Goal: Task Accomplishment & Management: Manage account settings

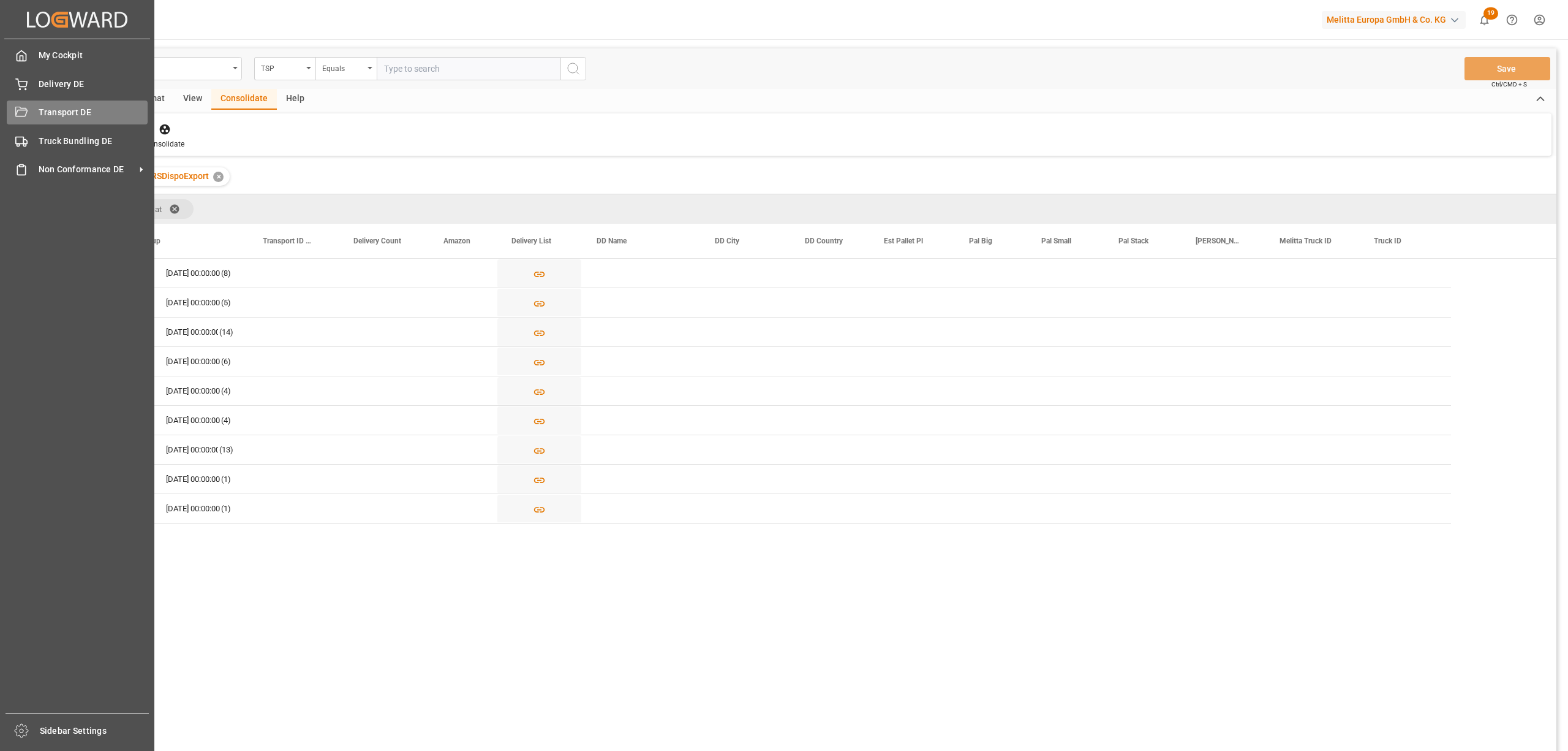
click at [40, 113] on span "Transport DE" at bounding box center [93, 112] width 110 height 13
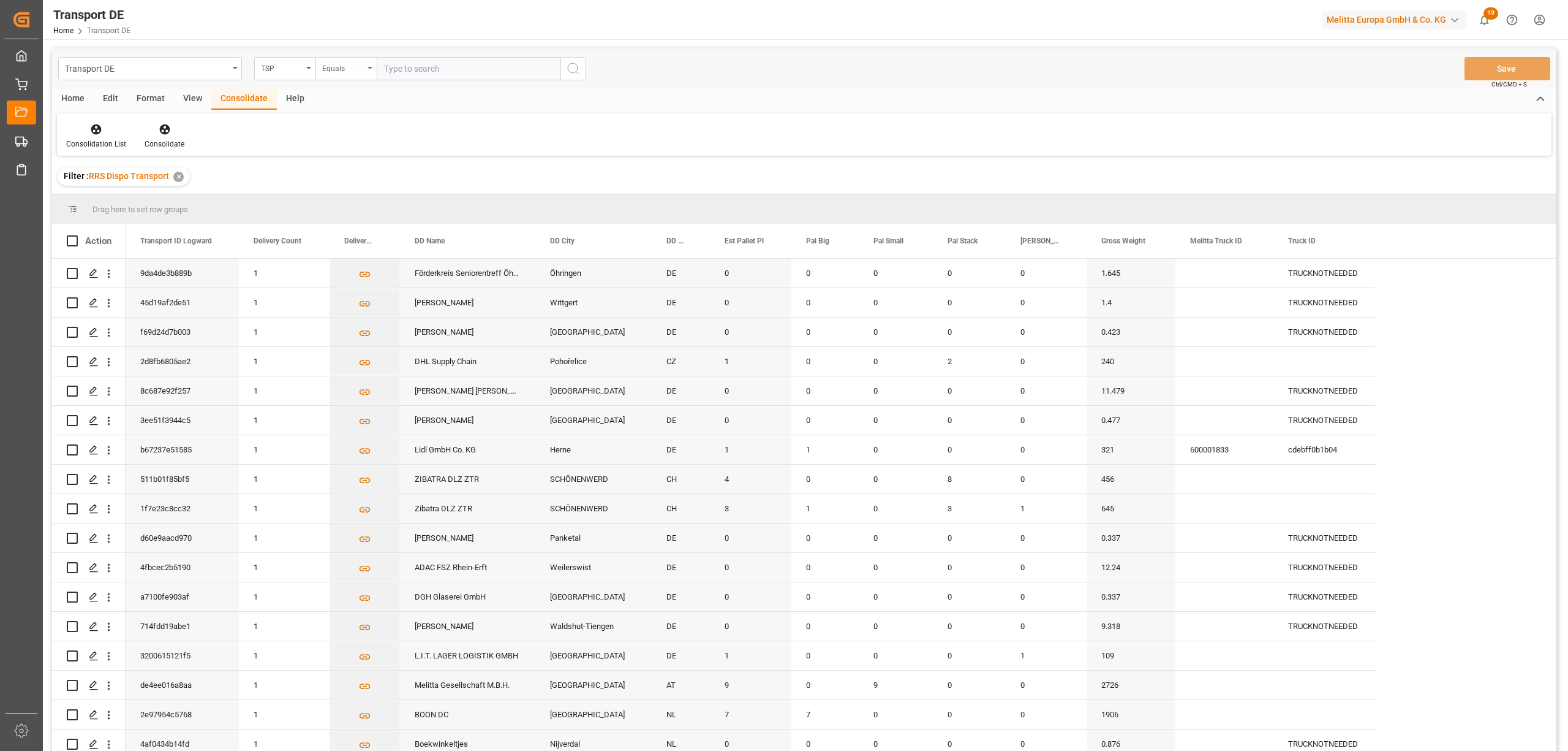
click at [342, 71] on div "Equals" at bounding box center [343, 67] width 42 height 14
click at [365, 202] on div "Starts with" at bounding box center [407, 202] width 183 height 26
type input "Self"
click at [564, 71] on button "search button" at bounding box center [573, 69] width 26 height 24
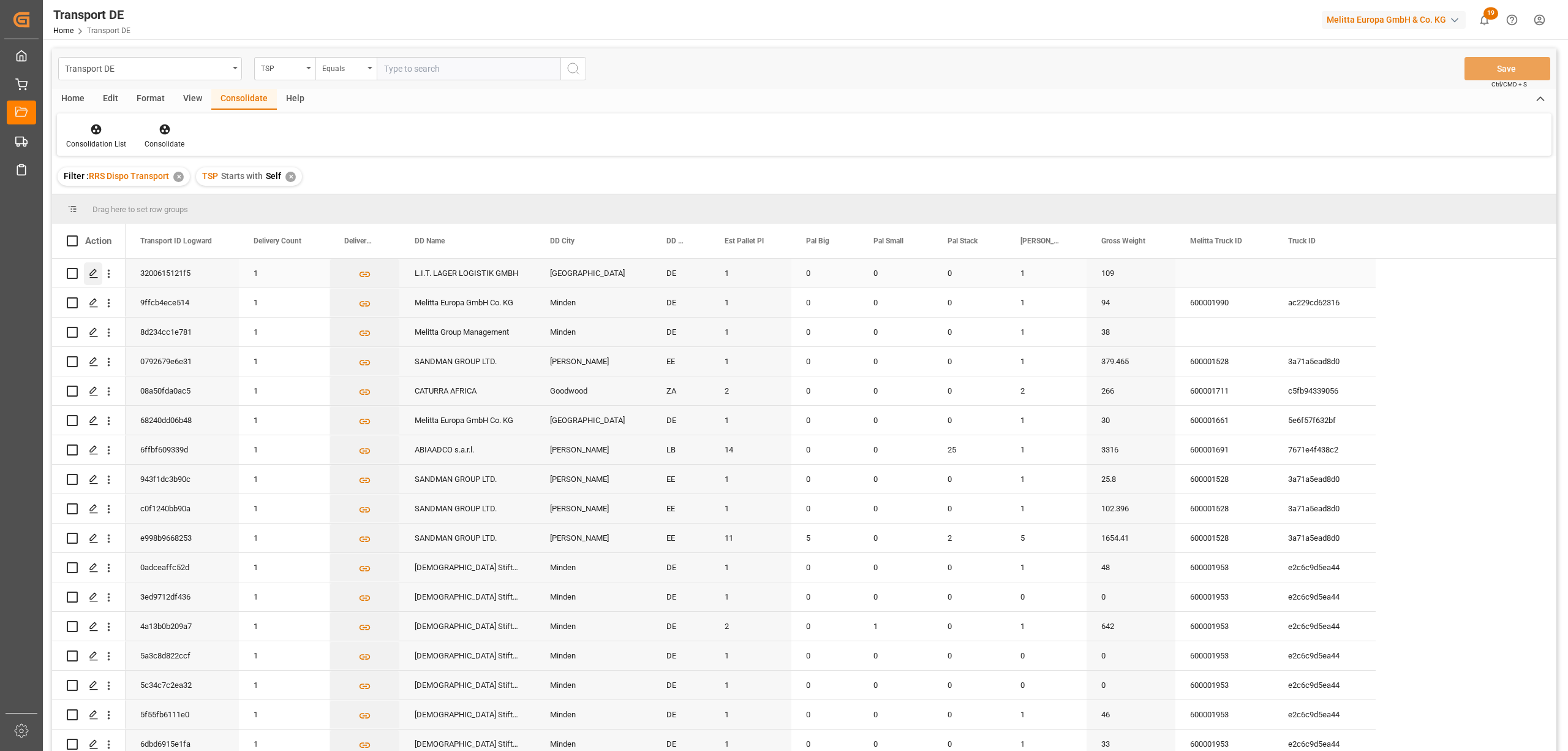
click at [96, 276] on icon "Press SPACE to select this row." at bounding box center [94, 273] width 10 height 10
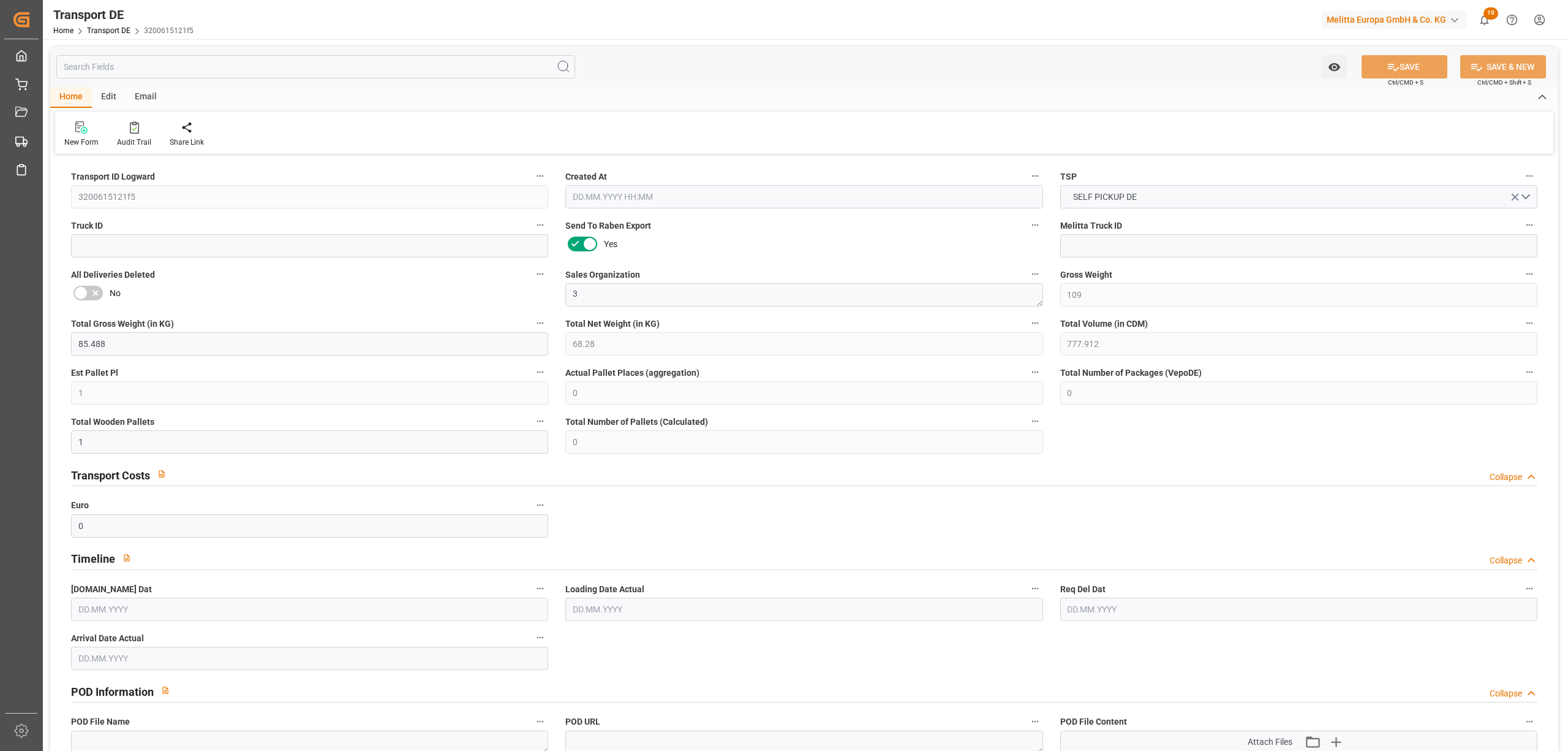
type input "109"
type input "85.488"
type input "68.28"
type input "777.912"
type input "1"
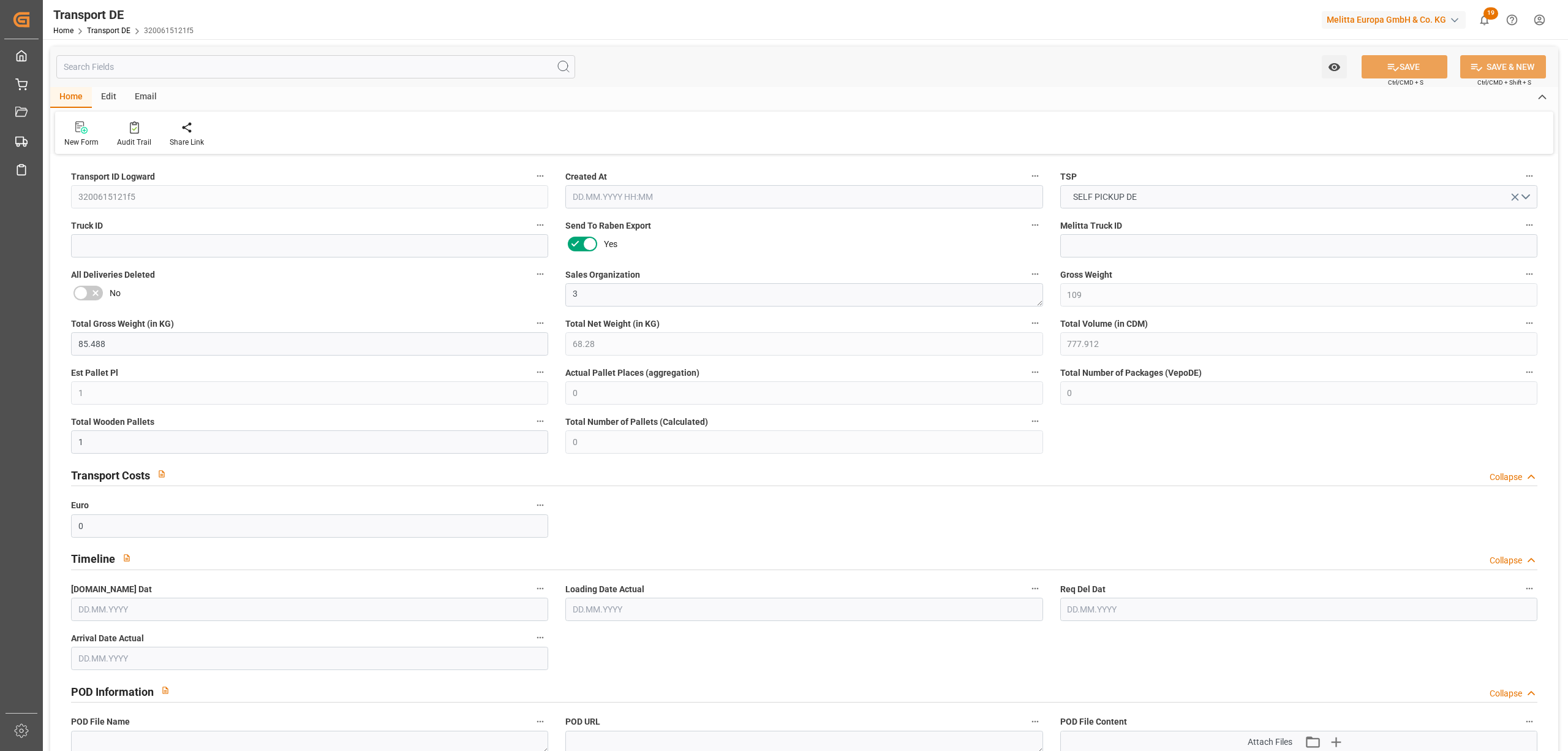
type input "0"
type input "1"
type input "0"
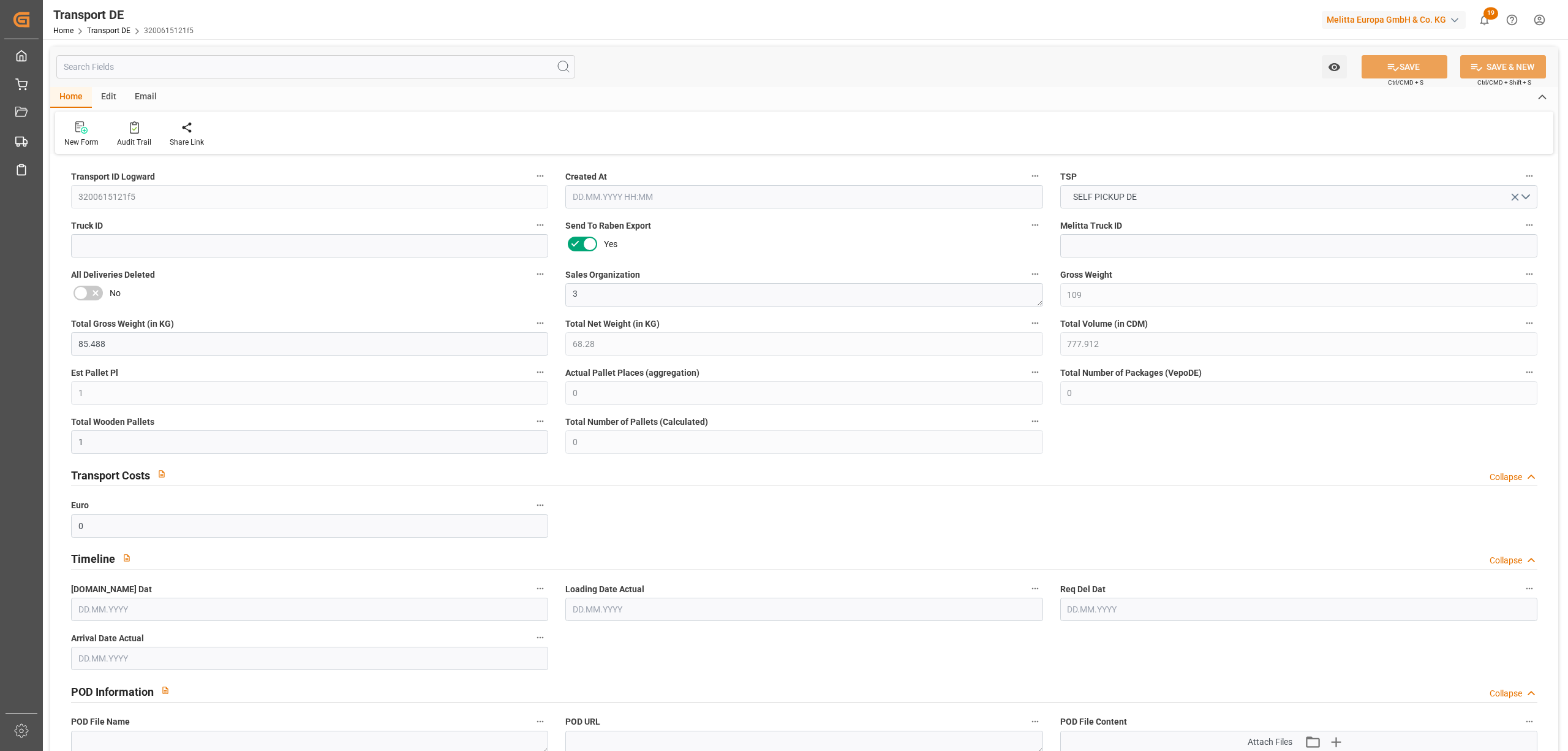
type input "28"
type input "0"
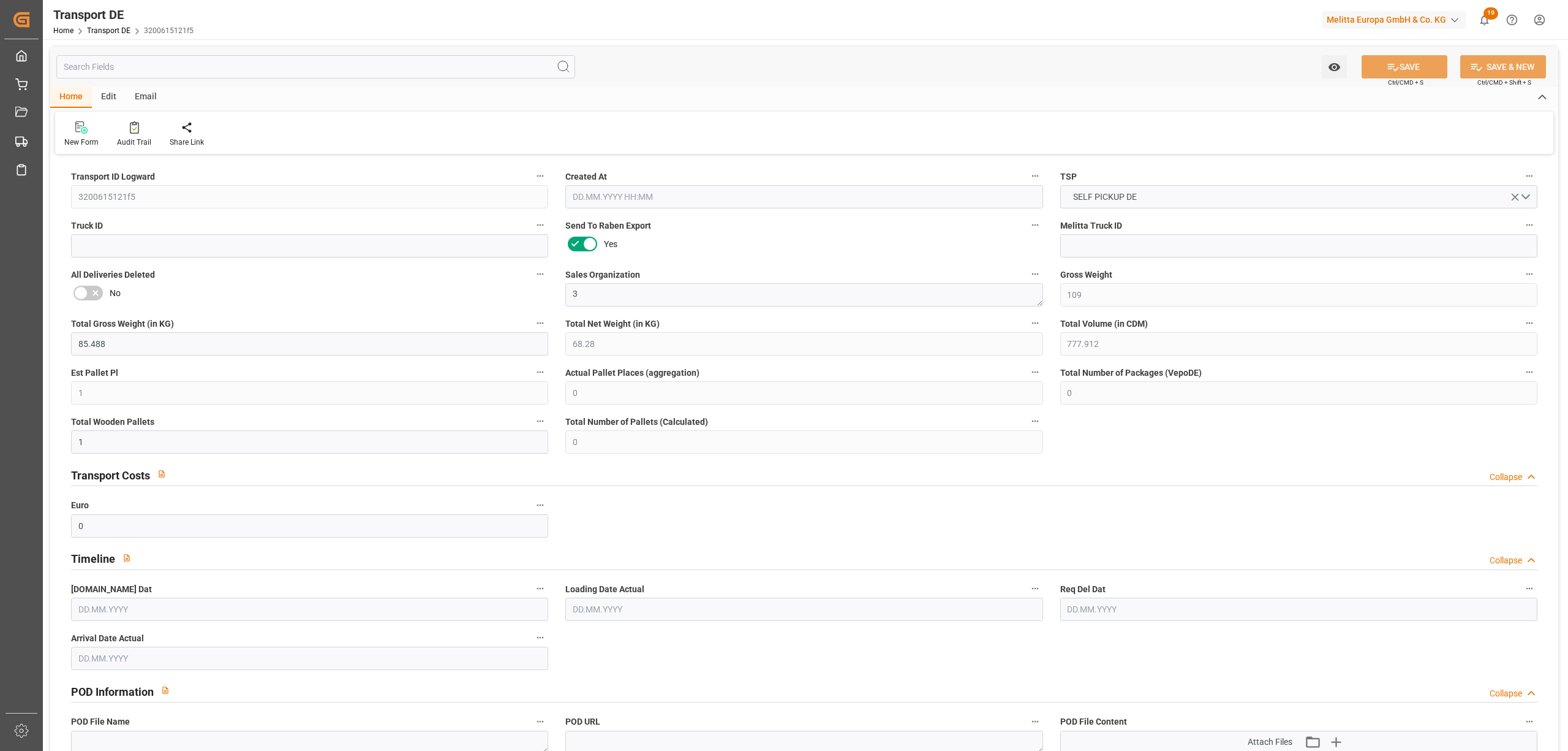
type input "0"
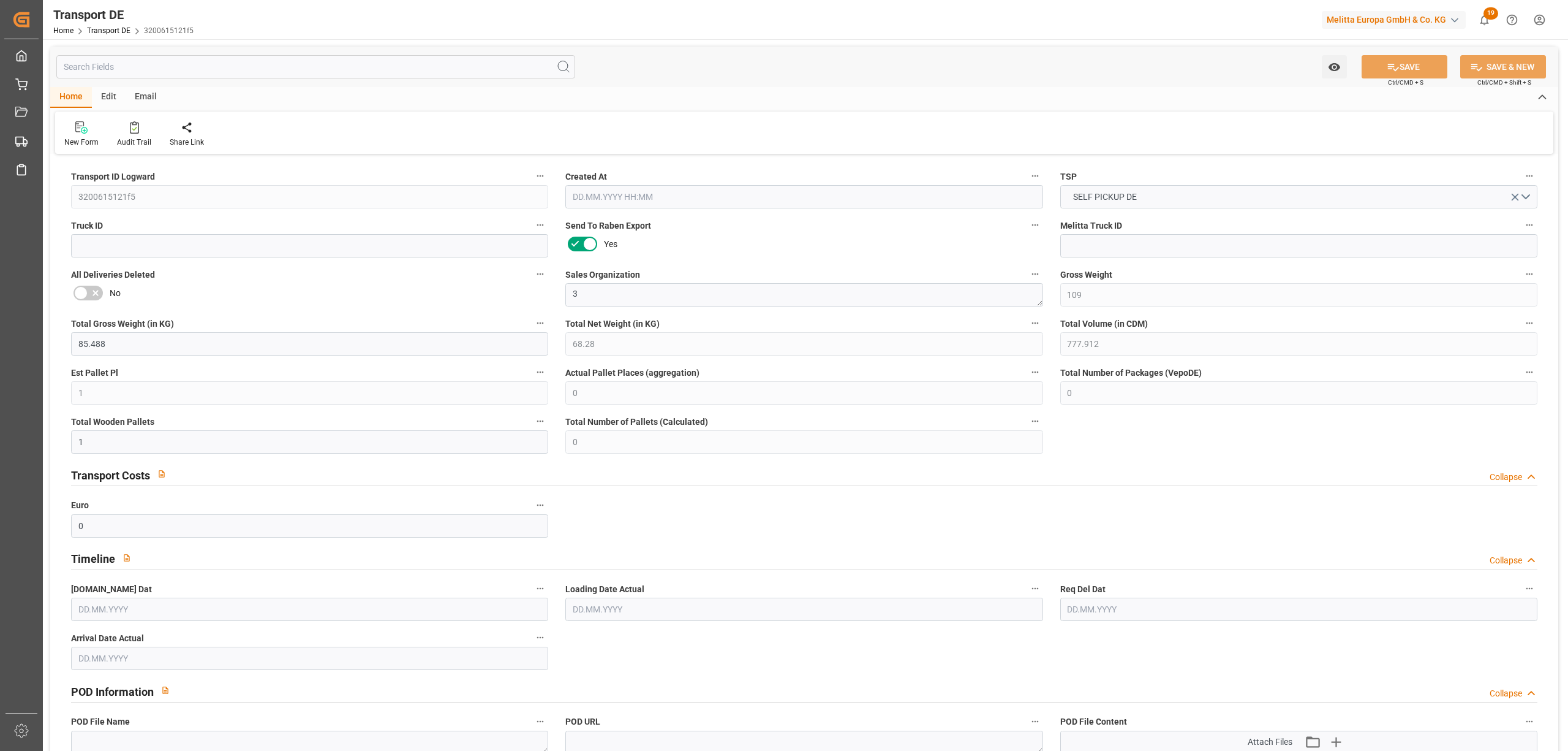
type input "0"
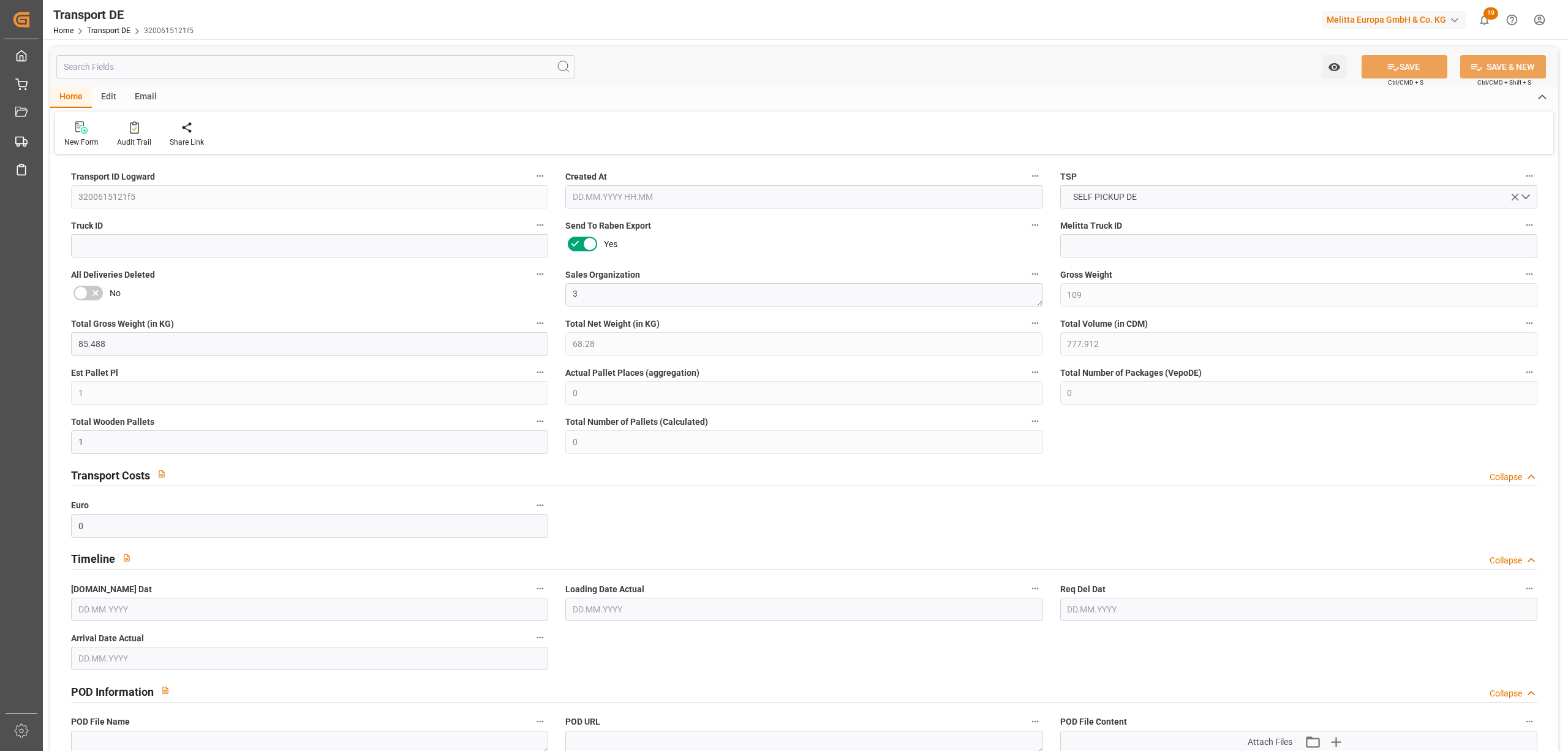
type input "0"
type input "1"
type input "0"
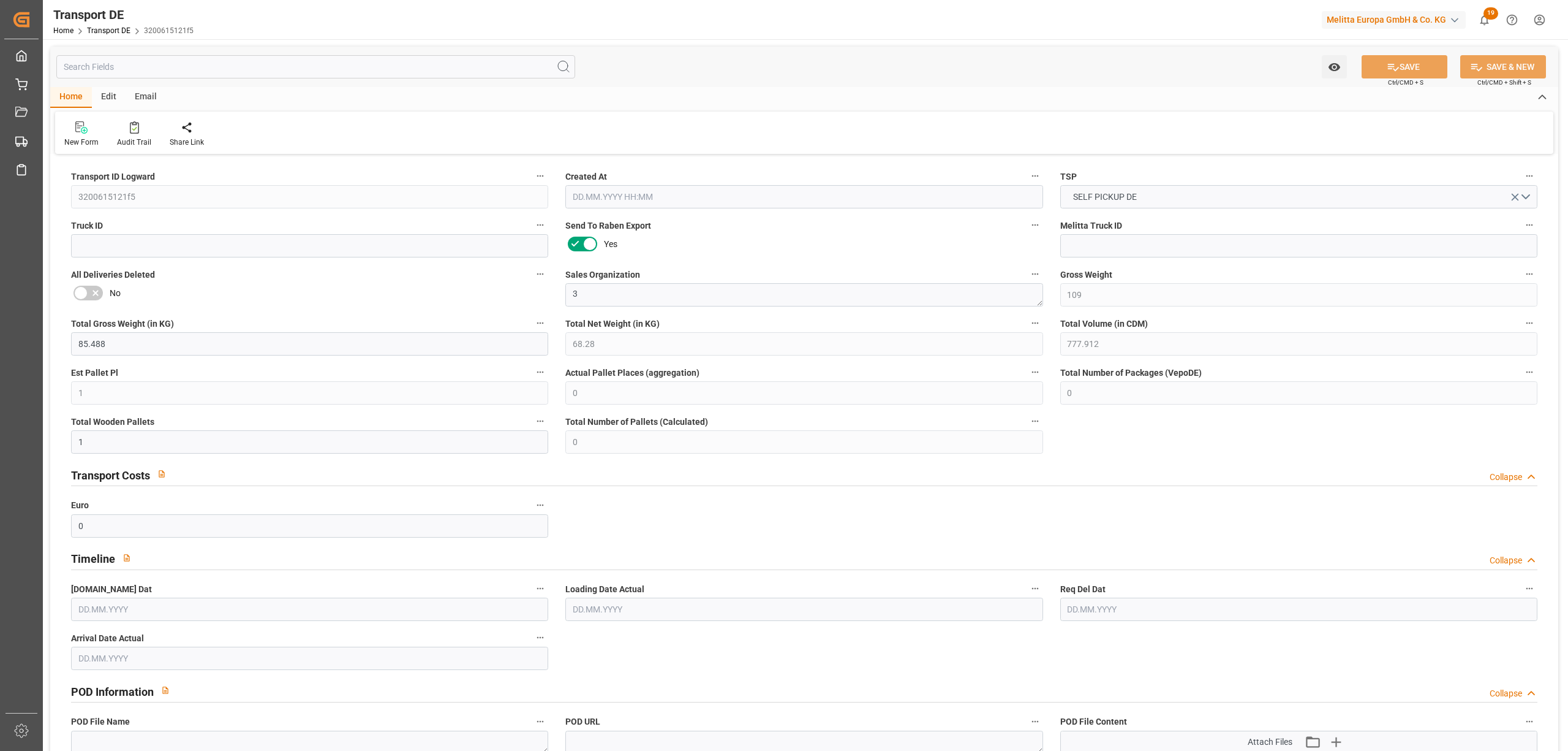
type input "0"
type input "3.039"
type input "0"
type input "26.08.2025 10:04"
type input "02.09.2025"
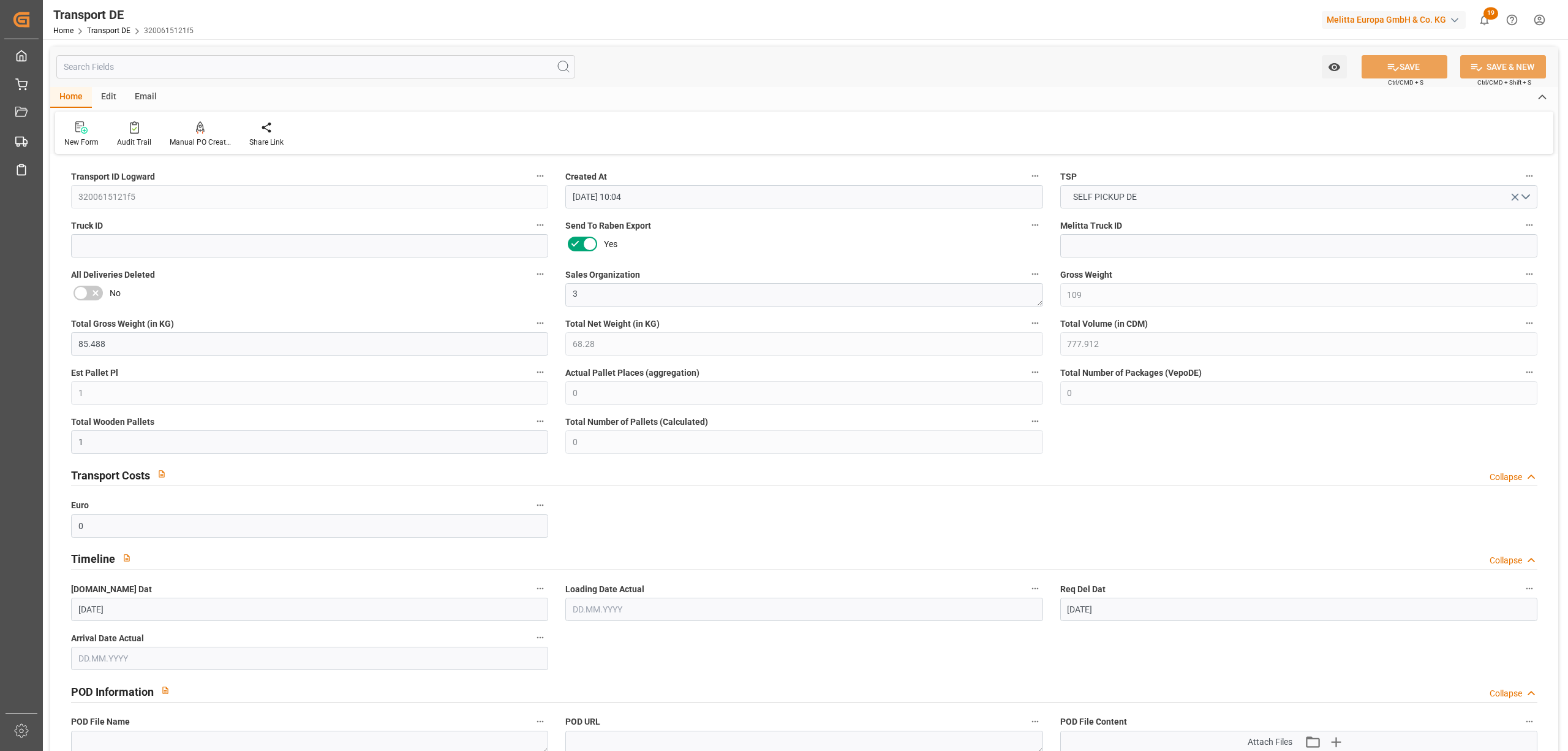
type input "02.09.2025"
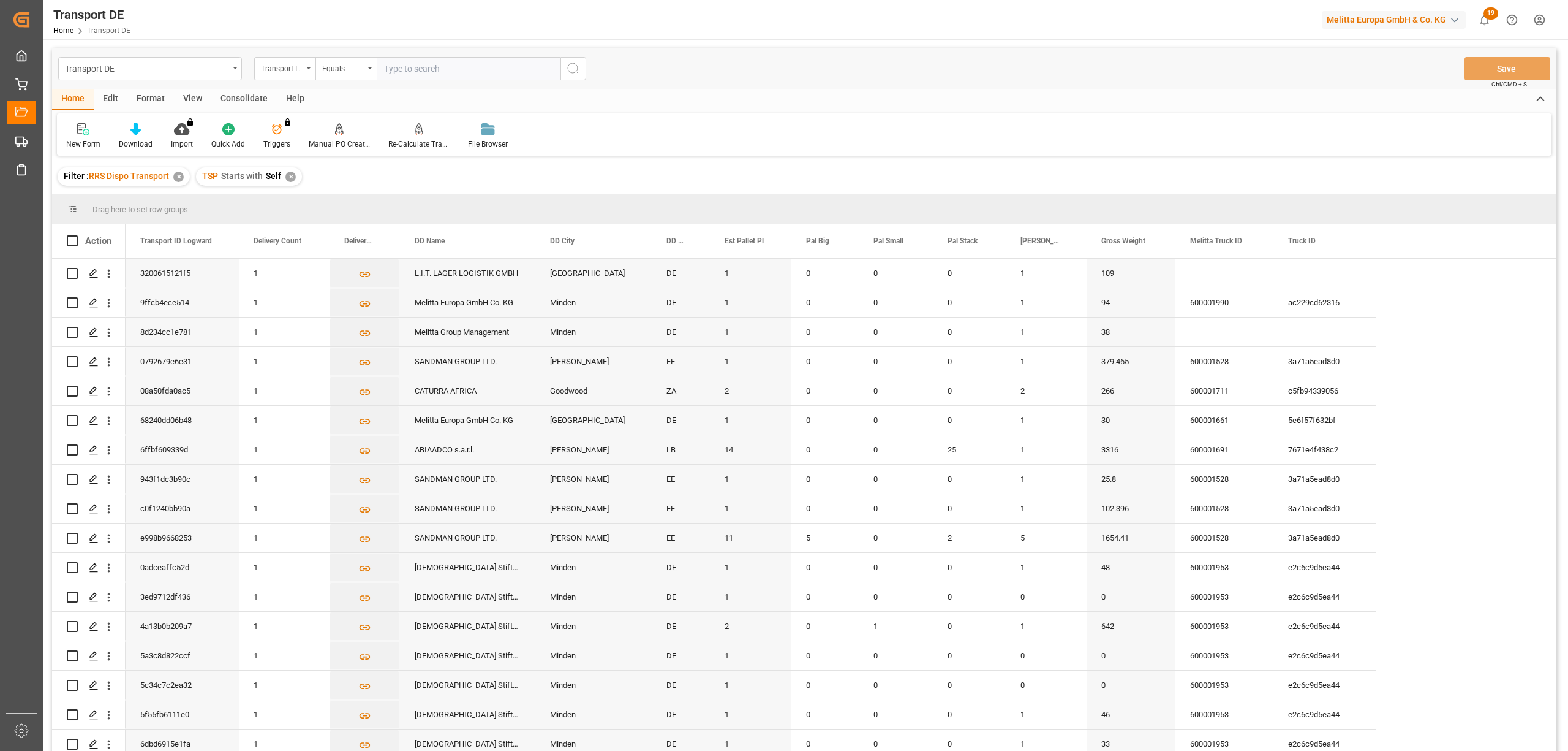
click at [239, 96] on div "Consolidate" at bounding box center [244, 99] width 65 height 21
click at [100, 138] on div "Consolidation List" at bounding box center [96, 136] width 78 height 27
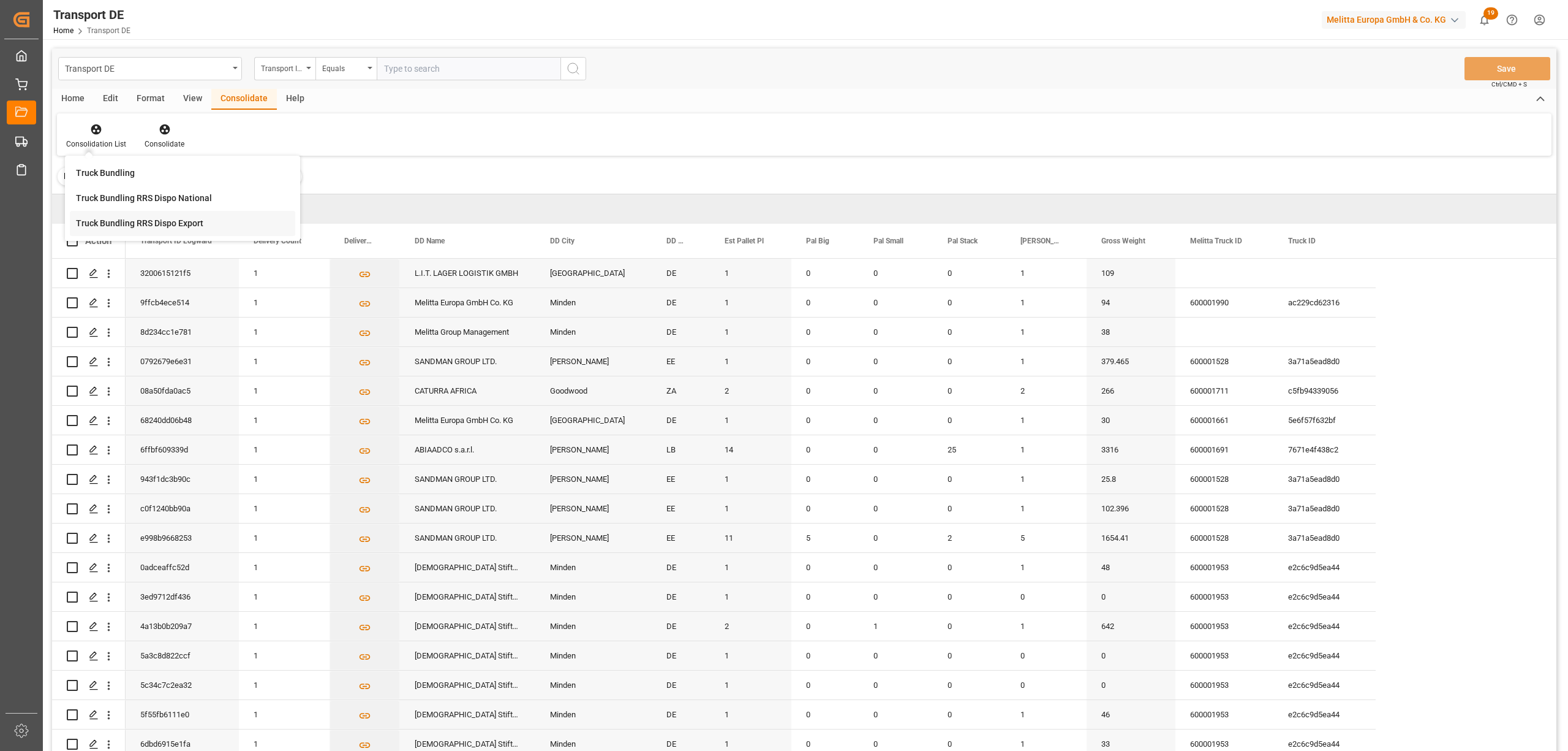
click at [118, 221] on div "Transport DE Transport ID Logward Equals Save Ctrl/CMD + S Home Edit Format Vie…" at bounding box center [804, 416] width 1505 height 735
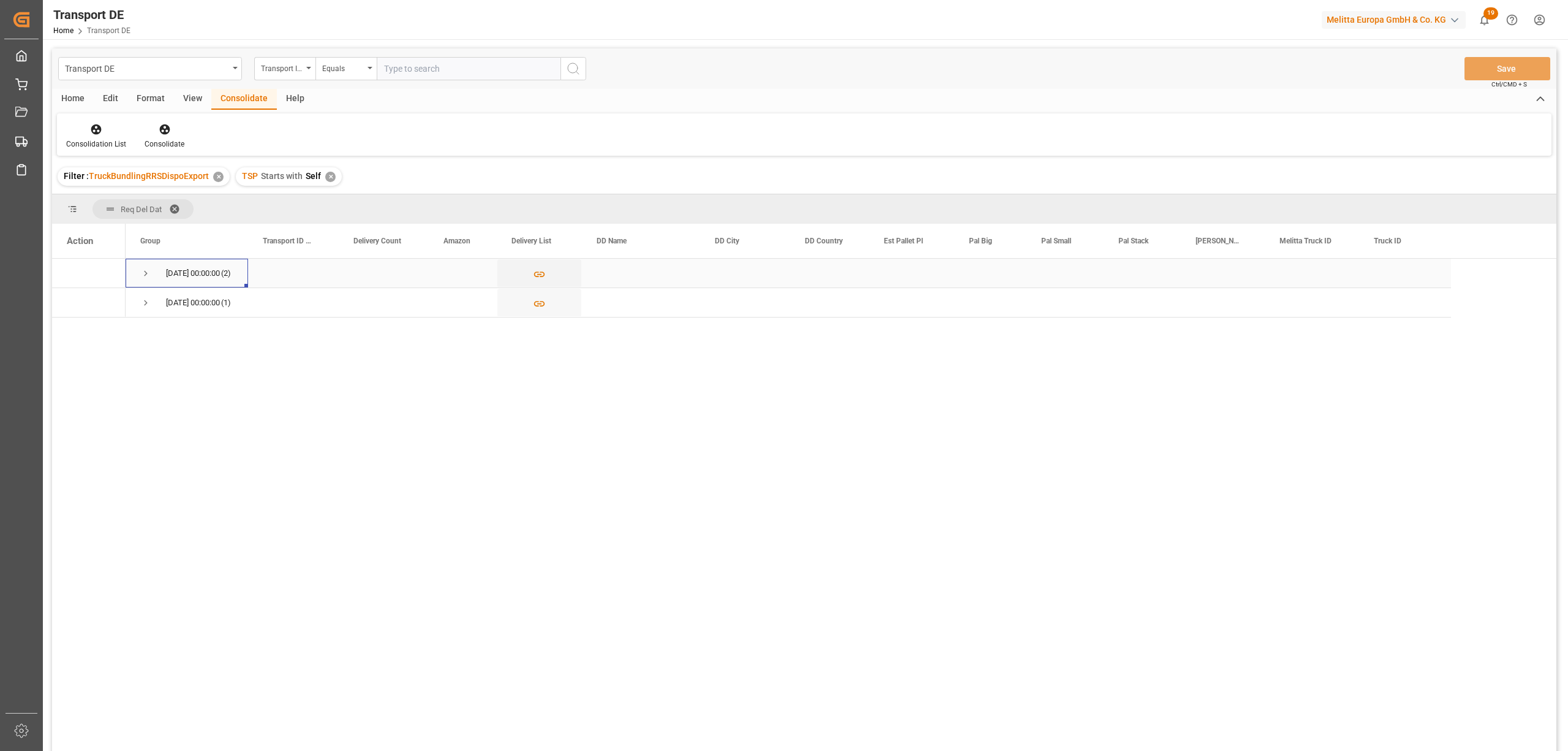
click at [145, 271] on span "Press SPACE to select this row." at bounding box center [146, 273] width 11 height 11
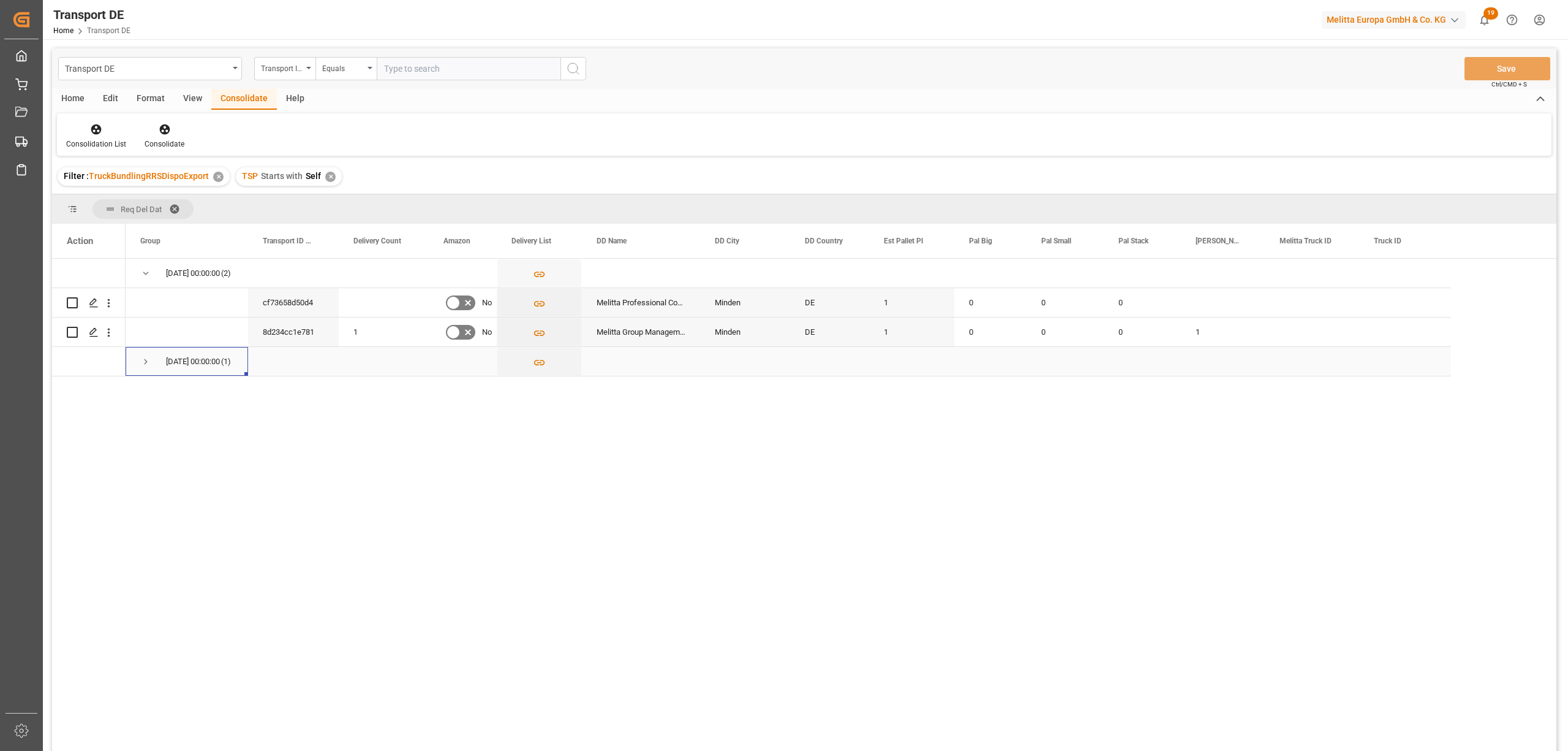
click at [145, 361] on span "Press SPACE to select this row." at bounding box center [146, 361] width 11 height 11
click at [71, 391] on input "Press Space to toggle row selection (unchecked)" at bounding box center [72, 391] width 11 height 11
checkbox input "true"
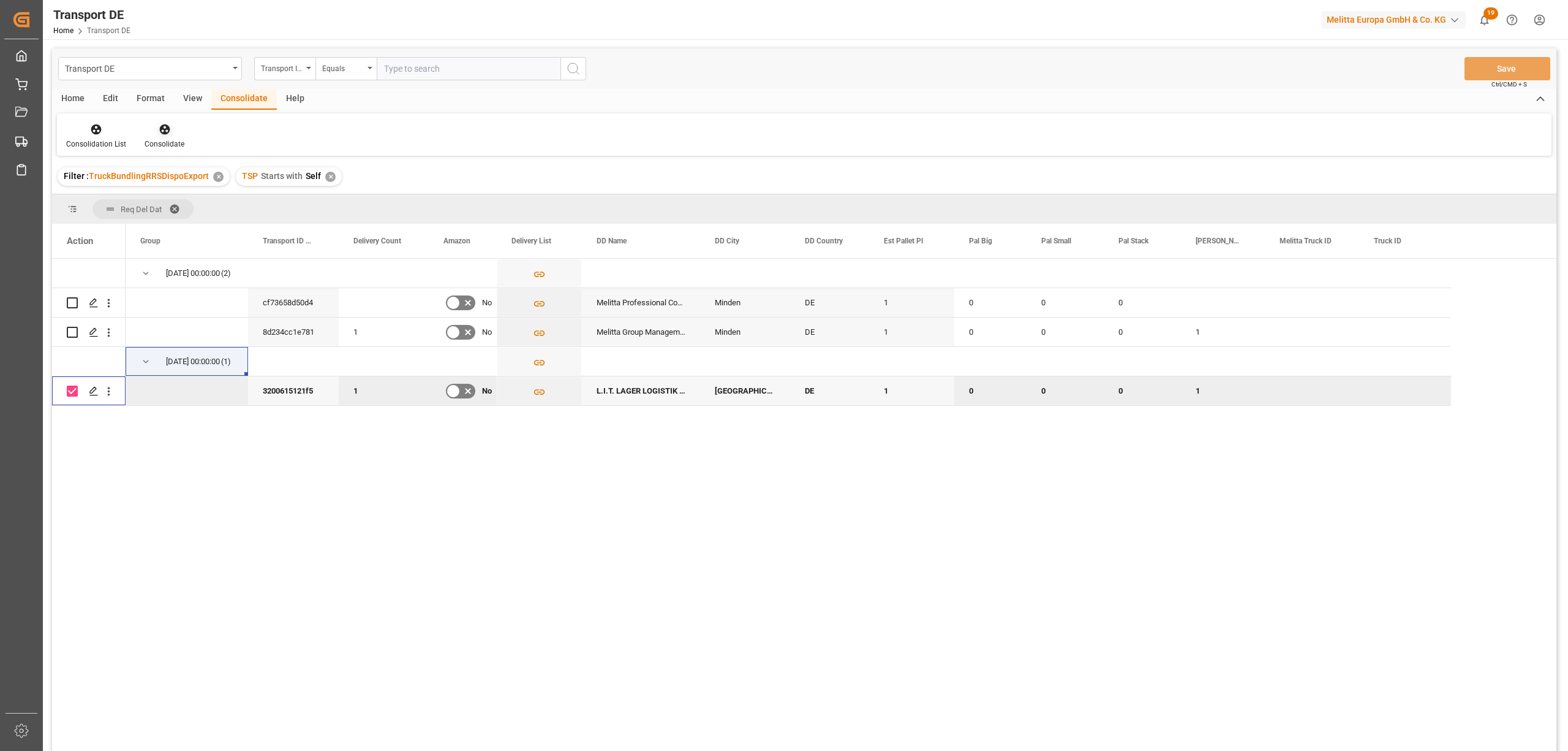
click at [166, 133] on icon at bounding box center [164, 129] width 12 height 12
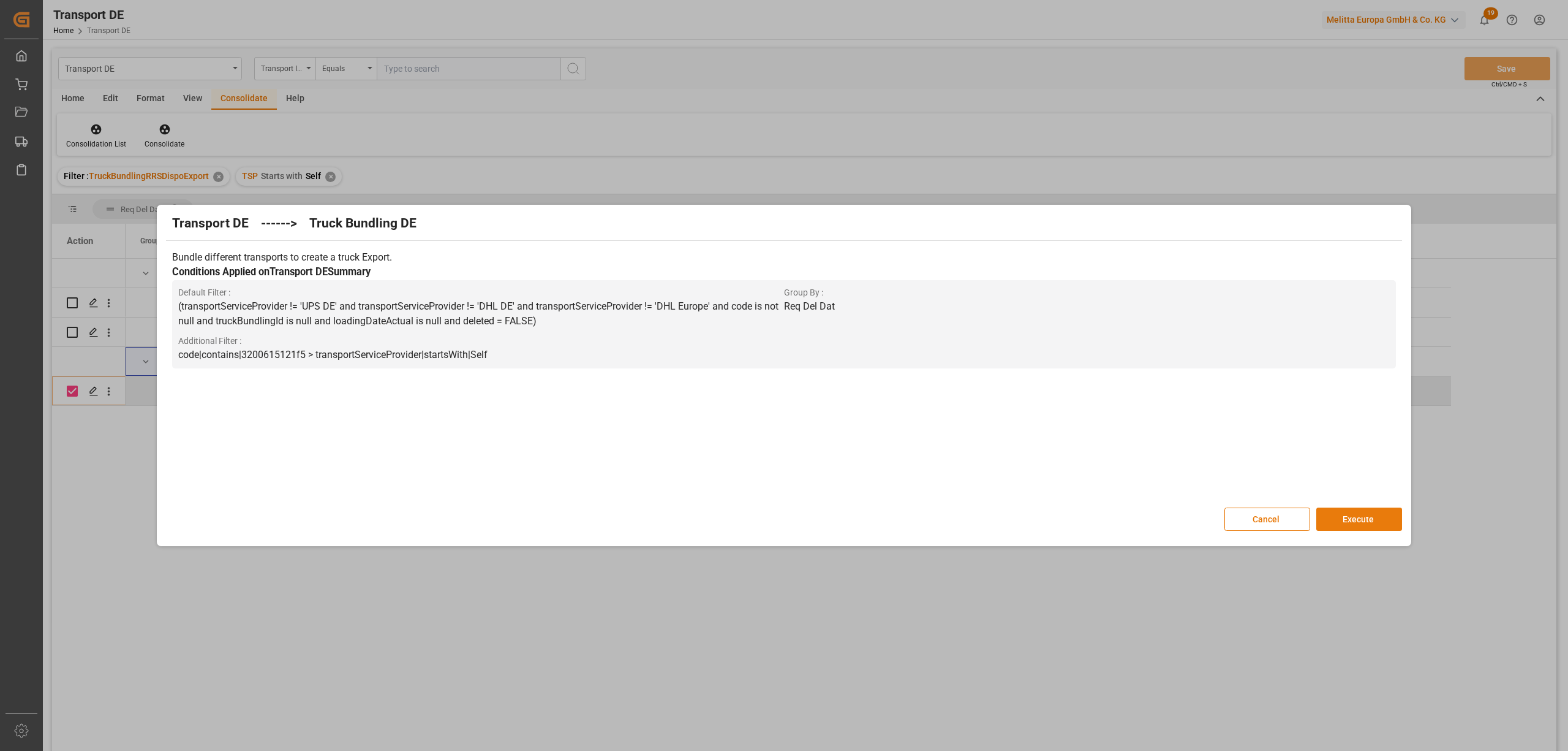
click at [1375, 524] on button "Execute" at bounding box center [1359, 519] width 86 height 24
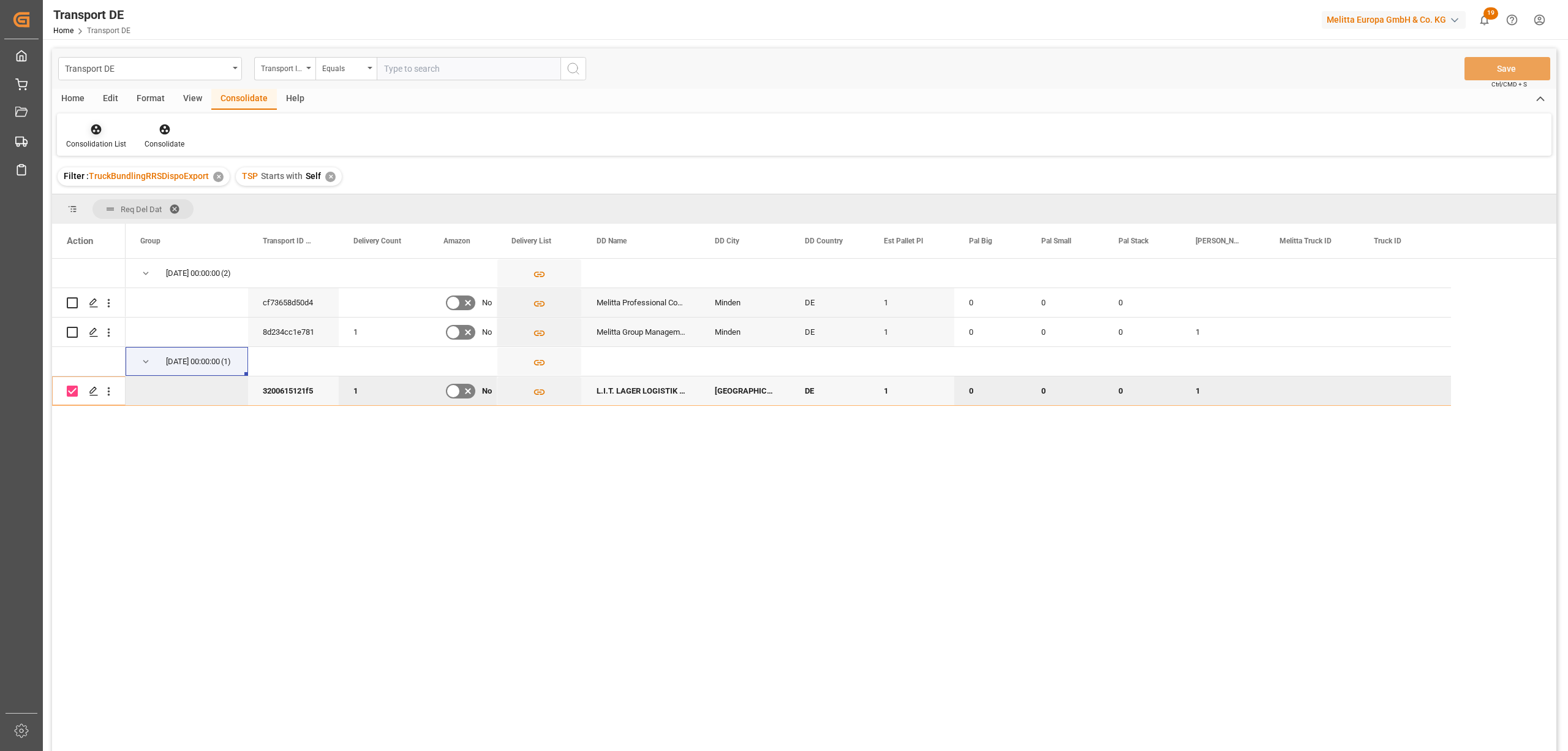
click at [99, 133] on icon at bounding box center [96, 129] width 12 height 12
click at [135, 226] on div "Transport DE Transport ID Logward Equals Save Ctrl/CMD + S Home Edit Format Vie…" at bounding box center [804, 416] width 1505 height 735
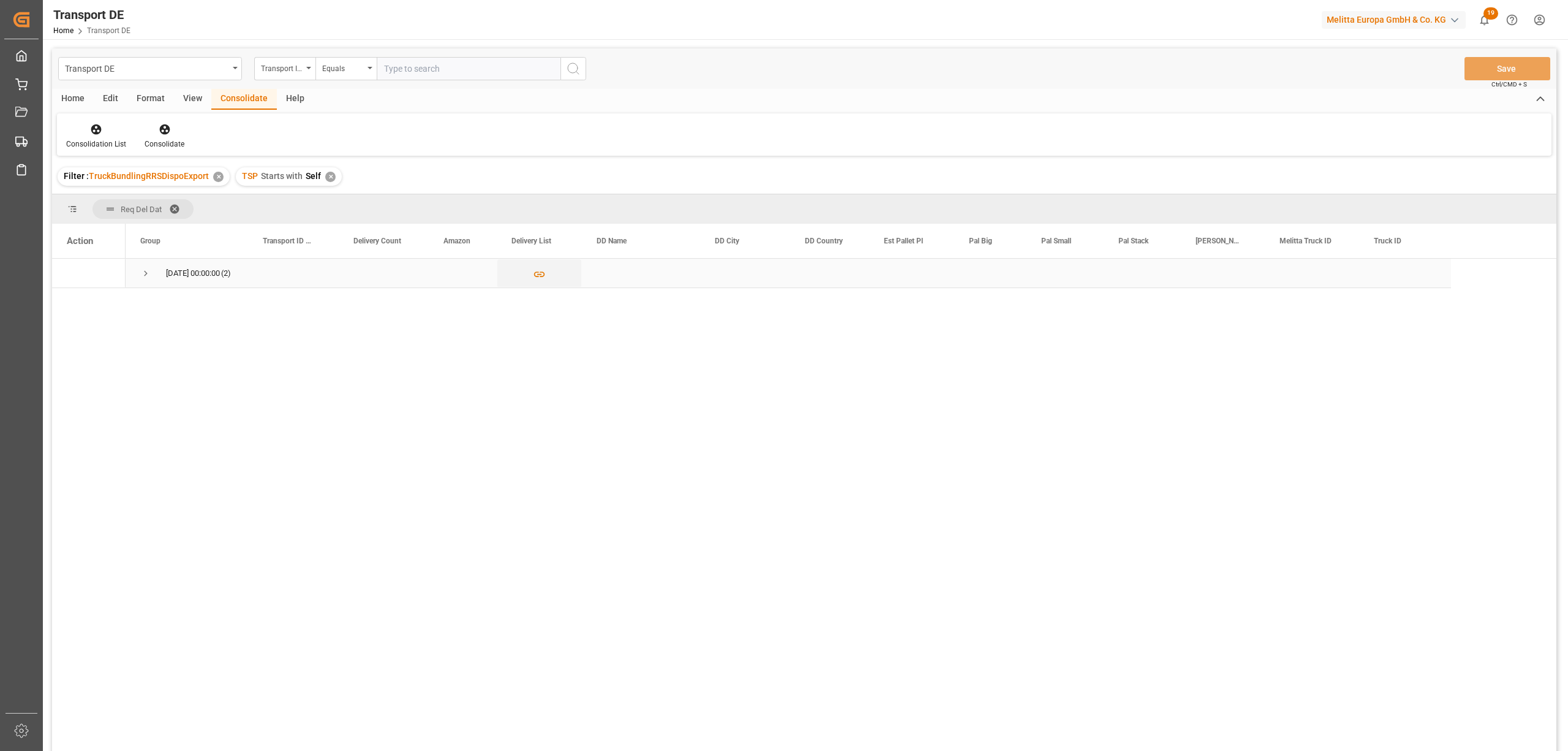
click at [145, 271] on span "Press SPACE to select this row." at bounding box center [146, 273] width 11 height 11
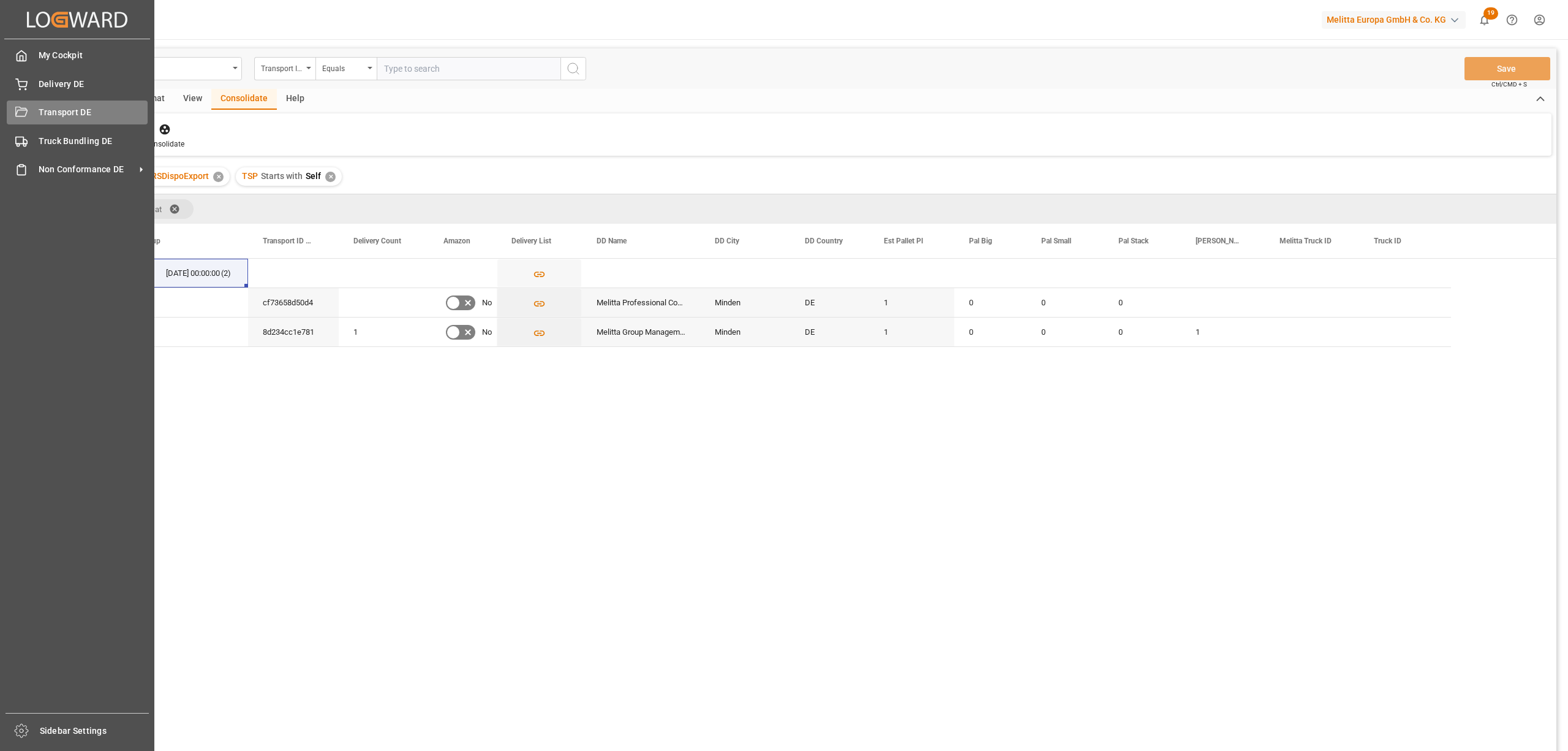
click at [24, 107] on icon at bounding box center [22, 113] width 12 height 12
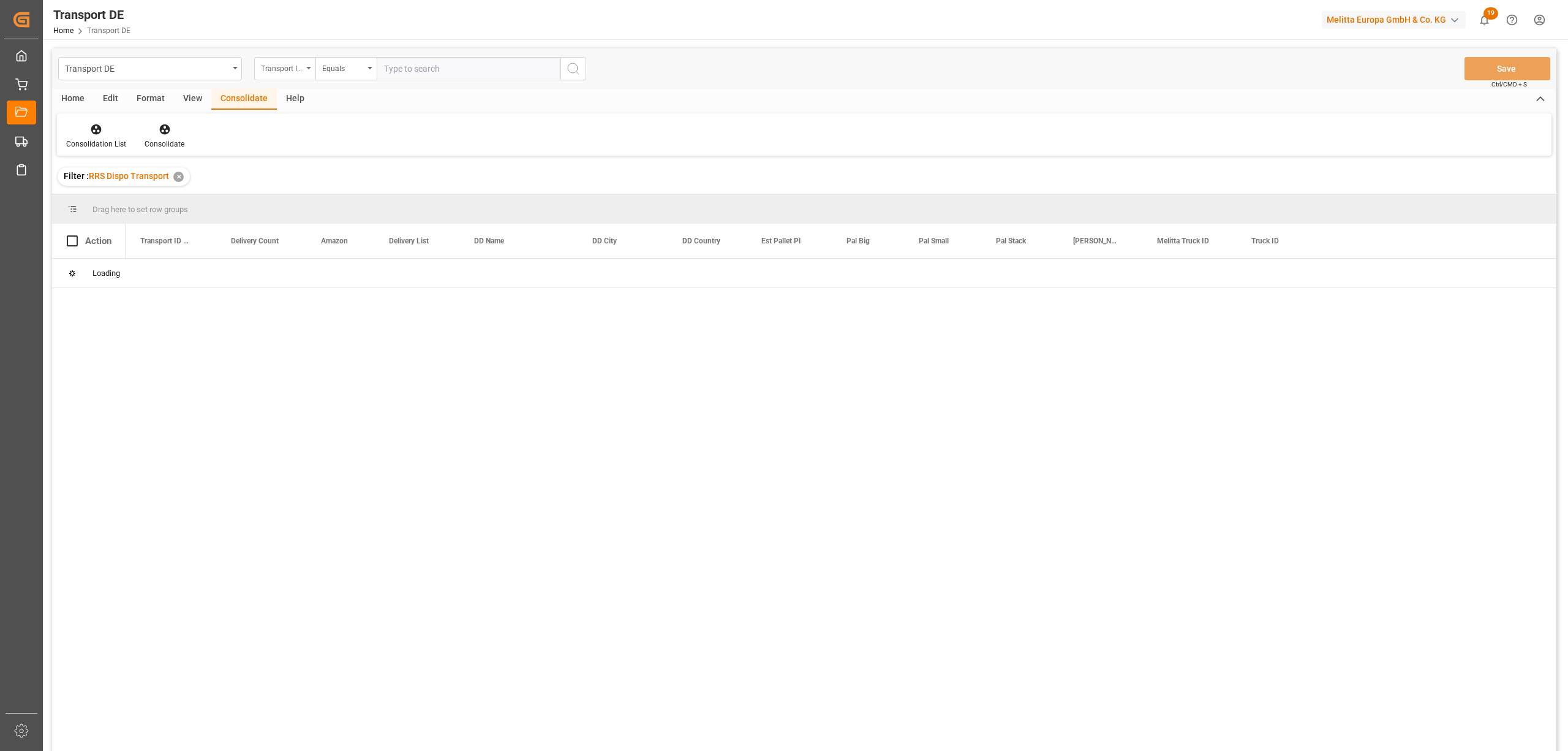
click at [290, 72] on div "Transport ID Logward" at bounding box center [282, 67] width 42 height 14
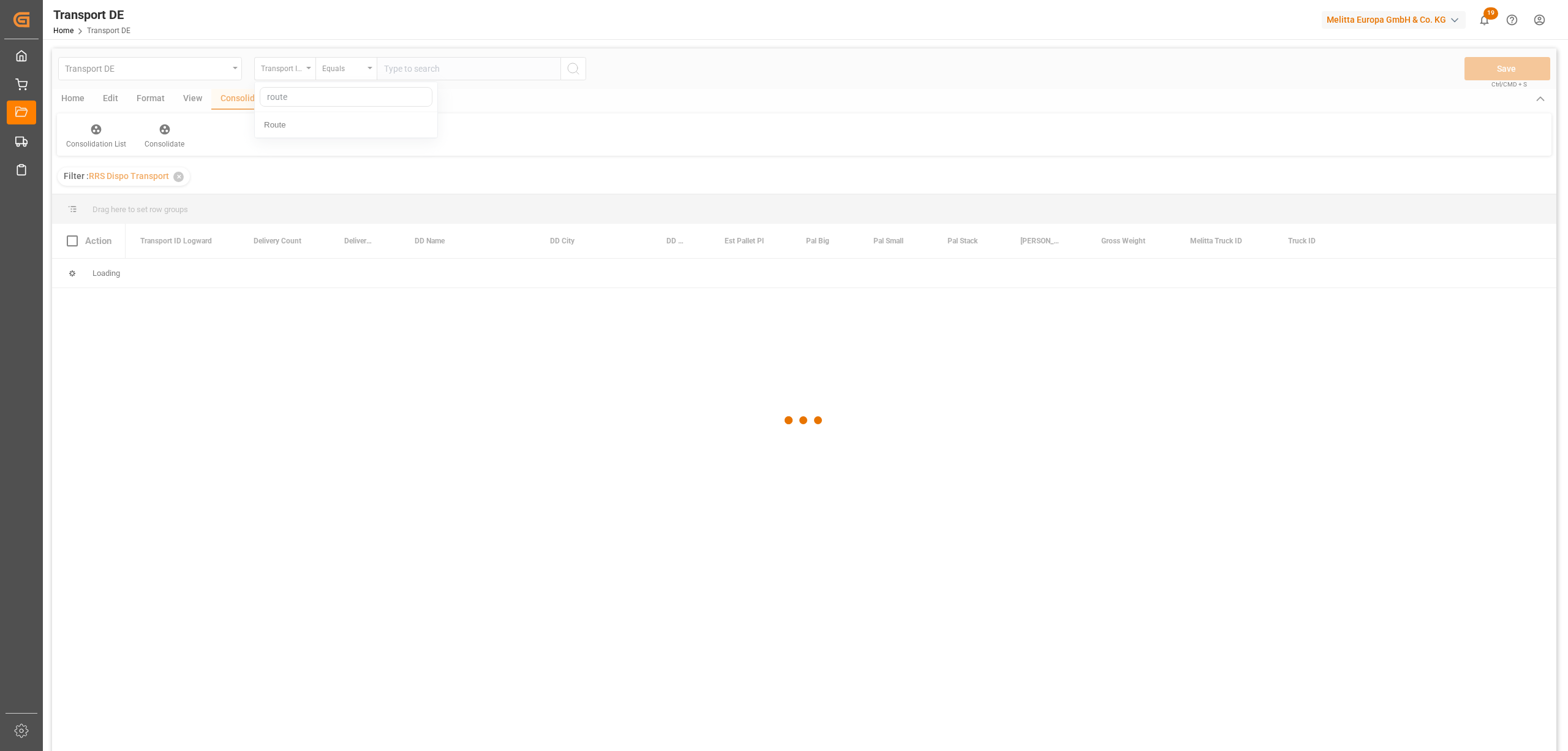
type input "route"
click at [289, 130] on div at bounding box center [804, 420] width 1505 height 744
click at [288, 72] on div at bounding box center [804, 420] width 1505 height 744
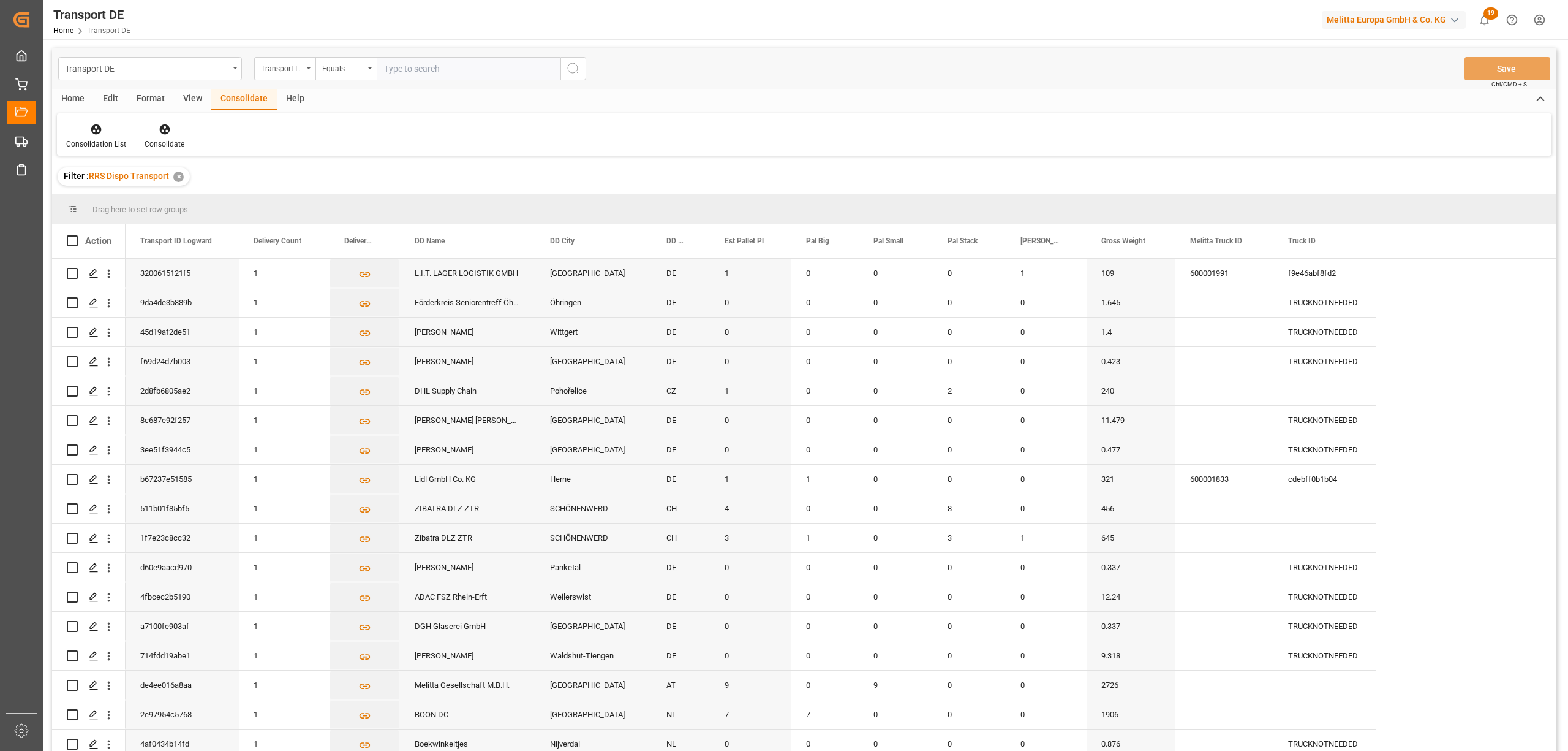
click at [300, 73] on div "Transport ID Logward" at bounding box center [282, 67] width 42 height 14
type input "route"
click at [290, 133] on div "Route" at bounding box center [346, 125] width 183 height 26
click at [340, 67] on div "Equals" at bounding box center [343, 67] width 42 height 14
click at [354, 202] on div "Starts with" at bounding box center [407, 202] width 183 height 26
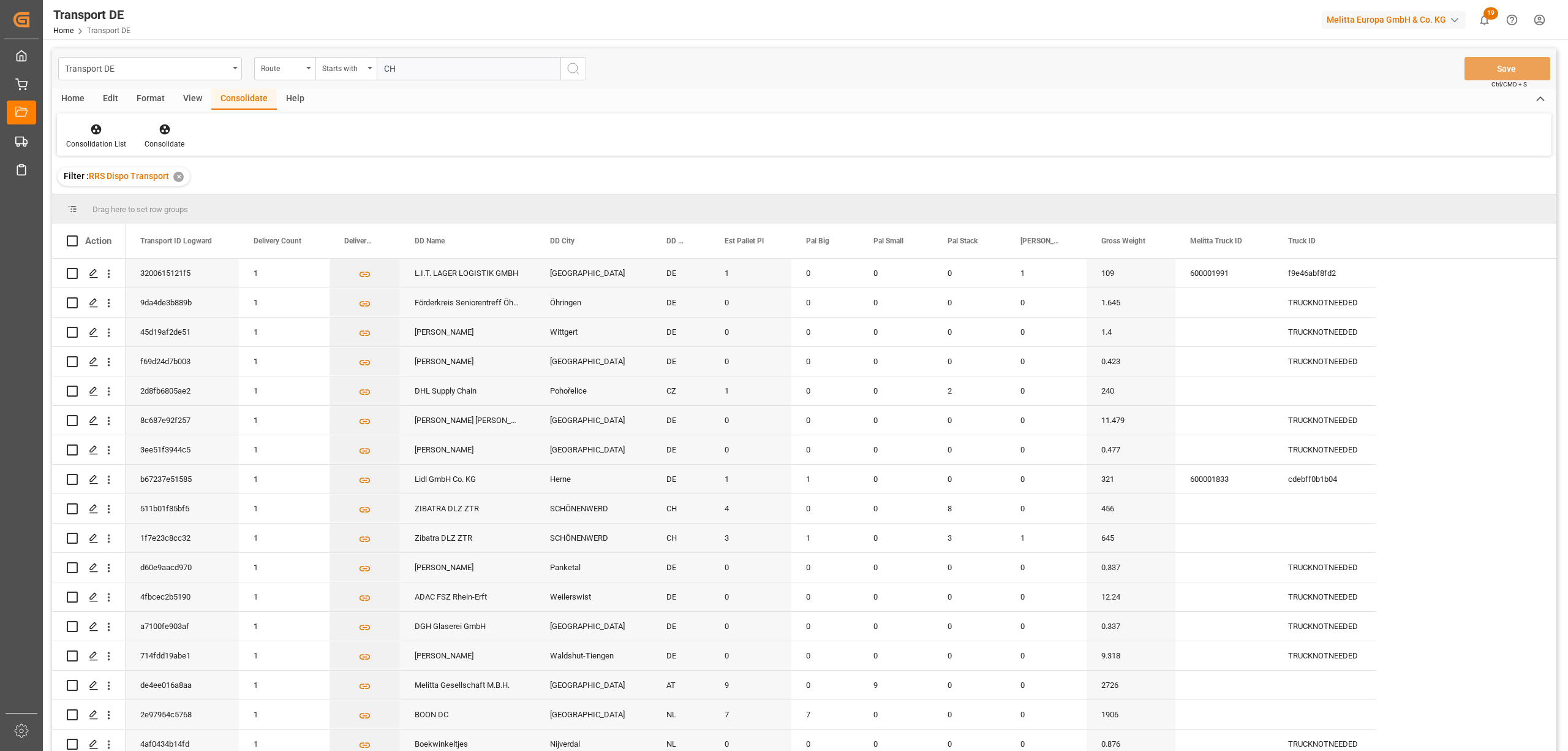
type input "CH"
click at [575, 67] on icon "search button" at bounding box center [573, 69] width 15 height 15
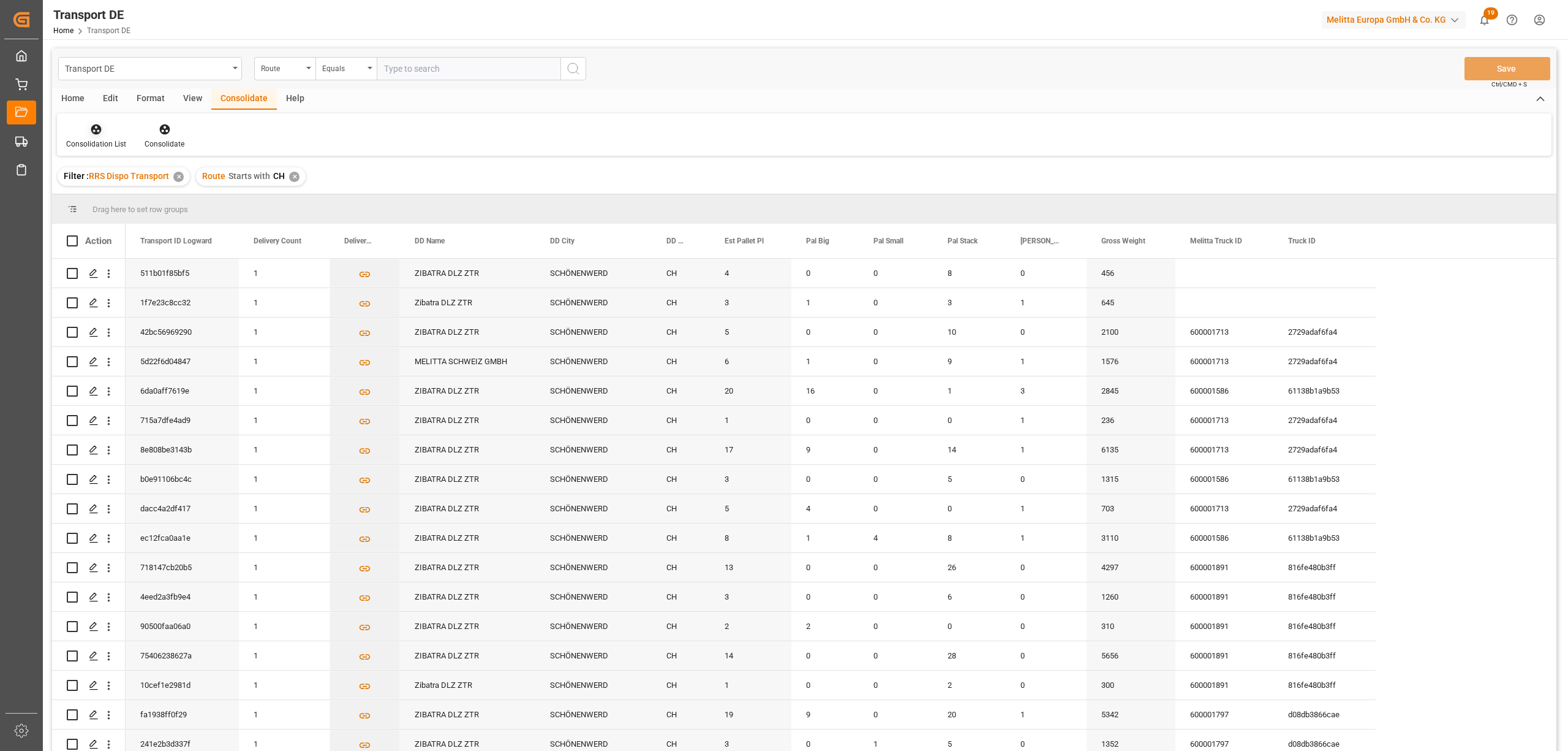
click at [102, 136] on div "Consolidation List" at bounding box center [96, 136] width 78 height 27
click at [123, 226] on div "Truck Bundling RRS Dispo Export" at bounding box center [139, 223] width 127 height 13
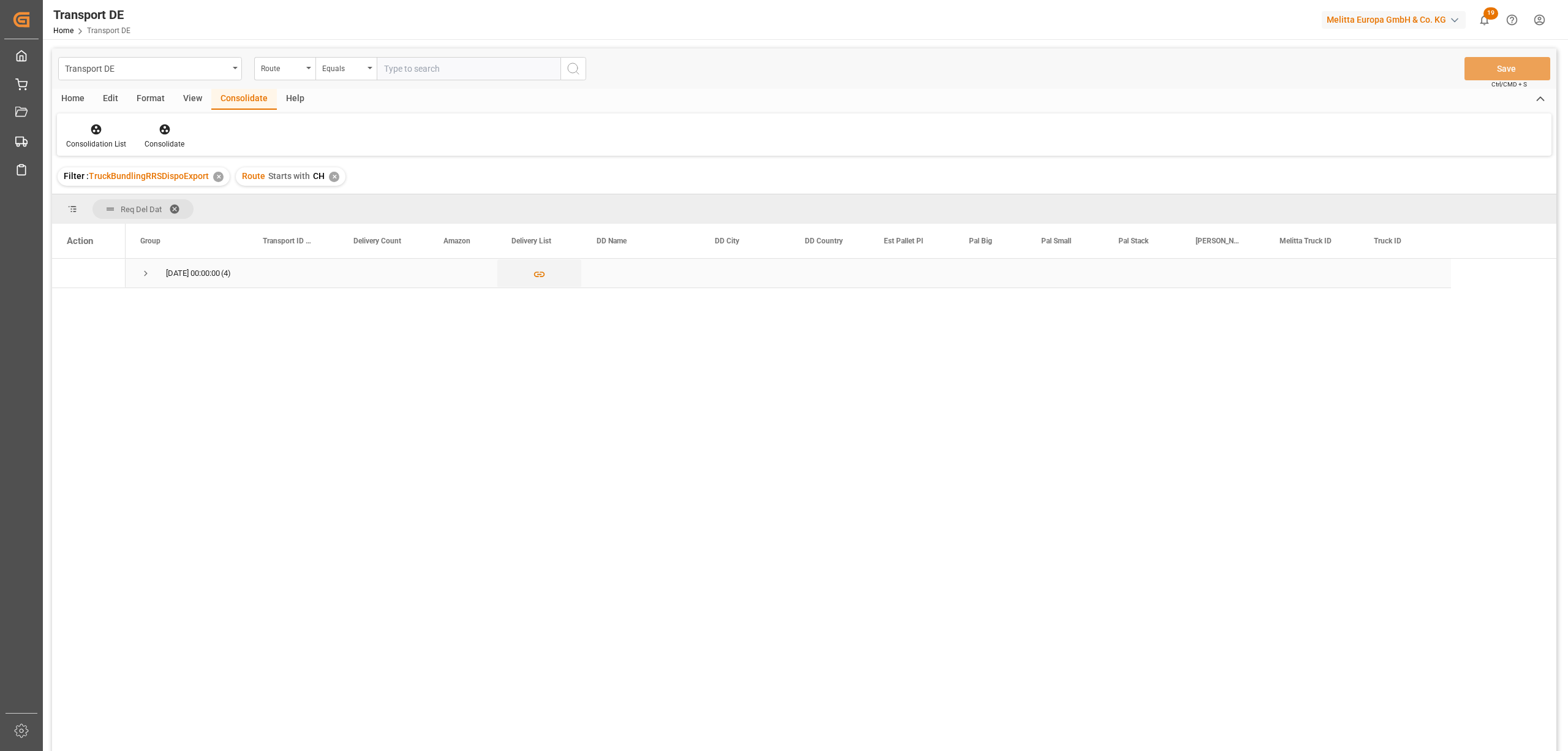
click at [145, 274] on span "Press SPACE to select this row." at bounding box center [146, 273] width 11 height 11
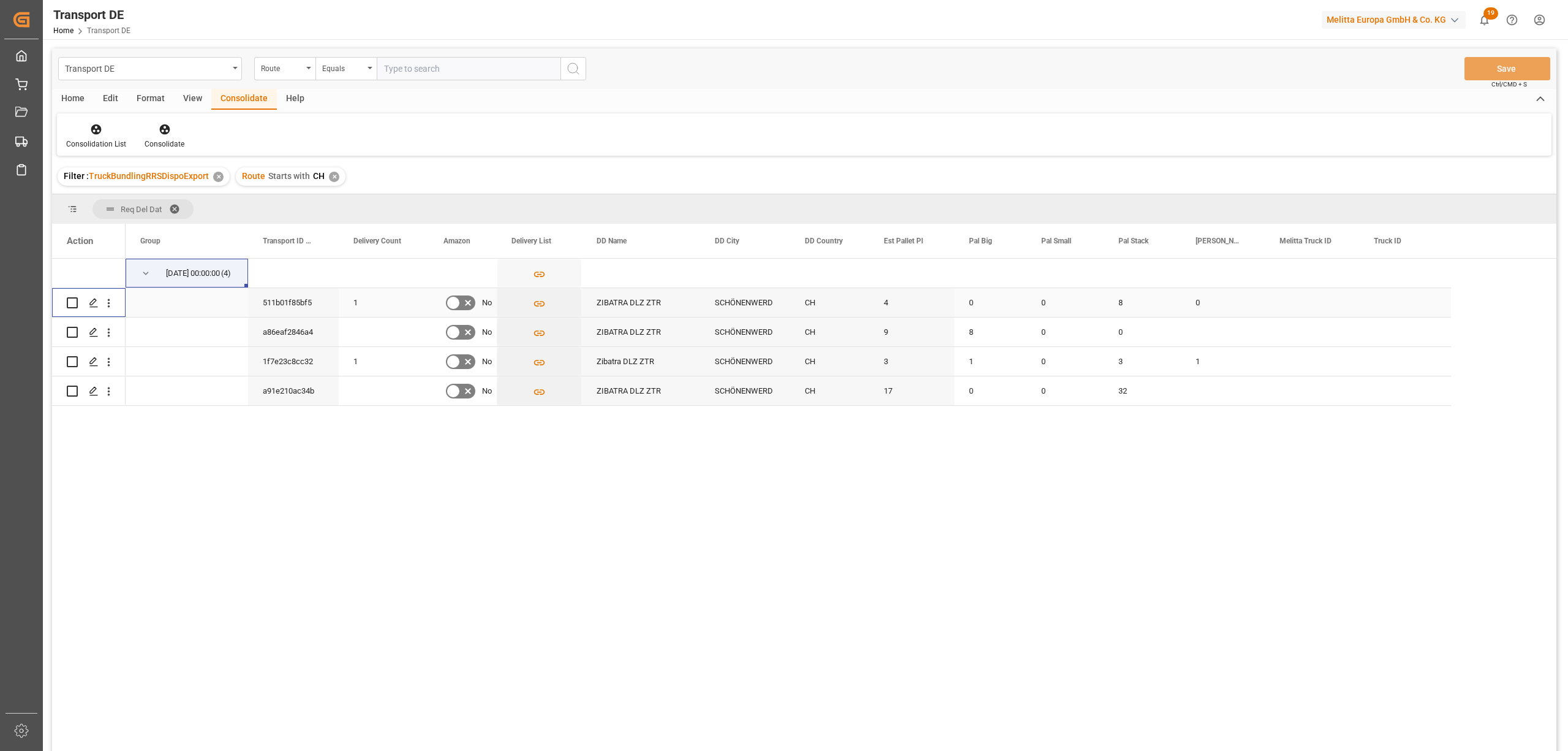
click at [72, 303] on input "Press Space to toggle row selection (unchecked)" at bounding box center [72, 303] width 11 height 11
checkbox input "true"
click at [77, 334] on input "Press Space to toggle row selection (unchecked)" at bounding box center [72, 332] width 11 height 11
checkbox input "true"
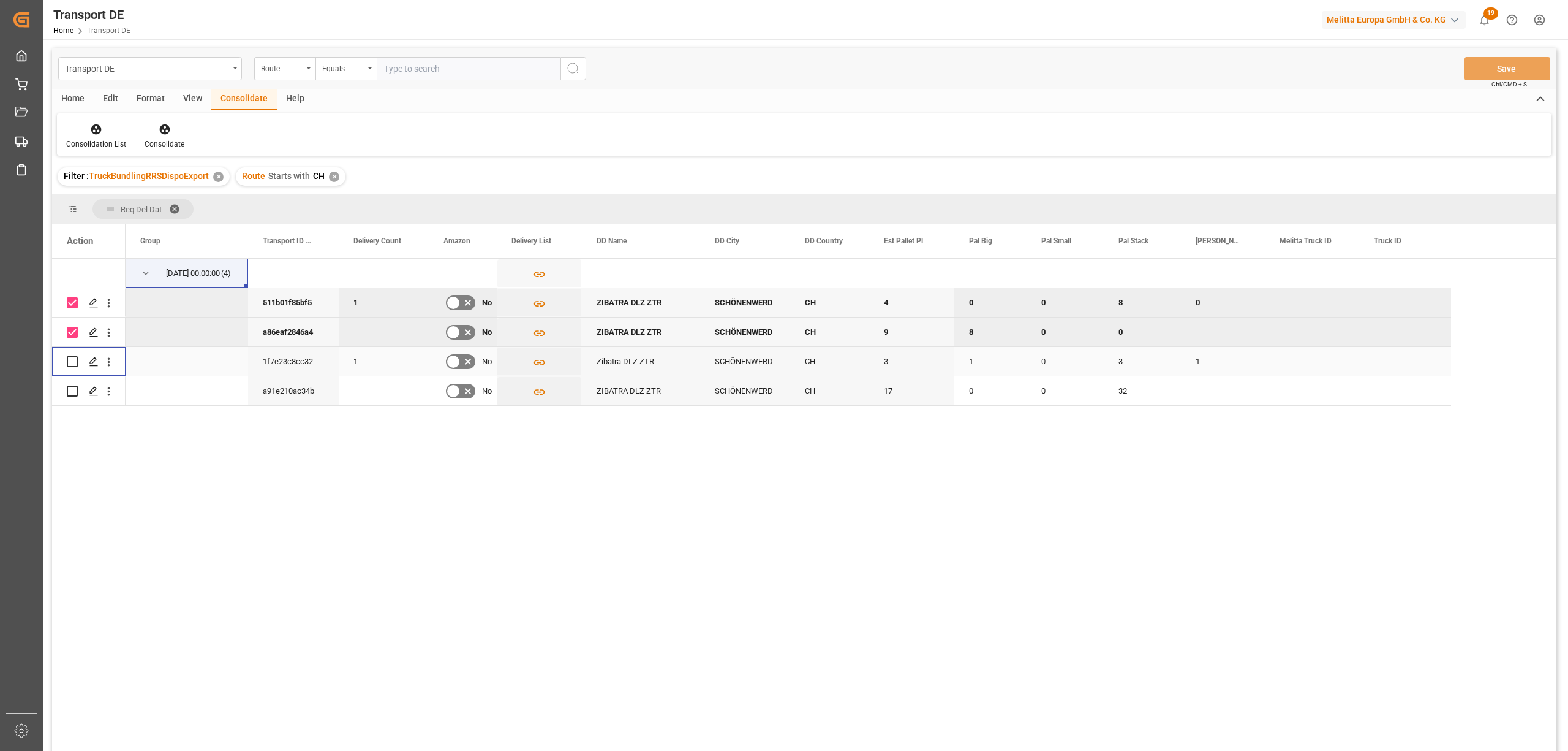
click at [71, 357] on input "Press Space to toggle row selection (unchecked)" at bounding box center [72, 361] width 11 height 11
checkbox input "true"
click at [71, 388] on input "Press Space to toggle row selection (unchecked)" at bounding box center [72, 391] width 11 height 11
checkbox input "true"
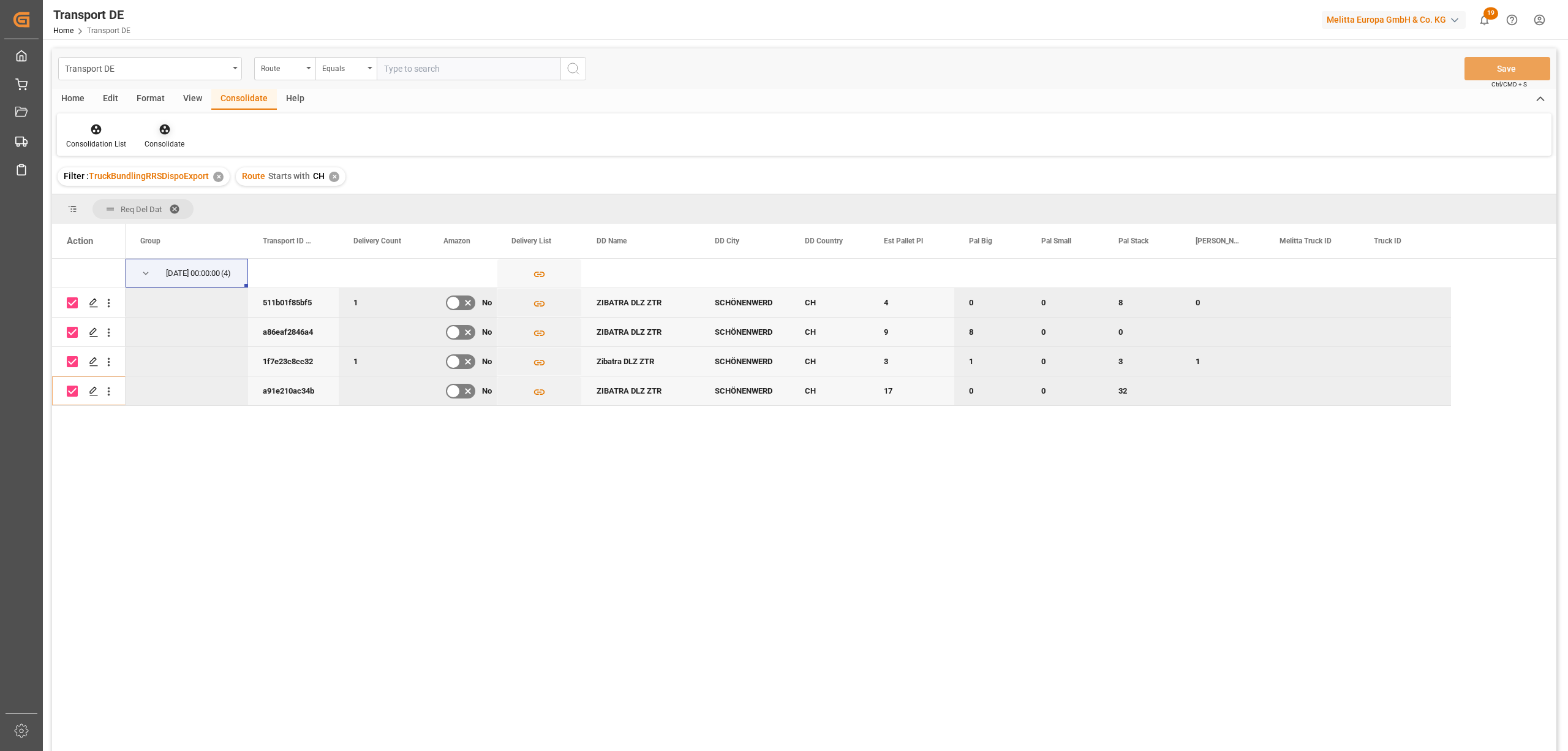
click at [163, 132] on icon at bounding box center [164, 129] width 10 height 10
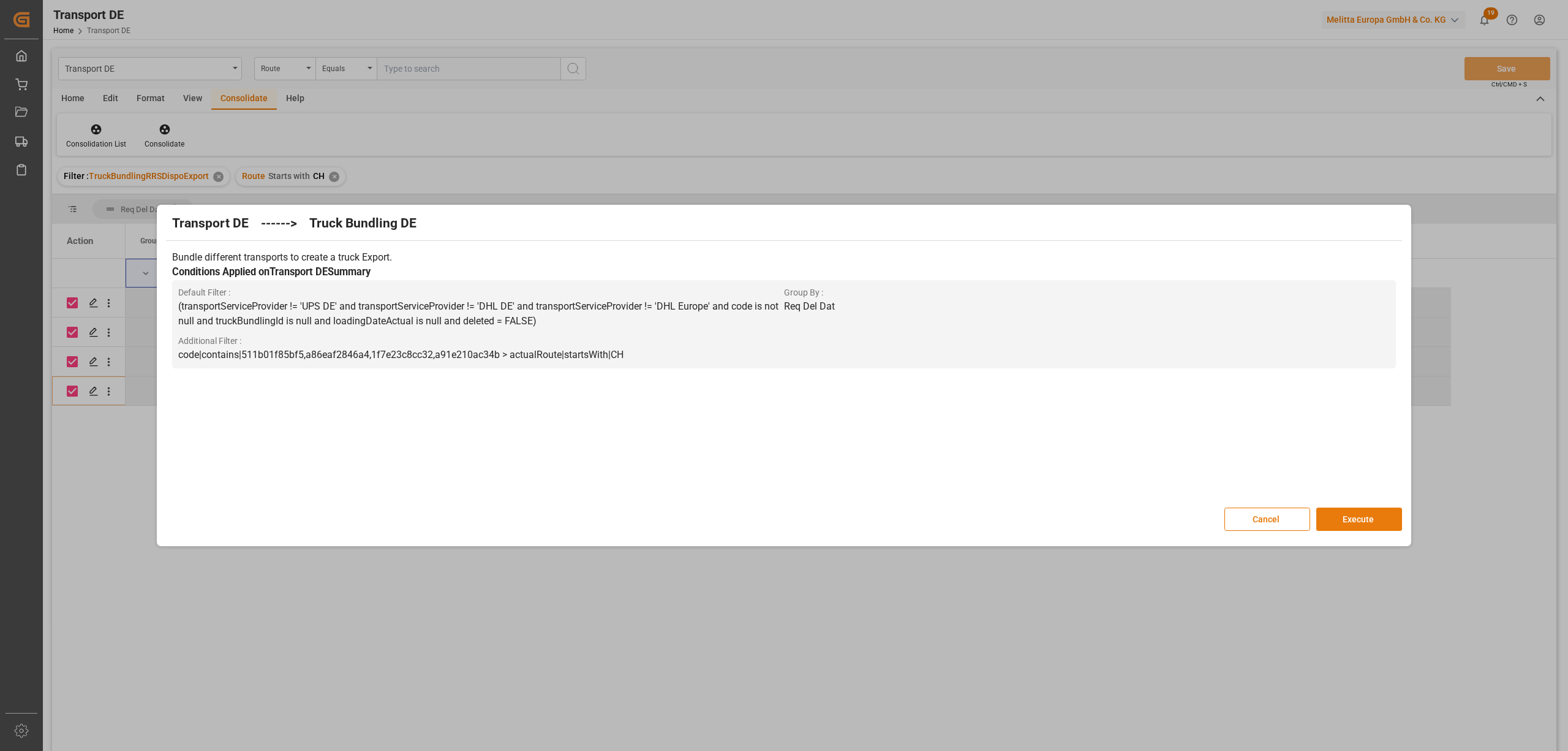
click at [1346, 514] on button "Execute" at bounding box center [1359, 519] width 86 height 24
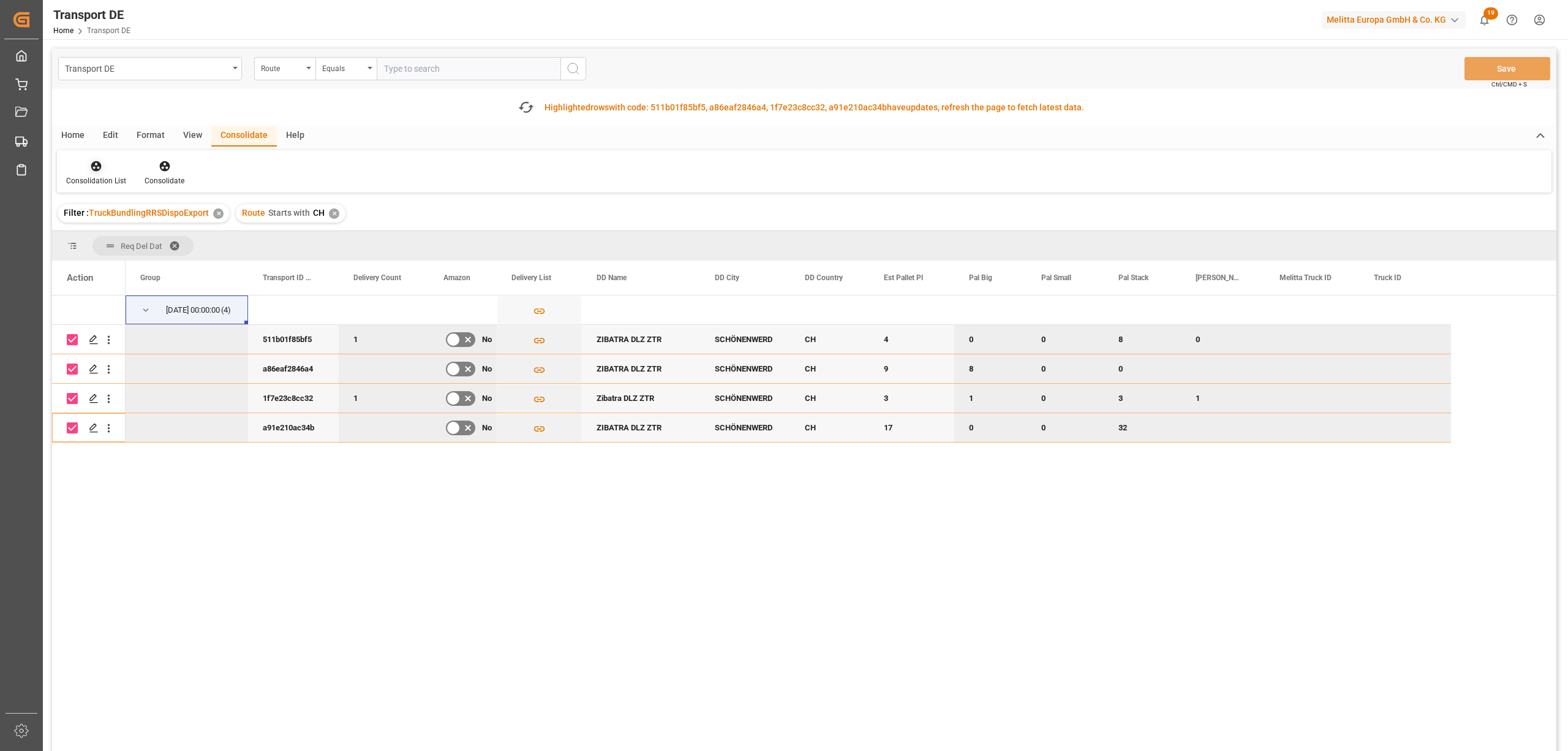
click at [94, 168] on icon at bounding box center [96, 166] width 10 height 10
click at [128, 262] on div "Transport DE Route Equals Save Ctrl/CMD + S Fetch latest updates Highlighted ro…" at bounding box center [804, 434] width 1505 height 772
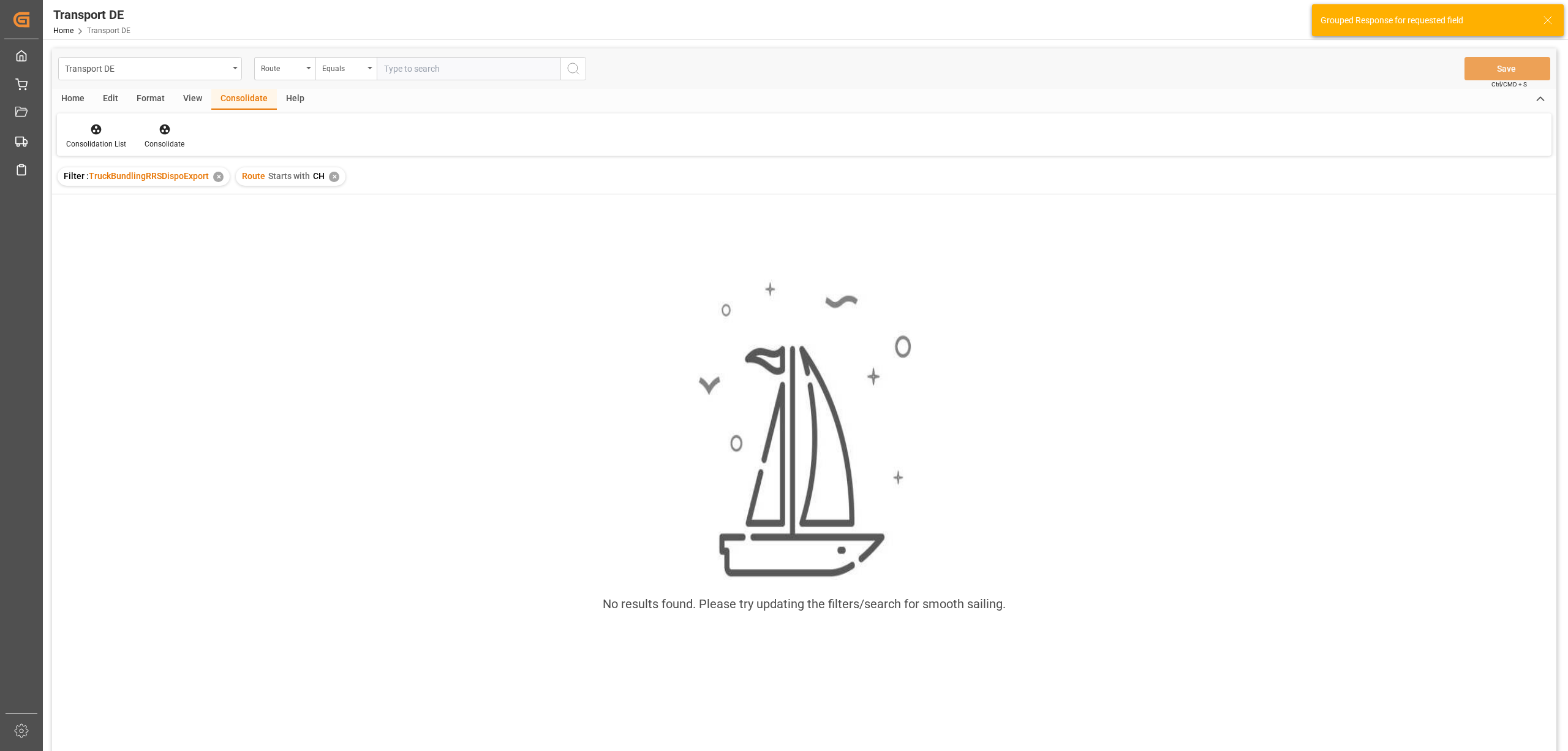
click at [334, 177] on div "✕" at bounding box center [334, 177] width 10 height 10
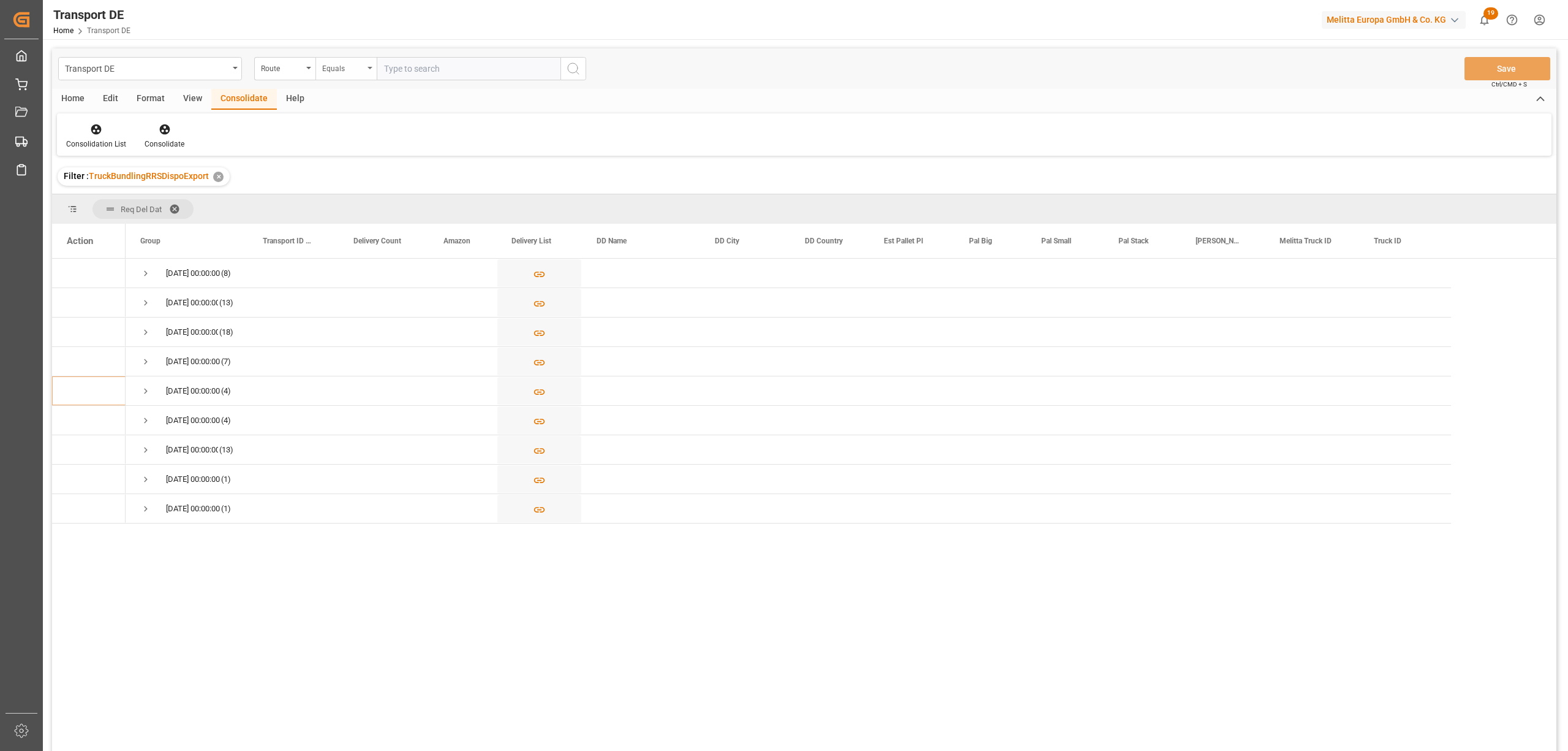
click at [340, 74] on div "Equals" at bounding box center [346, 69] width 61 height 24
click at [348, 200] on div "Starts with" at bounding box center [407, 202] width 183 height 26
type input "AT"
click at [579, 70] on icon "search button" at bounding box center [573, 69] width 15 height 15
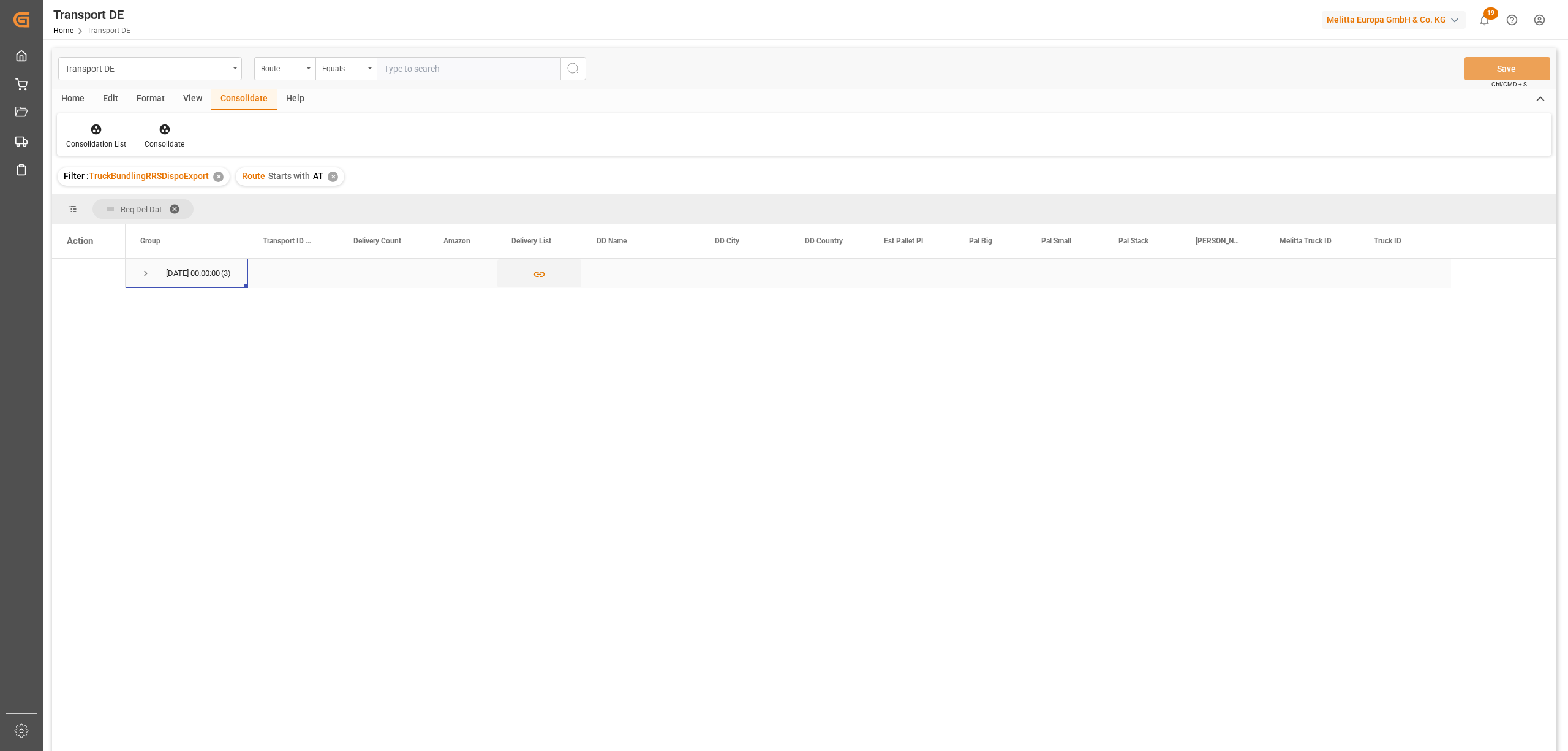
click at [145, 268] on span "Press SPACE to select this row." at bounding box center [146, 273] width 11 height 11
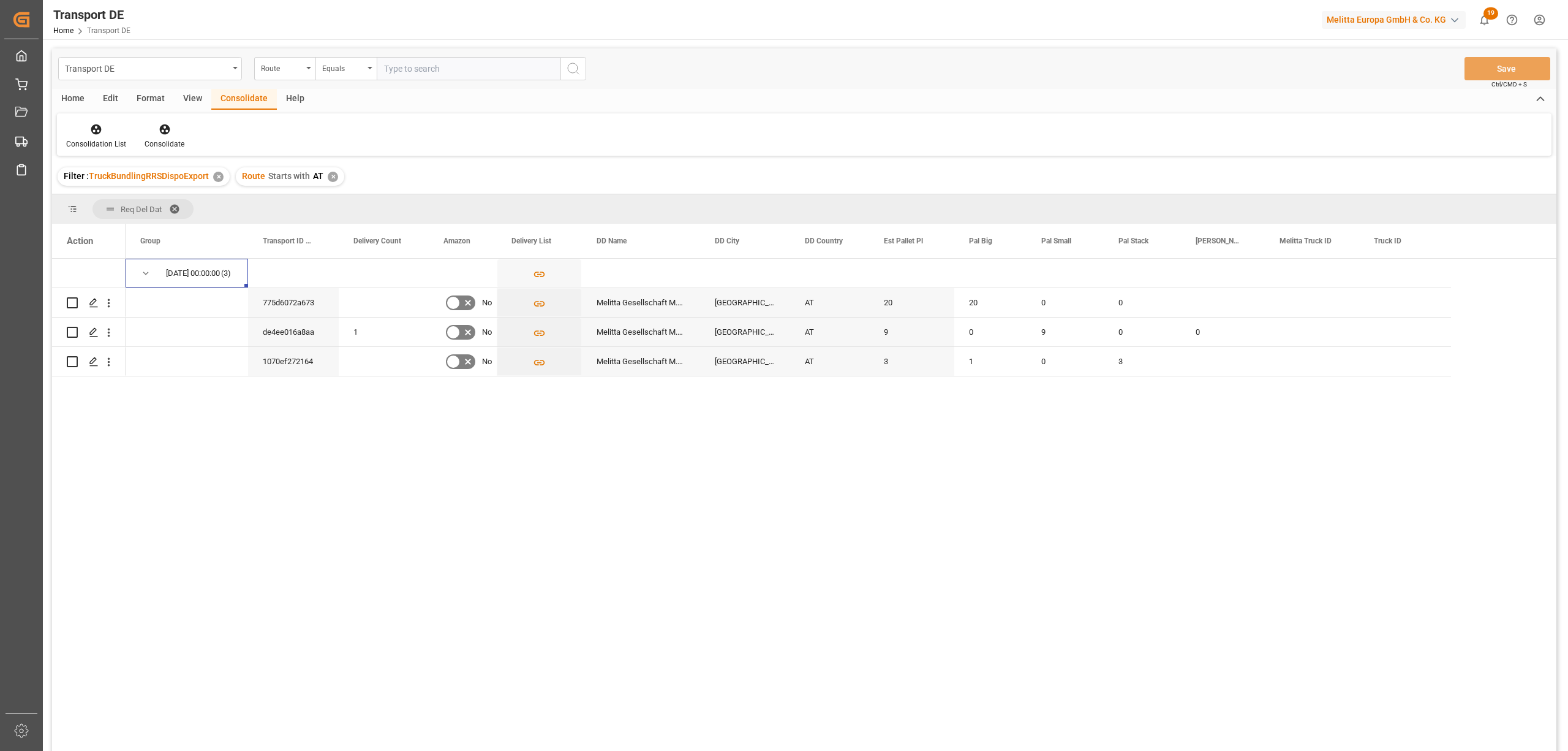
click at [336, 175] on div "Route Starts with AT ✕" at bounding box center [290, 176] width 108 height 18
click at [332, 175] on div "✕" at bounding box center [332, 177] width 10 height 10
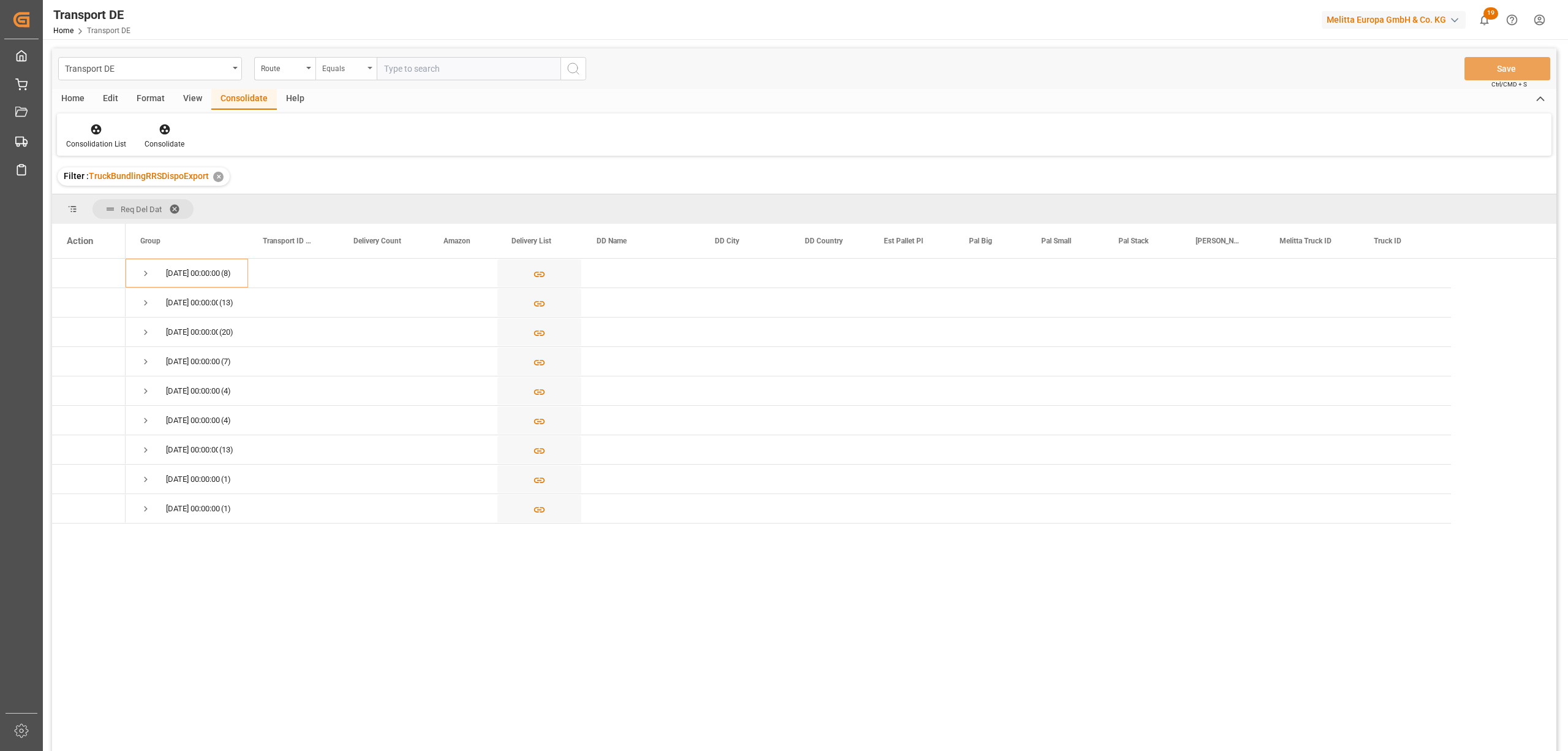
click at [331, 65] on div "Equals" at bounding box center [343, 67] width 42 height 14
click at [348, 202] on div "Starts with" at bounding box center [407, 202] width 183 height 26
type input "FR"
click at [576, 69] on icon "search button" at bounding box center [573, 69] width 15 height 15
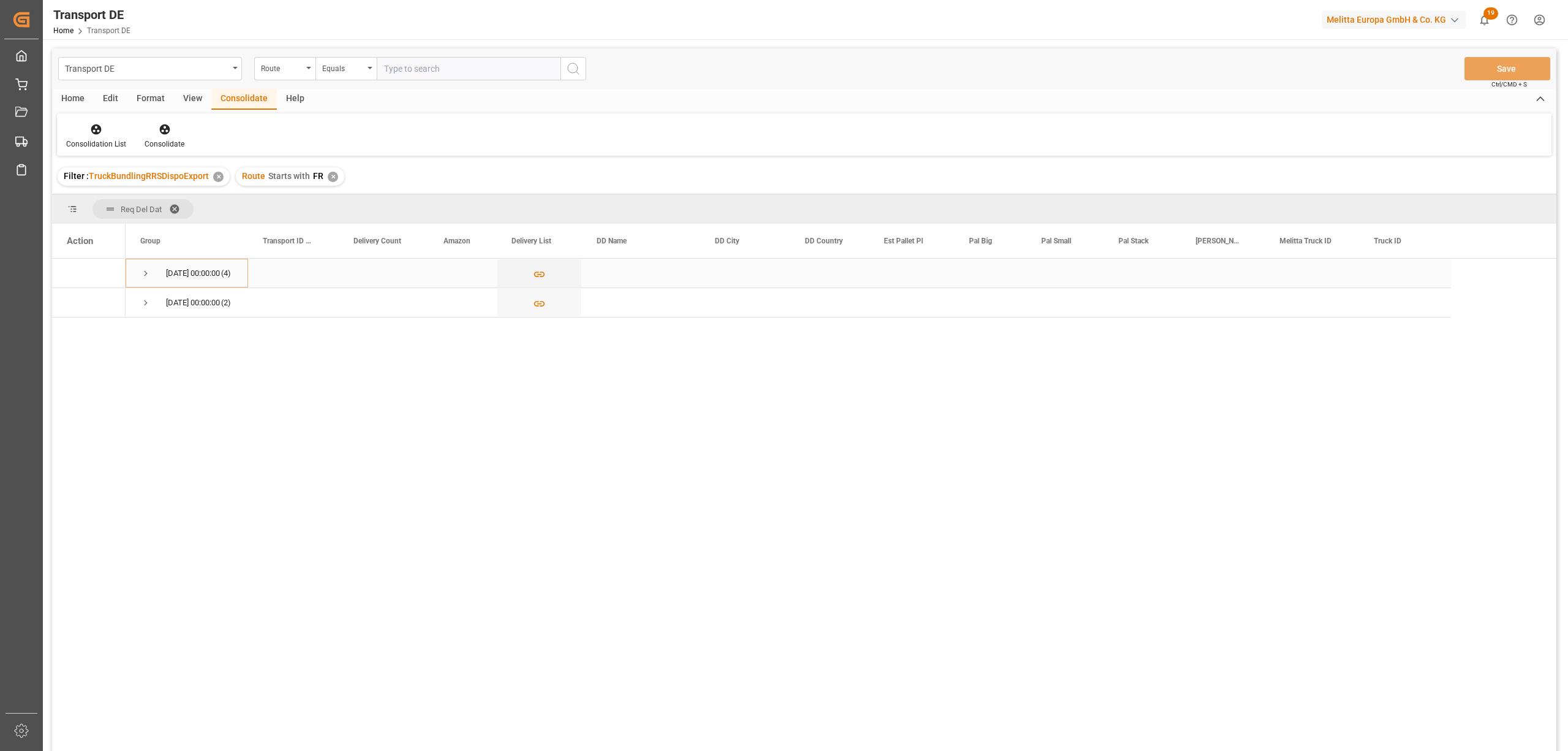
click at [145, 272] on span "Press SPACE to select this row." at bounding box center [146, 273] width 11 height 11
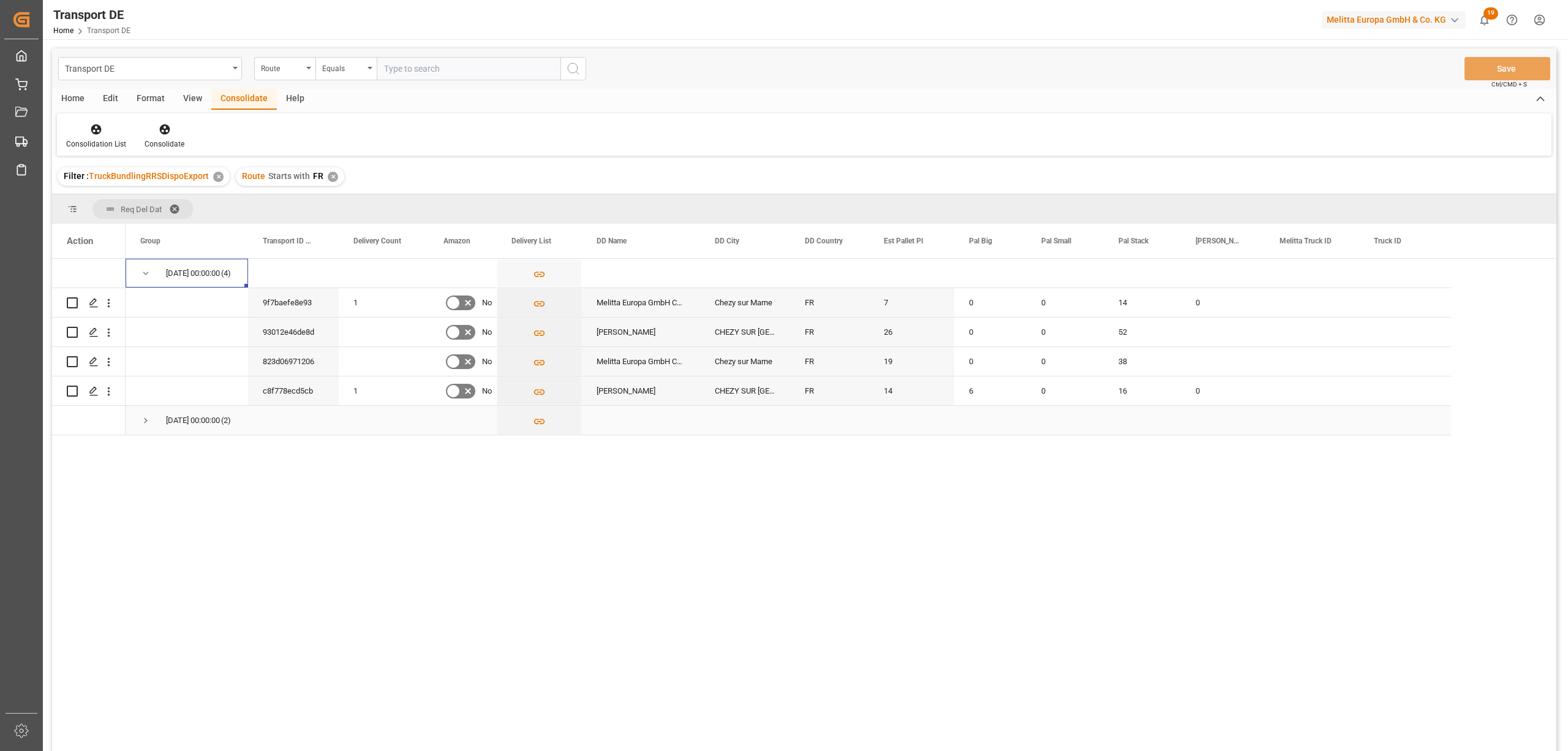
click at [144, 422] on span "Press SPACE to select this row." at bounding box center [146, 420] width 11 height 11
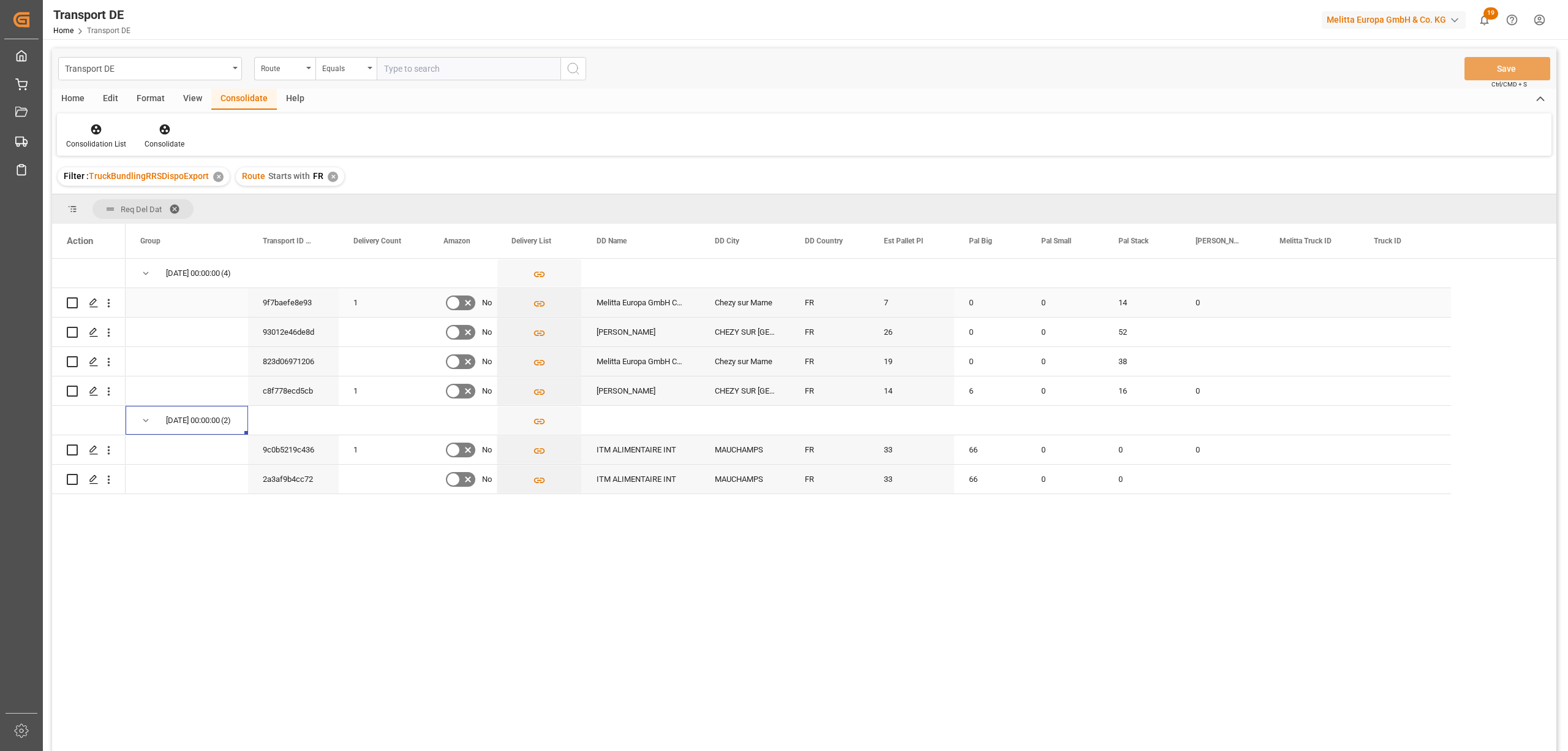
click at [70, 300] on input "Press Space to toggle row selection (unchecked)" at bounding box center [72, 303] width 11 height 11
checkbox input "true"
click at [70, 328] on input "Press Space to toggle row selection (unchecked)" at bounding box center [72, 332] width 11 height 11
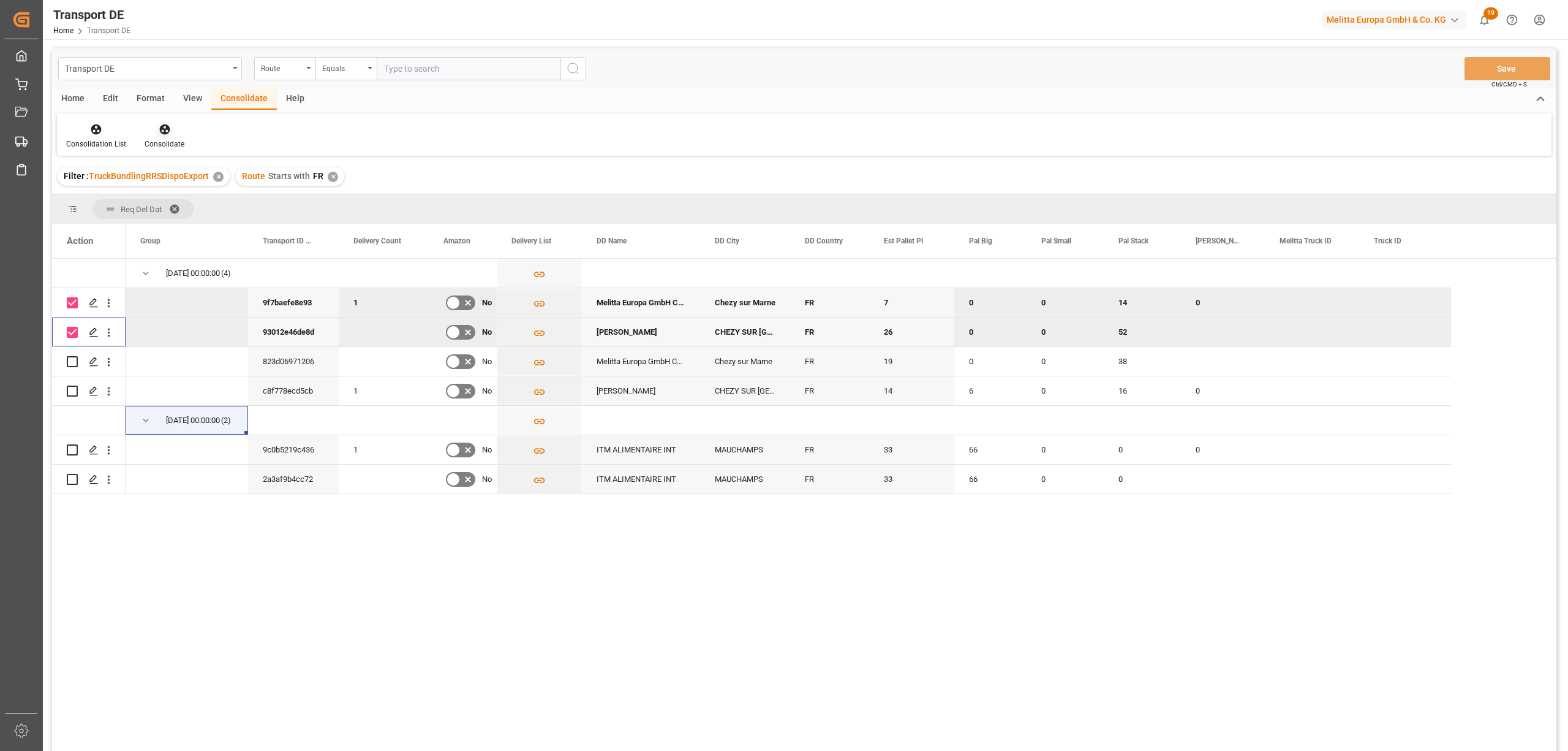
click at [160, 132] on icon at bounding box center [164, 129] width 10 height 10
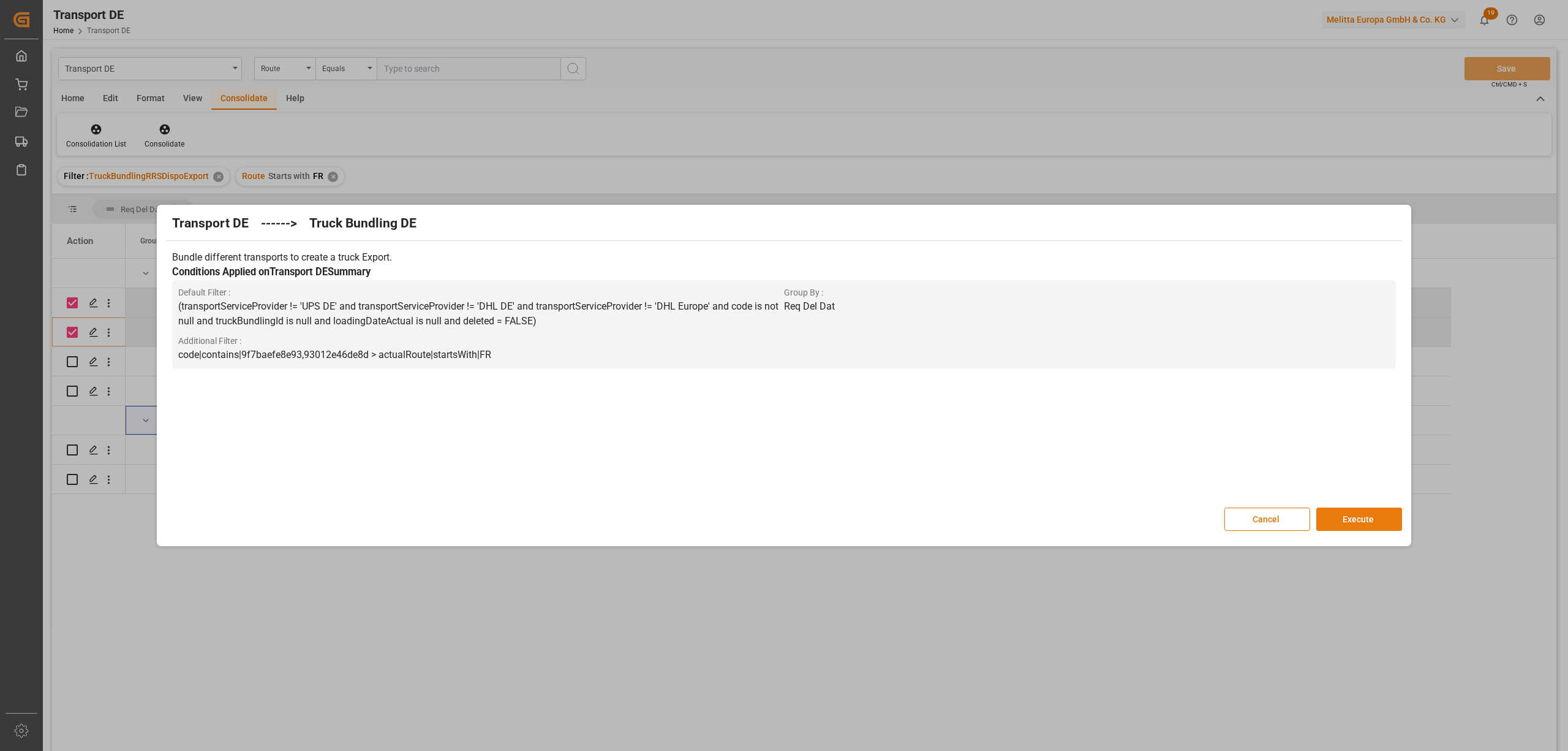
click at [1378, 524] on button "Execute" at bounding box center [1359, 519] width 86 height 24
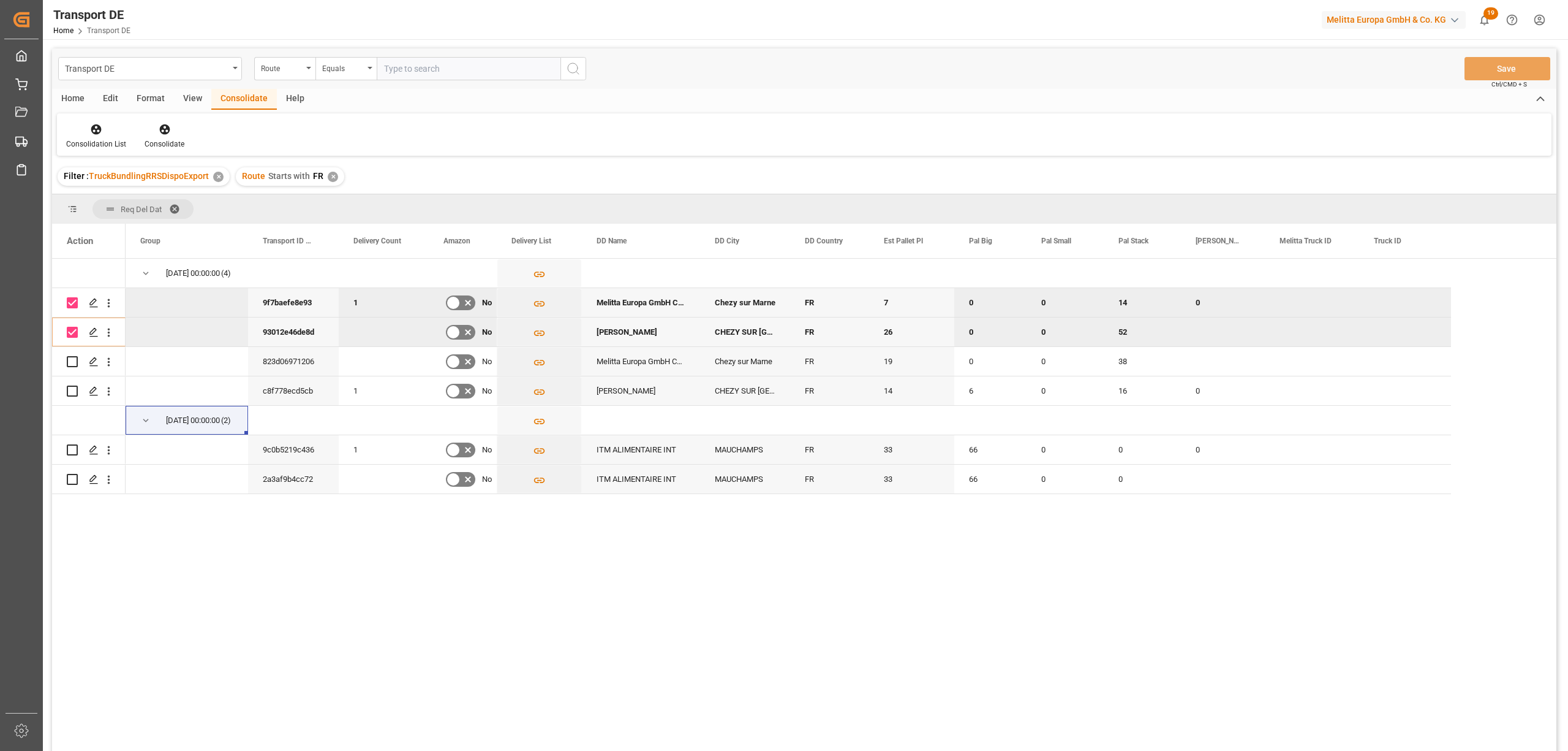
click at [73, 332] on input "Press Space to toggle row selection (checked)" at bounding box center [72, 332] width 11 height 11
checkbox input "false"
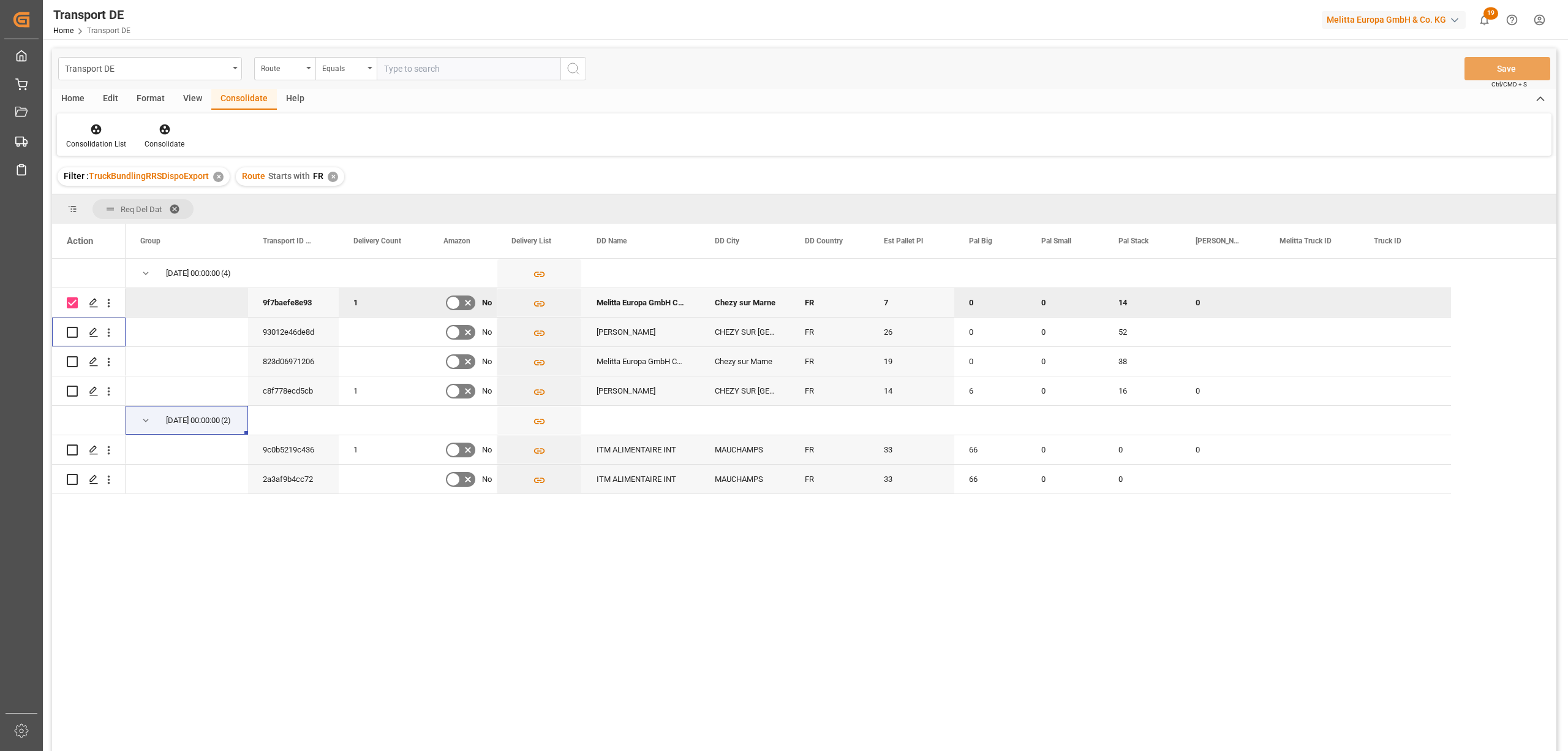
click at [71, 298] on input "Press Space to toggle row selection (checked)" at bounding box center [72, 303] width 11 height 11
checkbox input "false"
click at [74, 359] on input "Press Space to toggle row selection (unchecked)" at bounding box center [72, 361] width 11 height 11
checkbox input "true"
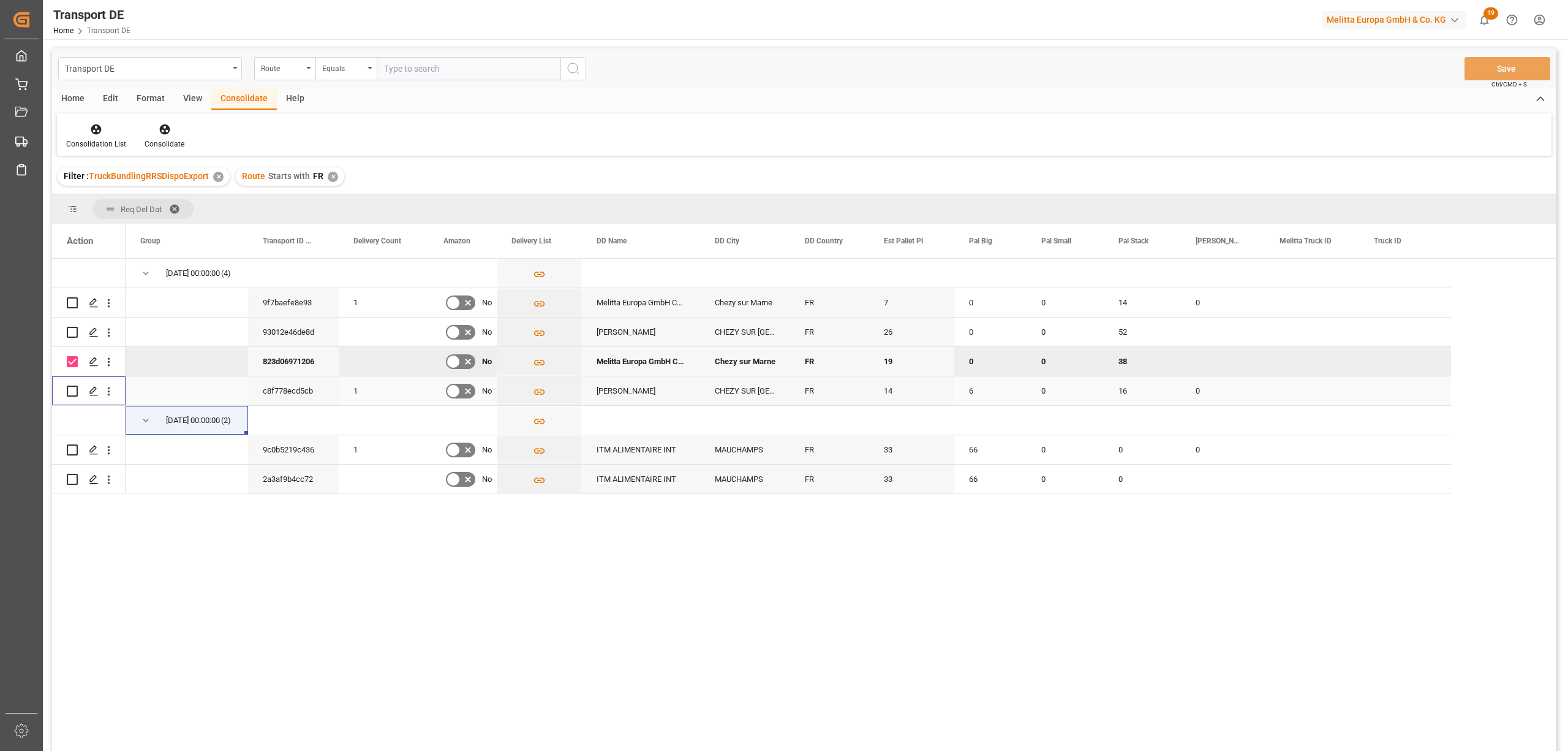
click at [71, 390] on input "Press Space to toggle row selection (unchecked)" at bounding box center [72, 391] width 11 height 11
checkbox input "true"
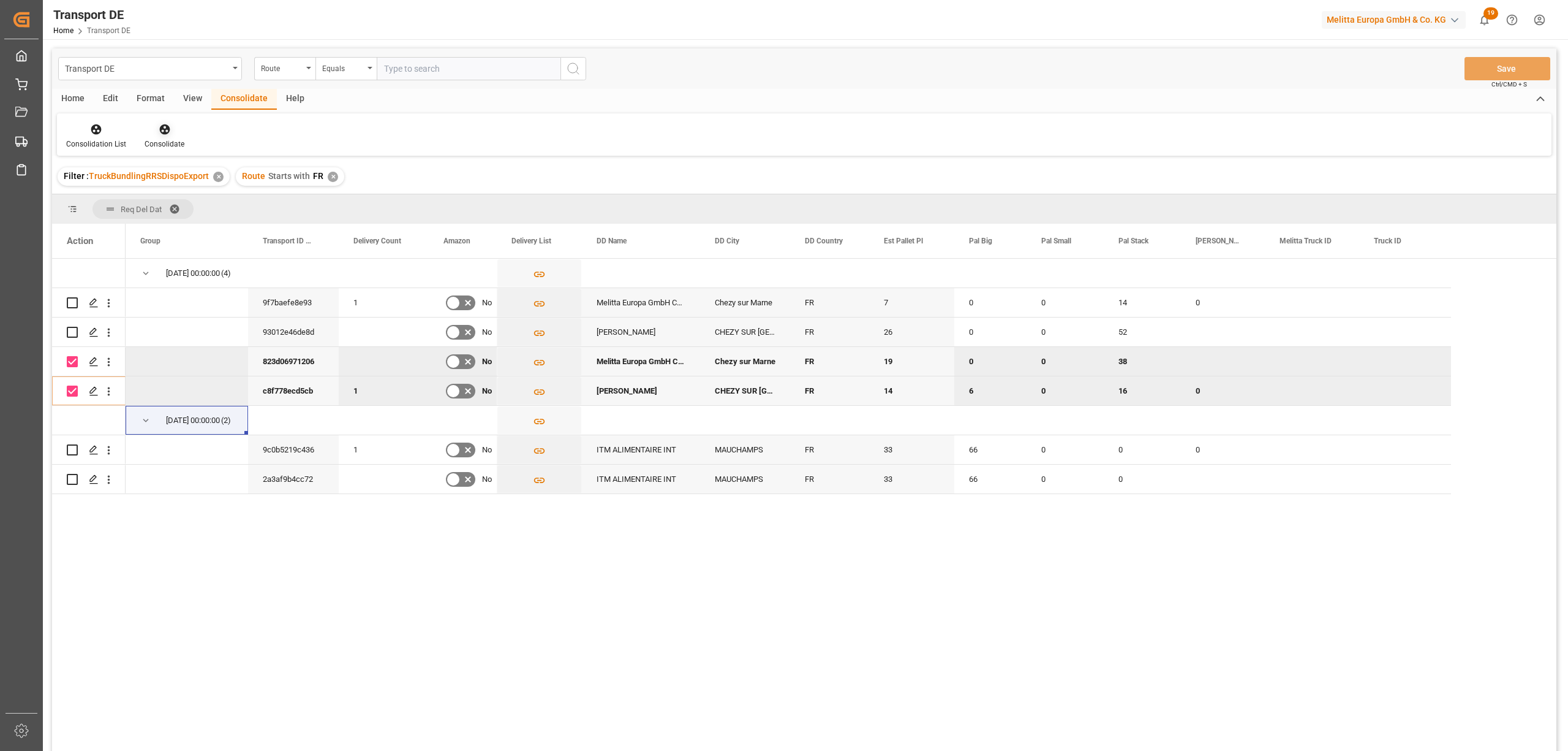
click at [160, 131] on icon at bounding box center [164, 129] width 12 height 12
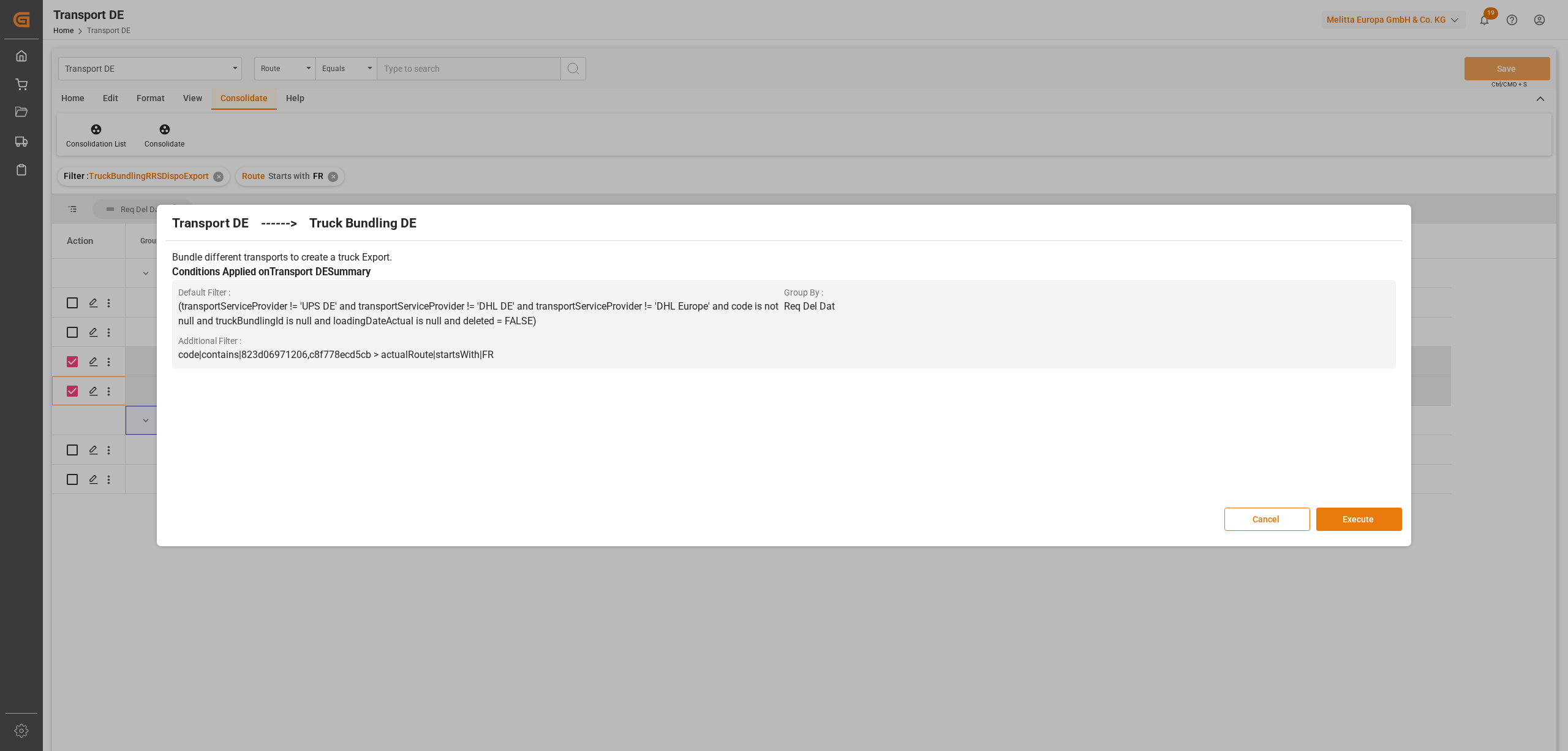
click at [1353, 516] on button "Execute" at bounding box center [1359, 519] width 86 height 24
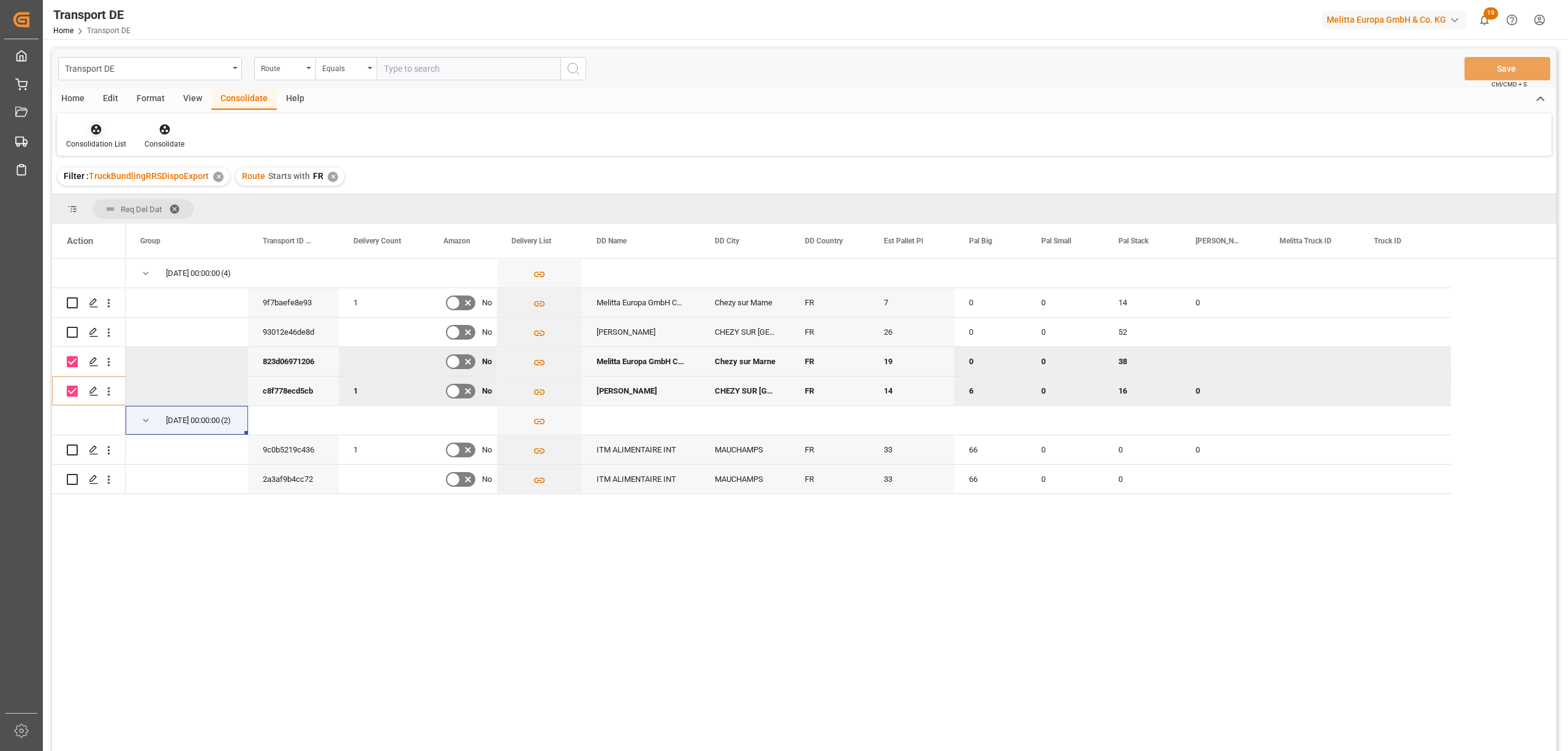
click at [101, 136] on div "Consolidation List" at bounding box center [96, 136] width 78 height 27
click at [123, 224] on div "Transport DE Route Equals Save Ctrl/CMD + S Home Edit Format View Consolidate H…" at bounding box center [804, 416] width 1505 height 735
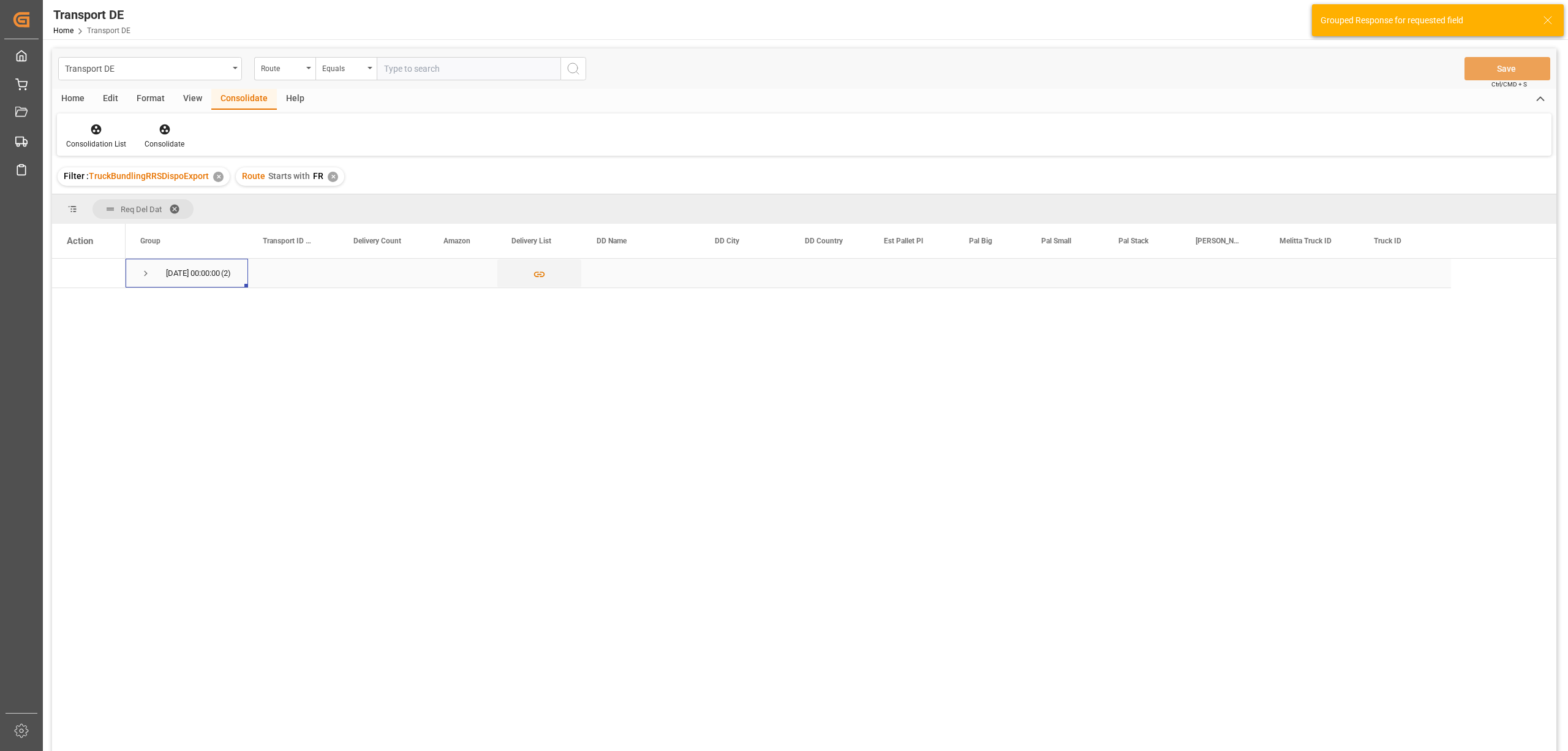
click at [141, 270] on span "Press SPACE to select this row." at bounding box center [146, 273] width 11 height 11
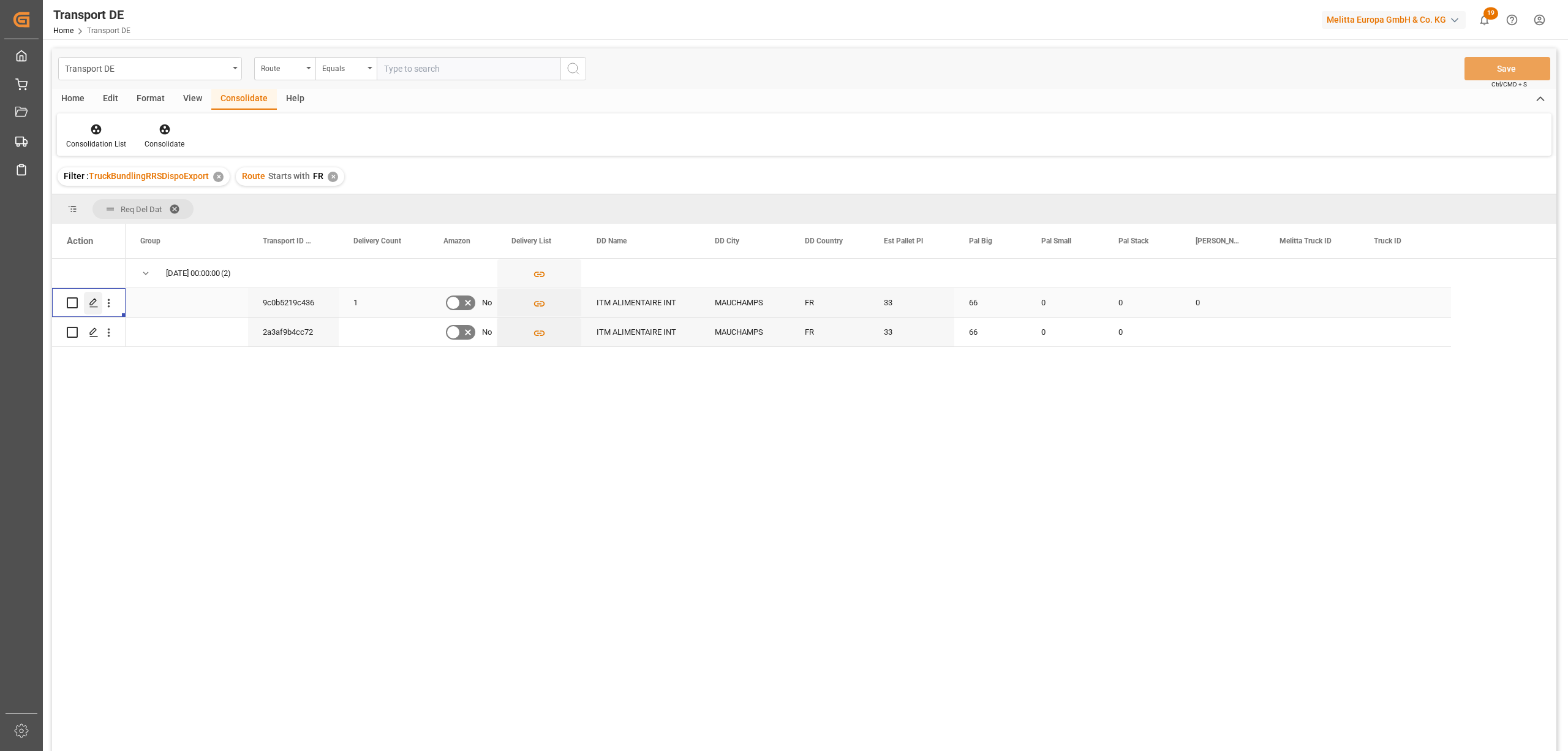
click at [93, 305] on icon "Press SPACE to select this row." at bounding box center [94, 303] width 10 height 10
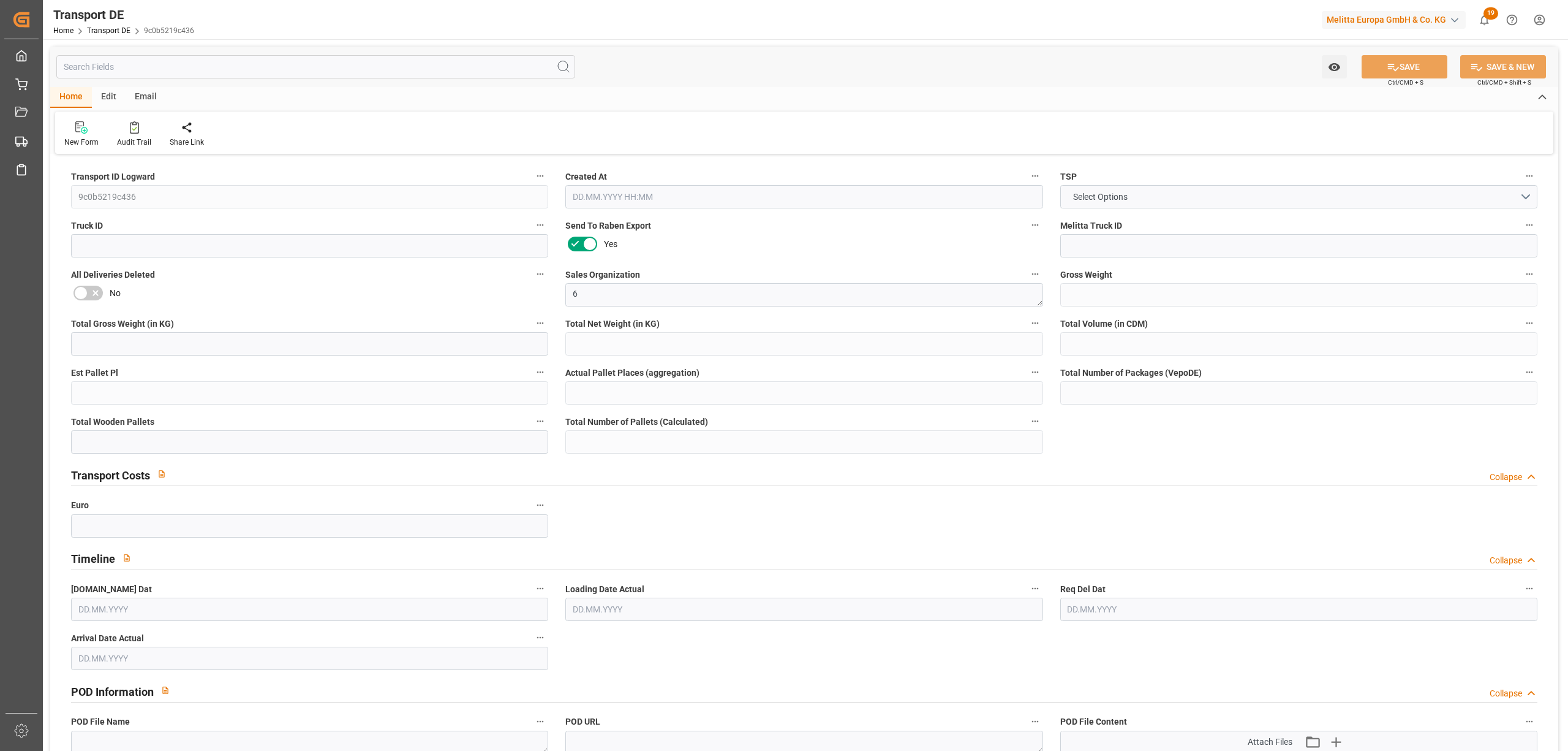
type input "10602"
type input "8679.6"
type input "7022.16"
type input "65067.84"
type input "33"
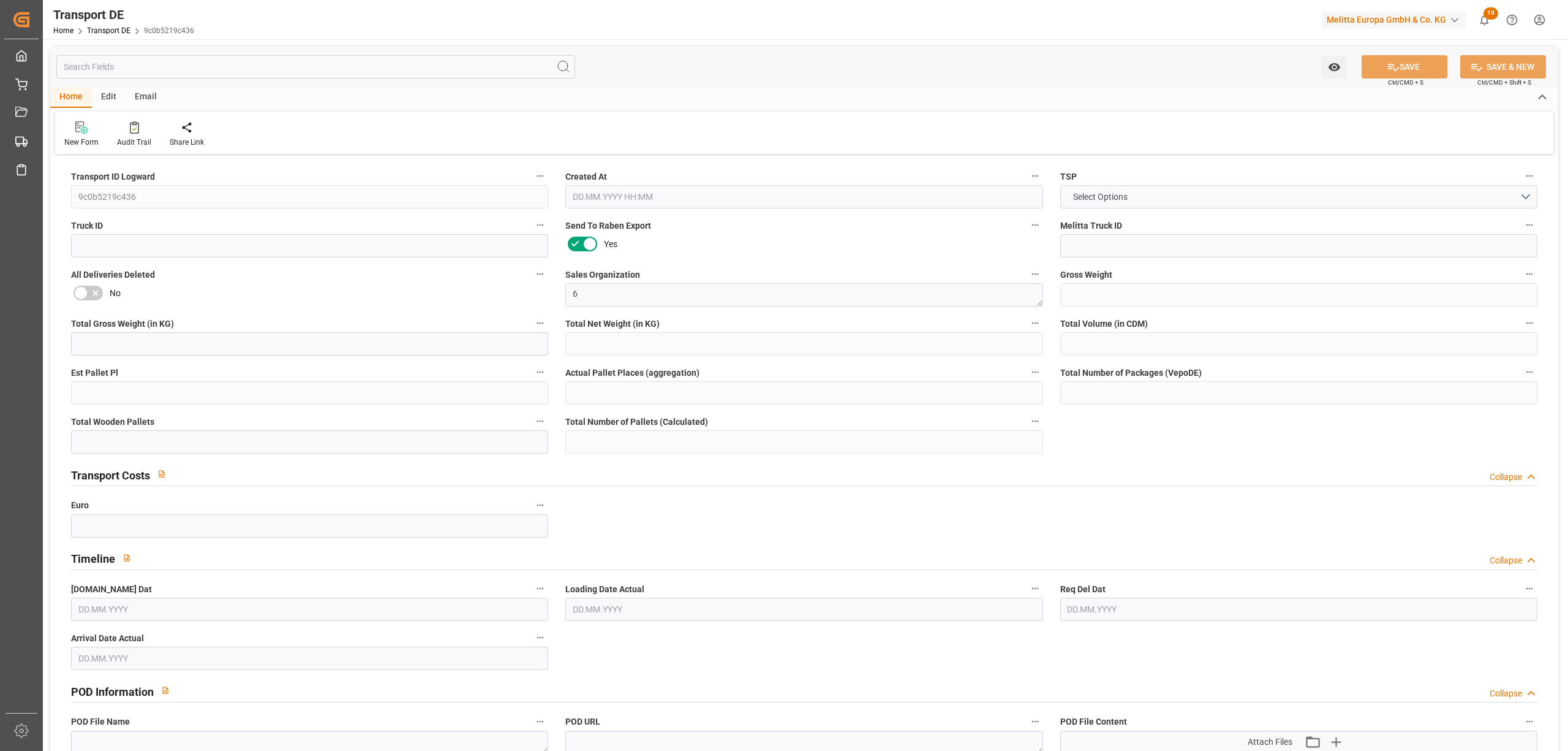
type input "0"
type input "66"
type input "0"
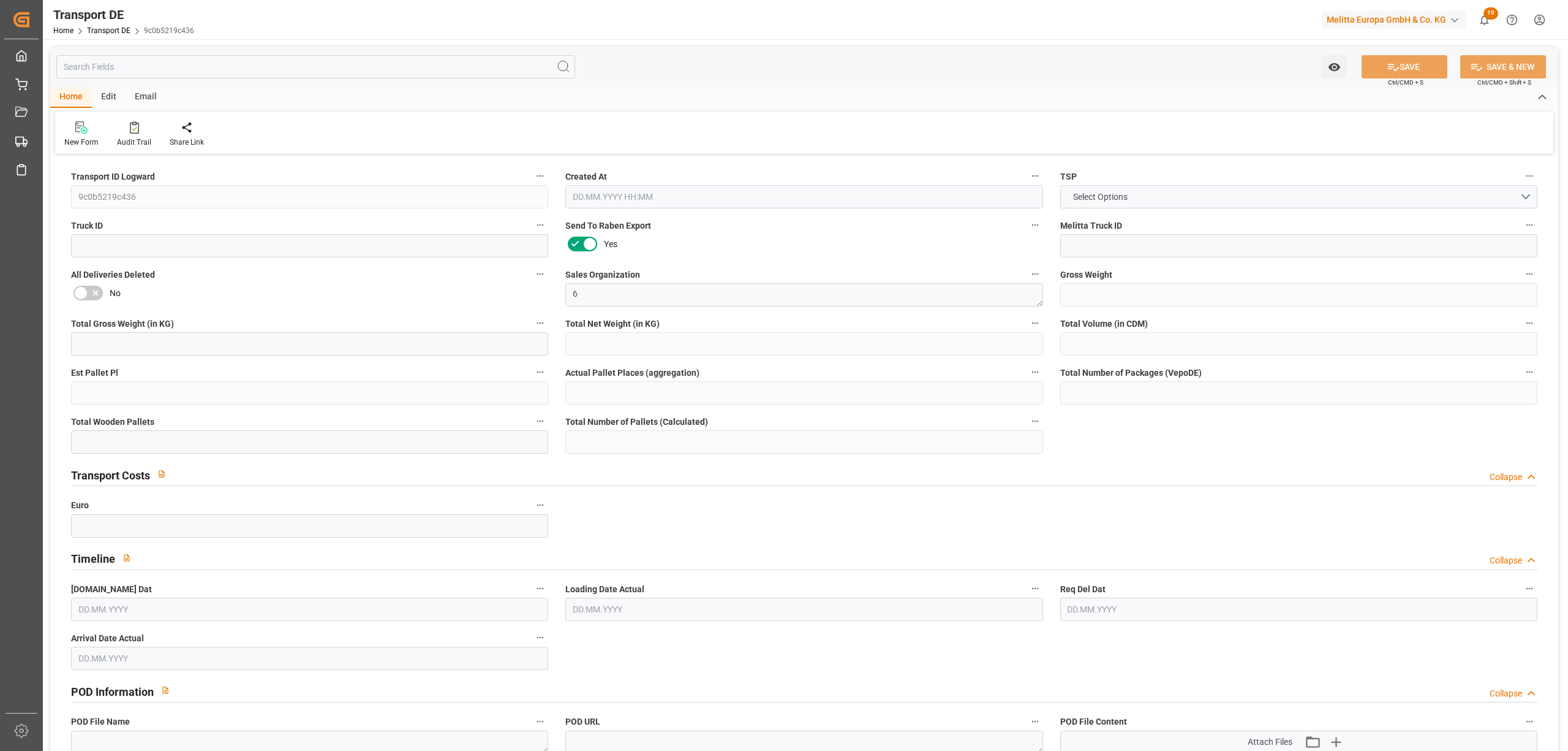
type input "91"
type input "0"
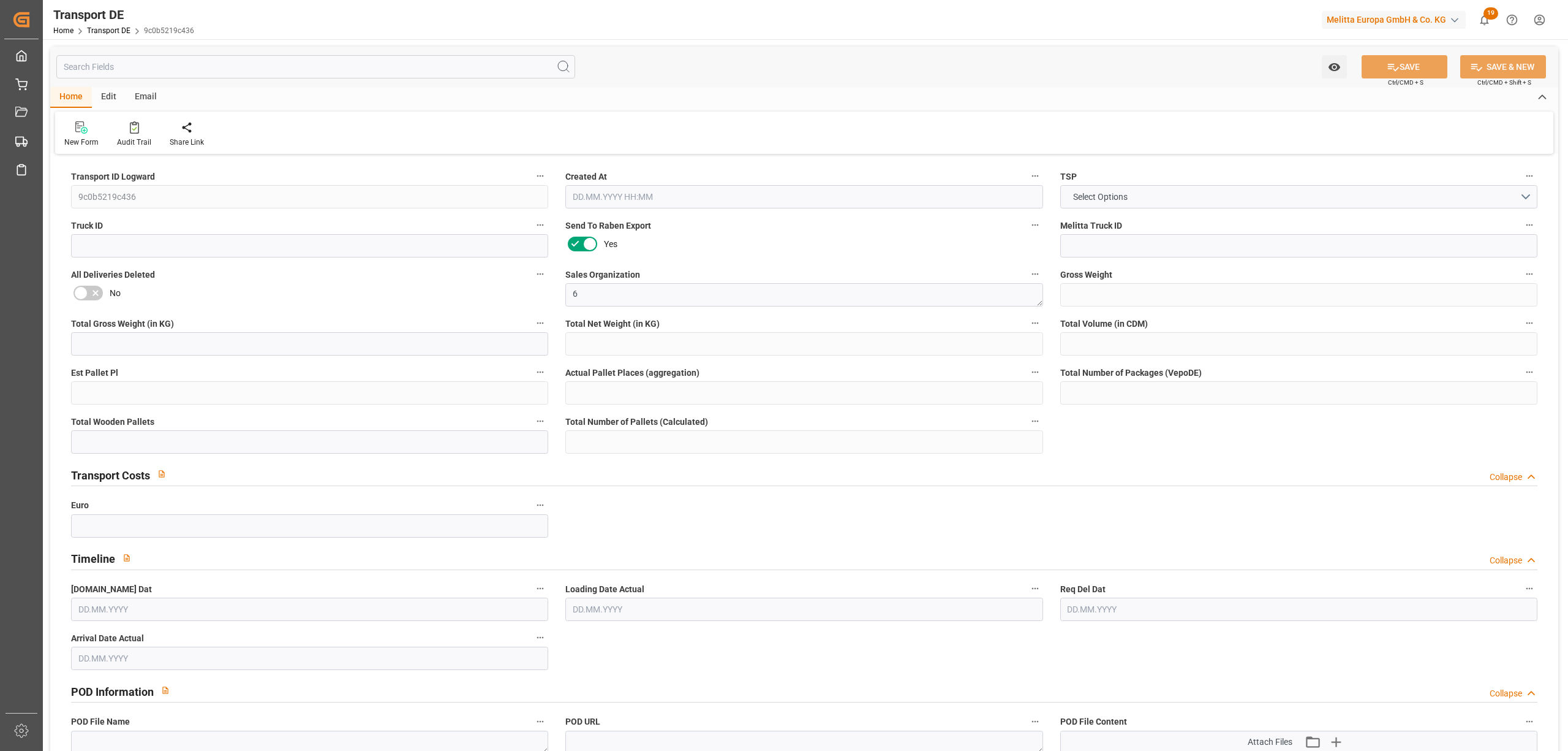
type input "0"
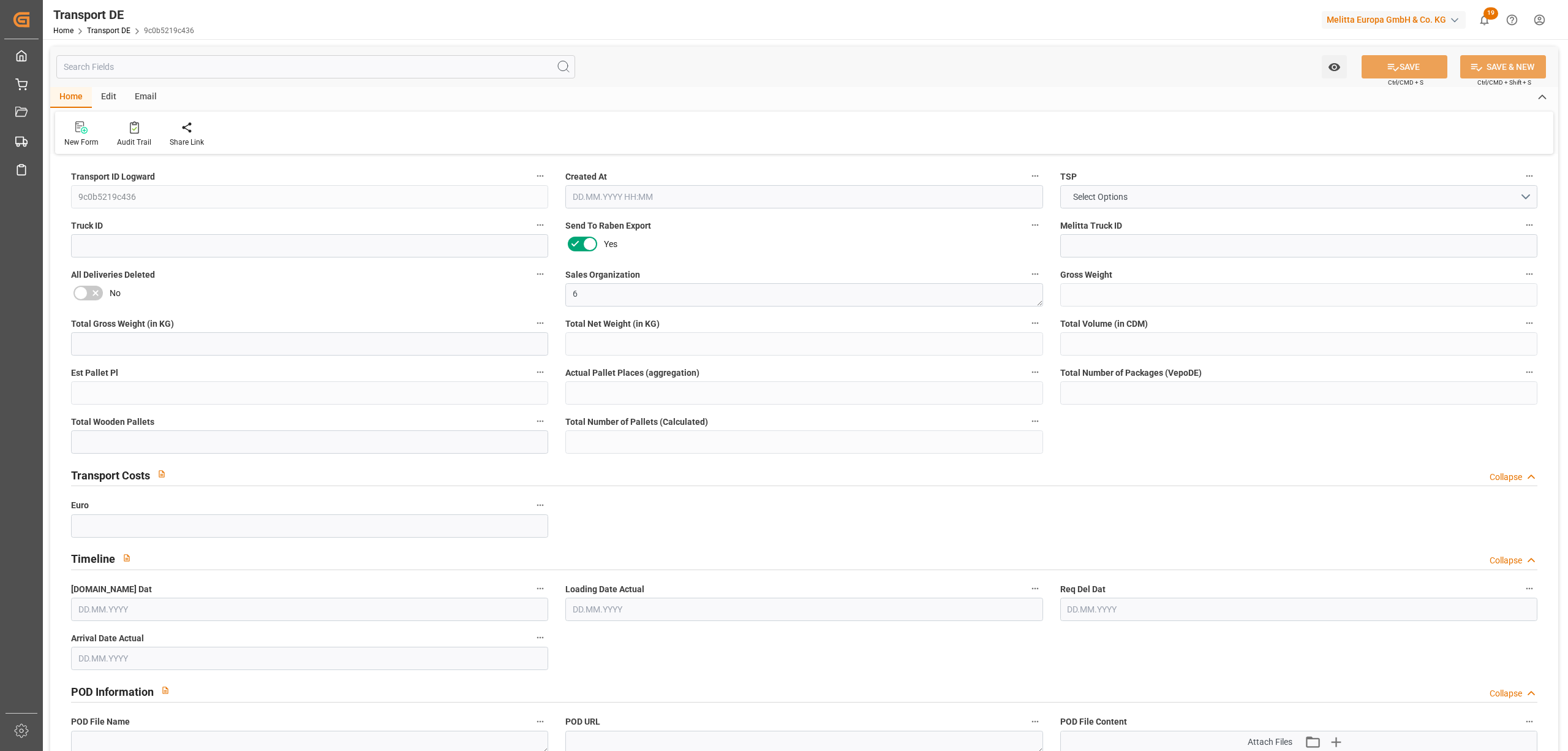
type input "0"
type input "66"
type input "0"
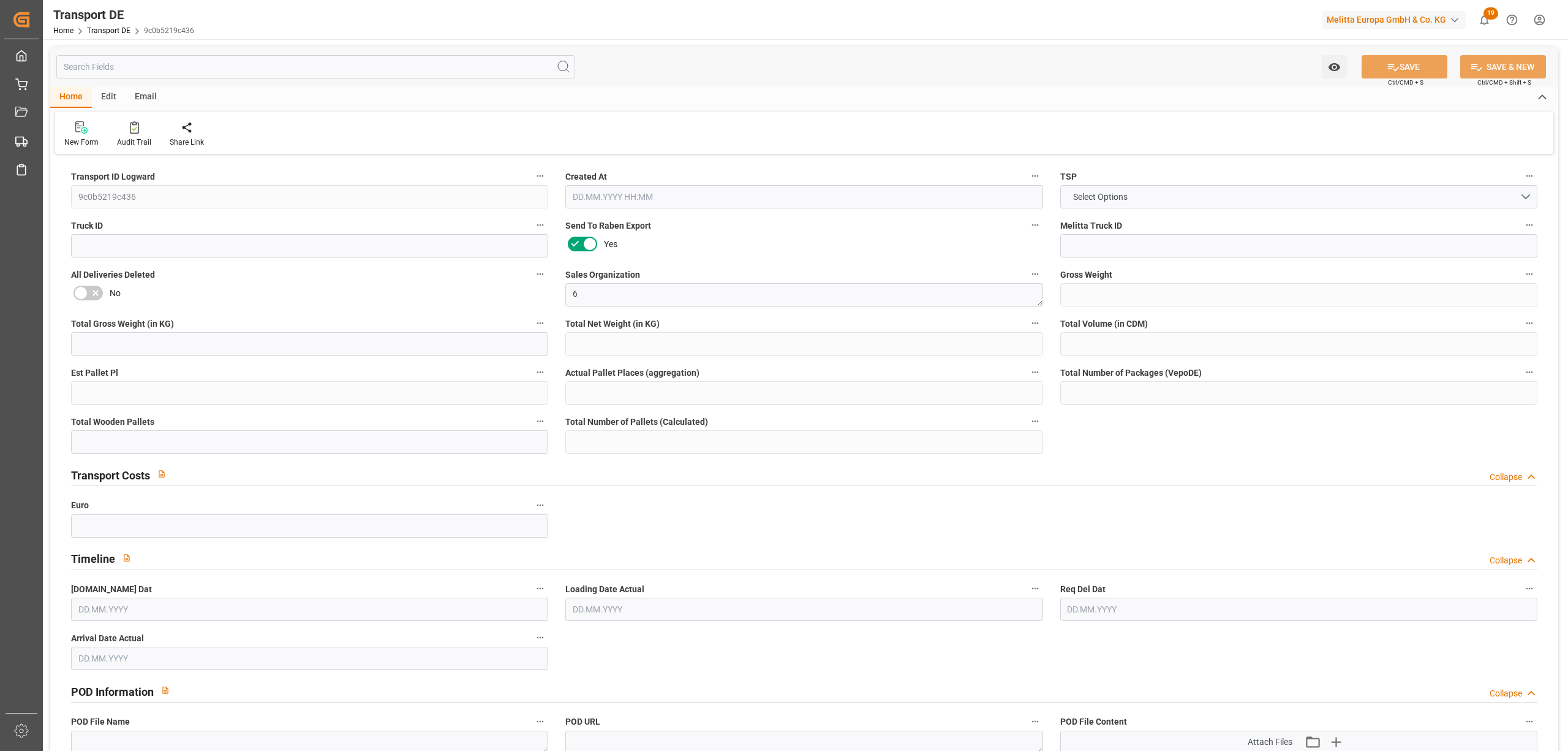
type input "0"
type input "1"
type input "0"
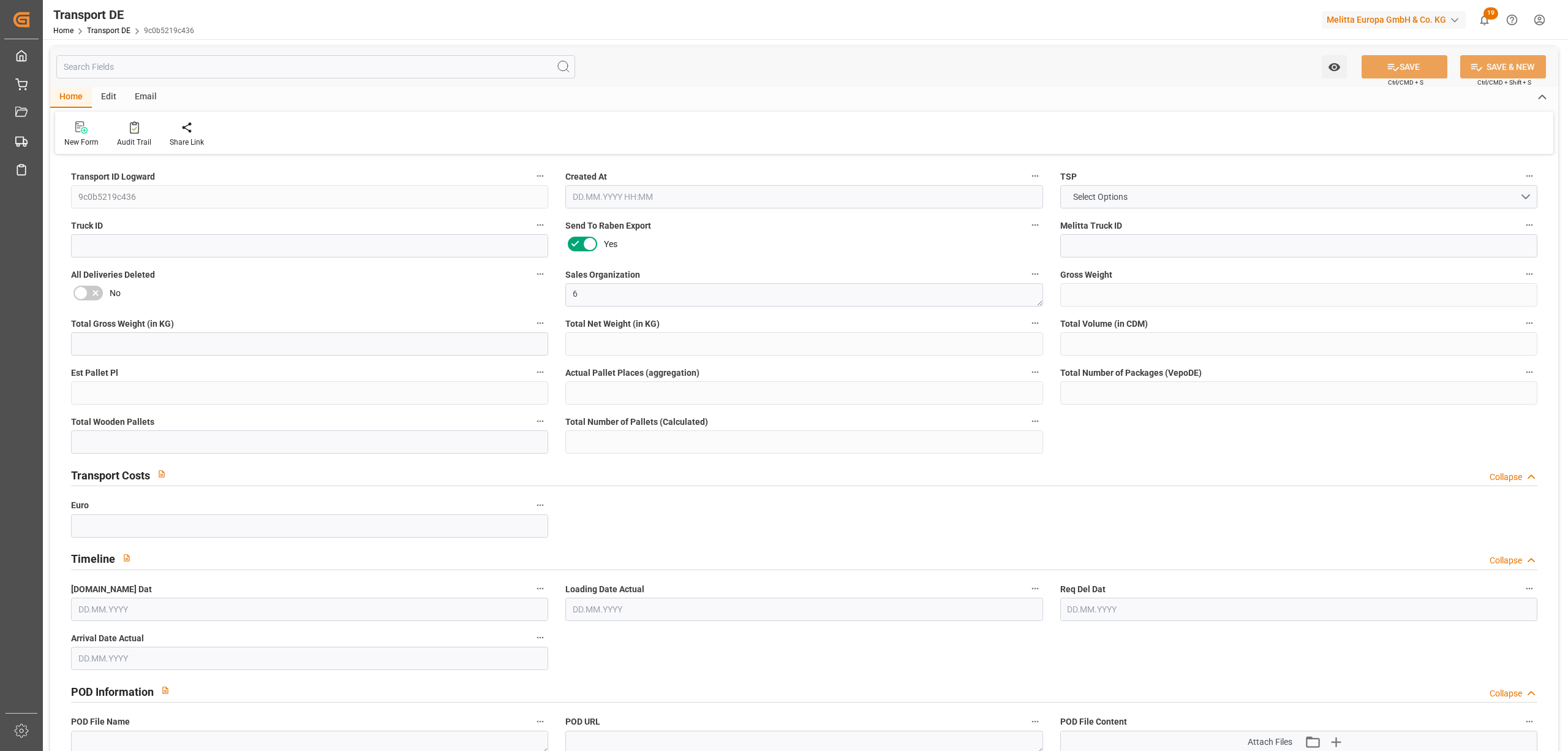
type input "0"
type input "3.039"
type input "0"
type input "26.08.2025 10:36"
type input "[DATE]"
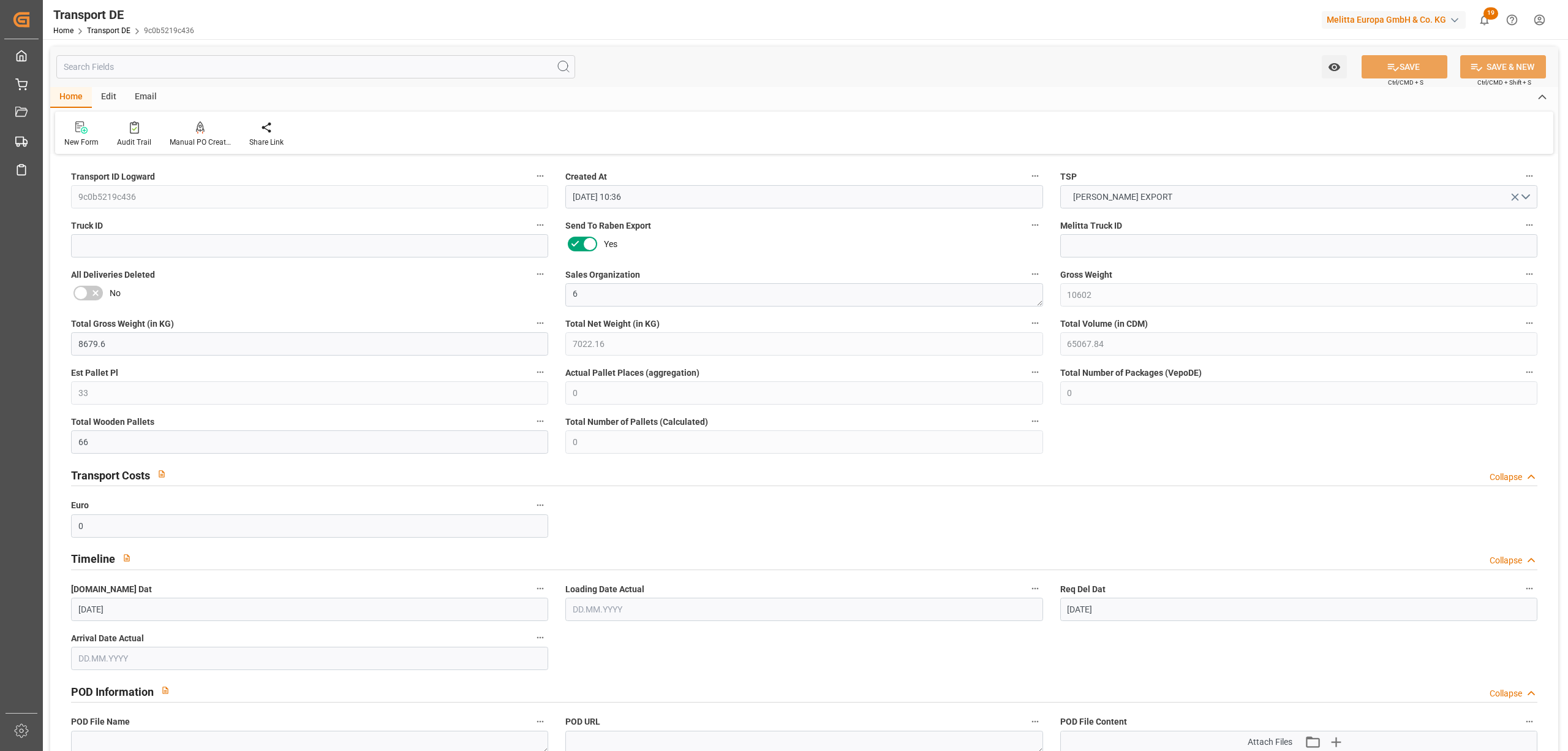
type input "[DATE]"
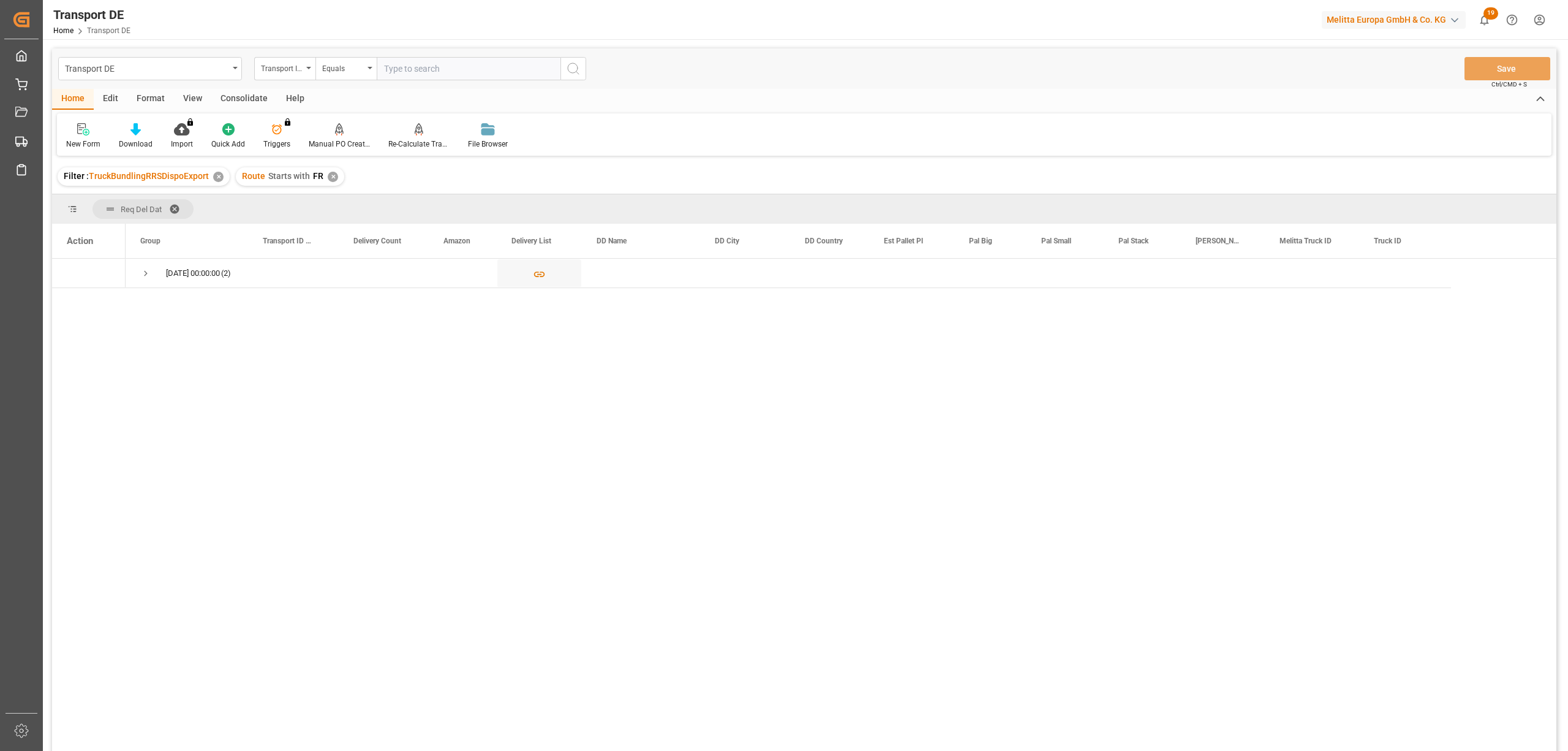
click at [327, 177] on div "✕" at bounding box center [332, 177] width 10 height 10
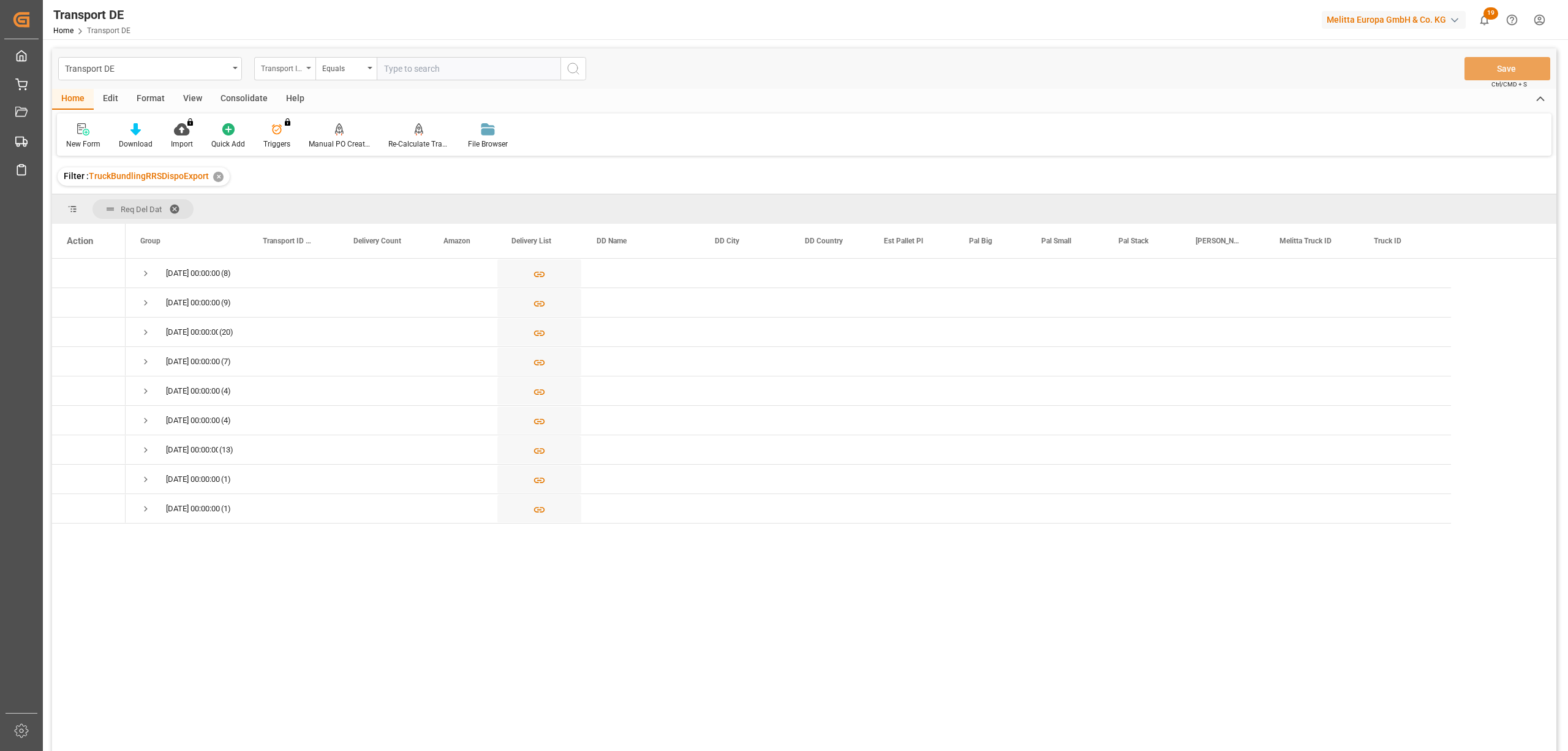
click at [275, 71] on div "Transport ID Logward" at bounding box center [282, 67] width 42 height 14
type input "rout"
click at [320, 131] on div "Route" at bounding box center [346, 125] width 183 height 26
click at [337, 66] on div "Equals" at bounding box center [343, 67] width 42 height 14
drag, startPoint x: 366, startPoint y: 195, endPoint x: 433, endPoint y: 207, distance: 68.1
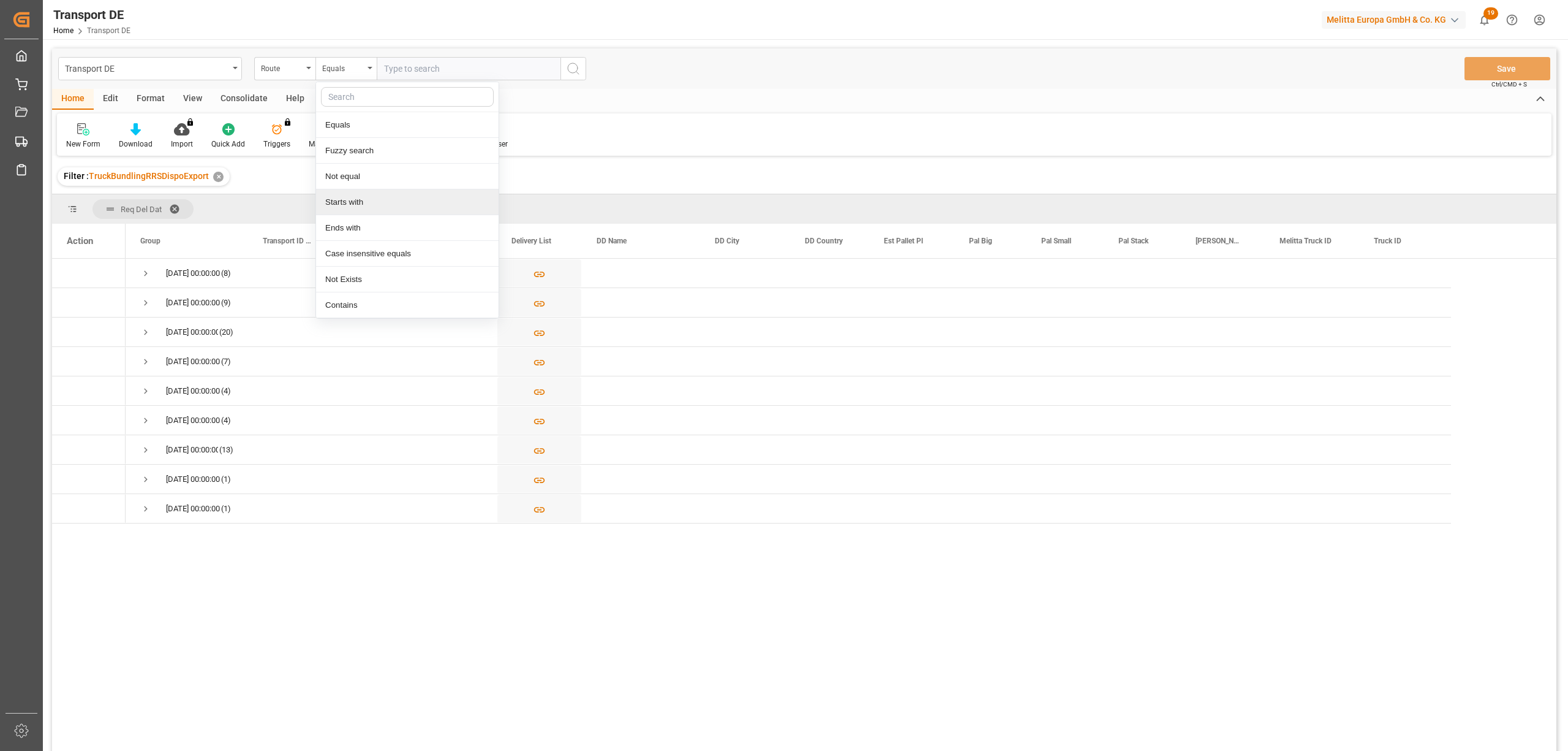
click at [367, 195] on div "Starts with" at bounding box center [407, 202] width 183 height 26
type input "ES"
click at [571, 67] on icon "search button" at bounding box center [573, 69] width 15 height 15
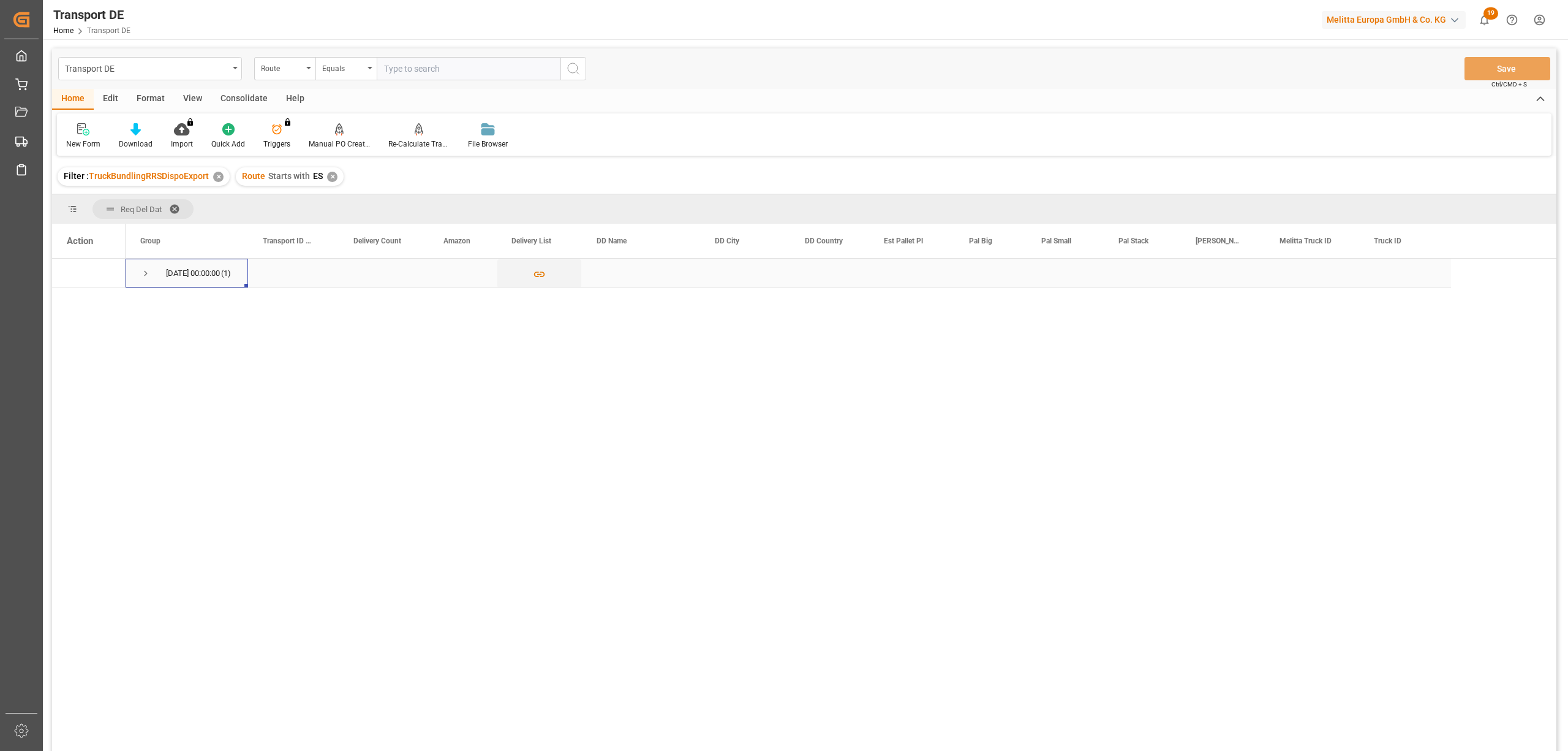
click at [144, 270] on span "Press SPACE to select this row." at bounding box center [146, 273] width 11 height 11
click at [70, 302] on input "Press Space to toggle row selection (unchecked)" at bounding box center [72, 303] width 11 height 11
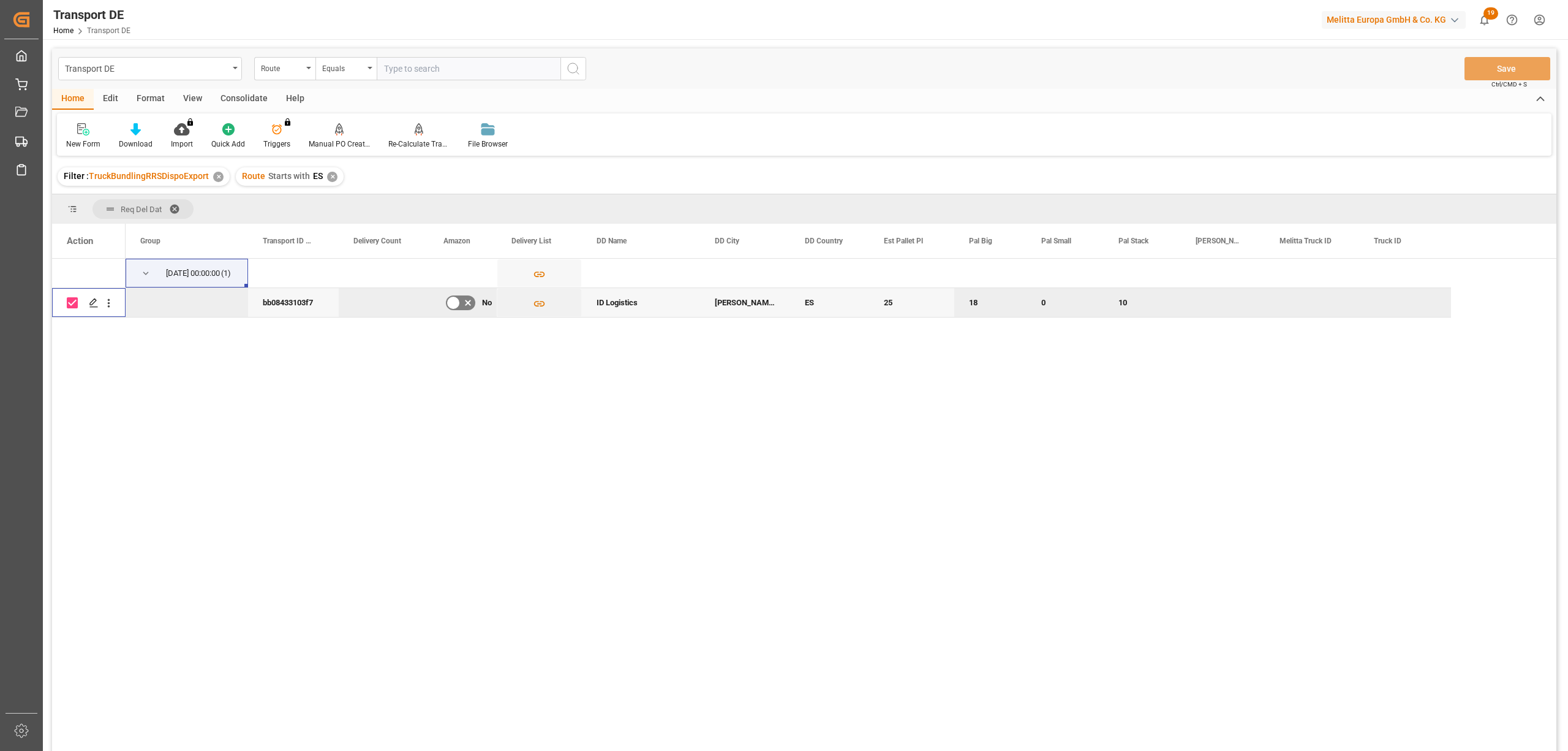
click at [70, 302] on input "Press Space to toggle row selection (checked)" at bounding box center [72, 303] width 11 height 11
checkbox input "false"
click at [238, 100] on div "Consolidate" at bounding box center [244, 99] width 65 height 21
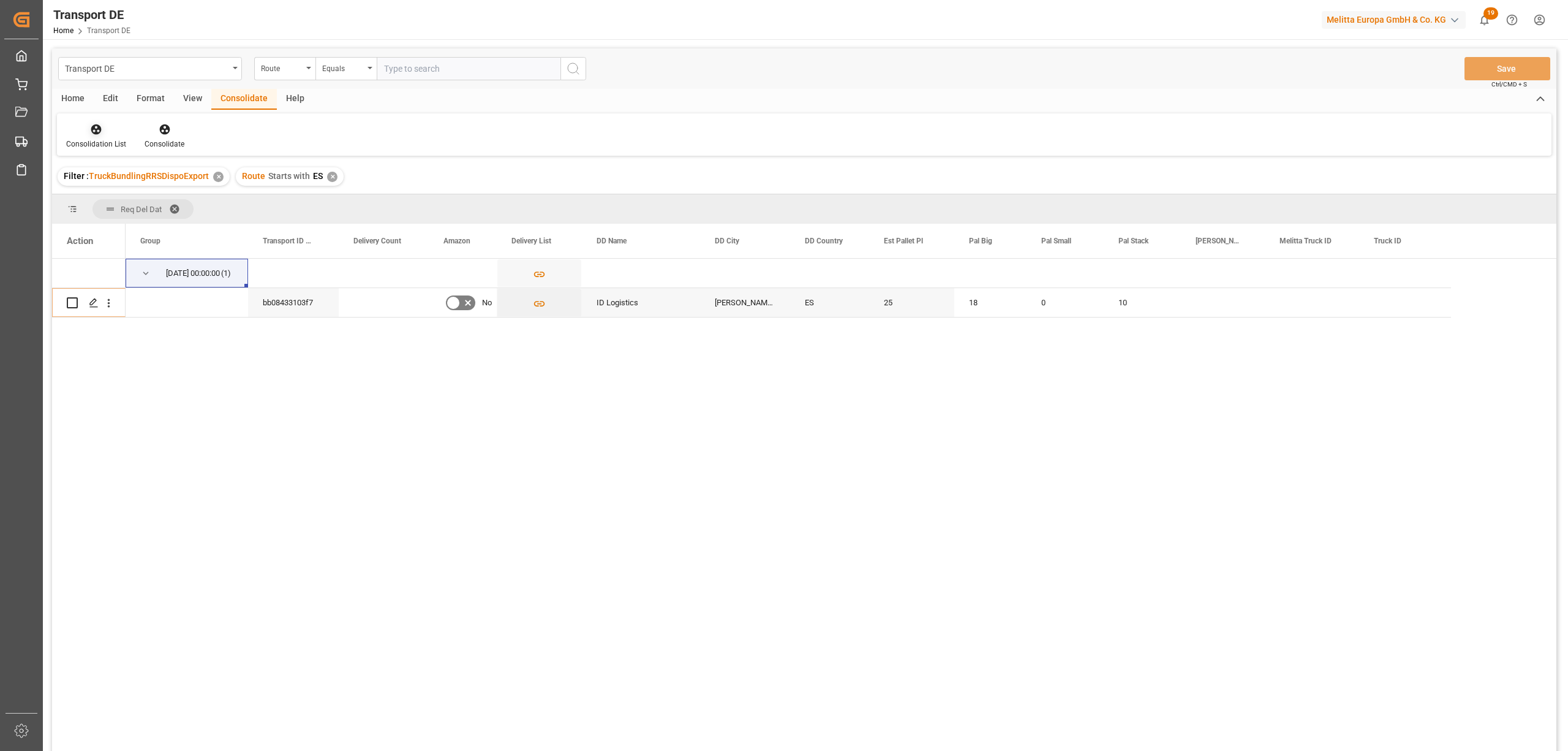
click at [94, 145] on div "Consolidation List" at bounding box center [96, 144] width 60 height 11
click at [119, 223] on div "Transport DE Route Equals Save Ctrl/CMD + S Home Edit Format View Consolidate H…" at bounding box center [804, 416] width 1505 height 735
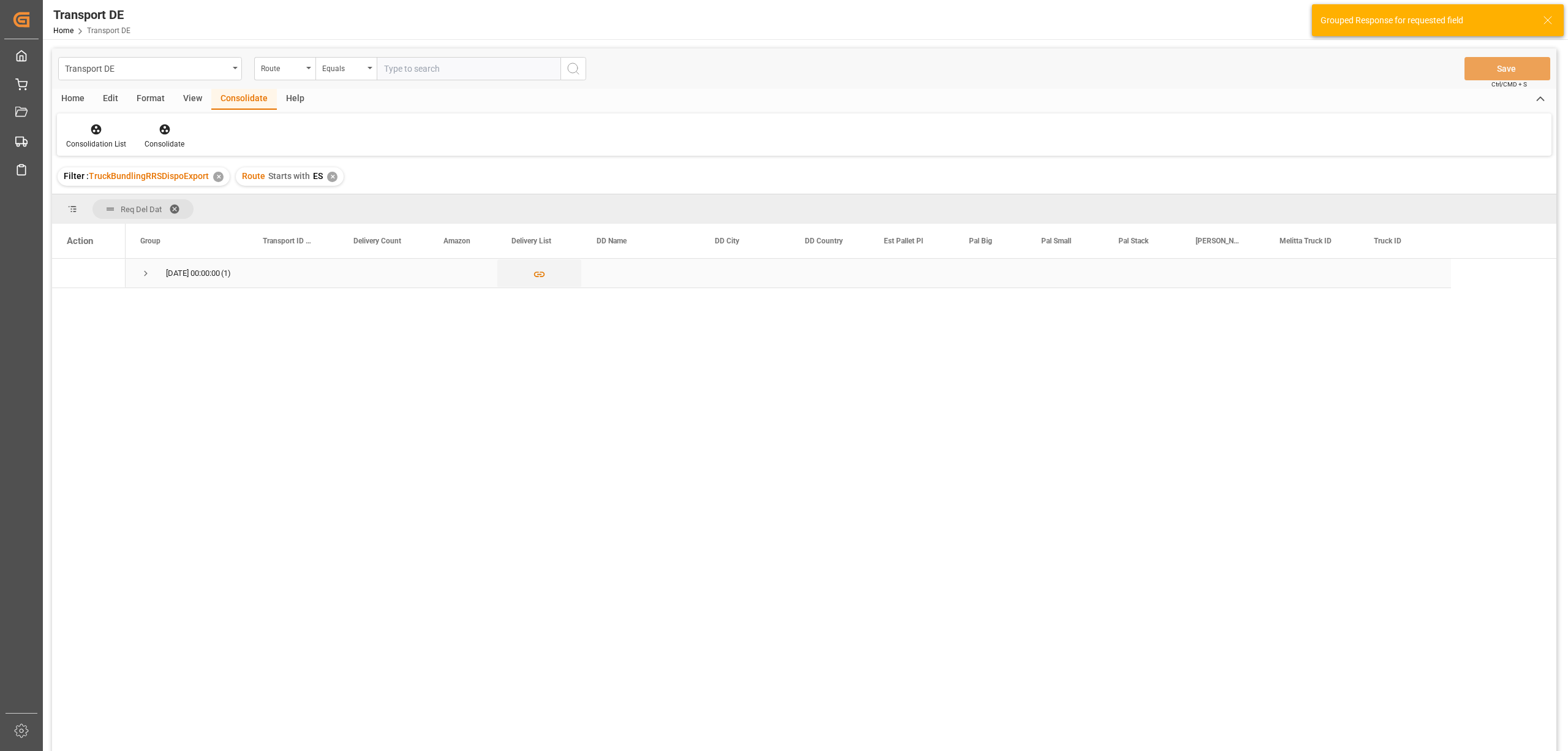
click at [147, 273] on span "Press SPACE to select this row." at bounding box center [146, 273] width 11 height 11
click at [70, 304] on input "Press Space to toggle row selection (unchecked)" at bounding box center [72, 303] width 11 height 11
checkbox input "true"
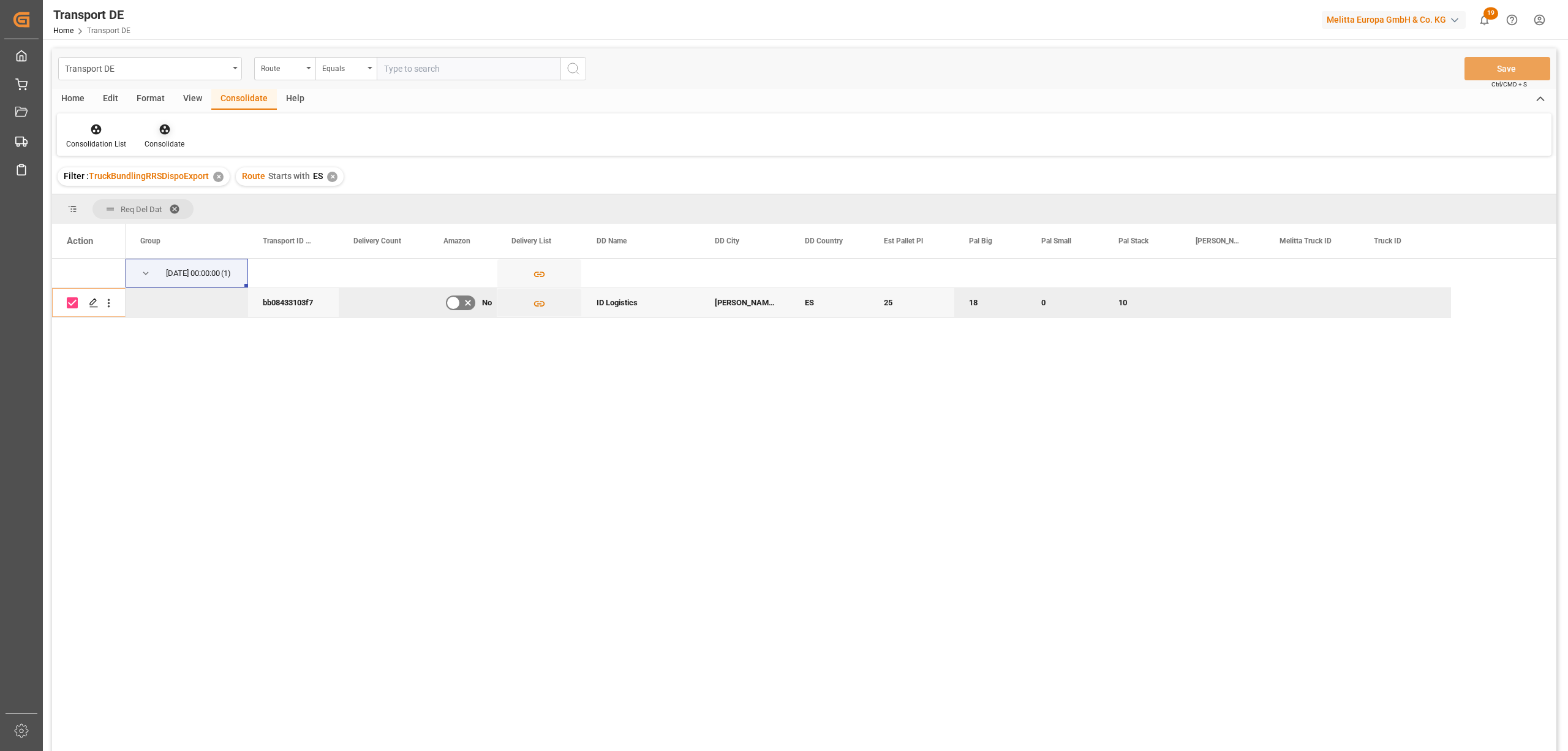
click at [162, 125] on icon at bounding box center [164, 129] width 10 height 10
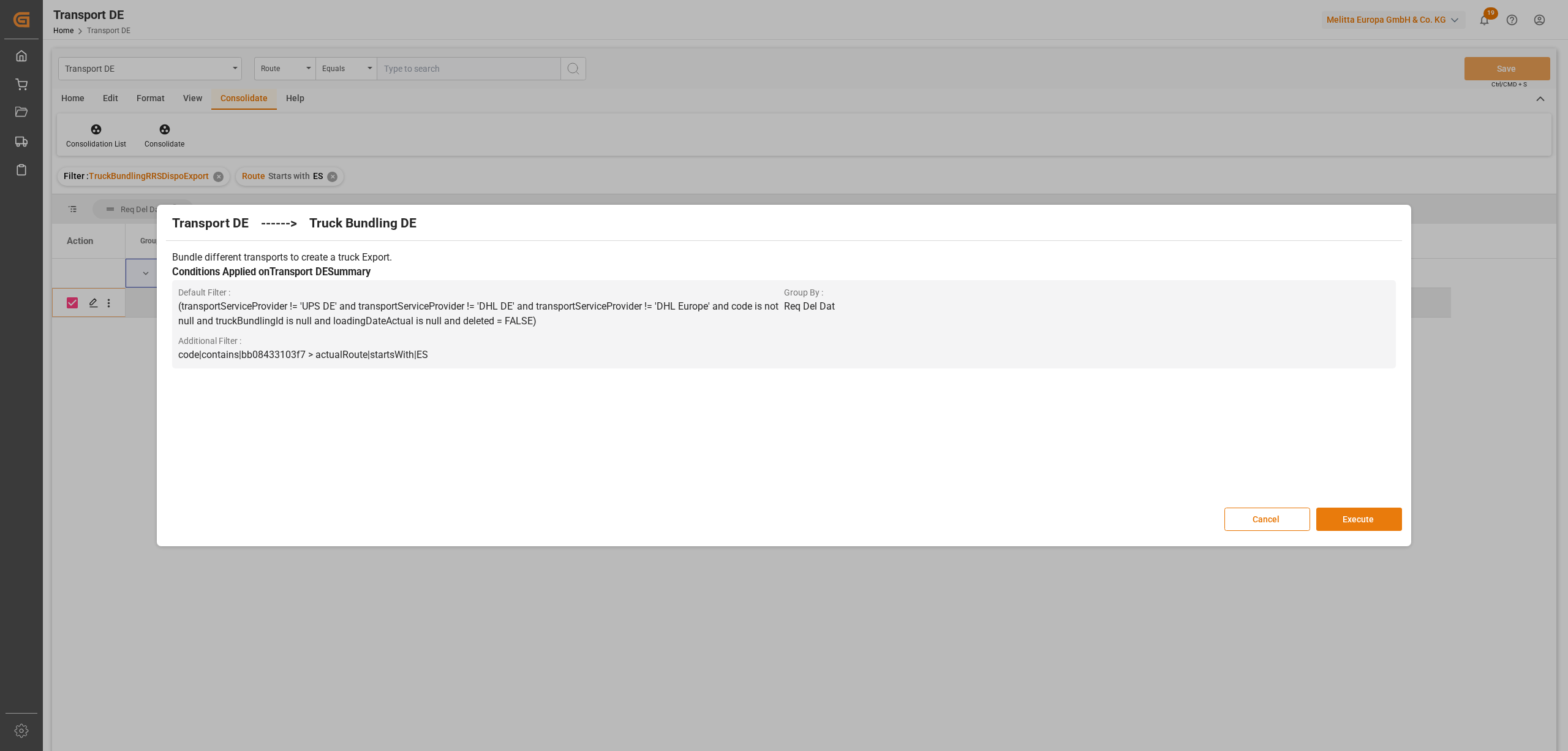
click at [1368, 518] on button "Execute" at bounding box center [1359, 519] width 86 height 24
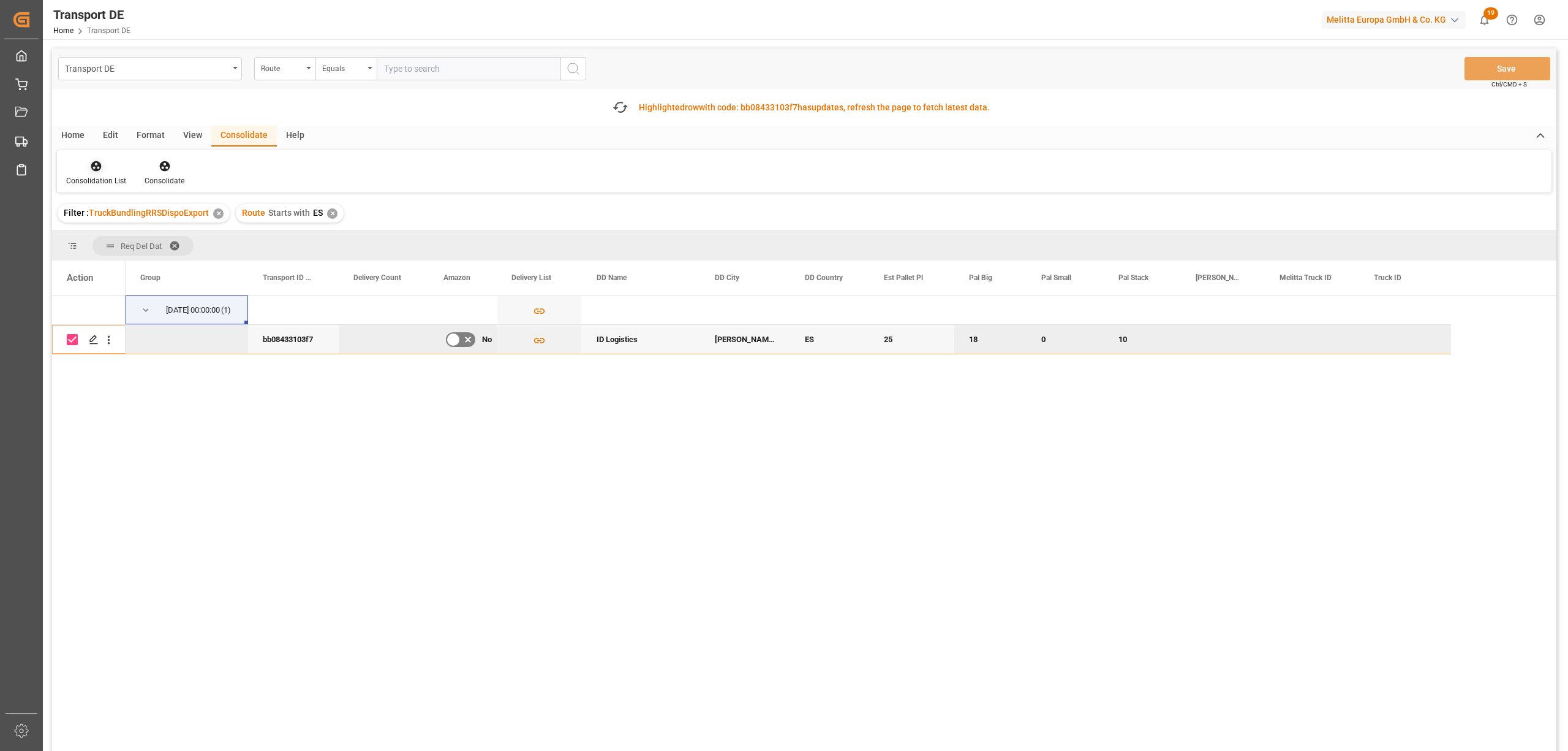
click at [90, 177] on div "Consolidation List" at bounding box center [96, 181] width 60 height 11
click at [137, 261] on div "Transport DE Route Equals Save Ctrl/CMD + S Fetch latest updates Highlighted ro…" at bounding box center [804, 434] width 1505 height 772
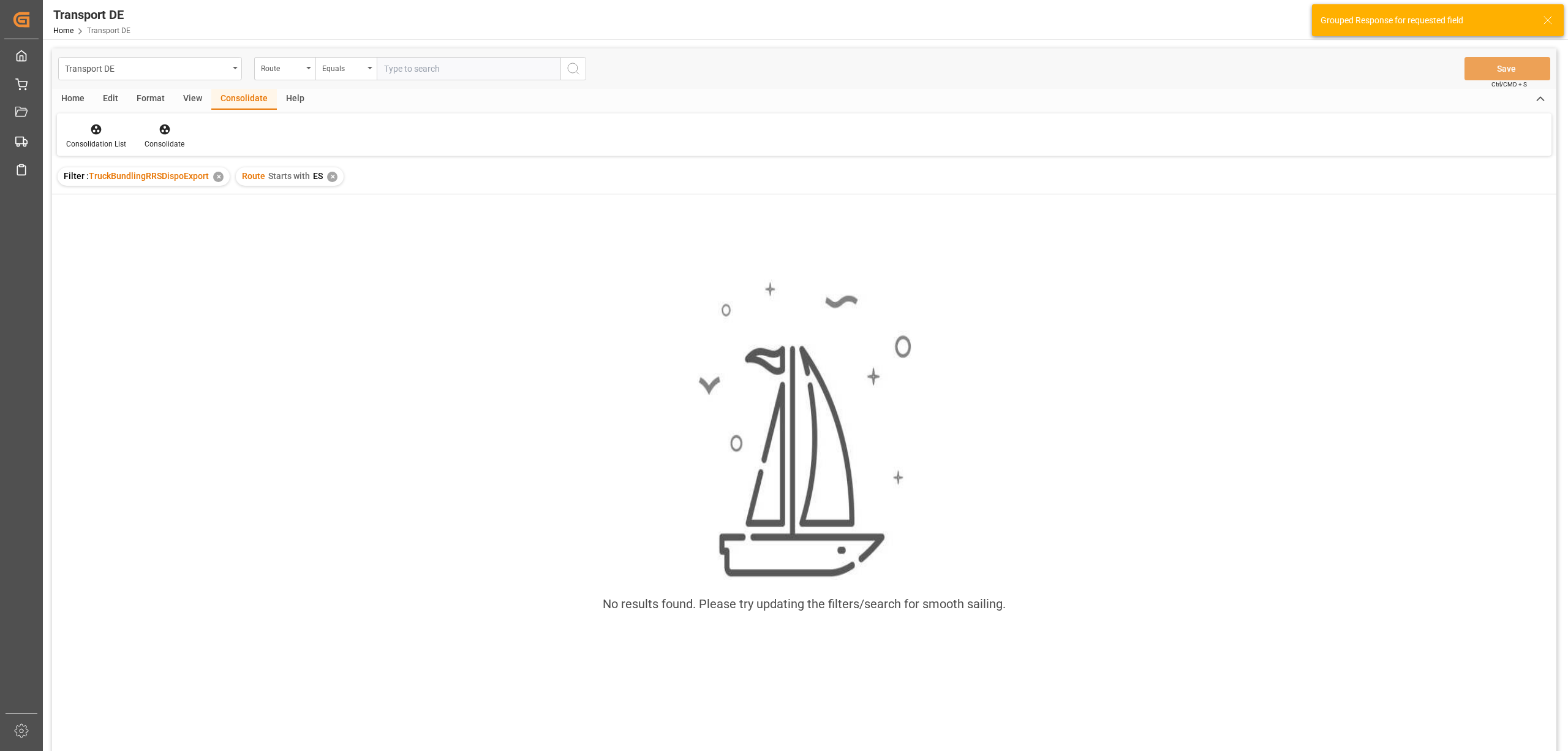
click at [332, 175] on div "✕" at bounding box center [332, 177] width 10 height 10
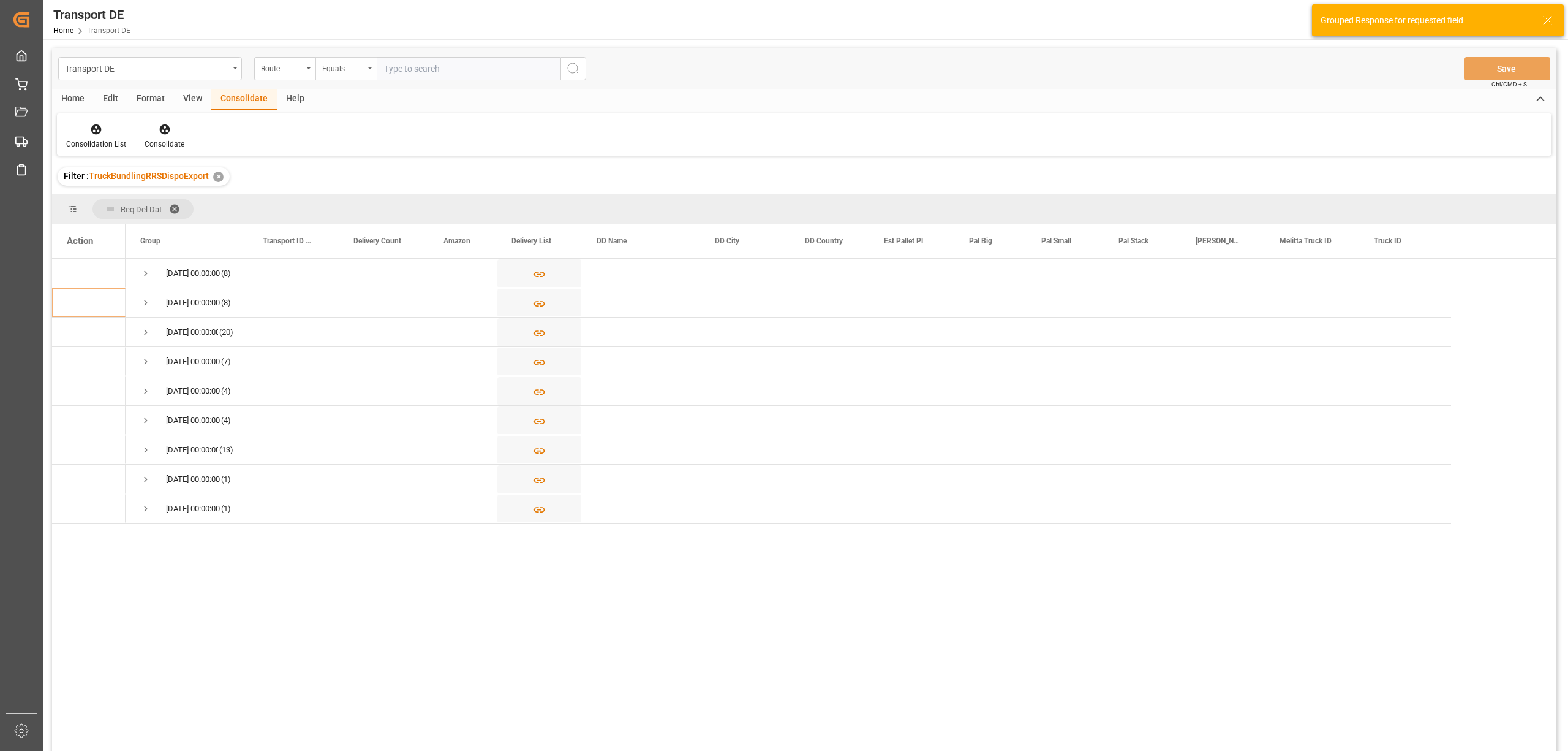
click at [343, 70] on div "Equals" at bounding box center [343, 67] width 42 height 14
click at [340, 205] on div "Starts with" at bounding box center [407, 202] width 183 height 26
type input "CZ"
click at [574, 66] on icon "search button" at bounding box center [573, 69] width 15 height 15
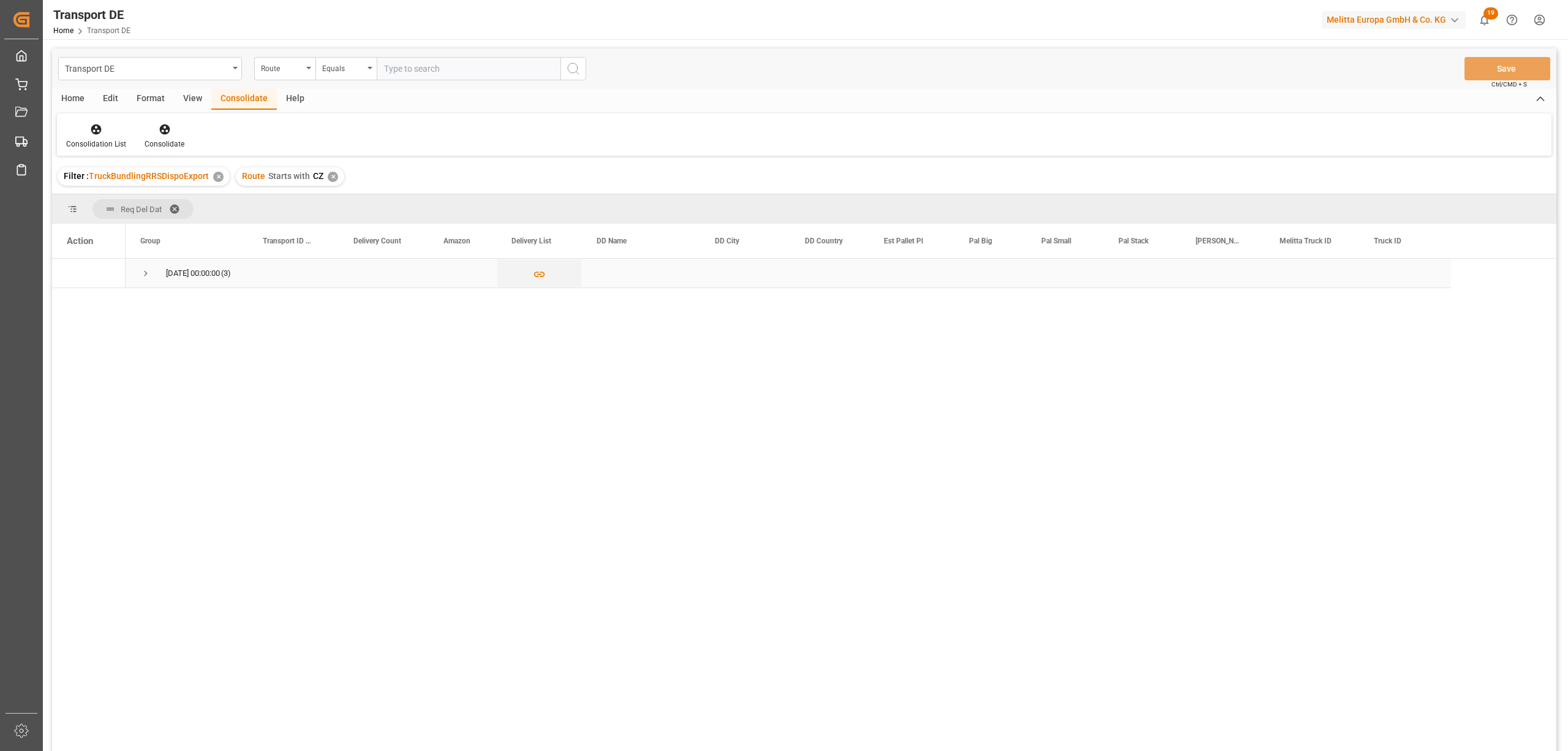
click at [146, 273] on span "Press SPACE to select this row." at bounding box center [146, 273] width 11 height 11
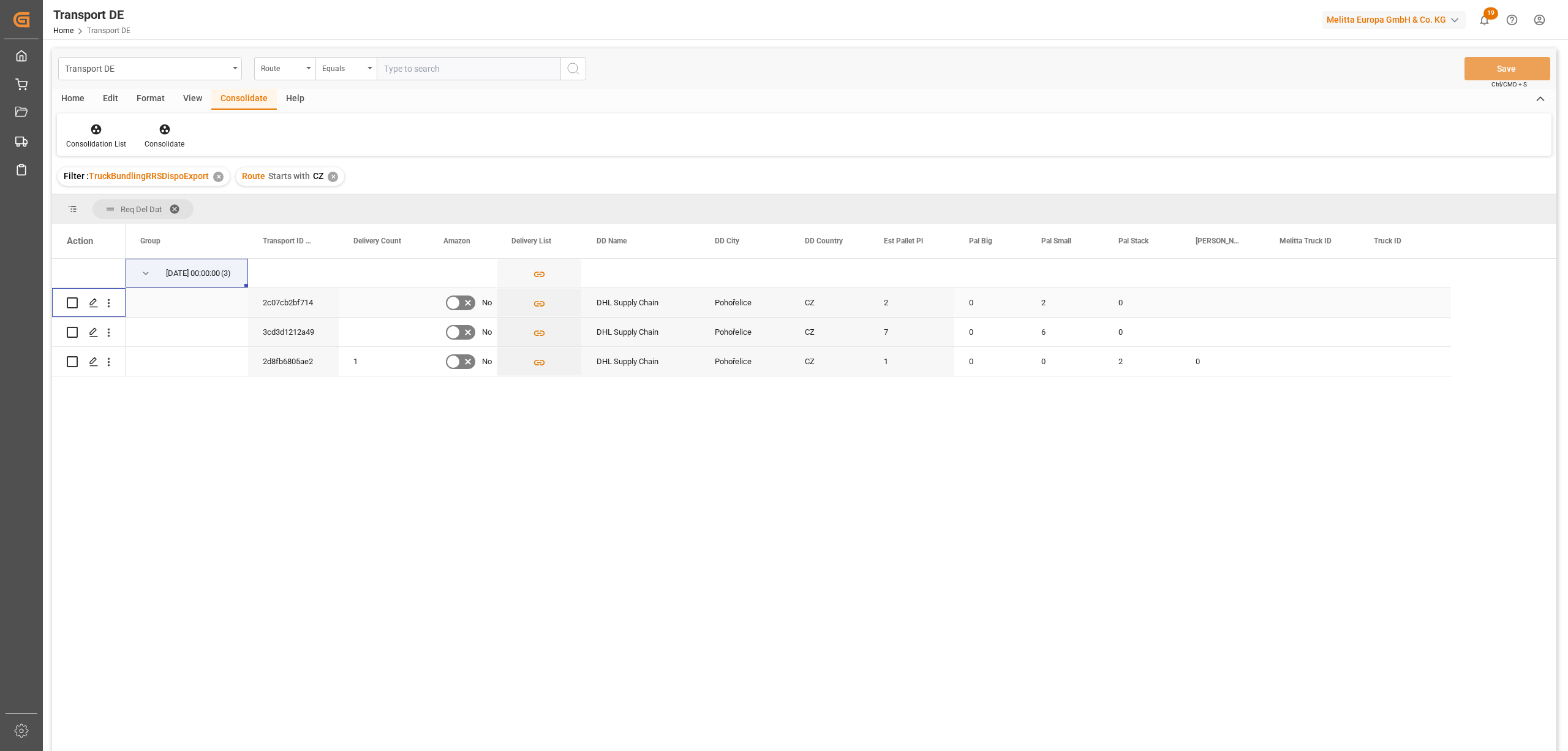
click at [70, 302] on input "Press Space to toggle row selection (unchecked)" at bounding box center [72, 303] width 11 height 11
checkbox input "true"
click at [72, 334] on input "Press Space to toggle row selection (unchecked)" at bounding box center [72, 332] width 11 height 11
checkbox input "true"
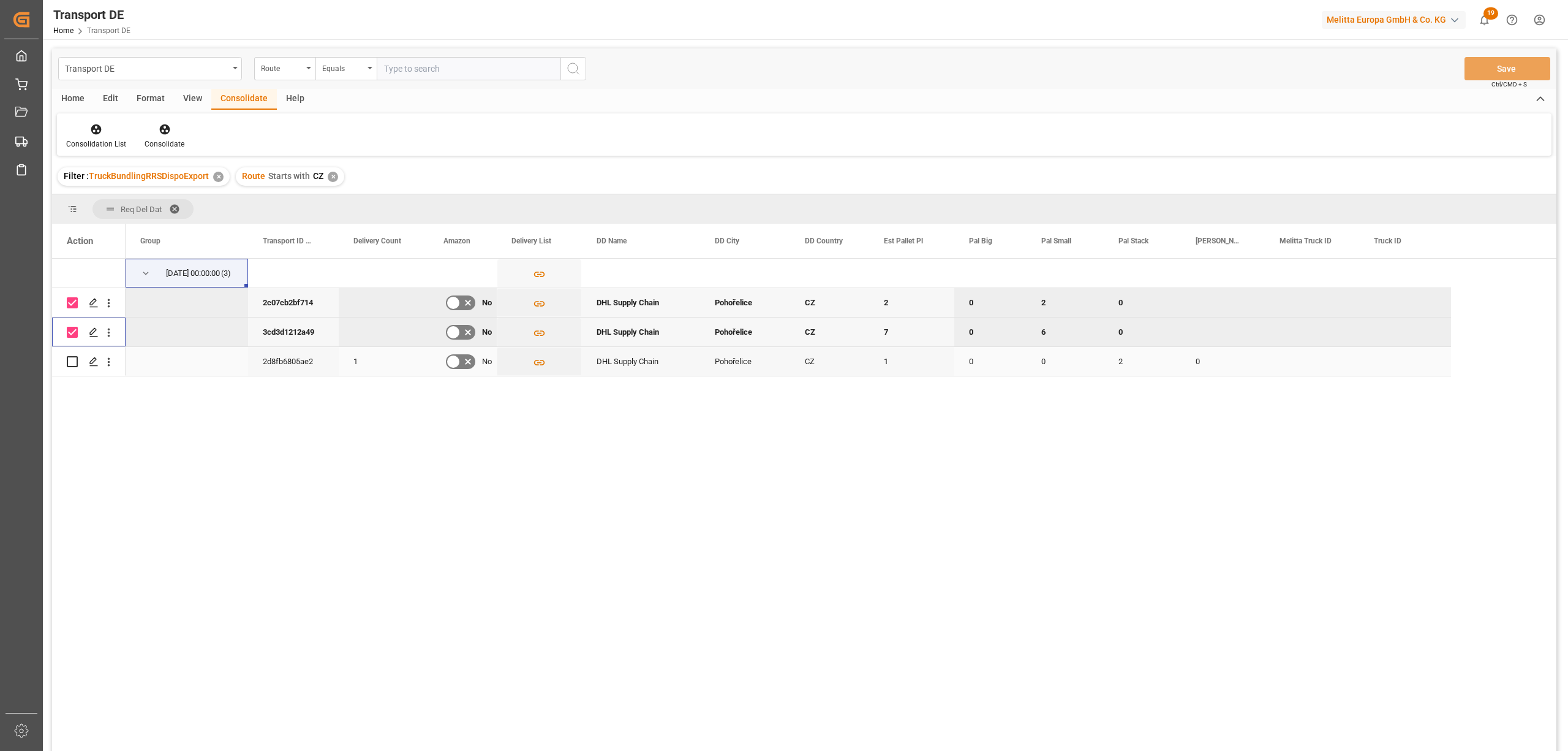
click at [75, 359] on input "Press Space to toggle row selection (unchecked)" at bounding box center [72, 361] width 11 height 11
checkbox input "true"
click at [159, 131] on icon at bounding box center [164, 129] width 10 height 10
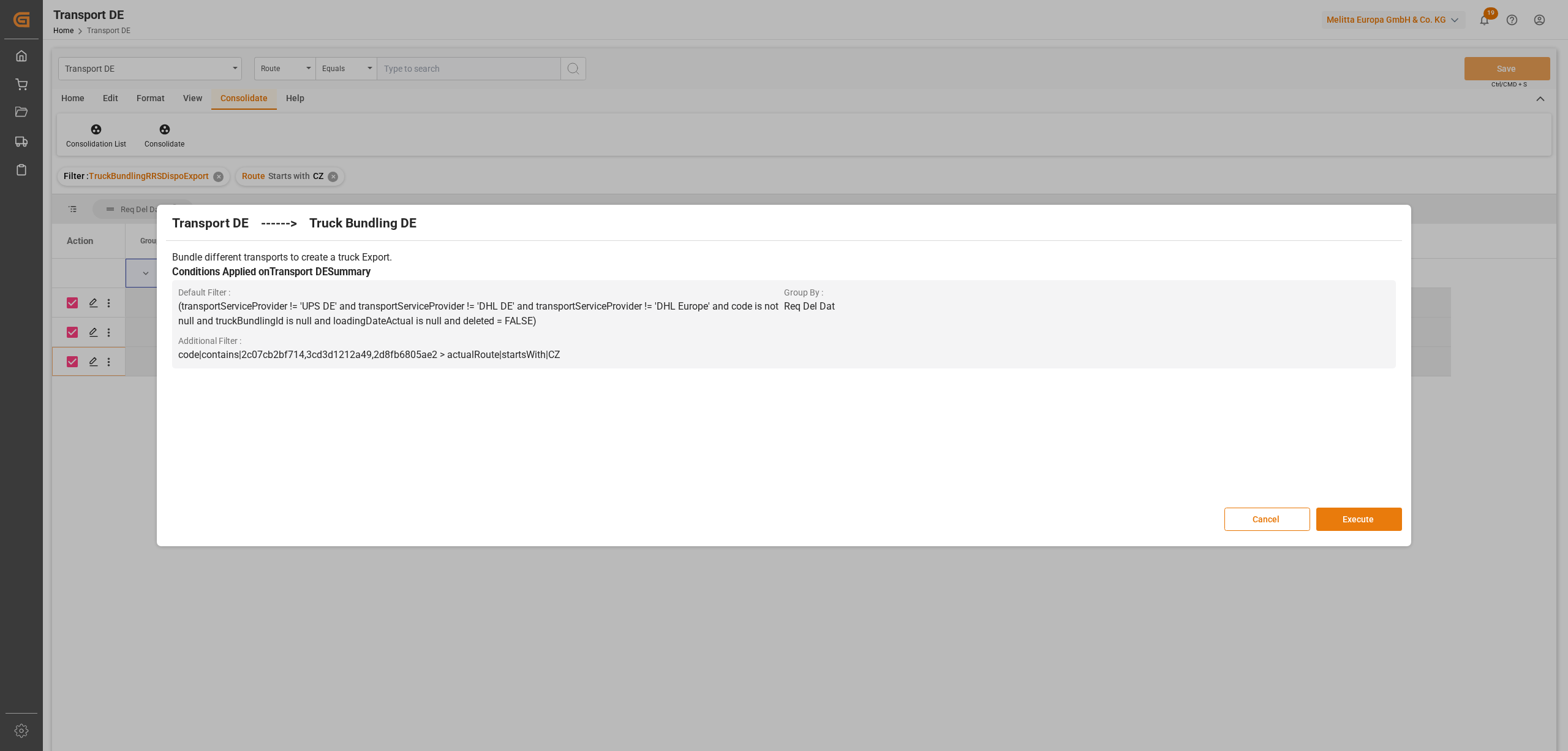
click at [1350, 523] on button "Execute" at bounding box center [1359, 519] width 86 height 24
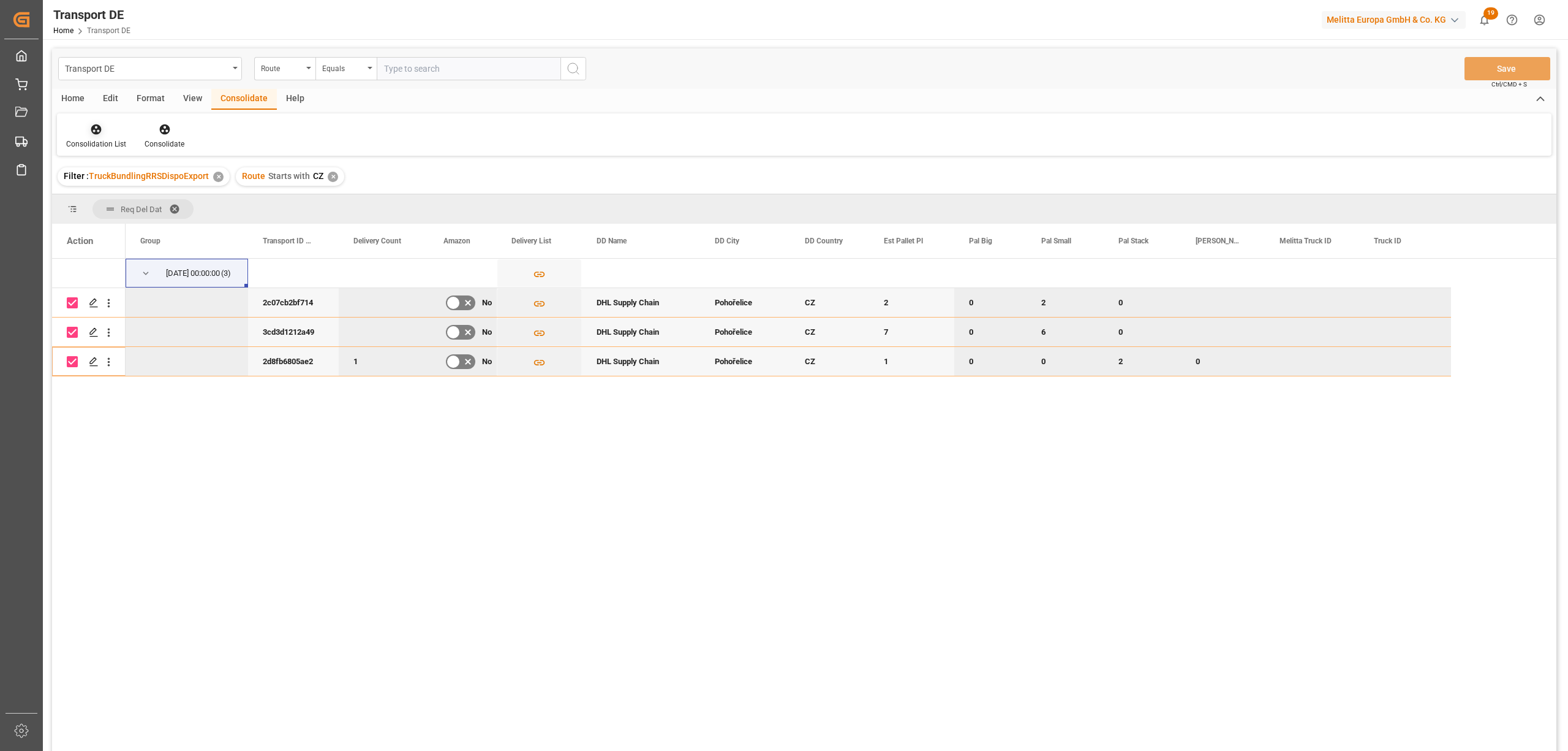
click at [90, 131] on icon at bounding box center [96, 129] width 12 height 12
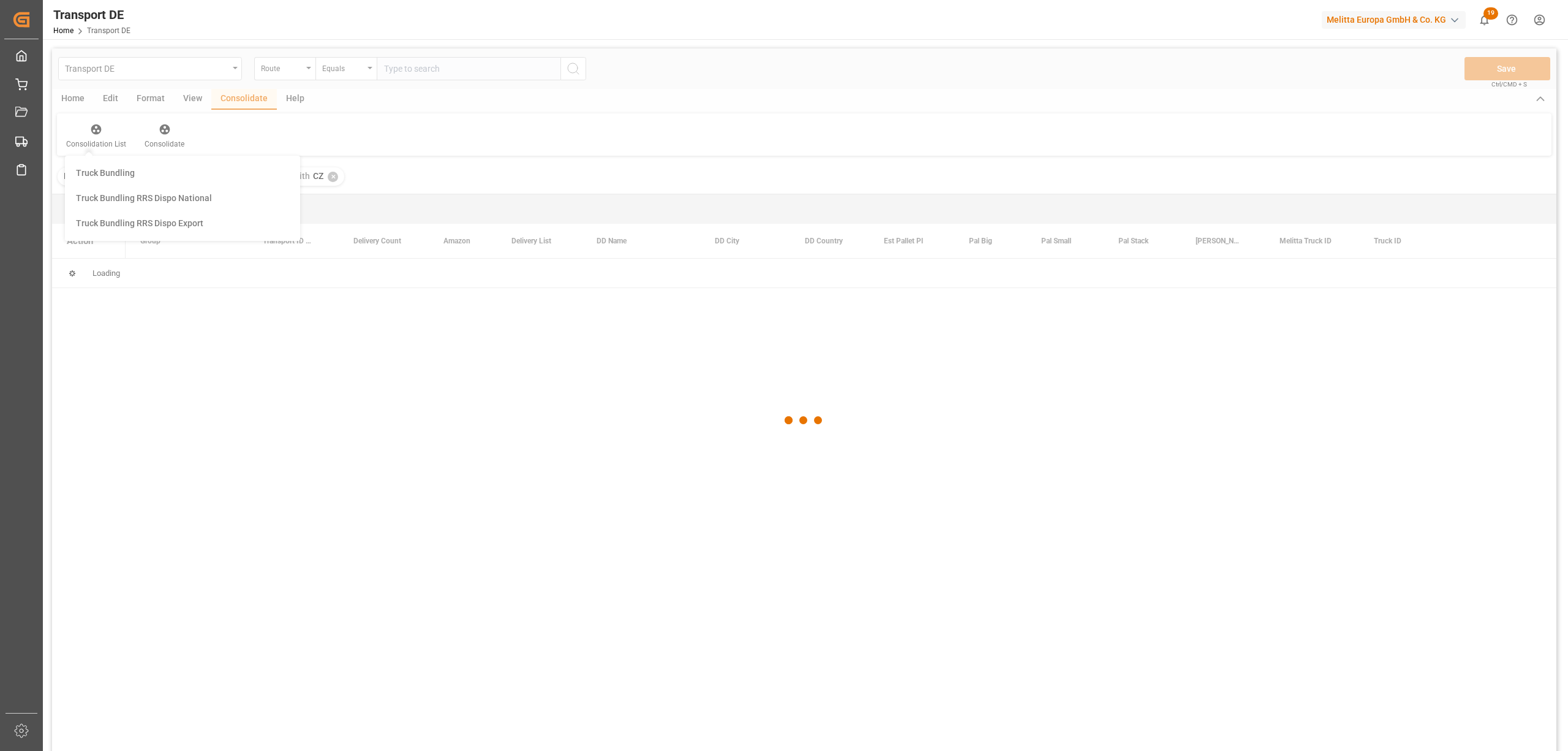
click at [116, 232] on div "Transport DE Route Equals Save Ctrl/CMD + S Home Edit Format View Consolidate H…" at bounding box center [804, 416] width 1505 height 735
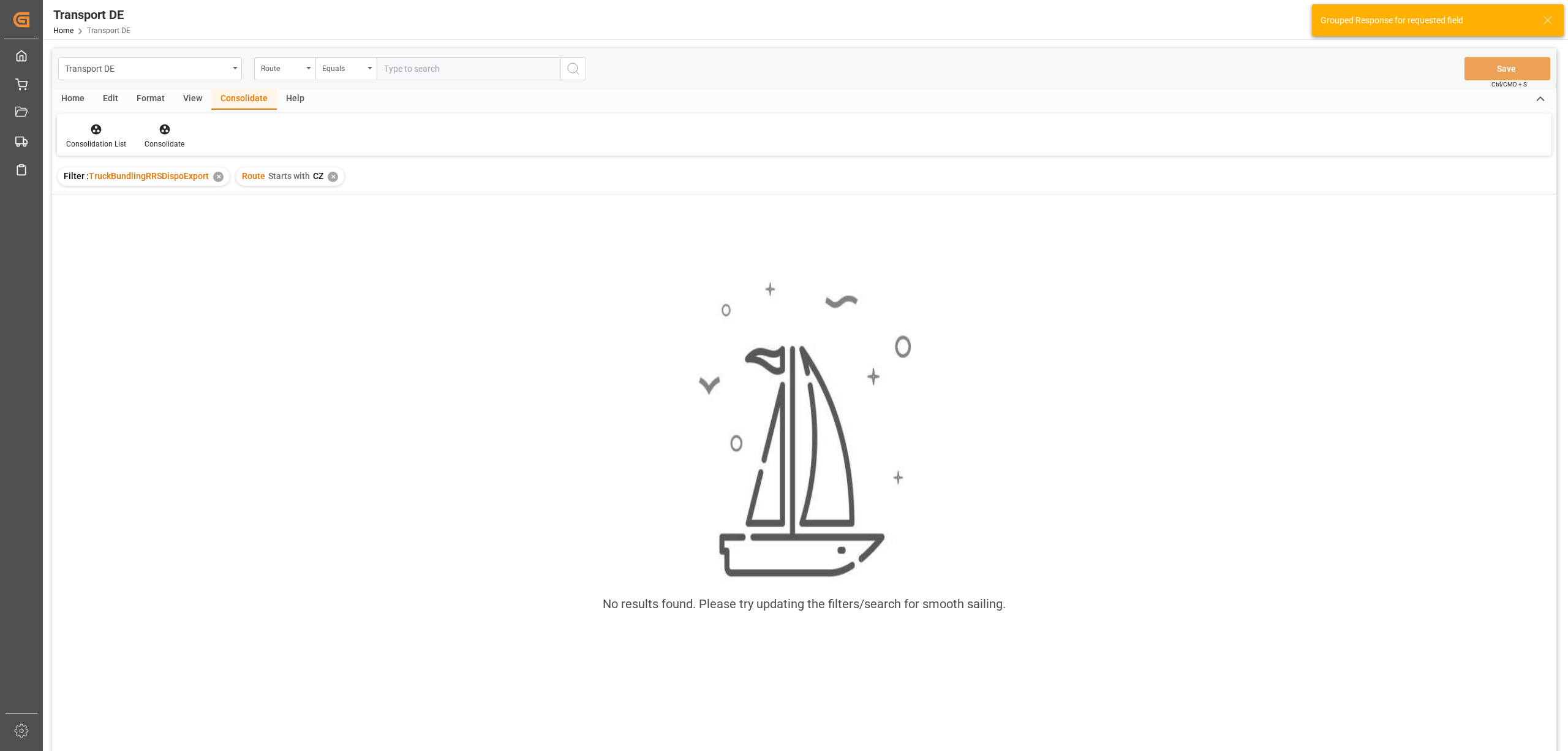
click at [329, 175] on div "✕" at bounding box center [332, 177] width 10 height 10
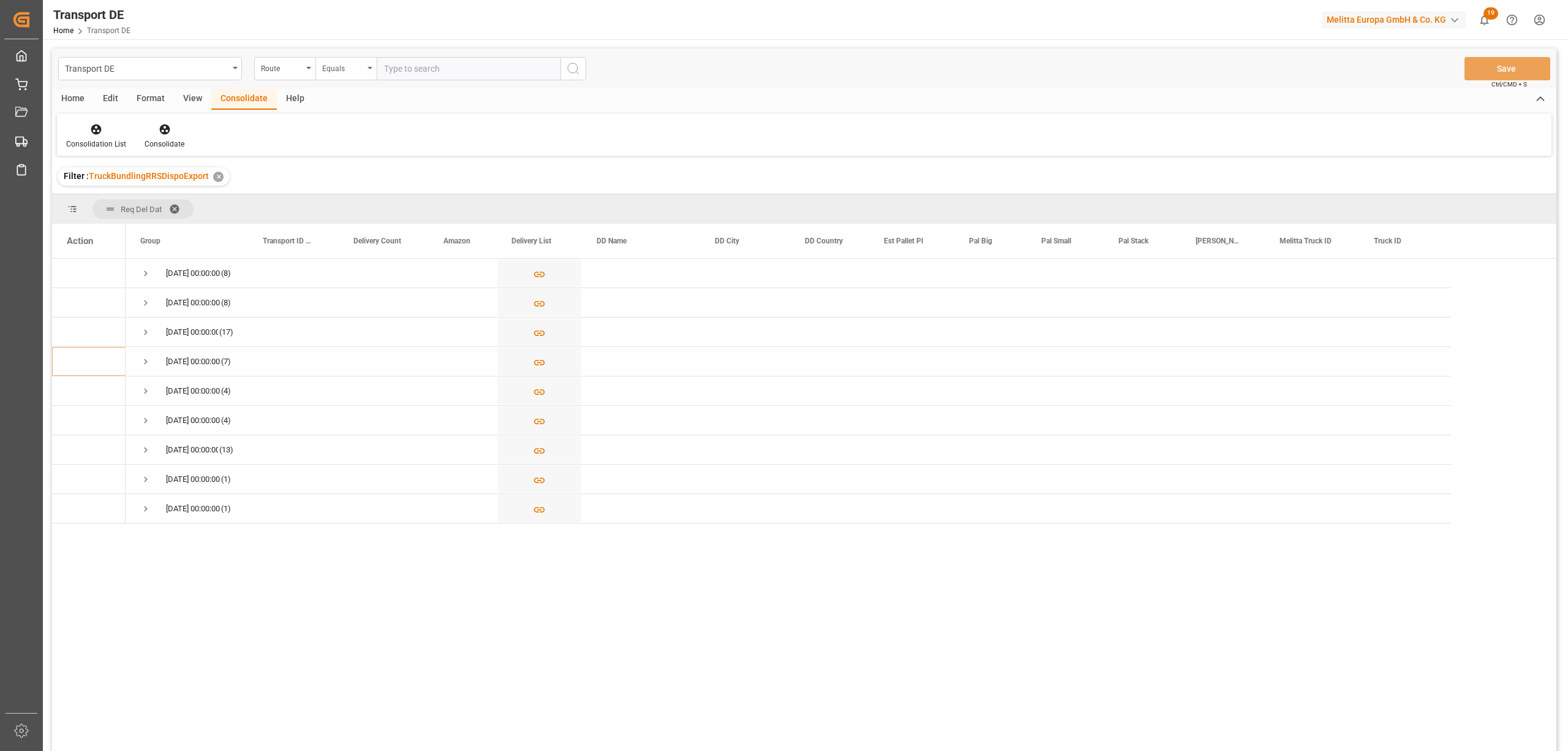
click at [330, 69] on div "Equals" at bounding box center [343, 67] width 42 height 14
click at [353, 202] on div "Starts with" at bounding box center [407, 202] width 183 height 26
type input "FR"
click at [571, 66] on icon "search button" at bounding box center [573, 69] width 15 height 15
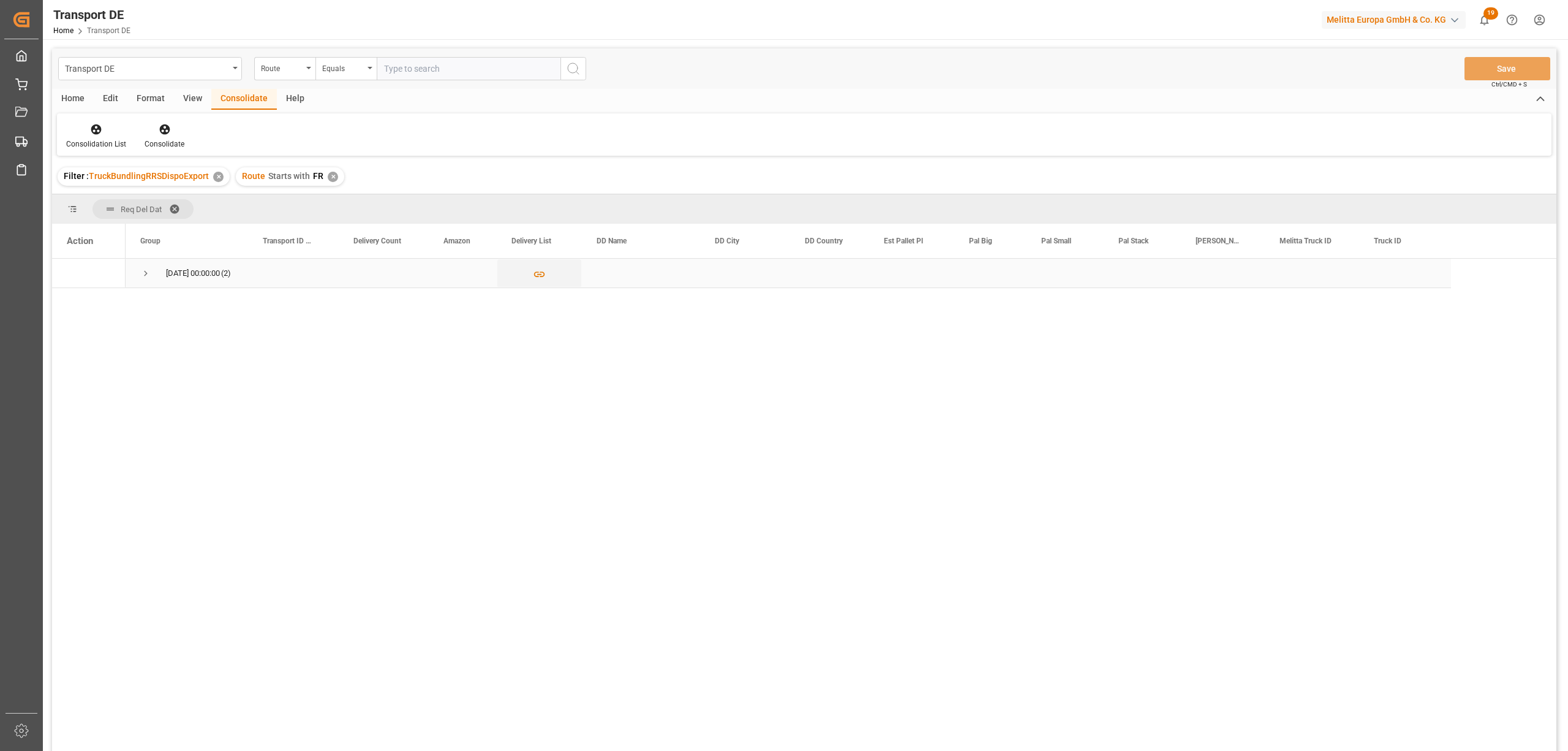
click at [147, 273] on span "Press SPACE to select this row." at bounding box center [146, 273] width 11 height 11
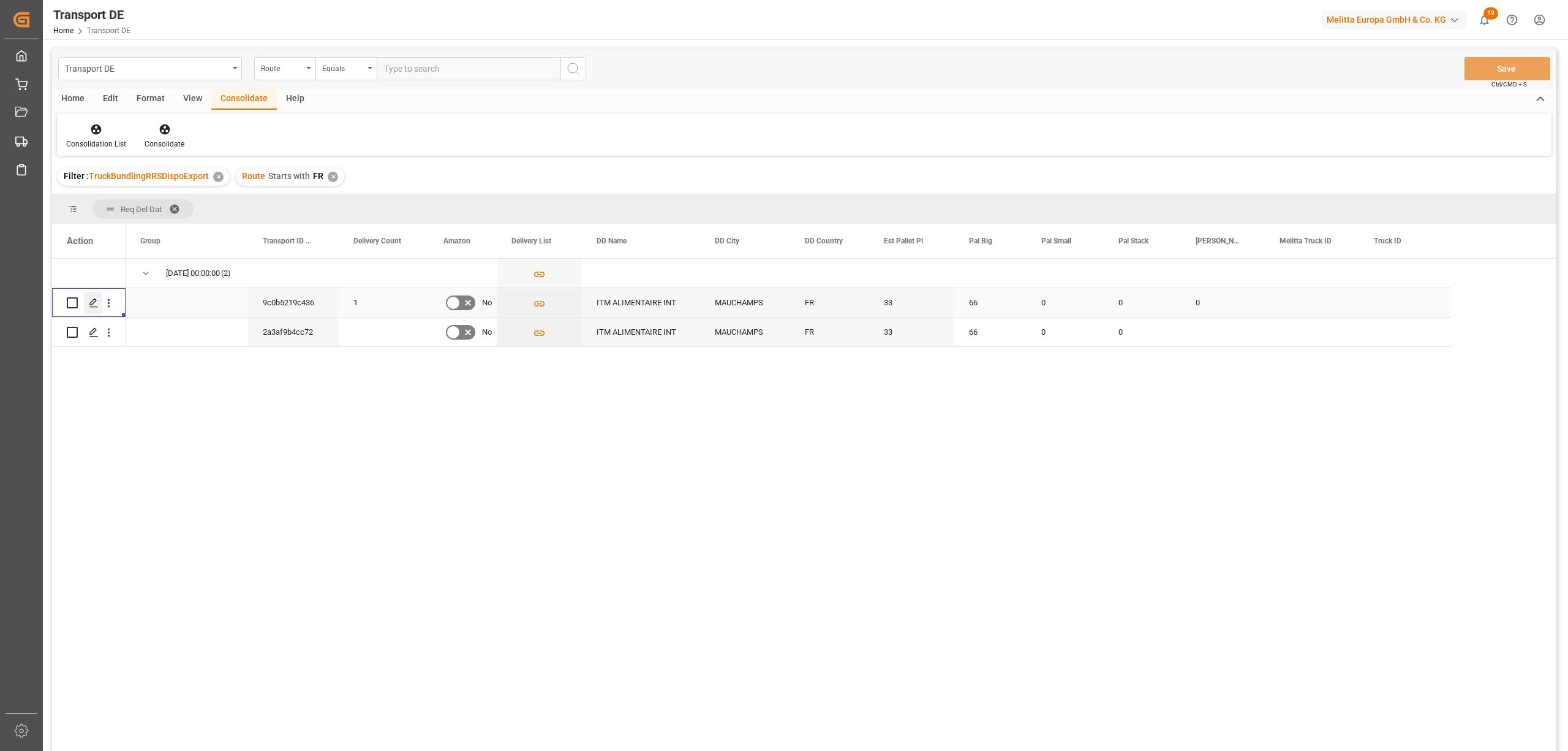
click at [92, 301] on polygon "Press SPACE to select this row." at bounding box center [93, 302] width 6 height 6
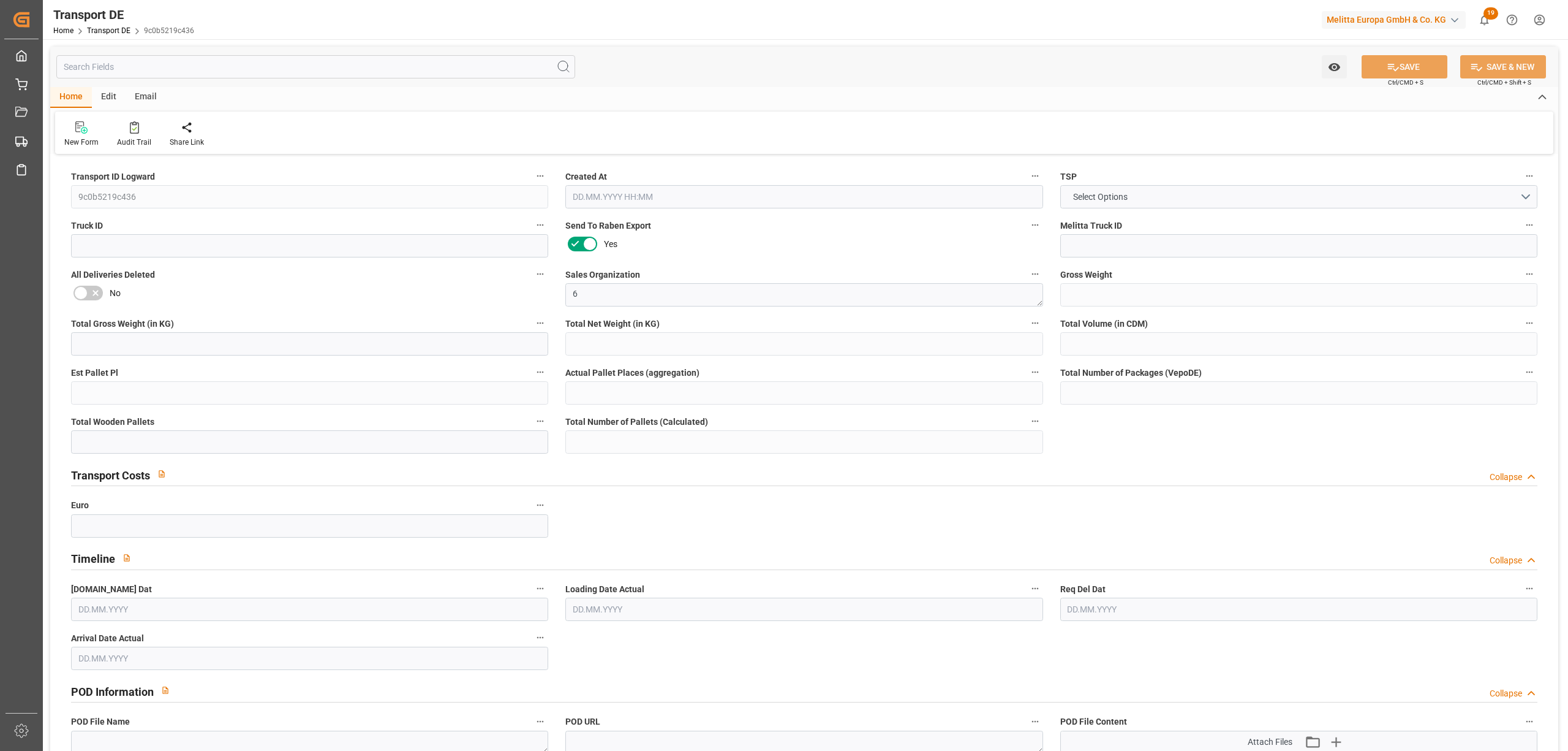
type input "10602"
type input "8679.6"
type input "7022.16"
type input "65067.84"
type input "33"
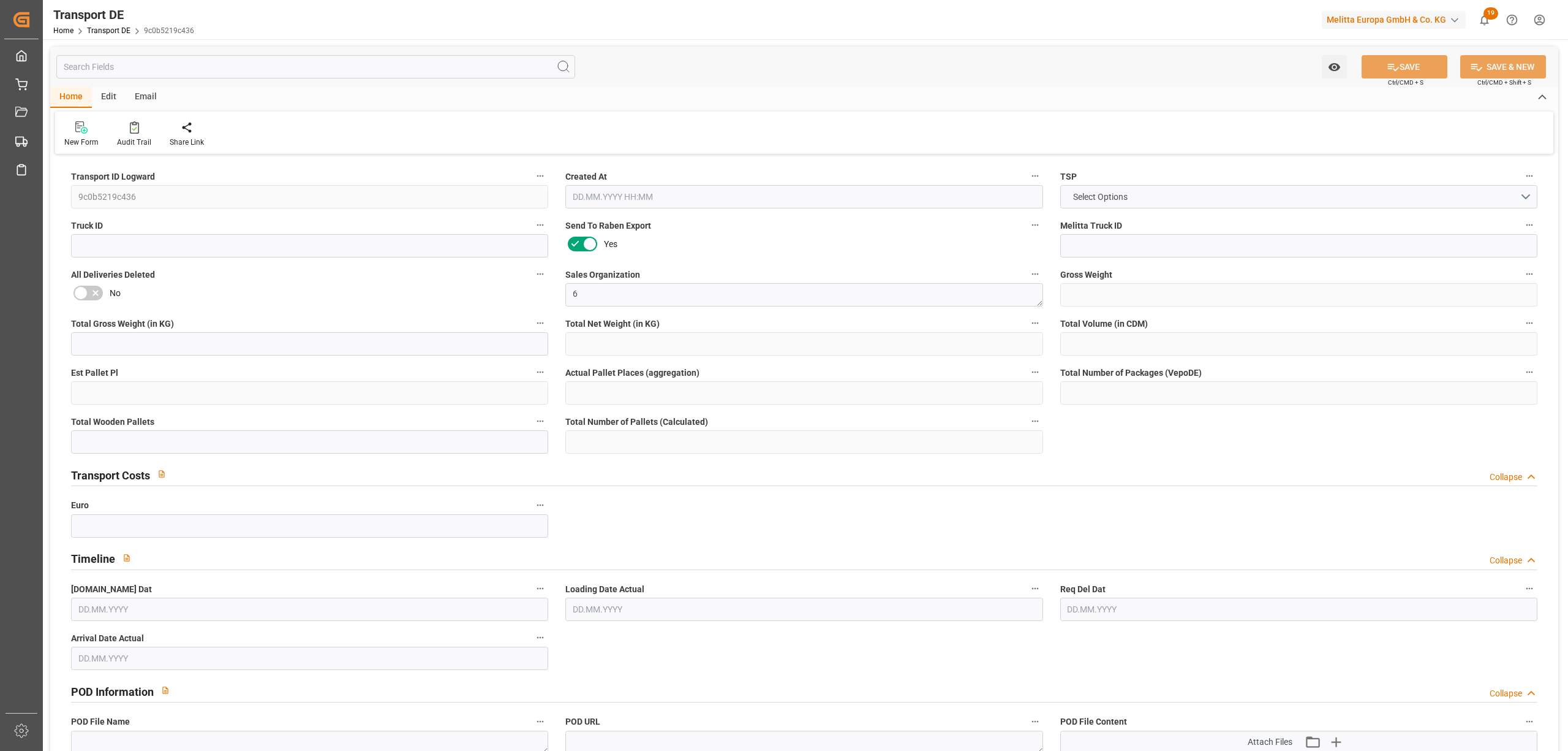
type input "0"
type input "66"
type input "0"
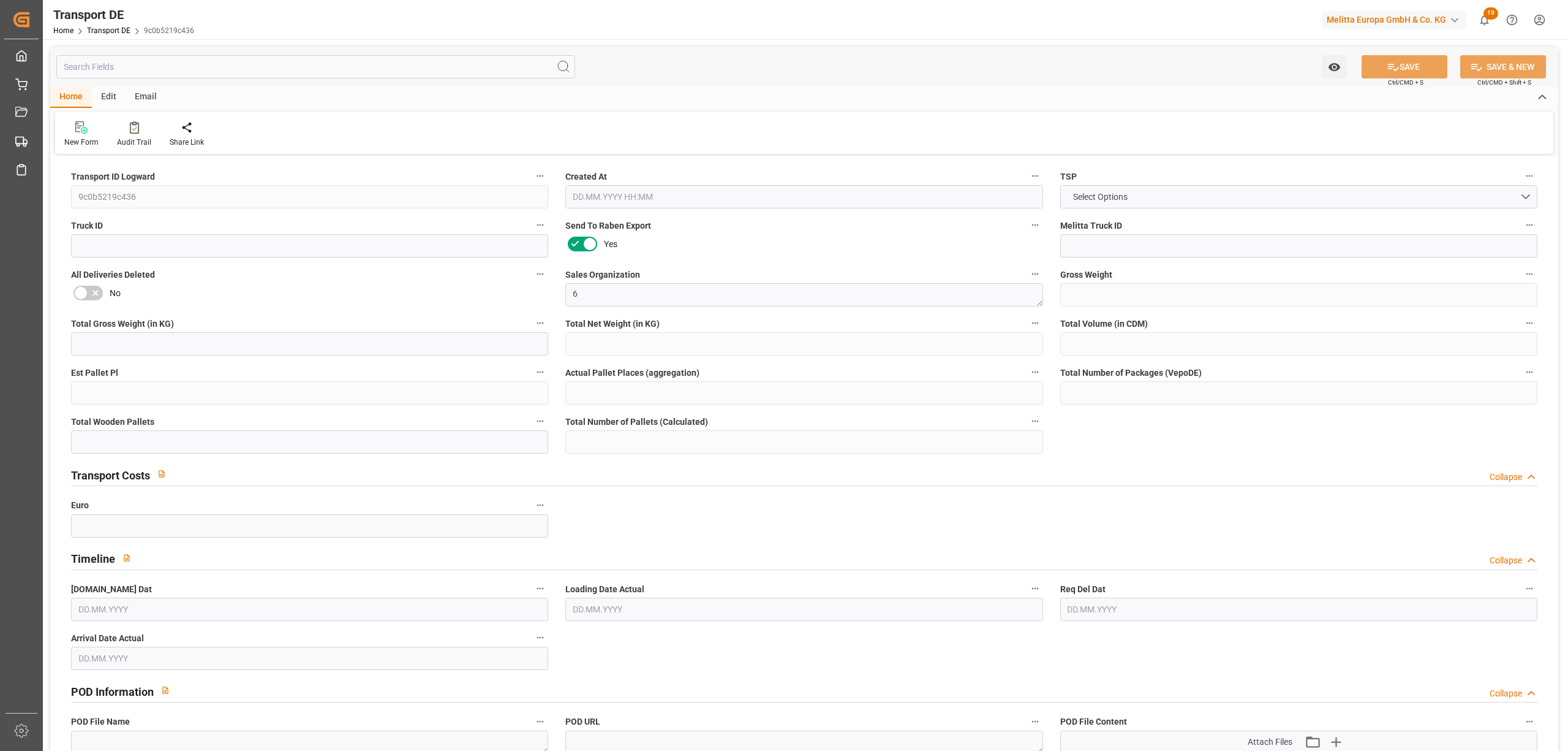
type input "91"
type input "0"
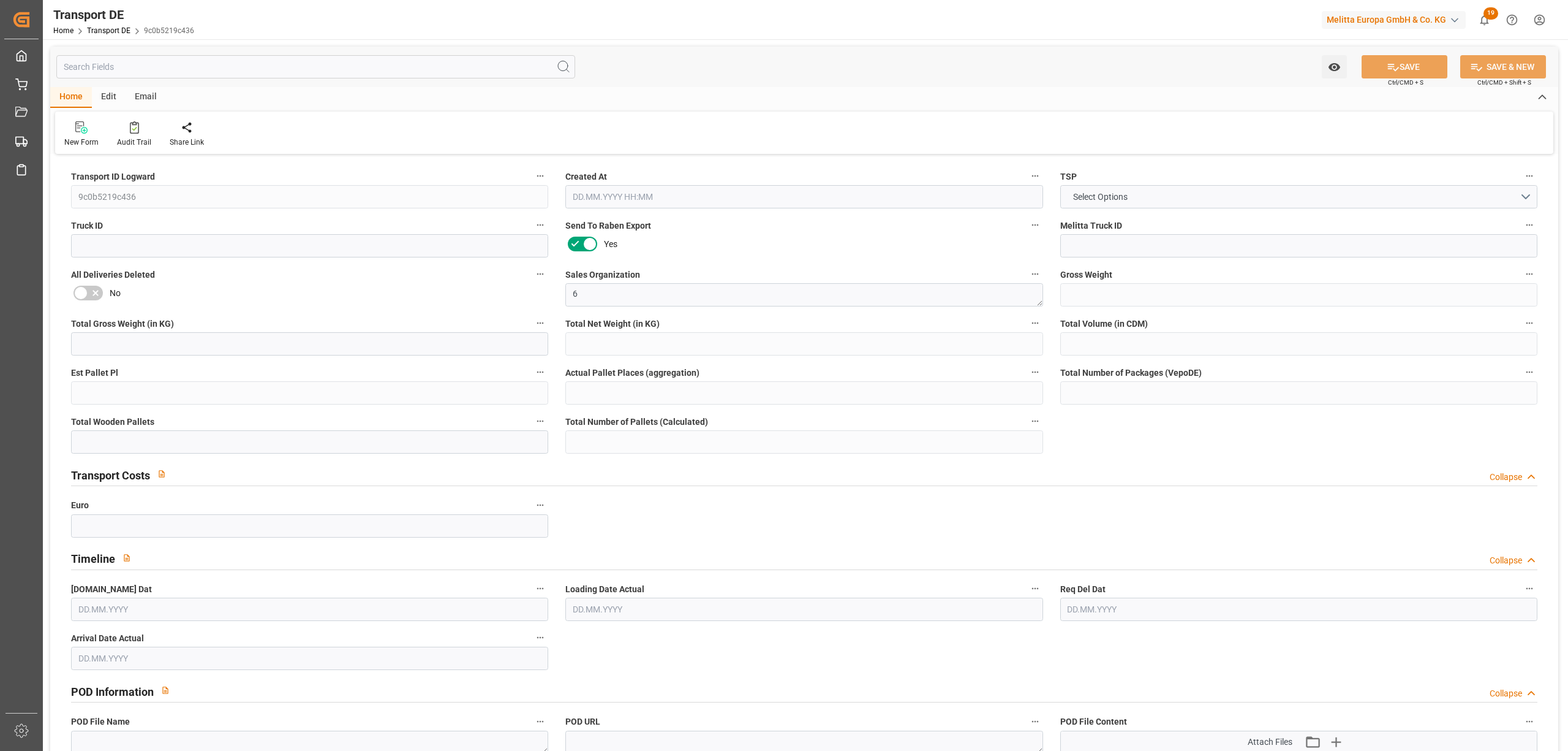
type input "0"
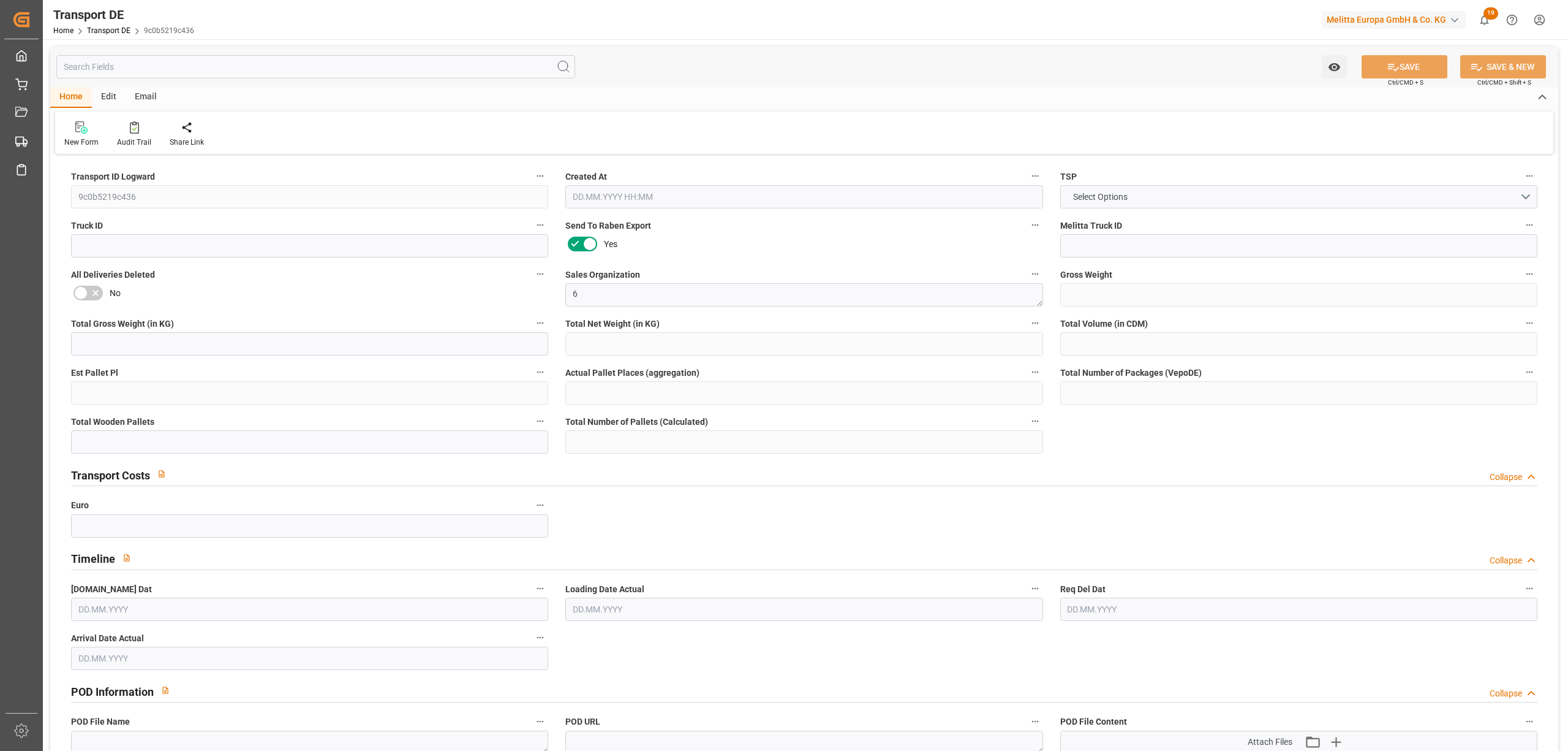
type input "0"
type input "66"
type input "0"
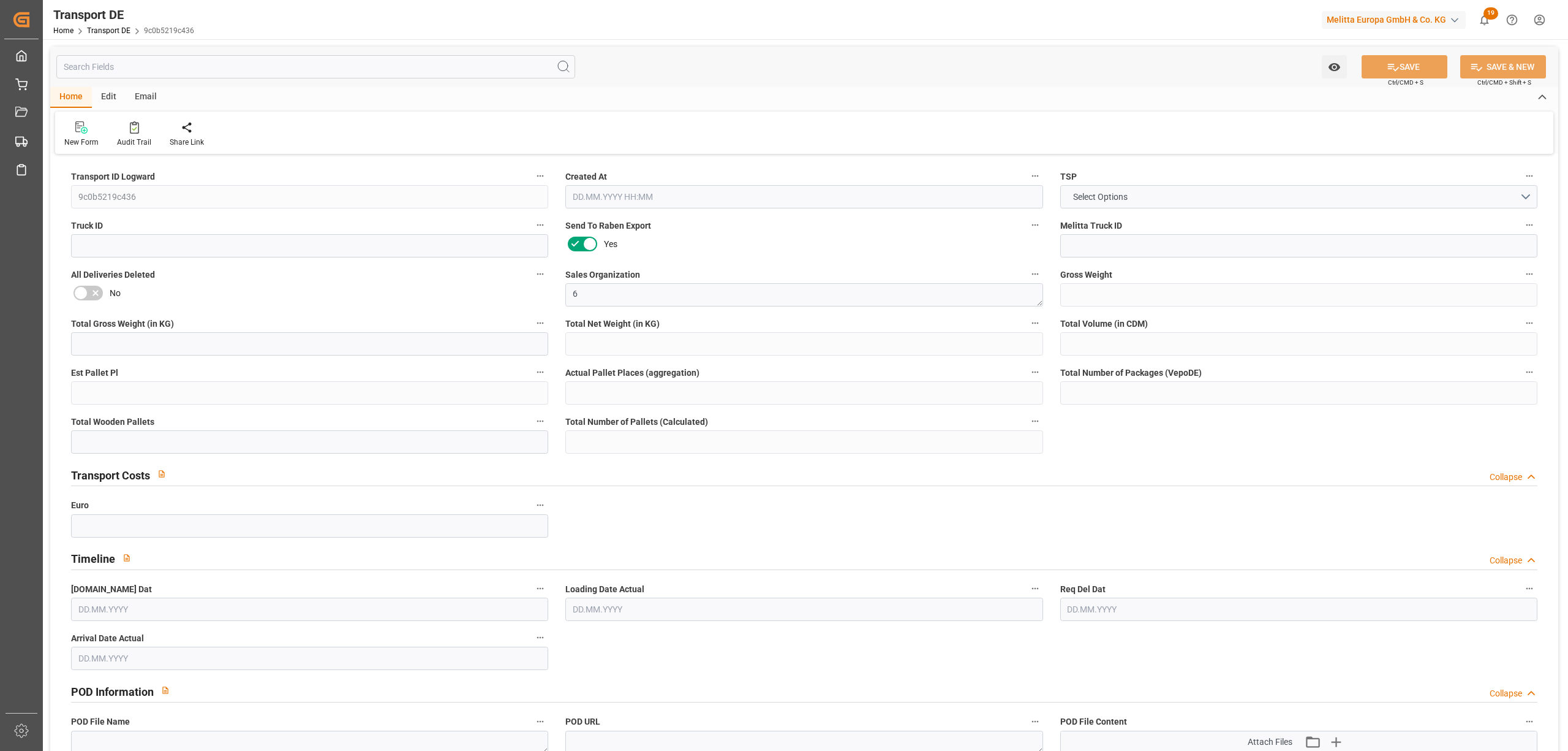
type input "0"
type input "1"
type input "0"
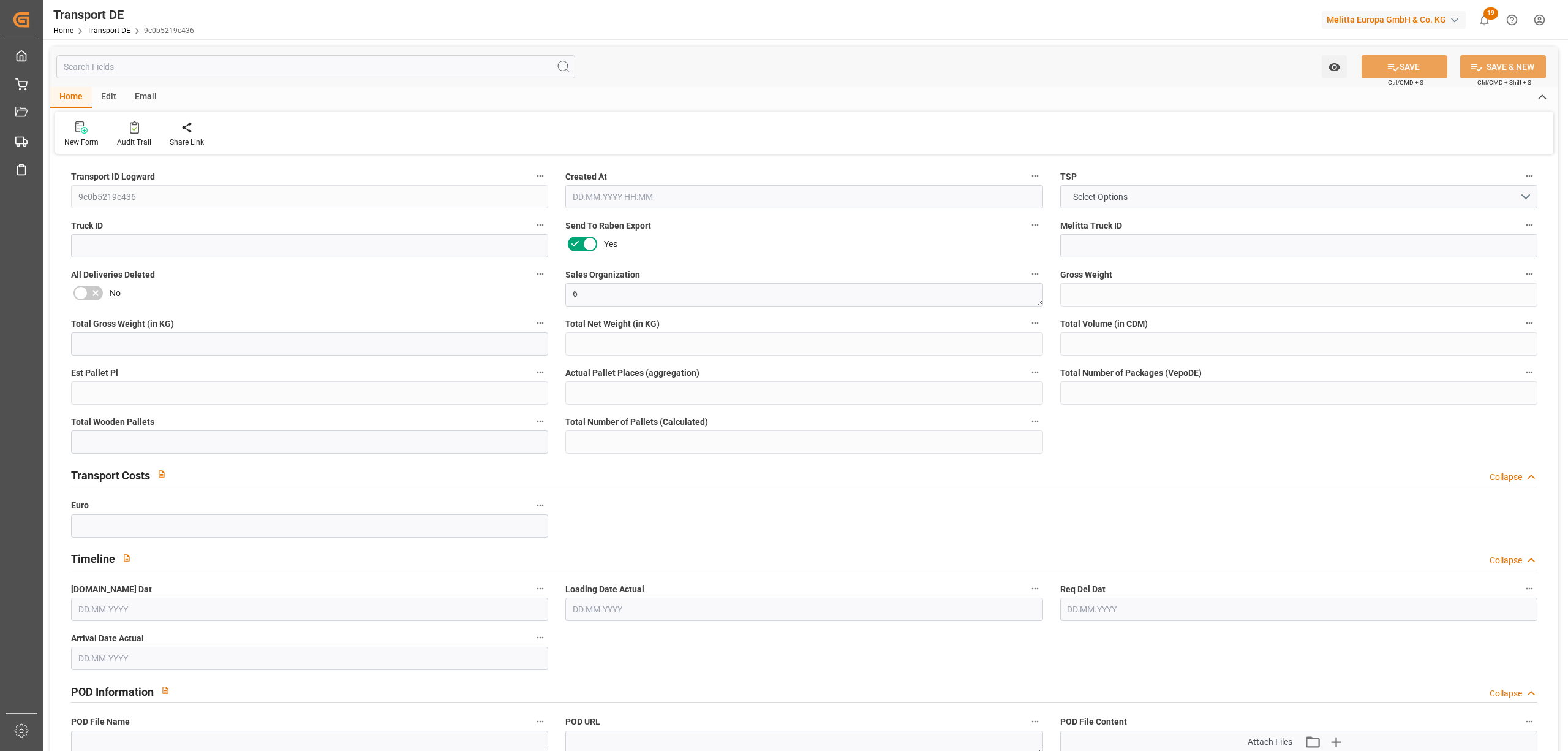
type input "0"
type input "3.039"
type input "0"
type input "26.08.2025 10:36"
type input "[DATE]"
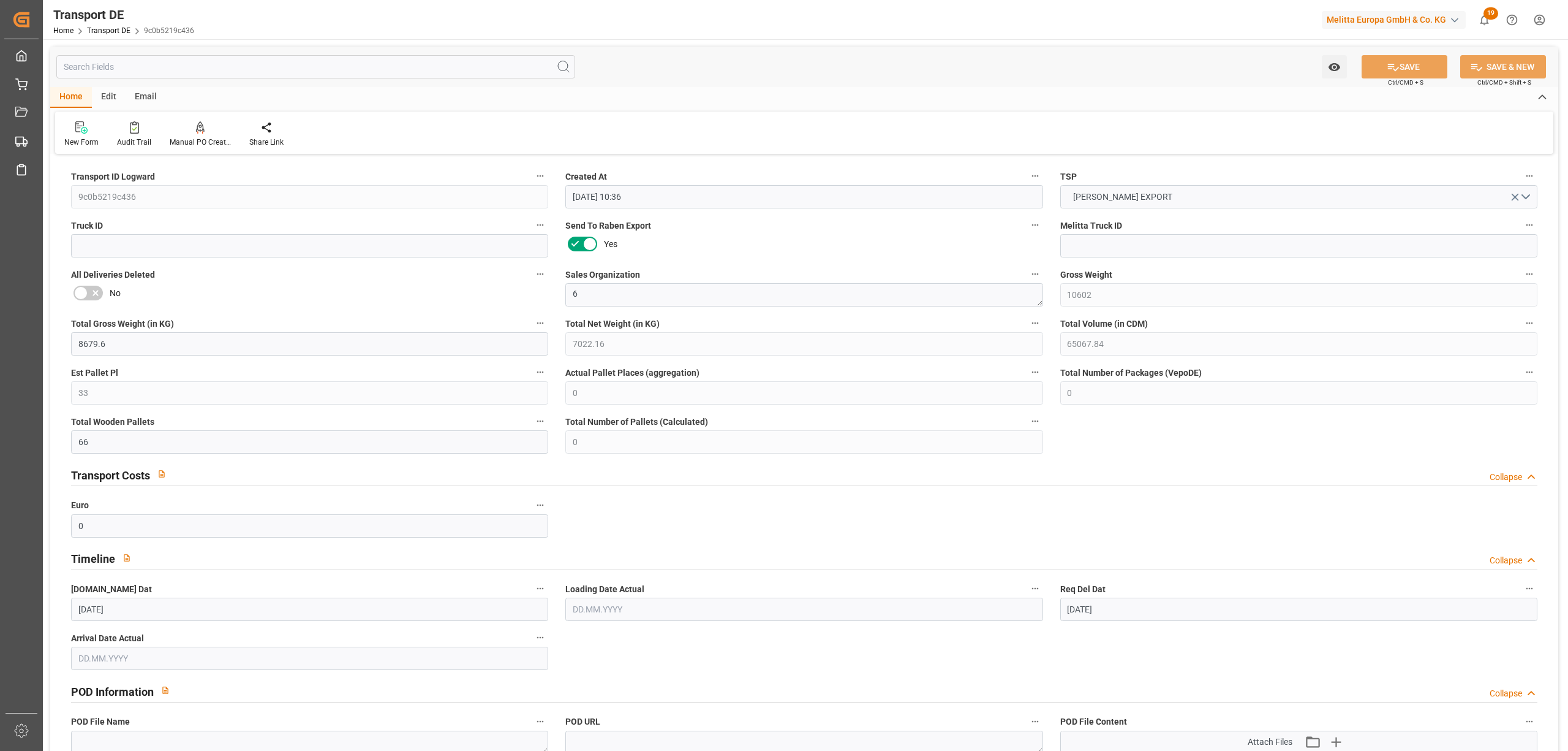
type input "[DATE]"
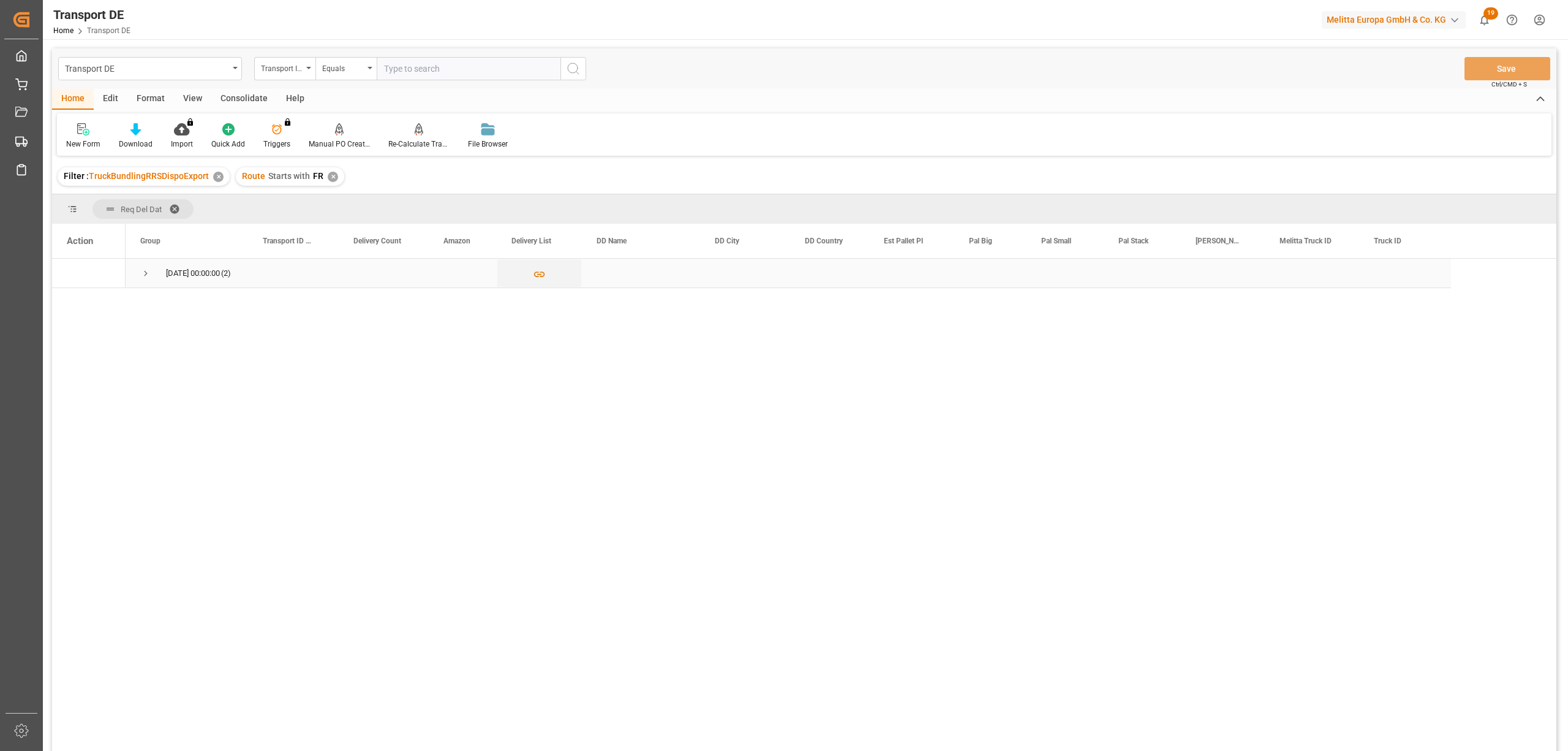
click at [148, 273] on span "Press SPACE to select this row." at bounding box center [146, 273] width 11 height 11
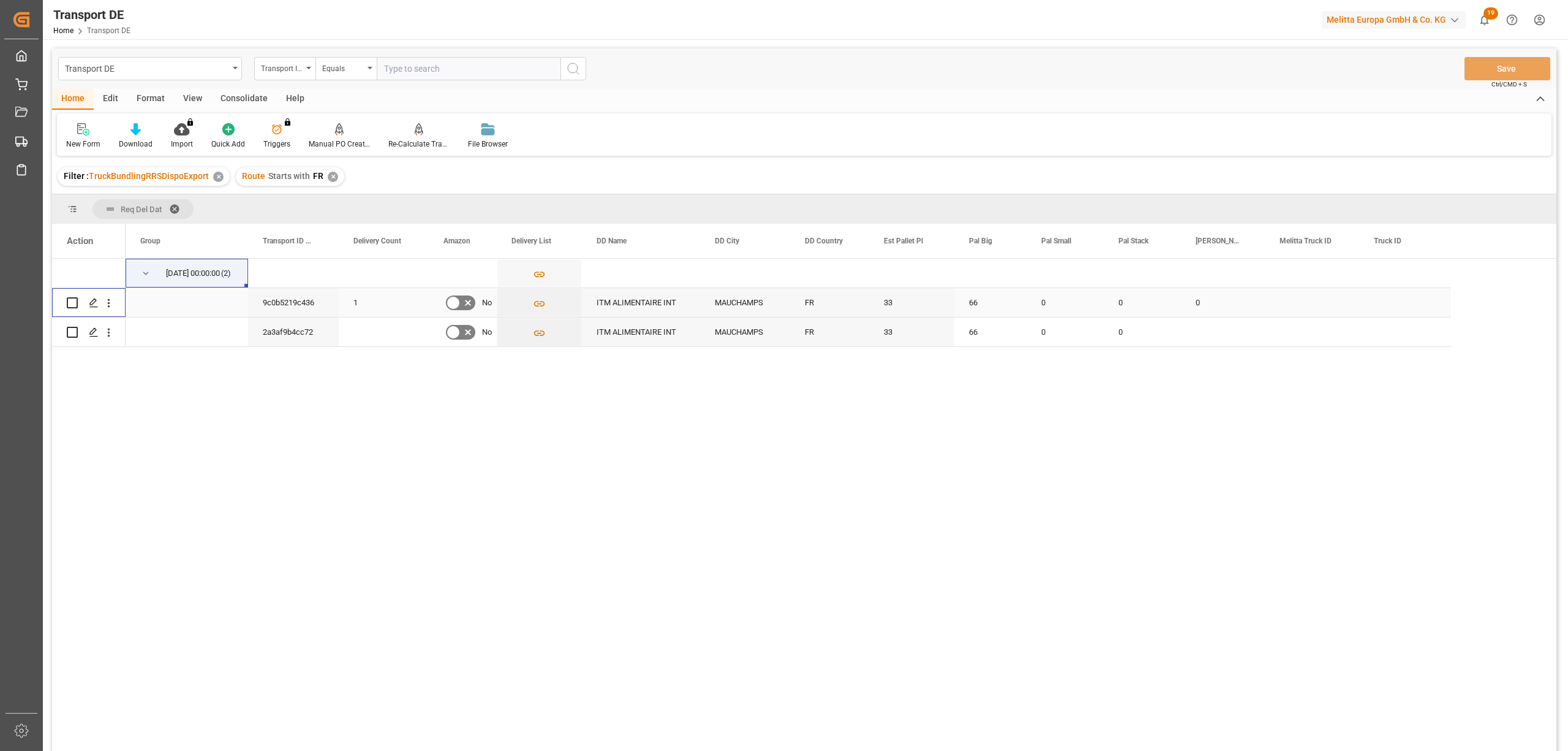
drag, startPoint x: 67, startPoint y: 303, endPoint x: 208, endPoint y: 283, distance: 142.4
click at [66, 302] on div "Press SPACE to select this row." at bounding box center [88, 302] width 73 height 29
click at [246, 97] on div "Consolidate" at bounding box center [244, 99] width 65 height 21
click at [91, 138] on div "Consolidation List" at bounding box center [96, 136] width 78 height 27
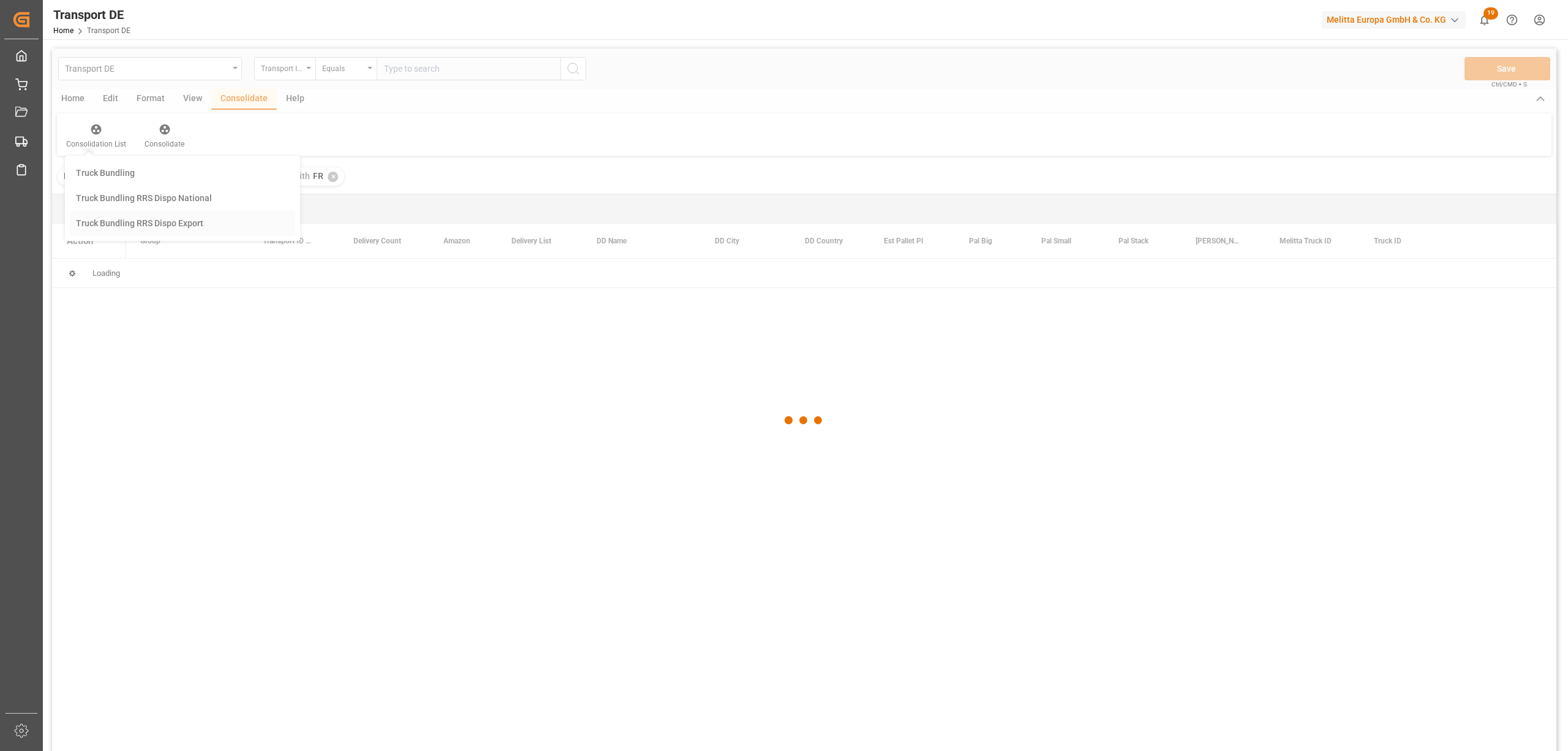
click at [108, 228] on div "Transport DE Transport ID Logward Equals Save Ctrl/CMD + S Home Edit Format Vie…" at bounding box center [804, 416] width 1505 height 735
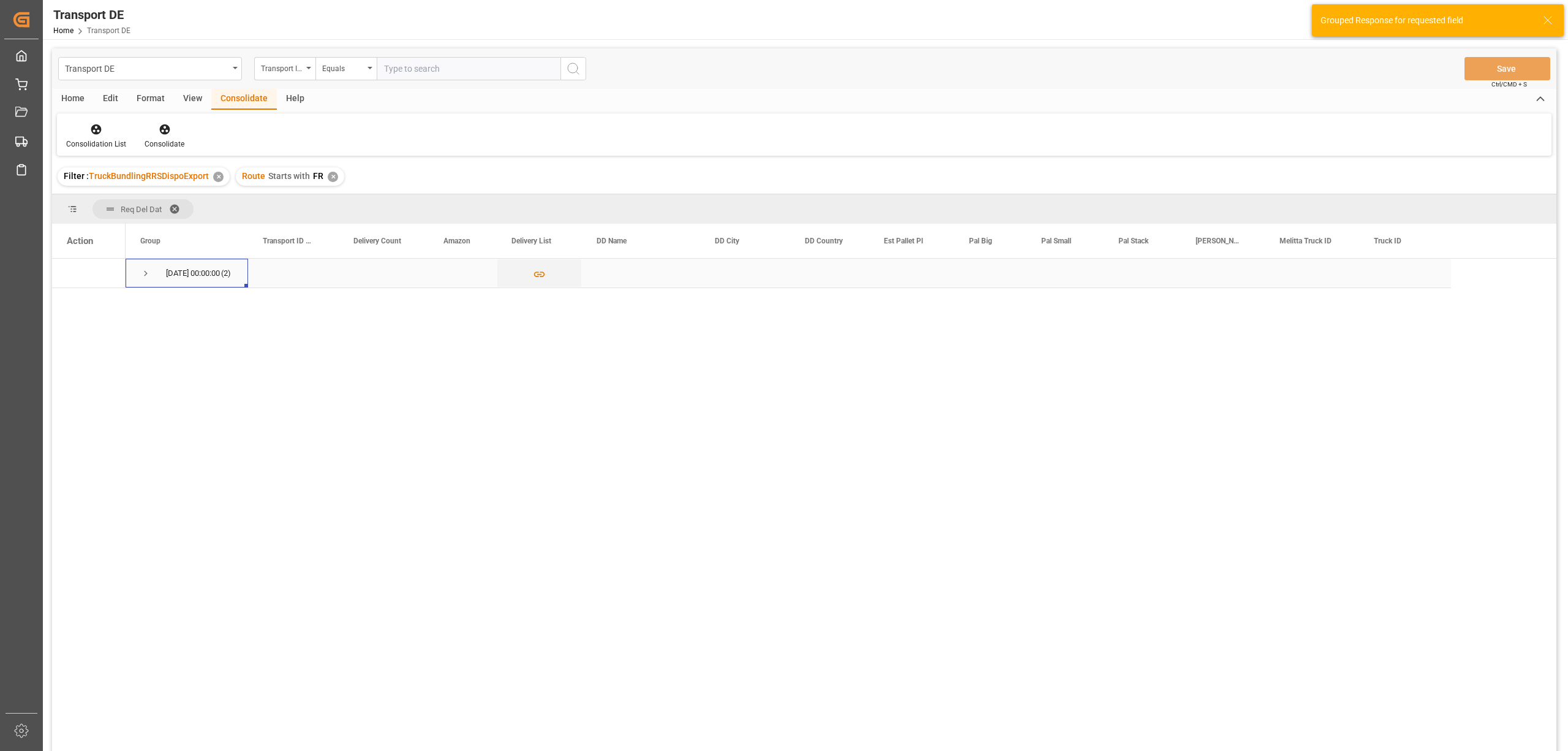
click at [145, 273] on span "Press SPACE to select this row." at bounding box center [146, 273] width 11 height 11
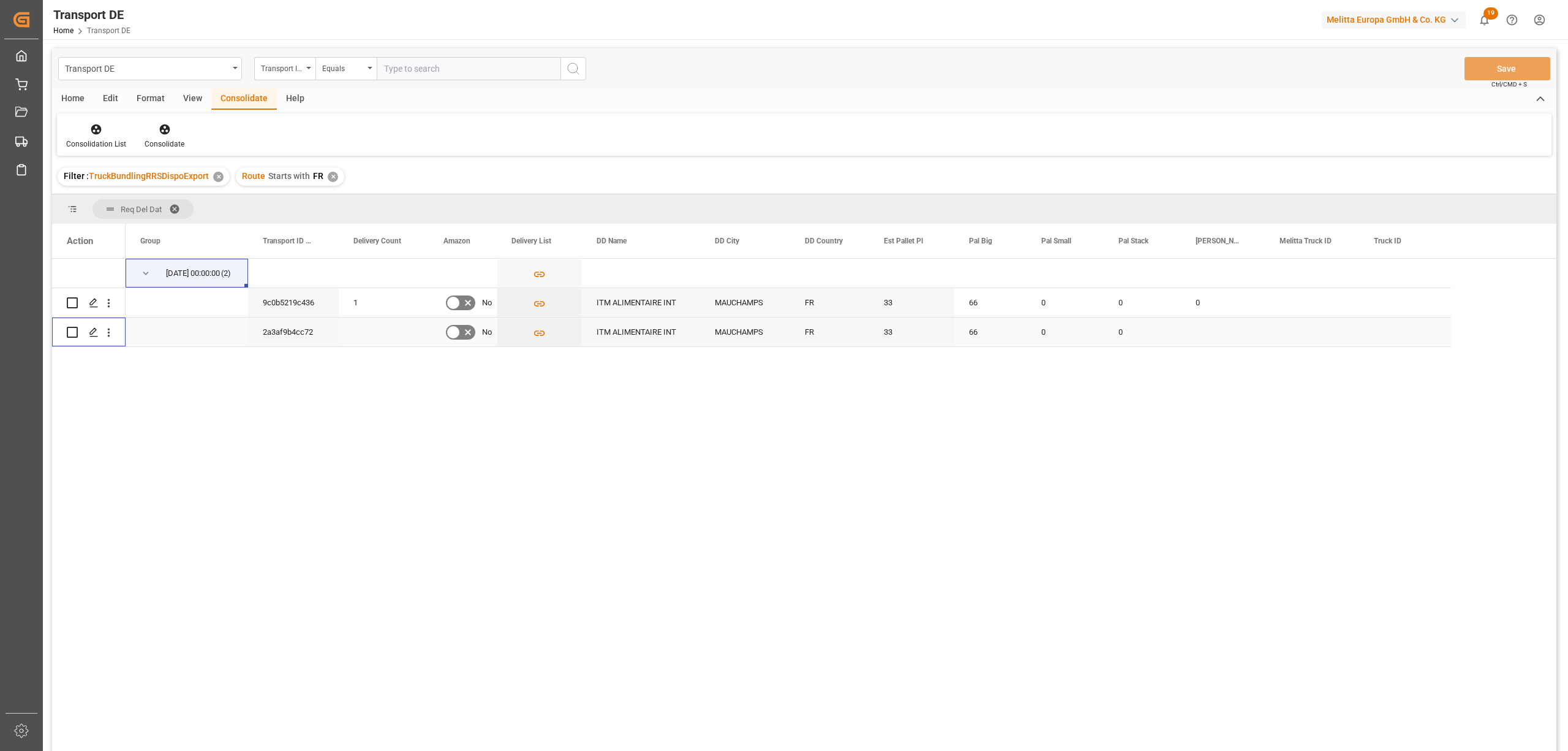
click at [69, 331] on input "Press Space to toggle row selection (unchecked)" at bounding box center [72, 332] width 11 height 11
click at [162, 133] on icon at bounding box center [164, 129] width 10 height 10
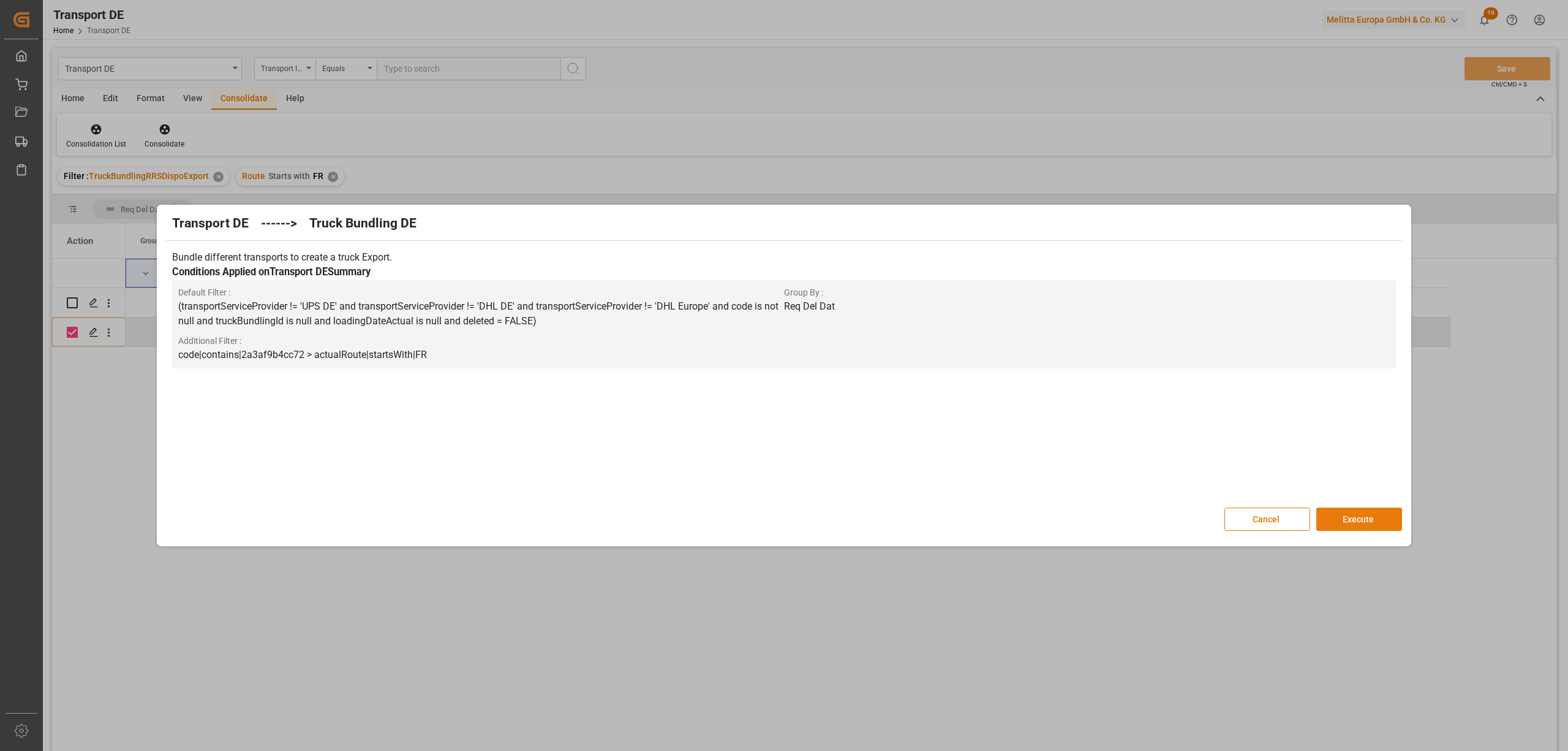
click at [1348, 521] on button "Execute" at bounding box center [1359, 519] width 86 height 24
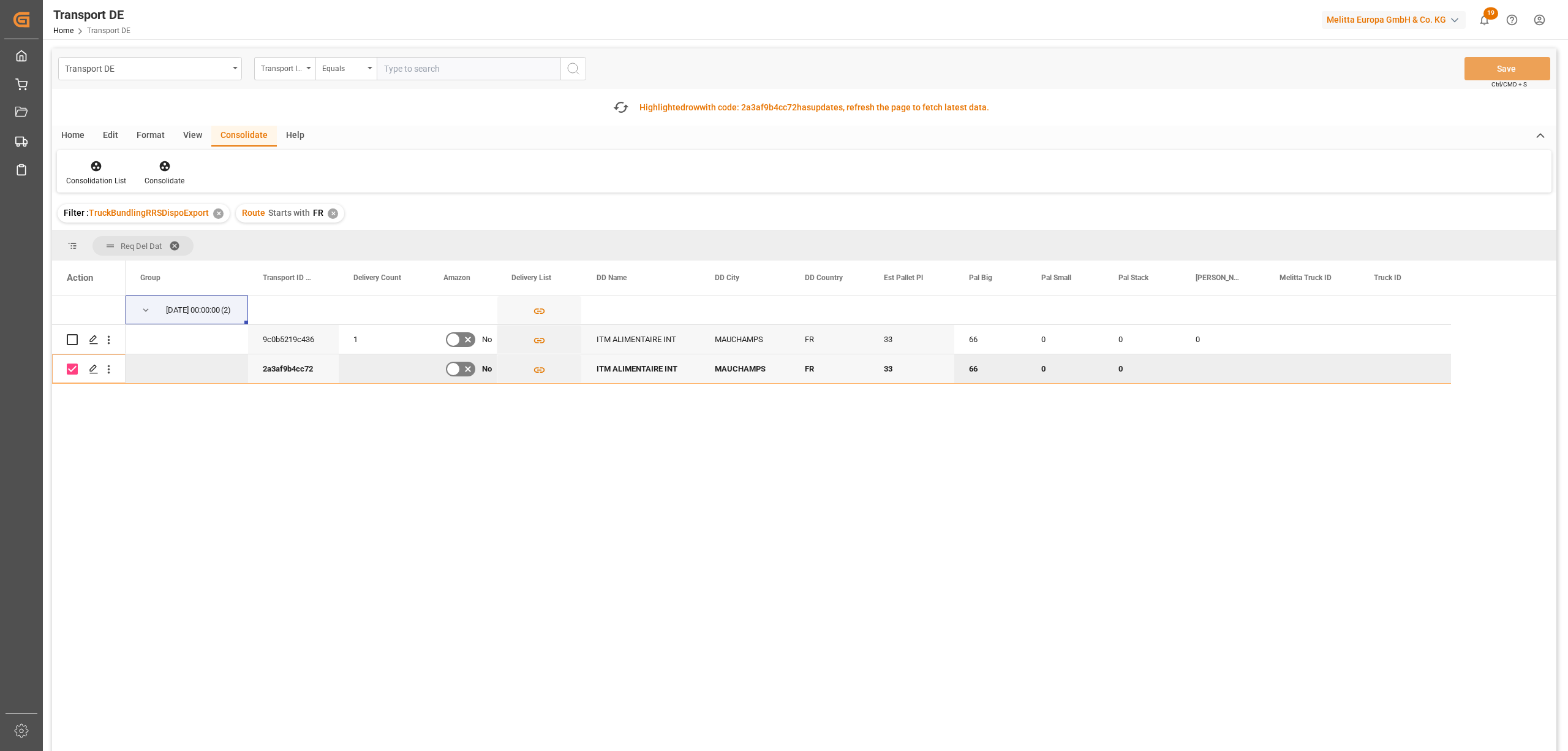
click at [71, 371] on input "Press Space to toggle row selection (checked)" at bounding box center [72, 369] width 11 height 11
checkbox input "false"
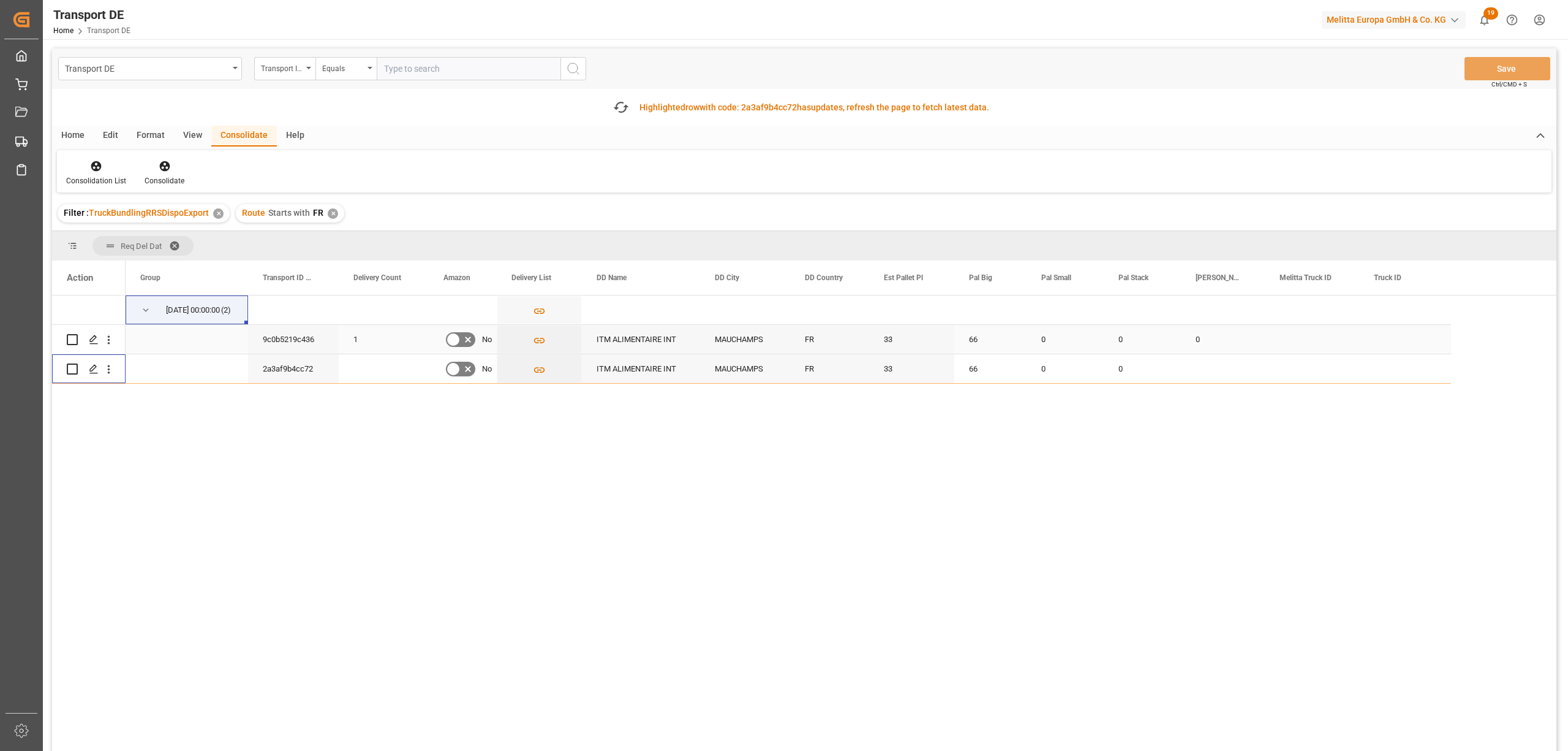
click at [70, 339] on input "Press Space to toggle row selection (unchecked)" at bounding box center [72, 339] width 11 height 11
checkbox input "true"
click at [166, 164] on icon at bounding box center [164, 166] width 10 height 10
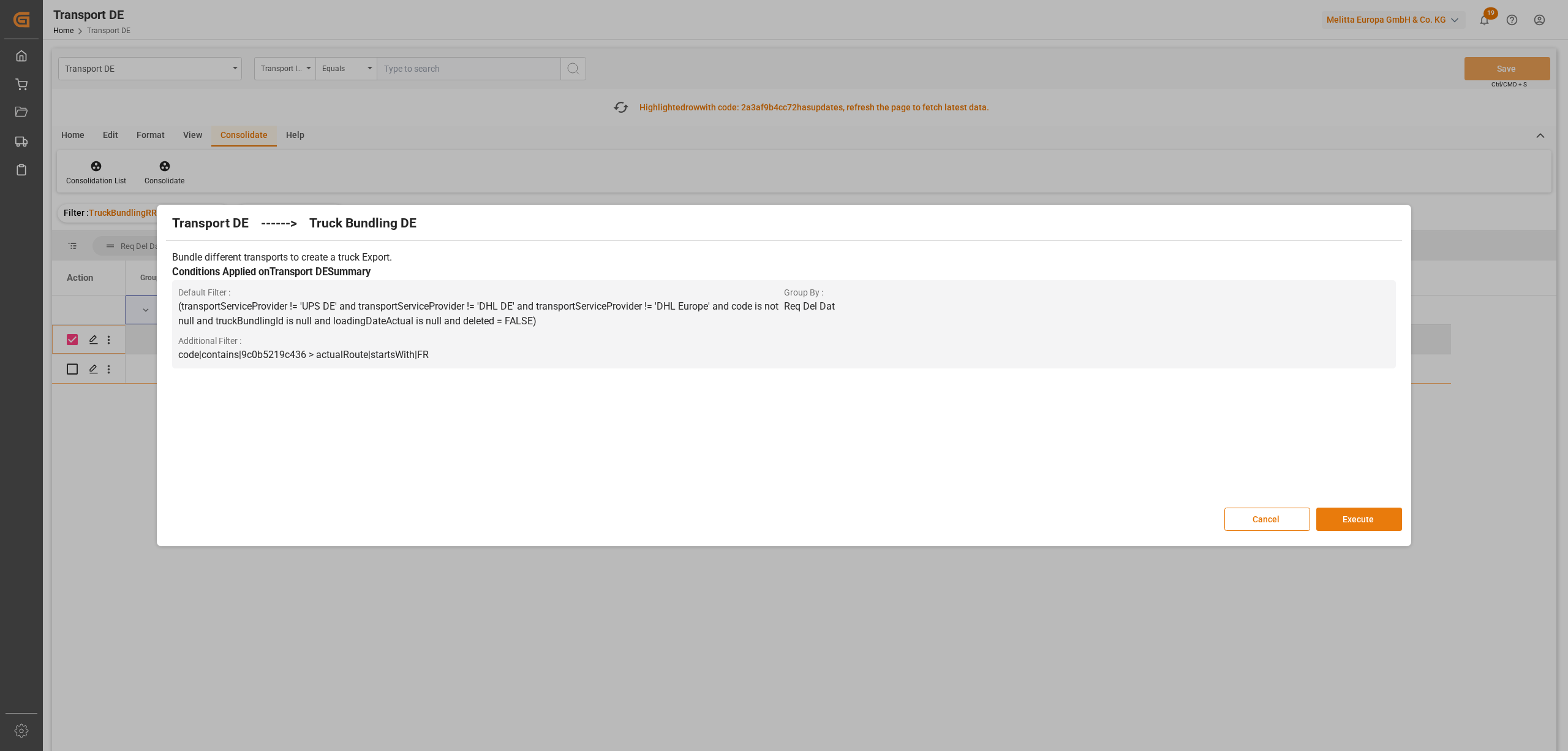
click at [1360, 518] on button "Execute" at bounding box center [1359, 519] width 86 height 24
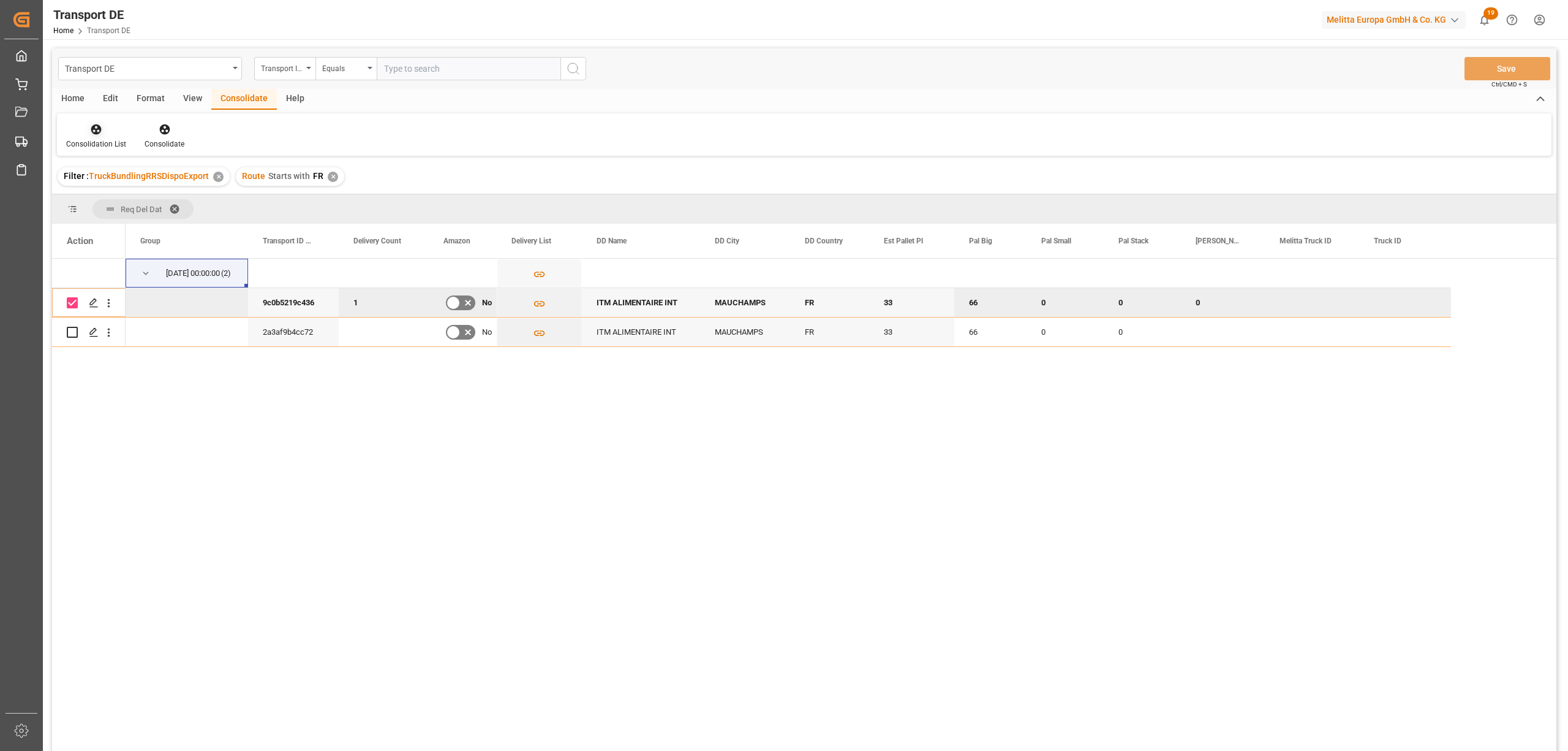
click at [86, 136] on div "Consolidation List" at bounding box center [96, 136] width 78 height 27
click at [113, 229] on div "Transport DE Transport ID Logward Equals Save Ctrl/CMD + S Home Edit Format Vie…" at bounding box center [804, 416] width 1505 height 735
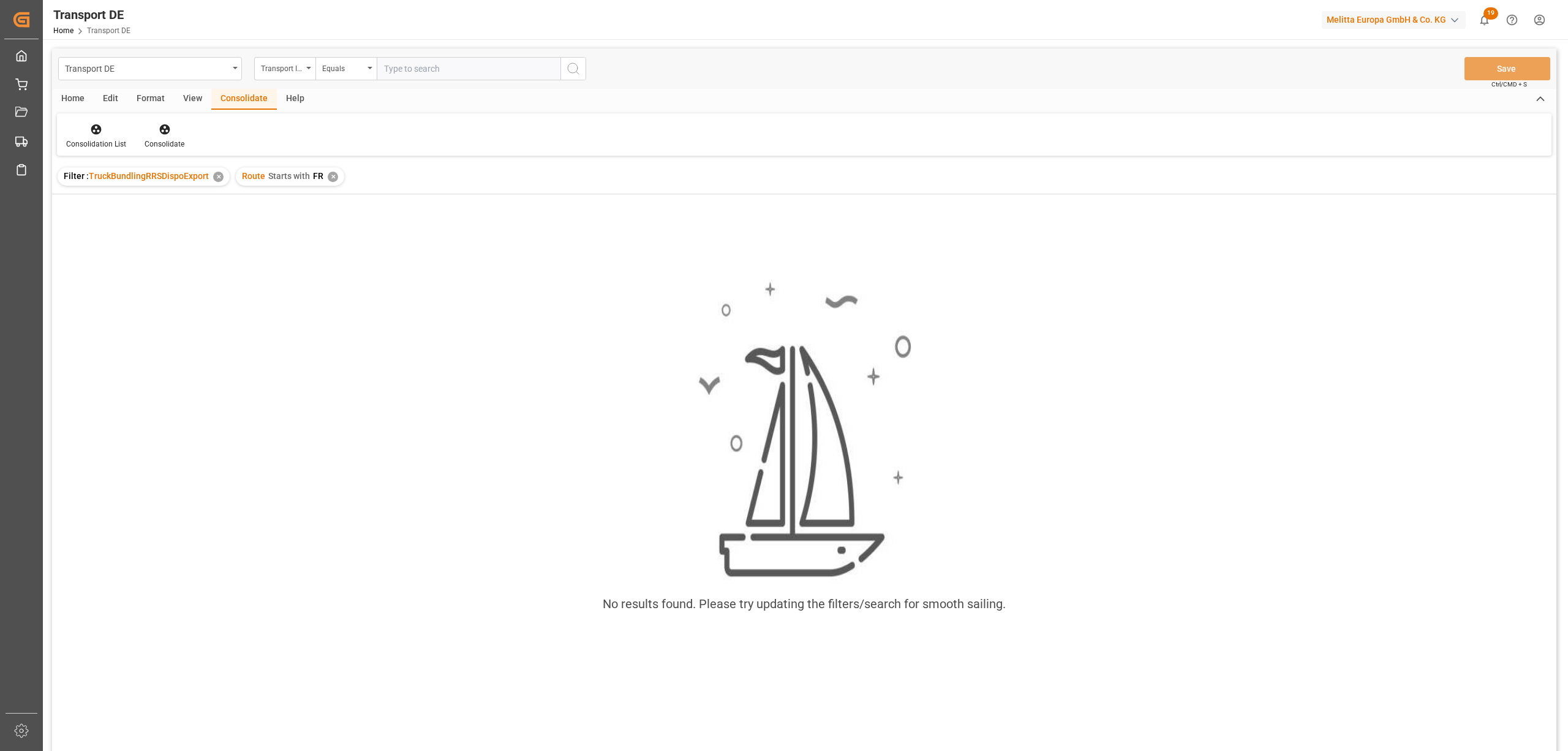
click at [328, 173] on div "✕" at bounding box center [332, 177] width 10 height 10
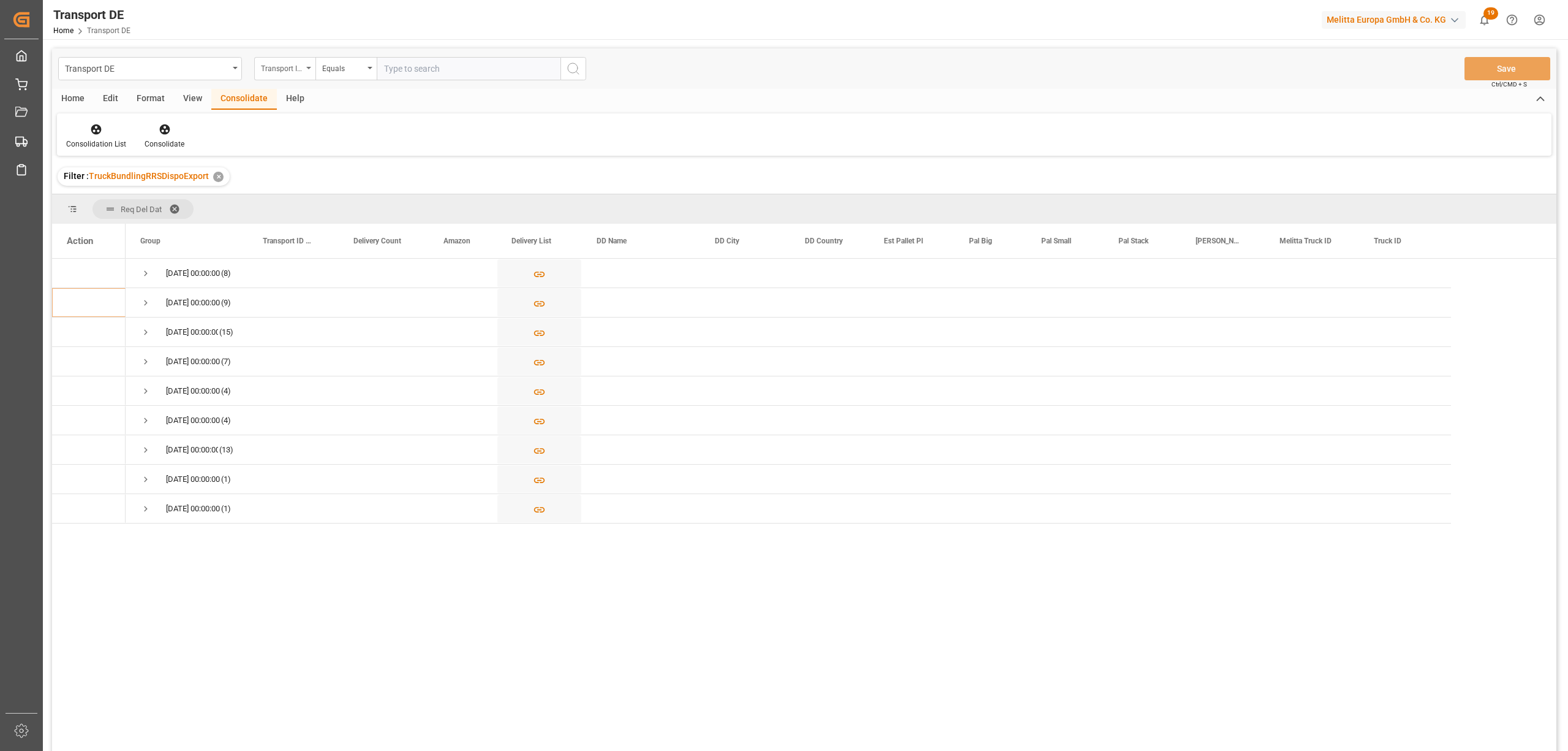
click at [280, 65] on div "Transport ID Logward" at bounding box center [282, 67] width 42 height 14
type input "route"
click at [300, 126] on div "Route" at bounding box center [346, 125] width 183 height 26
click at [331, 67] on div "Equals" at bounding box center [343, 67] width 42 height 14
click at [334, 208] on div "Starts with" at bounding box center [407, 202] width 183 height 26
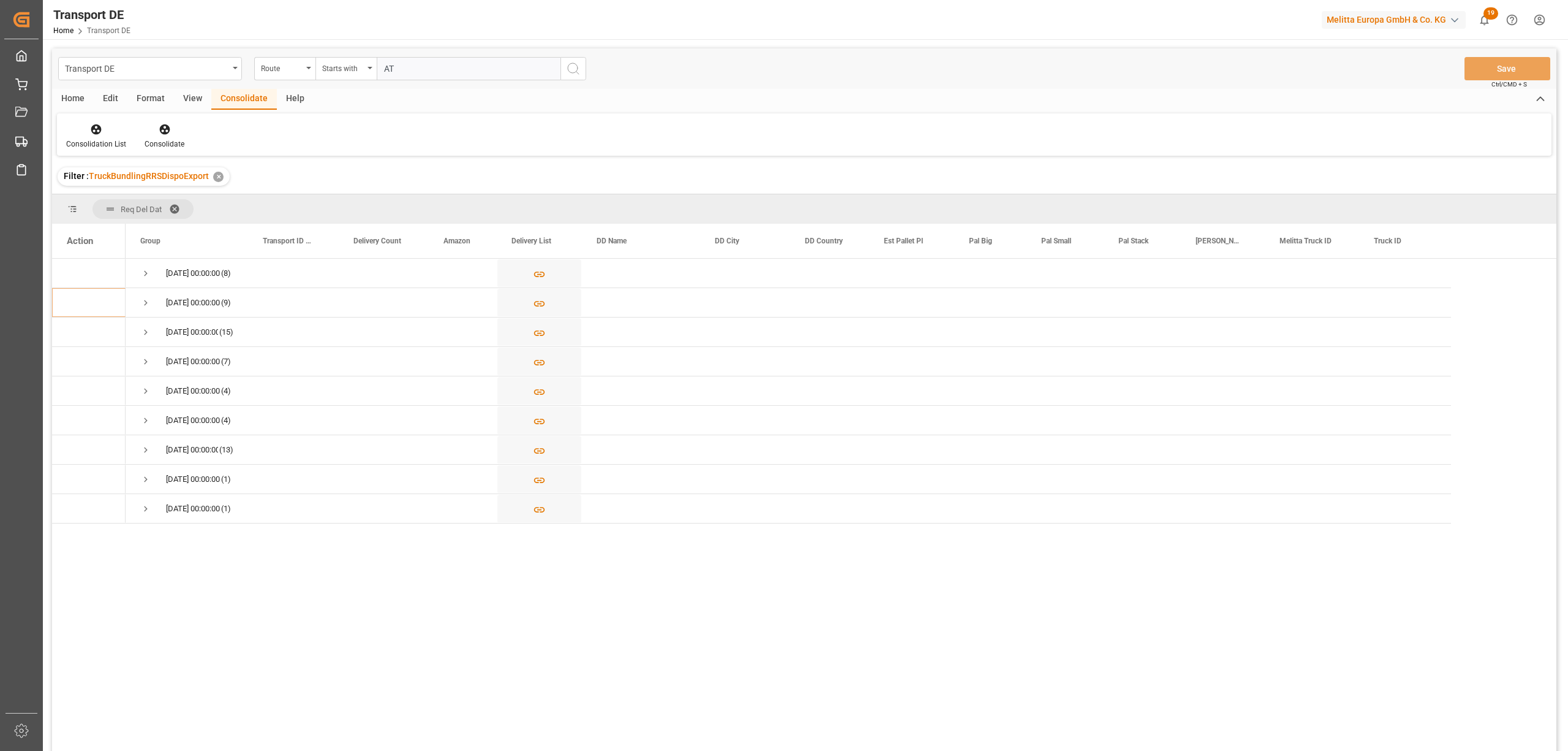
type input "AT"
click at [573, 72] on circle "search button" at bounding box center [573, 68] width 10 height 10
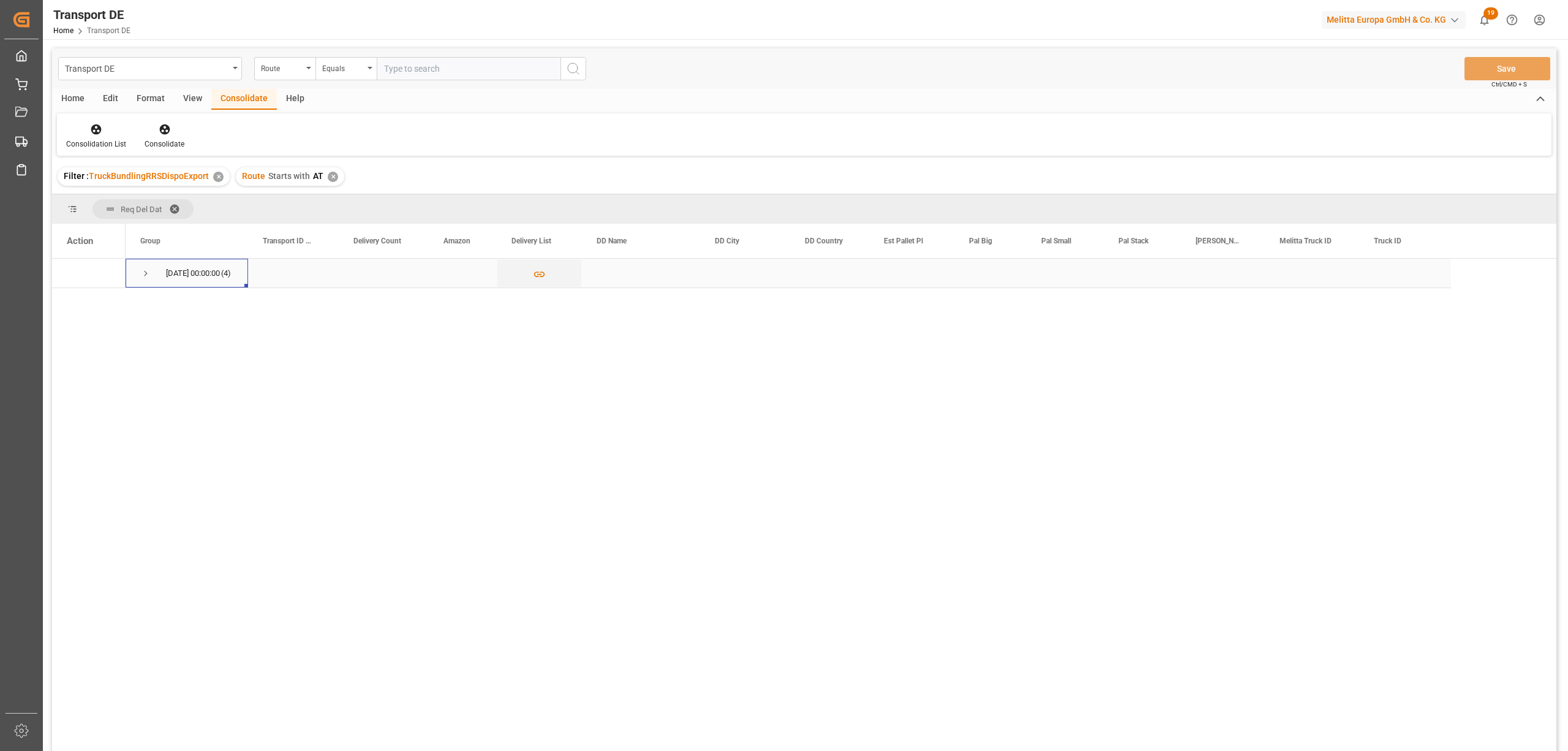
click at [145, 272] on span "Press SPACE to select this row." at bounding box center [146, 273] width 11 height 11
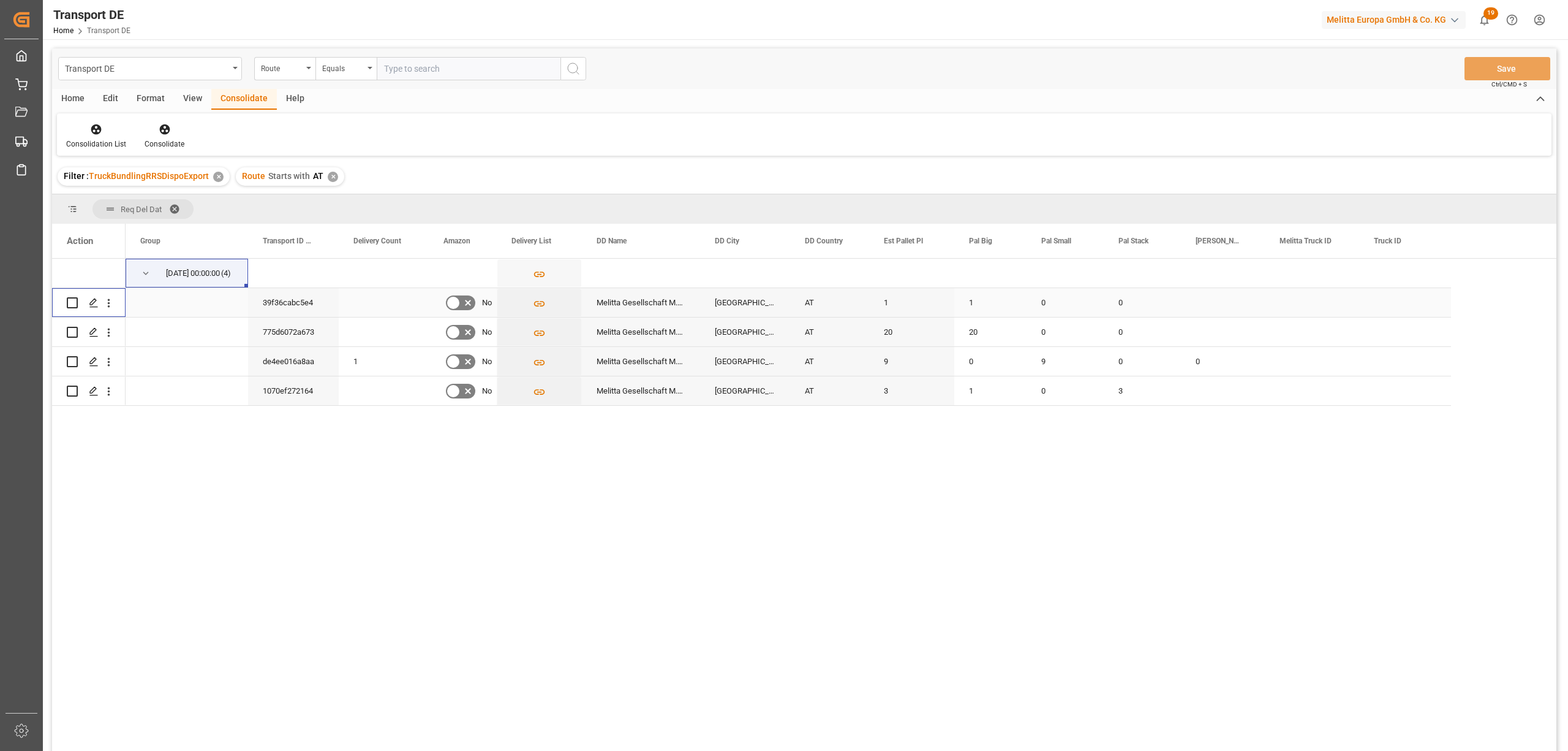
drag, startPoint x: 70, startPoint y: 304, endPoint x: 73, endPoint y: 319, distance: 15.3
click at [70, 303] on input "Press Space to toggle row selection (unchecked)" at bounding box center [72, 303] width 11 height 11
checkbox input "true"
click at [71, 327] on input "Press Space to toggle row selection (unchecked)" at bounding box center [72, 332] width 11 height 11
checkbox input "true"
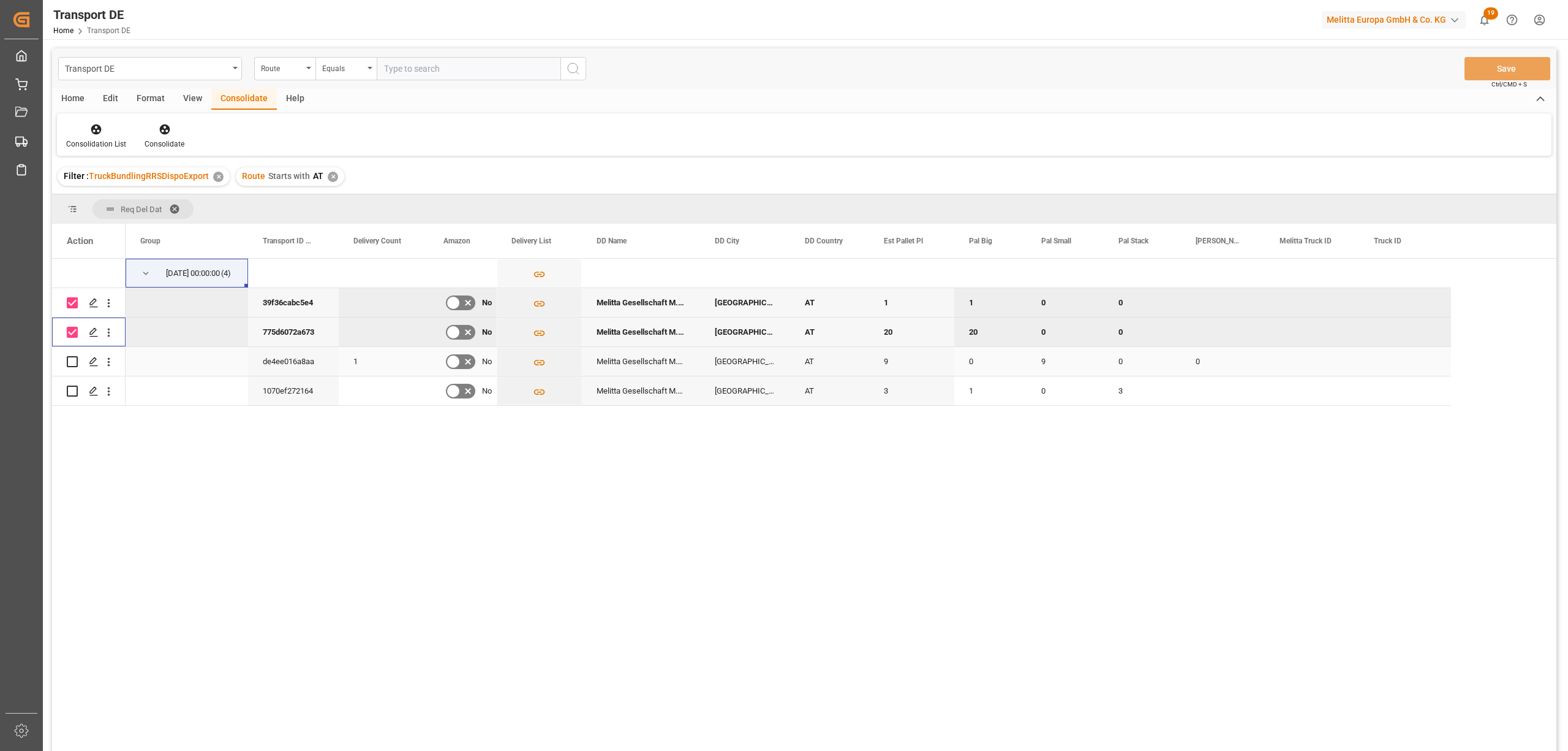
click at [72, 361] on input "Press Space to toggle row selection (unchecked)" at bounding box center [72, 361] width 11 height 11
checkbox input "true"
click at [69, 388] on input "Press Space to toggle row selection (unchecked)" at bounding box center [72, 391] width 11 height 11
checkbox input "true"
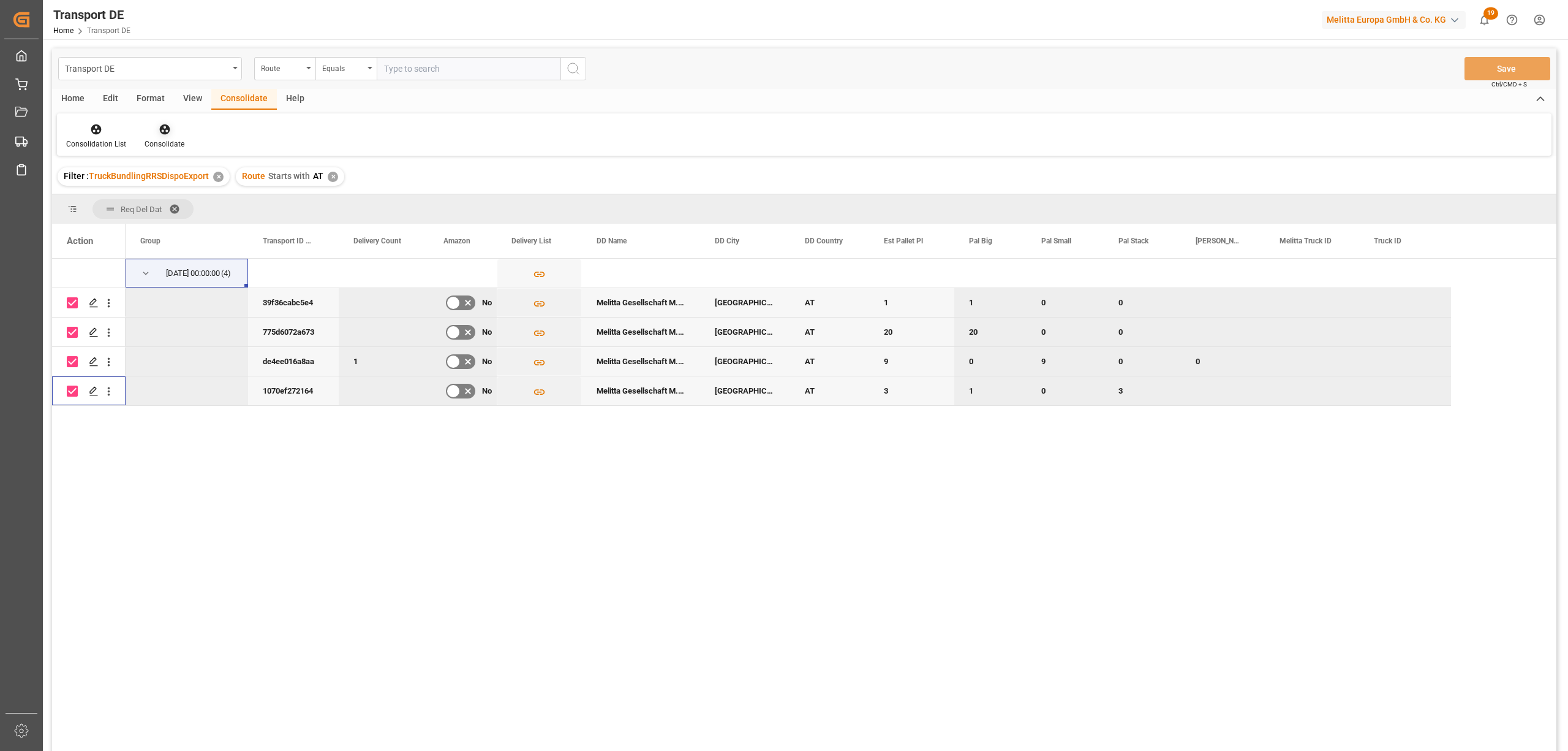
click at [162, 131] on icon at bounding box center [164, 129] width 10 height 10
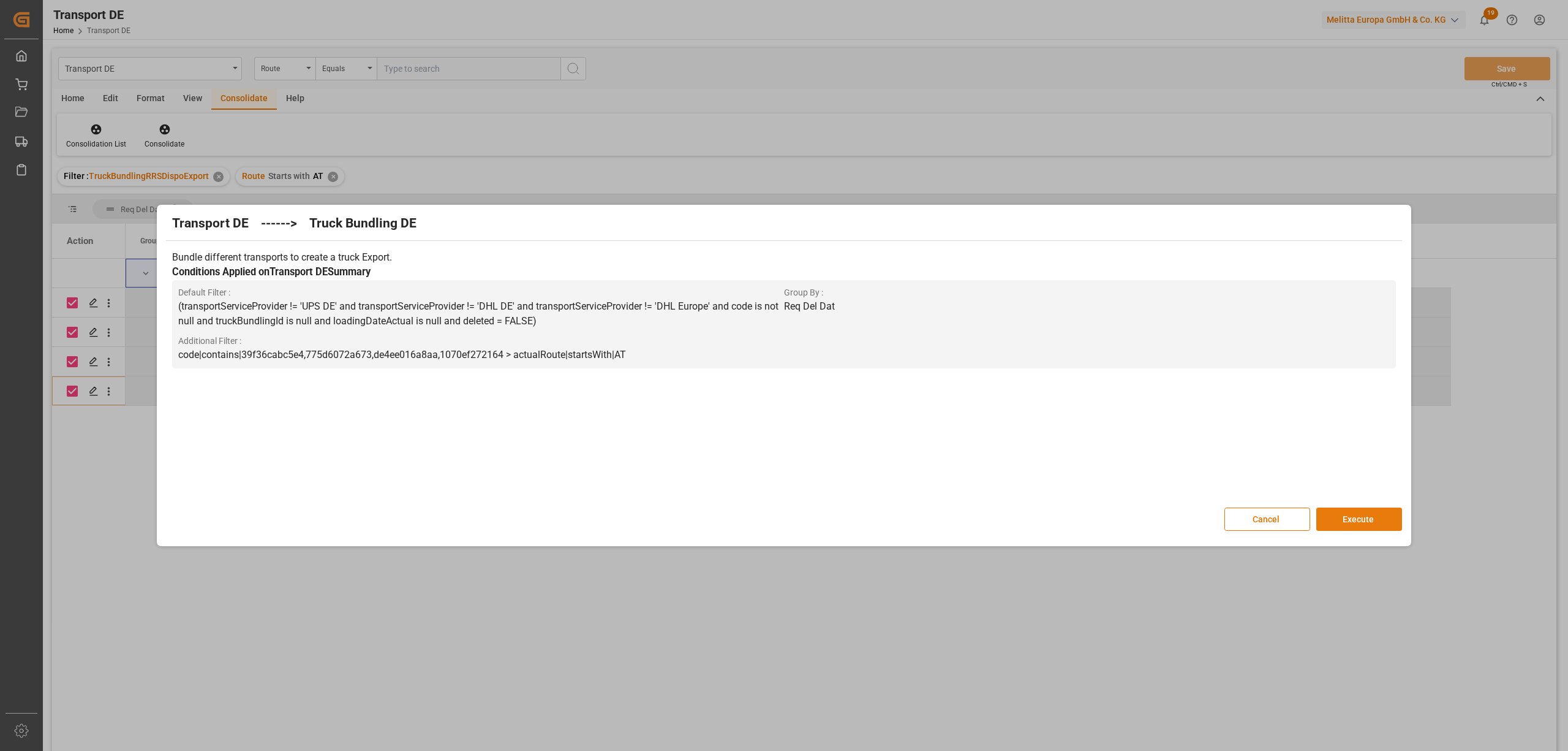
click at [1352, 520] on button "Execute" at bounding box center [1359, 519] width 86 height 24
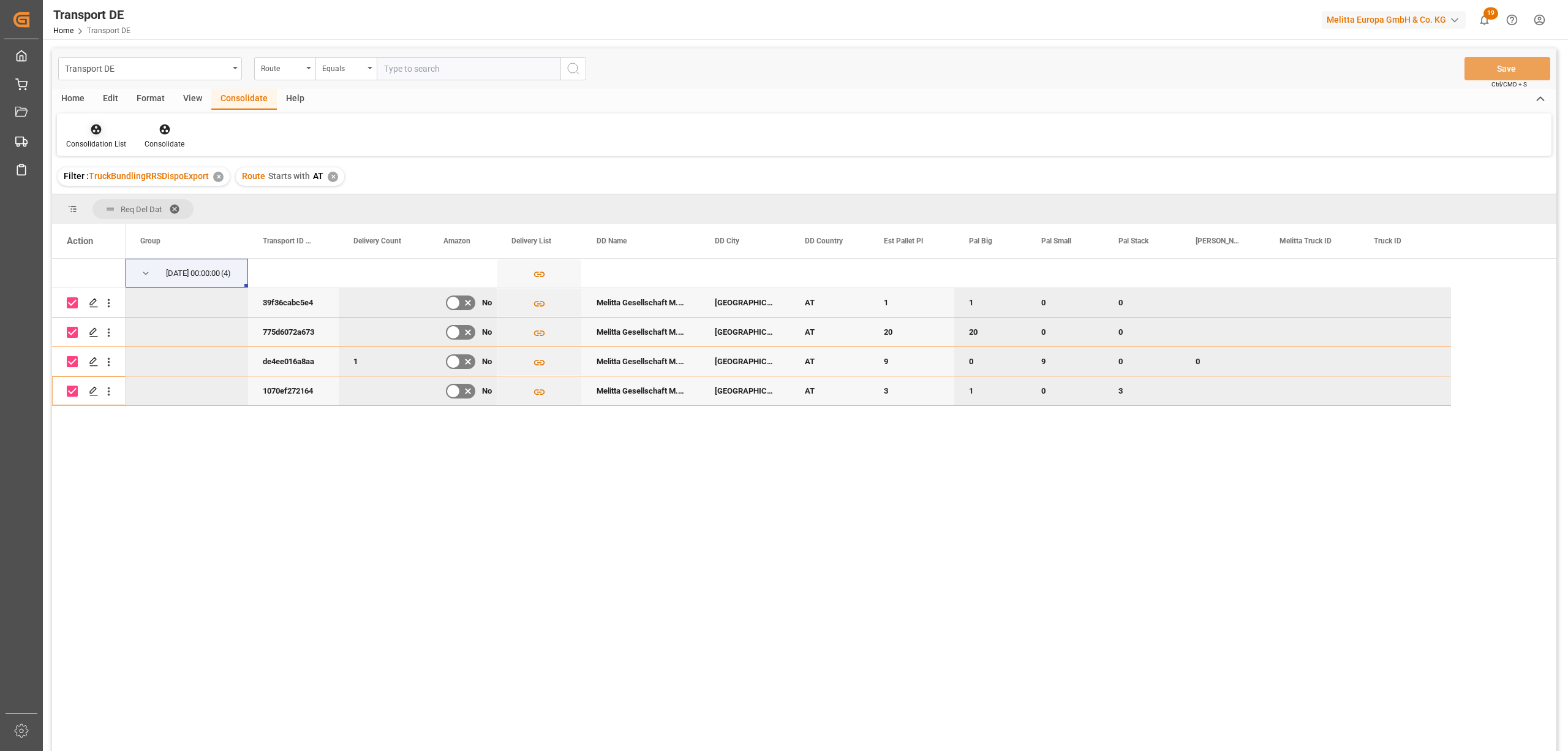
click at [86, 128] on div at bounding box center [96, 129] width 60 height 13
click at [118, 220] on div "Transport DE Route Equals Save Ctrl/CMD + S Home Edit Format View Consolidate H…" at bounding box center [804, 416] width 1505 height 735
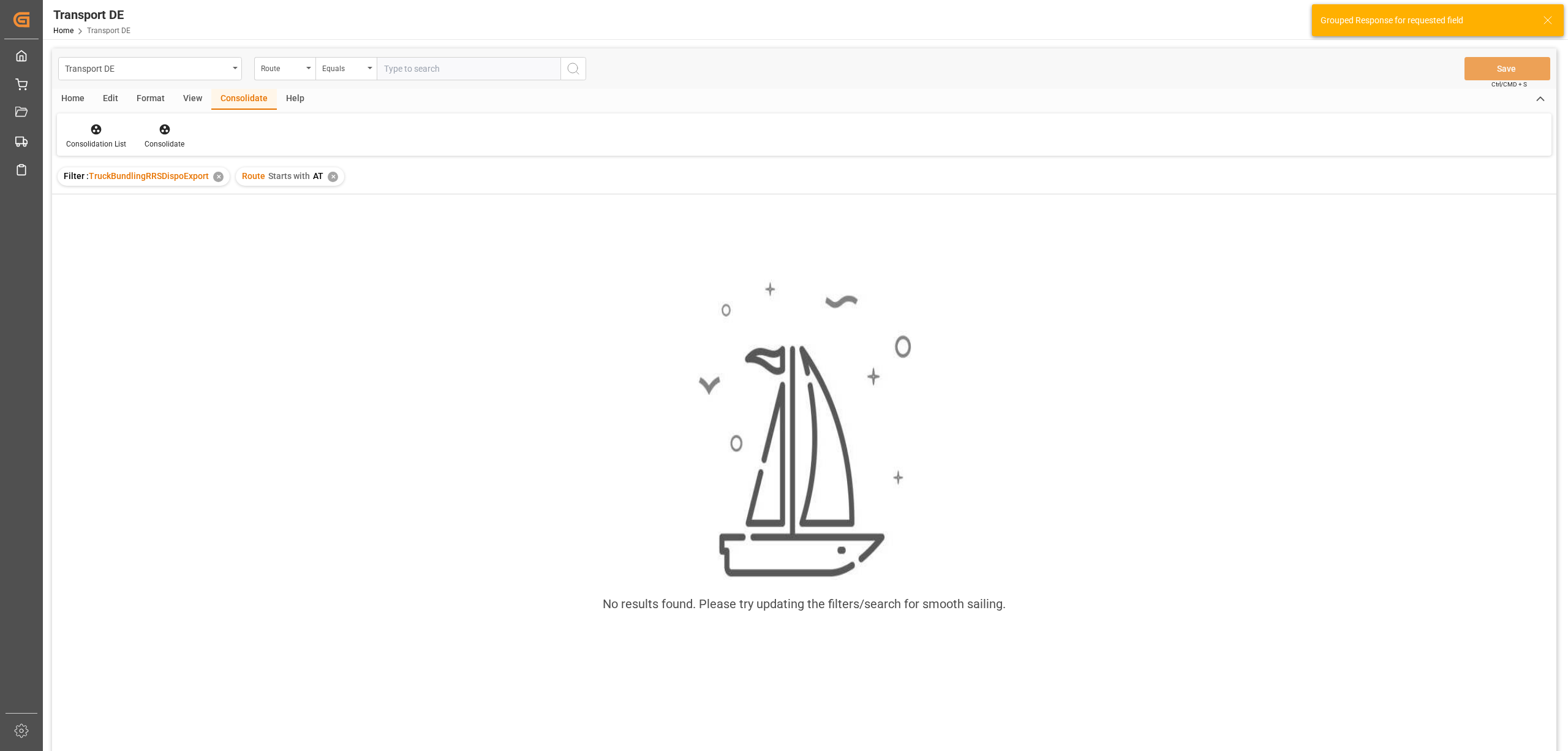
click at [327, 172] on div "Route Starts with AT ✕" at bounding box center [290, 176] width 108 height 18
click at [332, 175] on div "✕" at bounding box center [332, 177] width 10 height 10
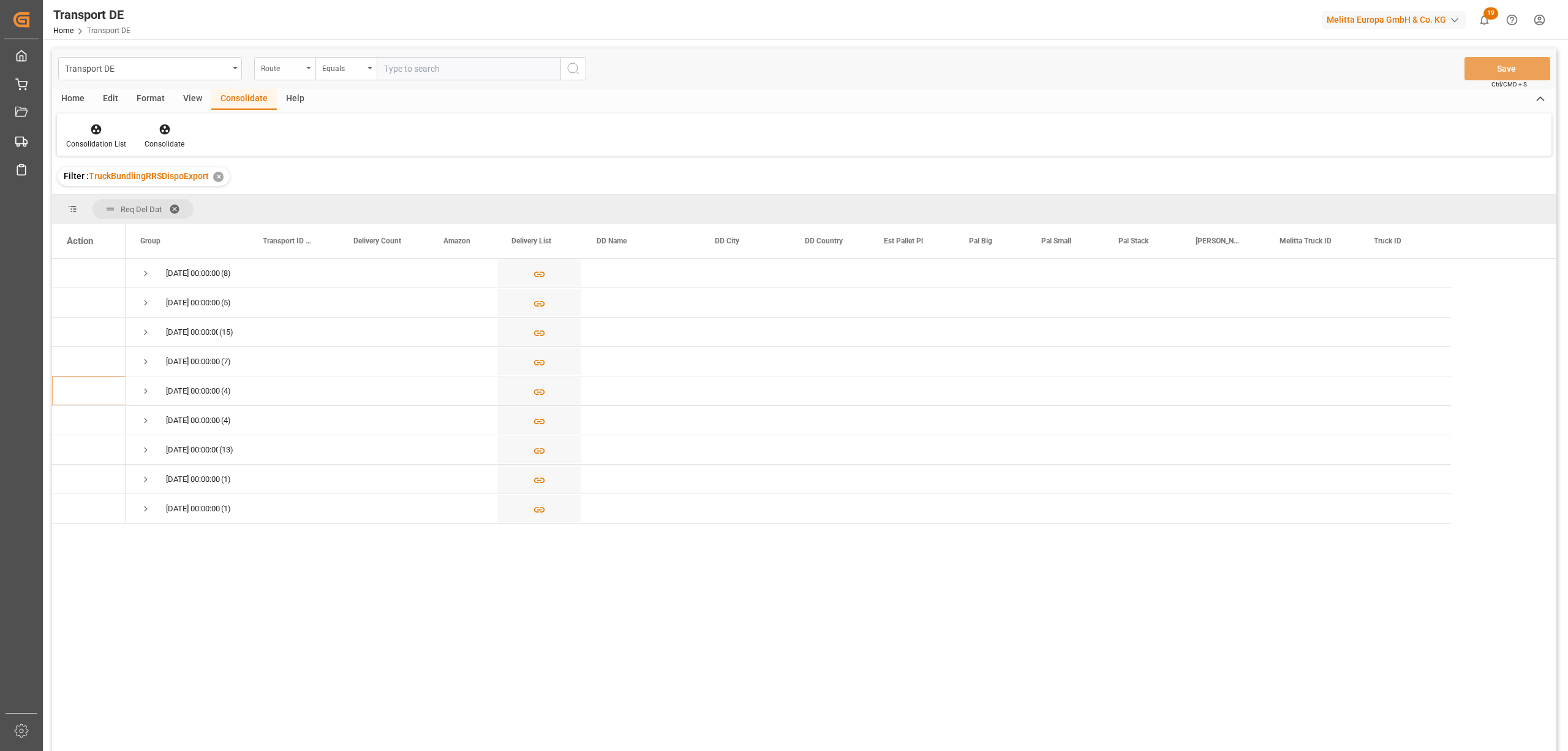
click at [273, 73] on div "Route" at bounding box center [282, 67] width 42 height 14
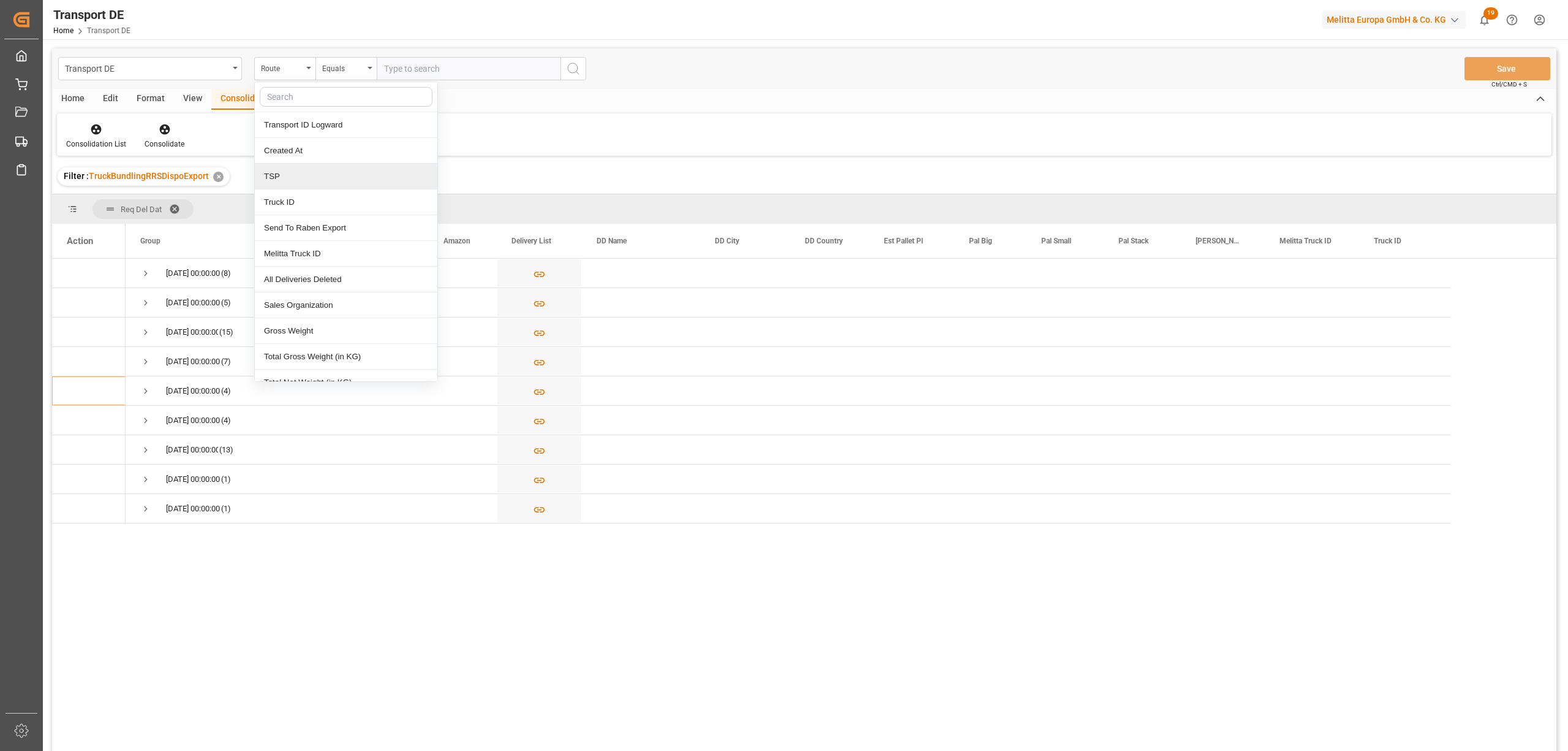
click at [280, 175] on div "TSP" at bounding box center [346, 177] width 183 height 26
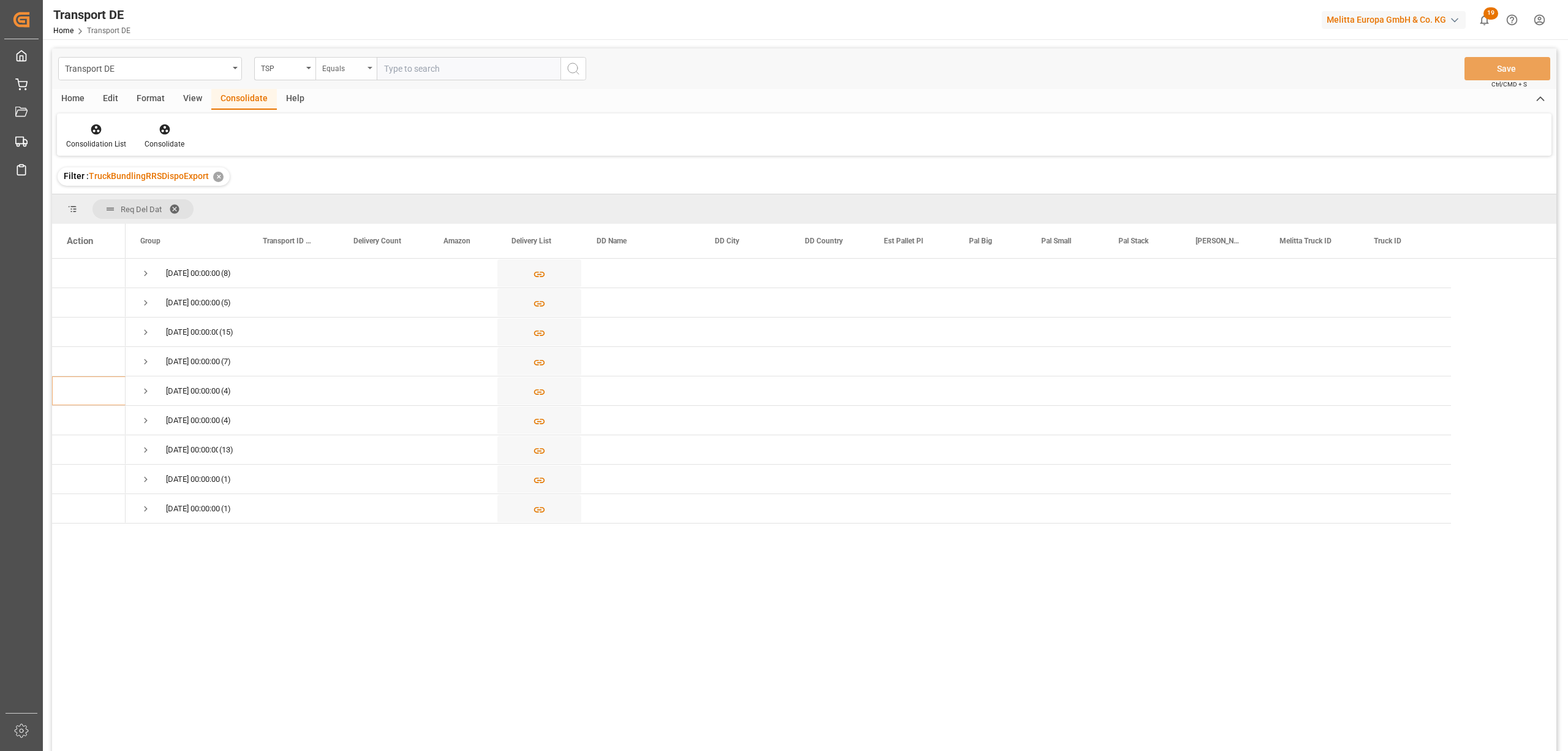
click at [330, 65] on div "Equals" at bounding box center [343, 67] width 42 height 14
click at [356, 206] on div "Starts with" at bounding box center [407, 202] width 183 height 26
type input "Van R"
click at [576, 66] on icon "search button" at bounding box center [573, 69] width 15 height 15
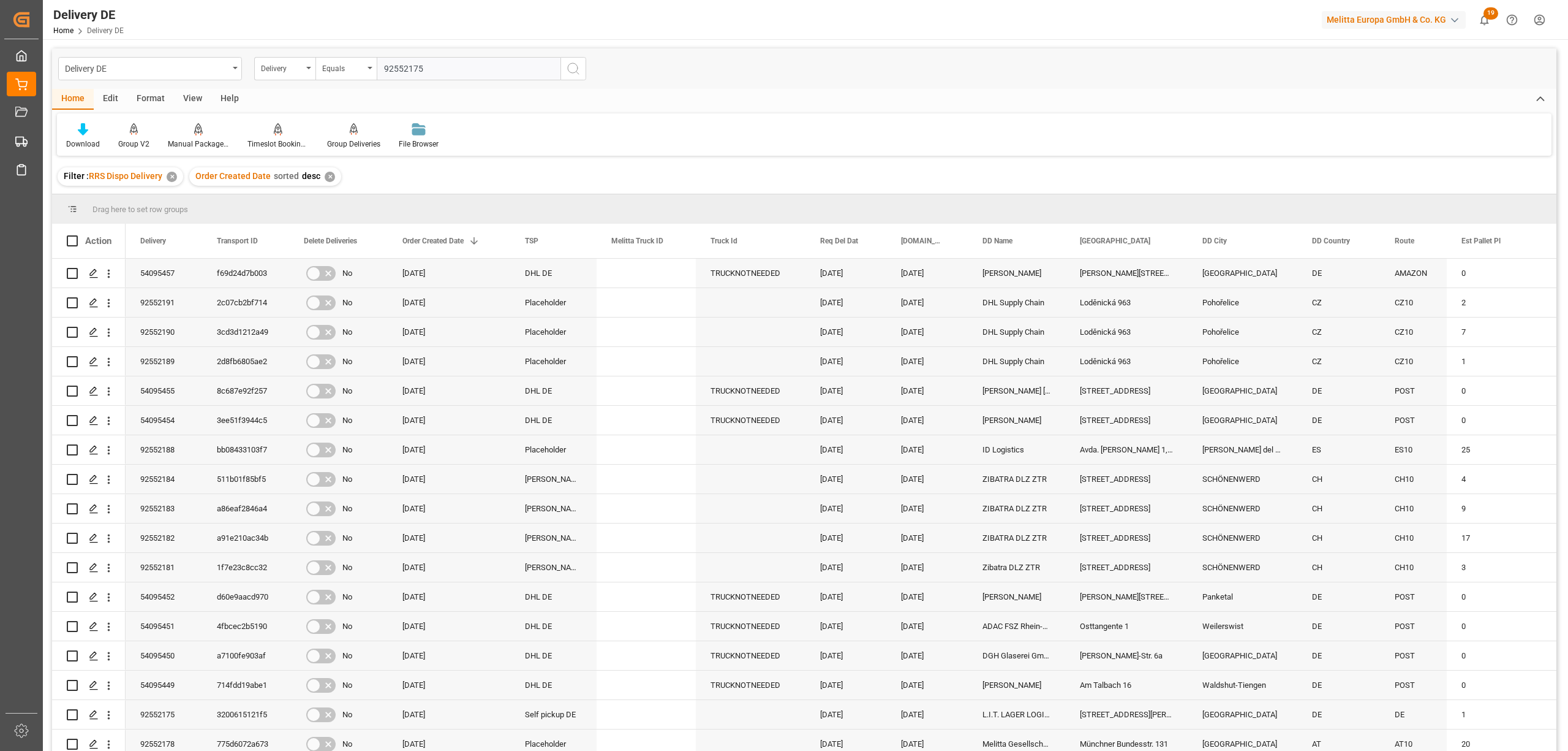
type input "92552175"
click at [572, 71] on icon "search button" at bounding box center [573, 69] width 15 height 15
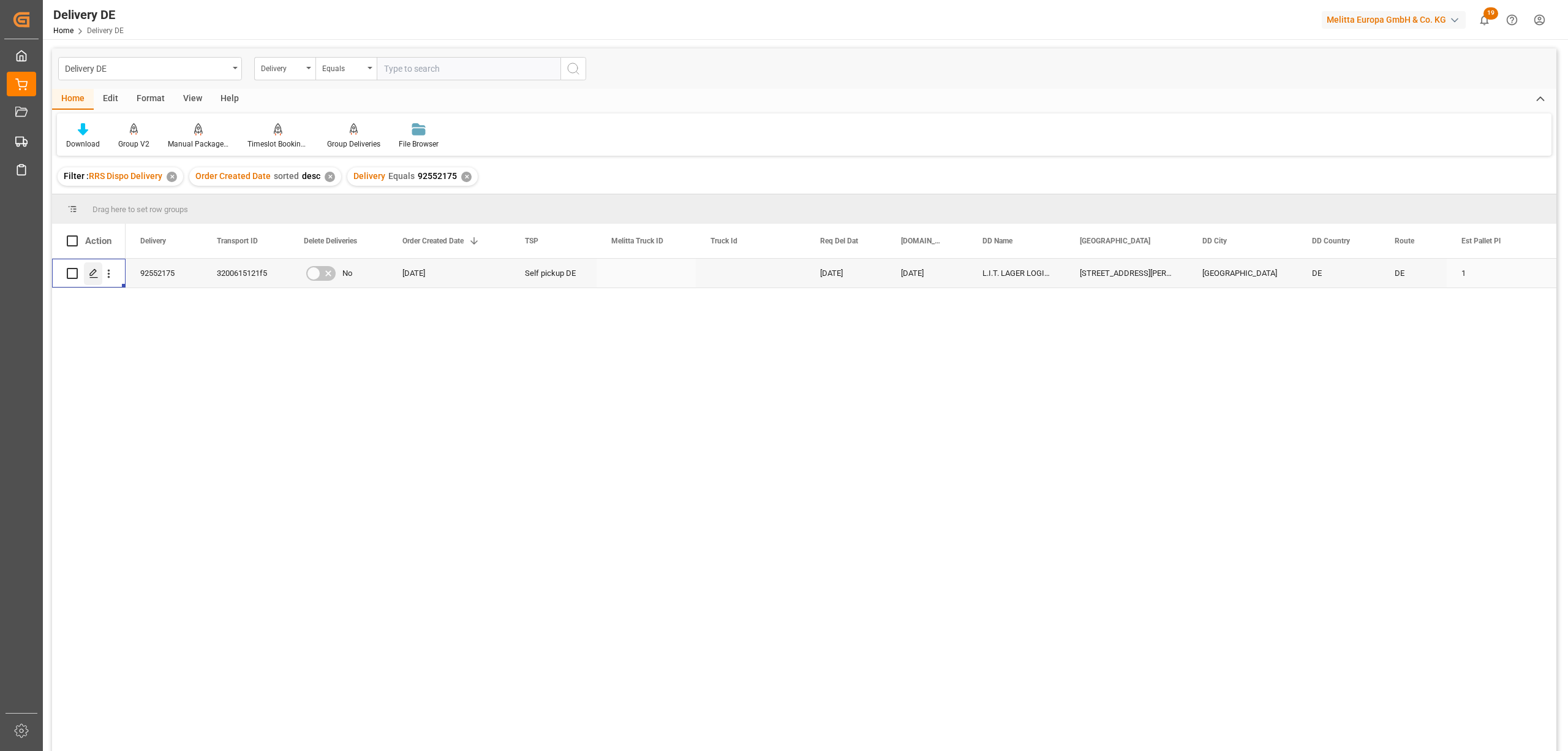
click at [93, 278] on line "Press SPACE to select this row." at bounding box center [94, 278] width 7 height 0
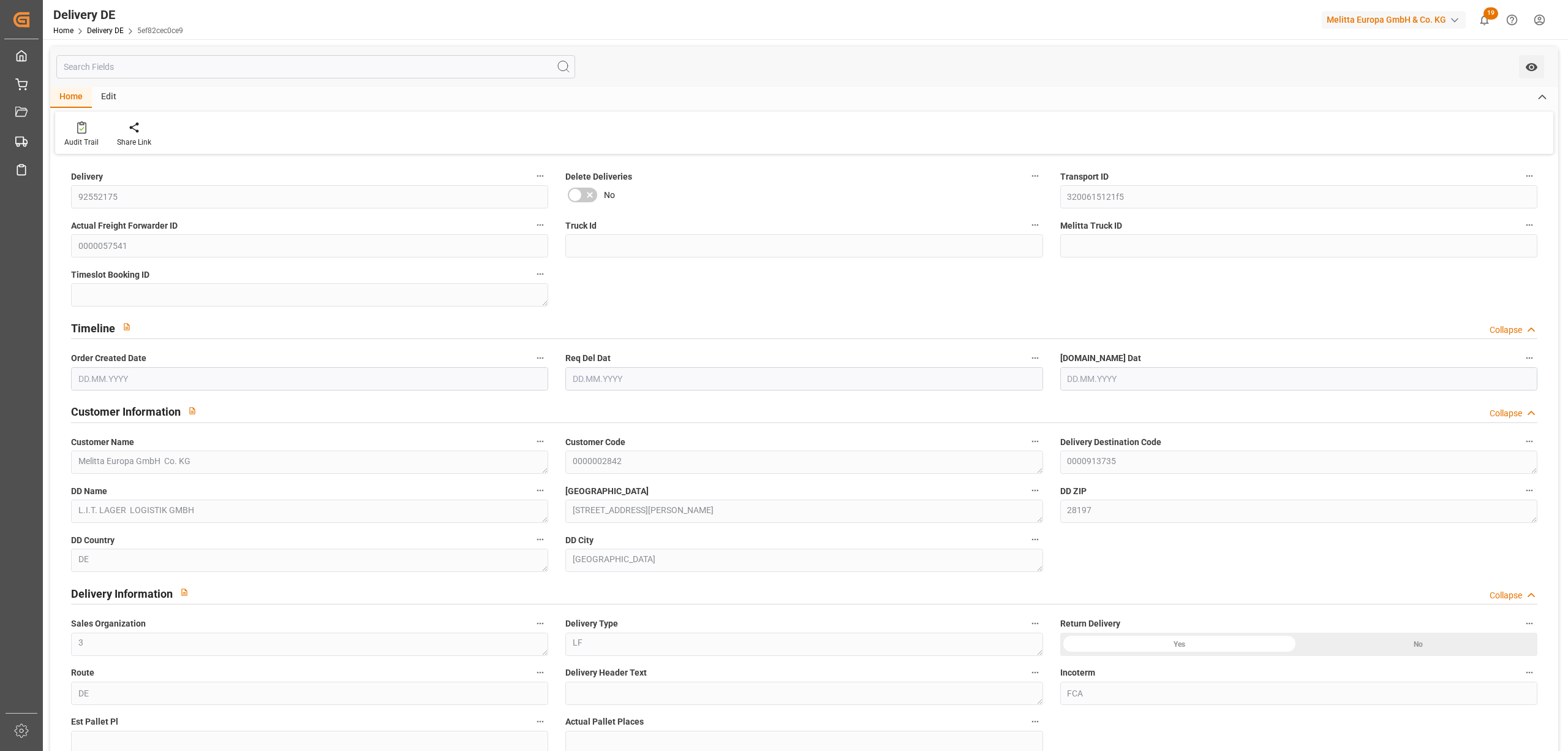
type input "1"
type input "68.28"
type input "109"
type input "777.912"
type input "[DATE]"
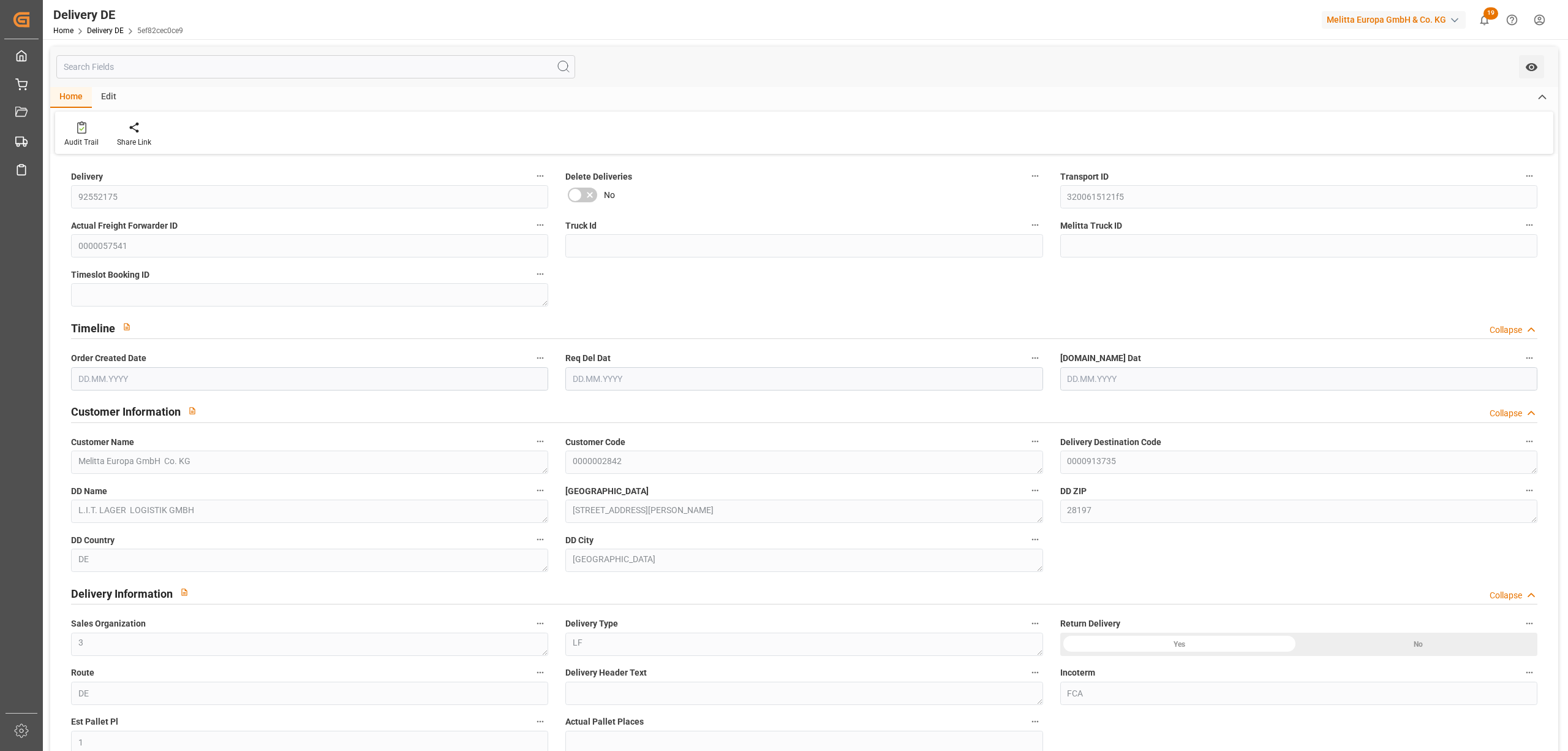
type input "[DATE]"
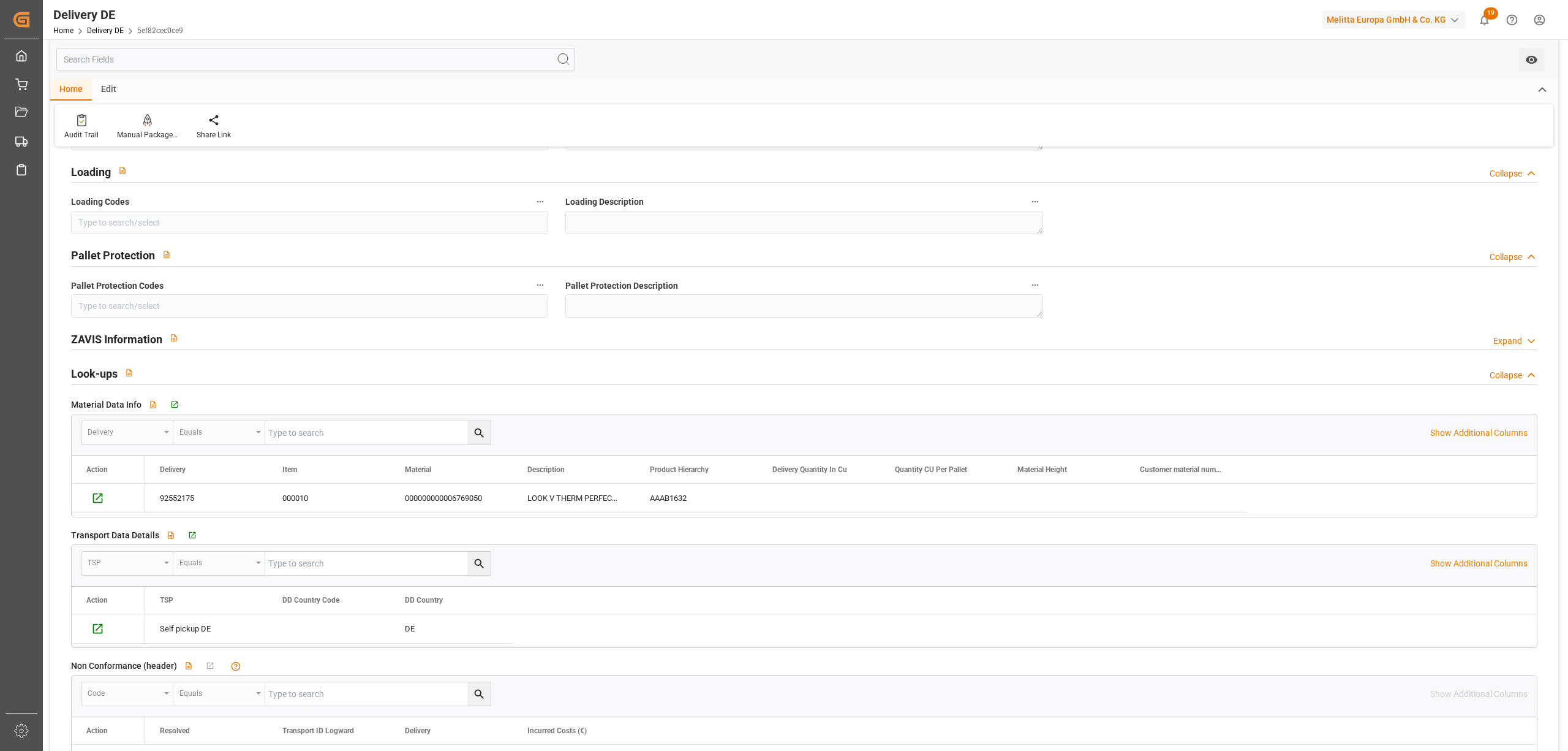
scroll to position [817, 0]
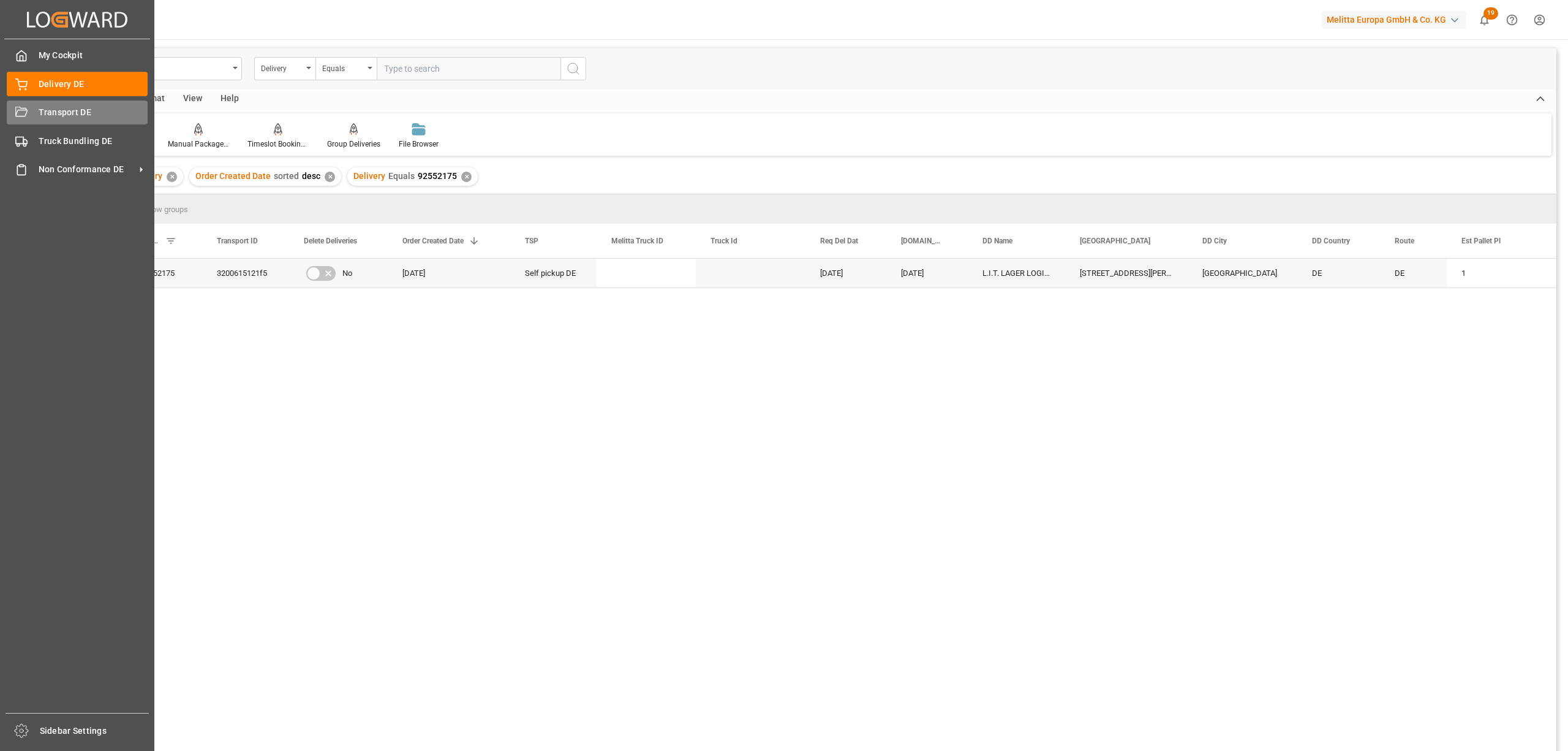
click at [28, 107] on div "Transport DE Transport DE" at bounding box center [77, 112] width 141 height 24
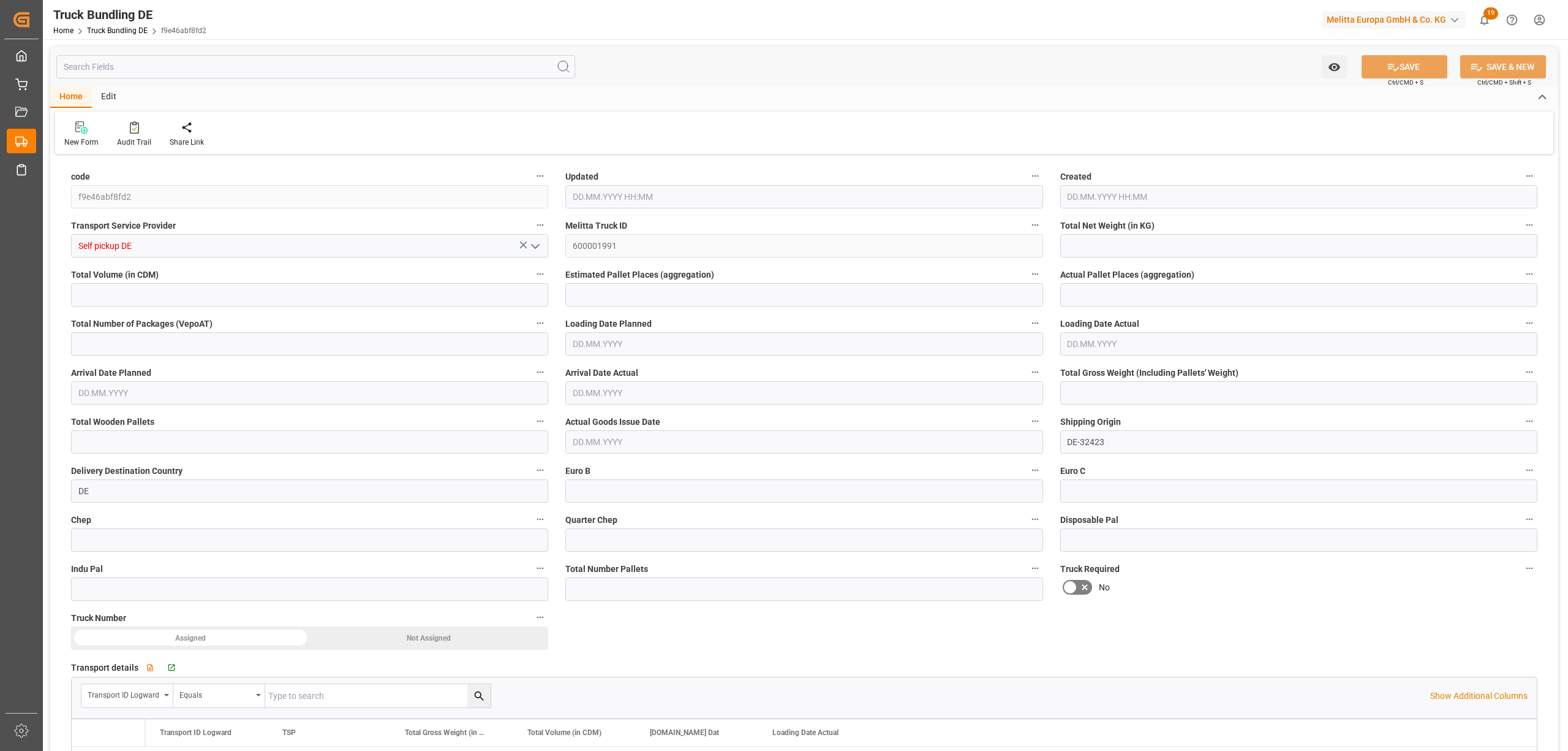
type input "68.28"
type input "777.912"
type input "1"
type input "0"
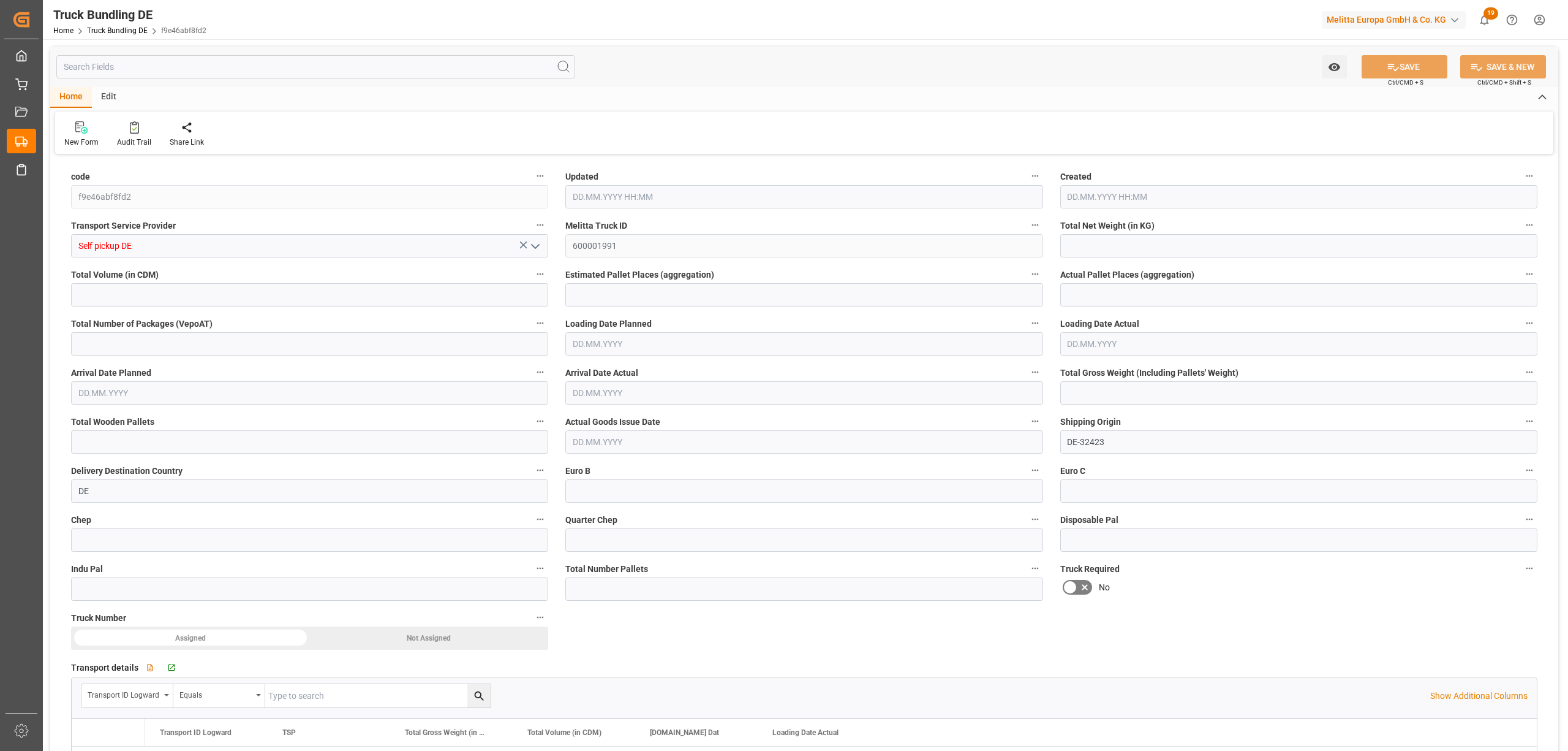
type input "109"
type input "1"
type input "0"
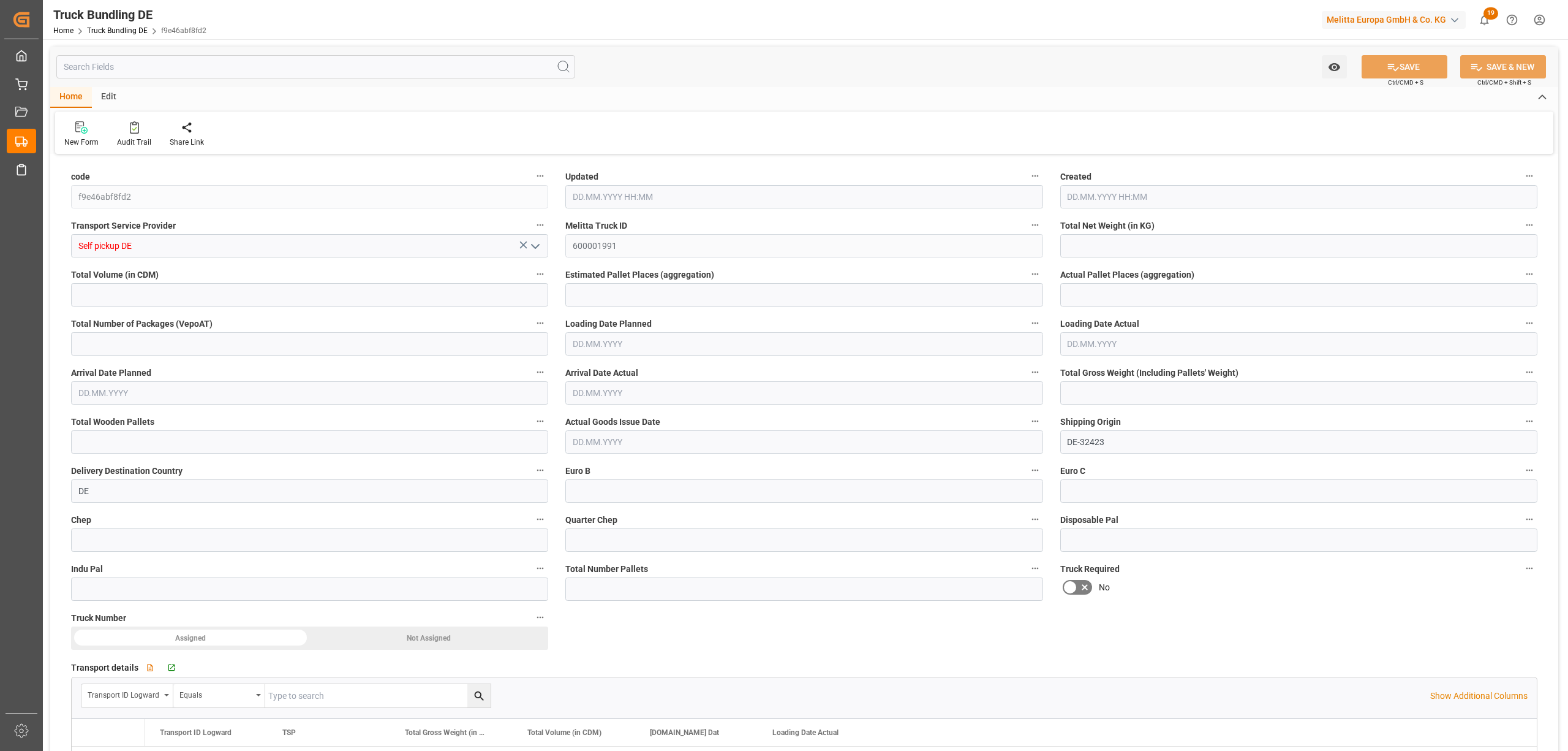
type input "0"
type input "26.08.2025 10:31"
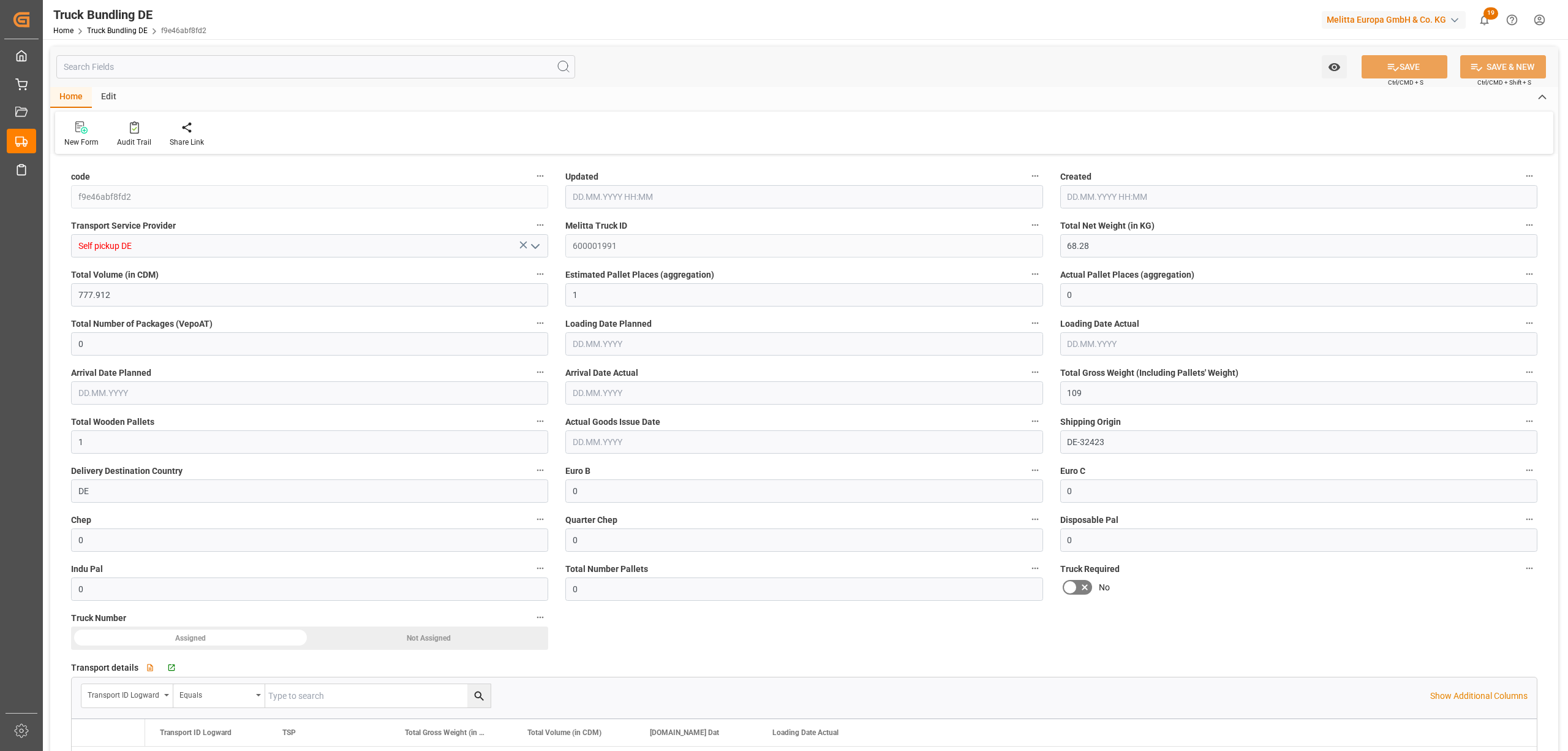
type input "26.08.2025 10:31"
type input "02.09.2025"
type input "[DATE]"
type input "[DATE] 10:36"
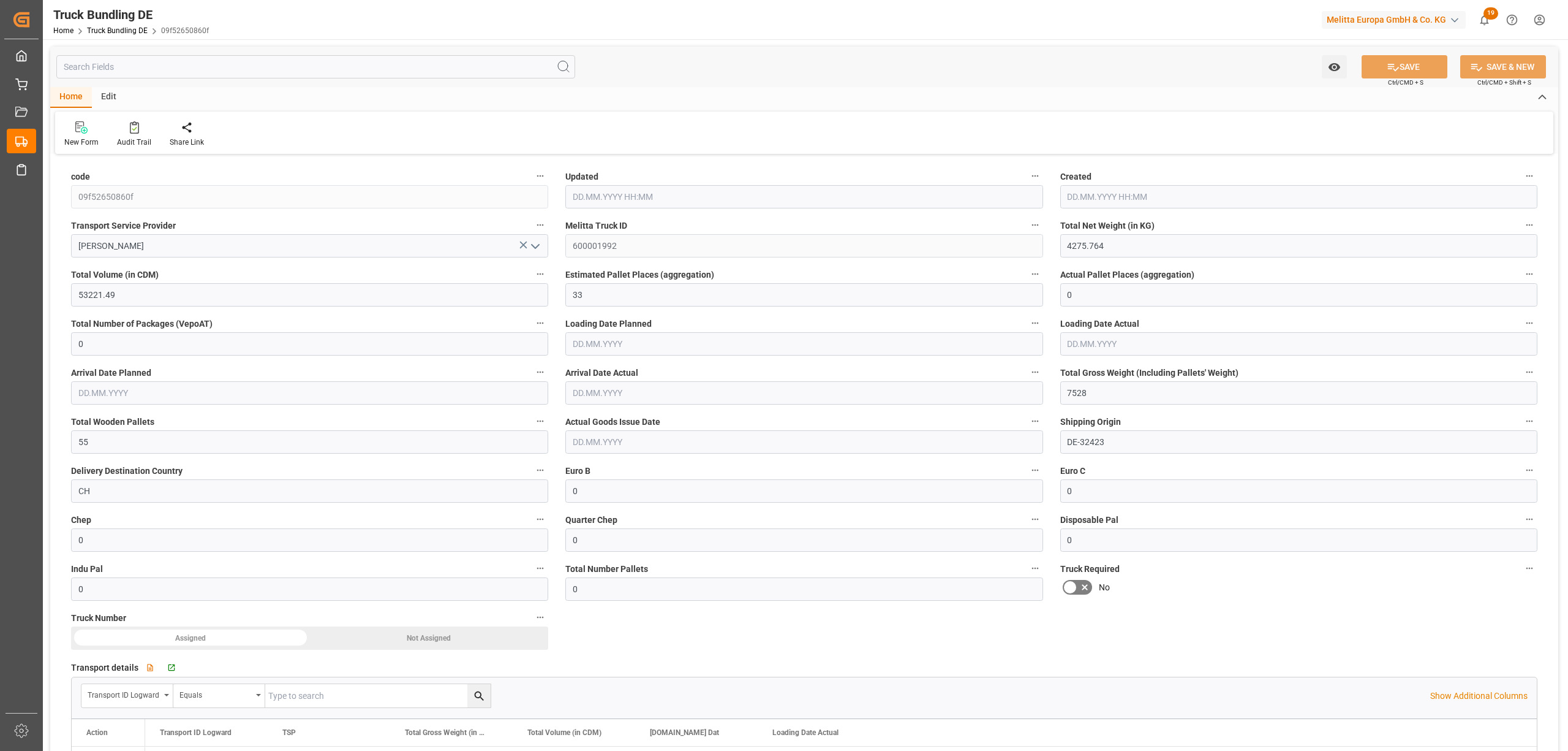
type input "[DATE] 10:36"
type input "[DATE]"
type input "26.08.2025"
type input "5747.64"
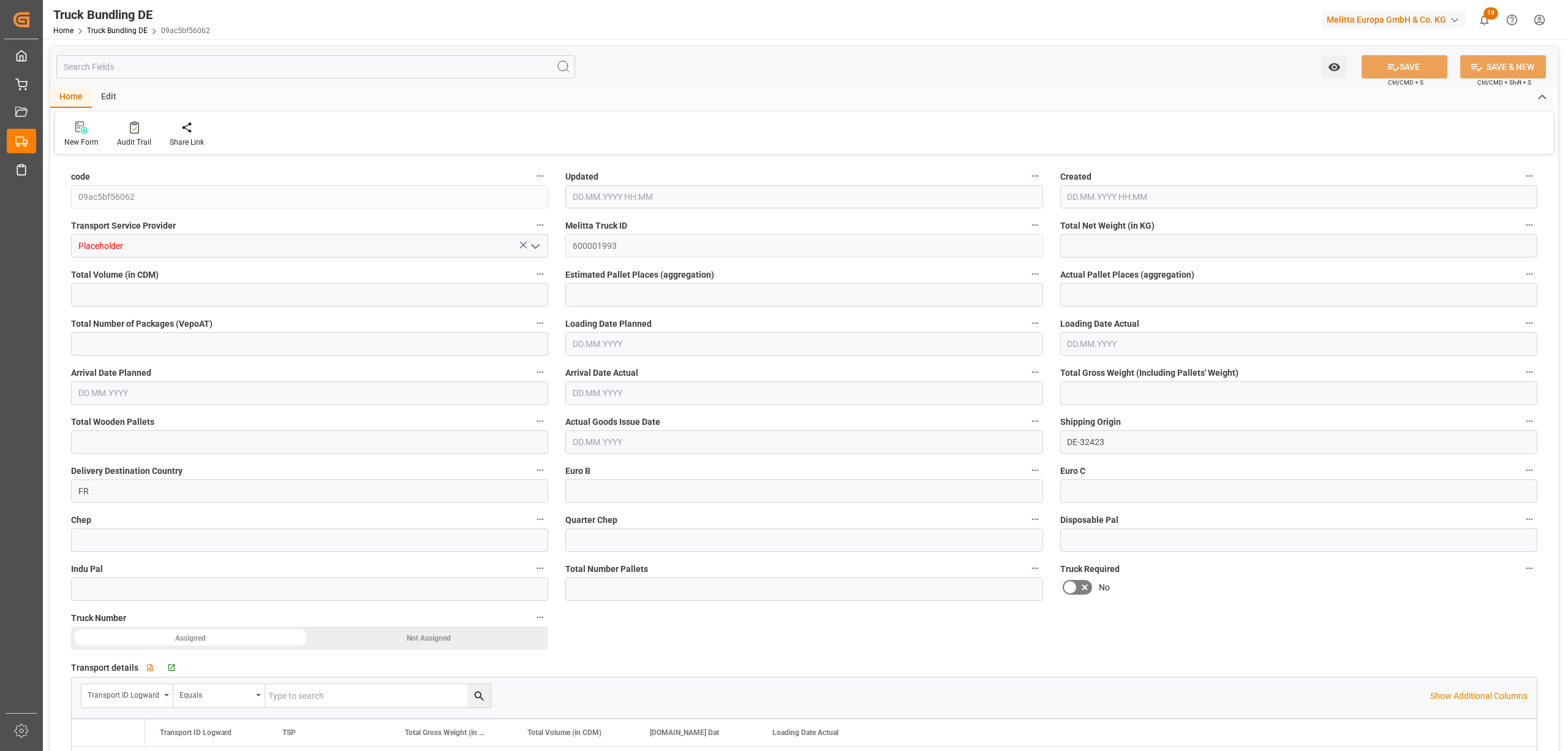
type input "57680.48"
type input "33"
type input "0"
type input "9006"
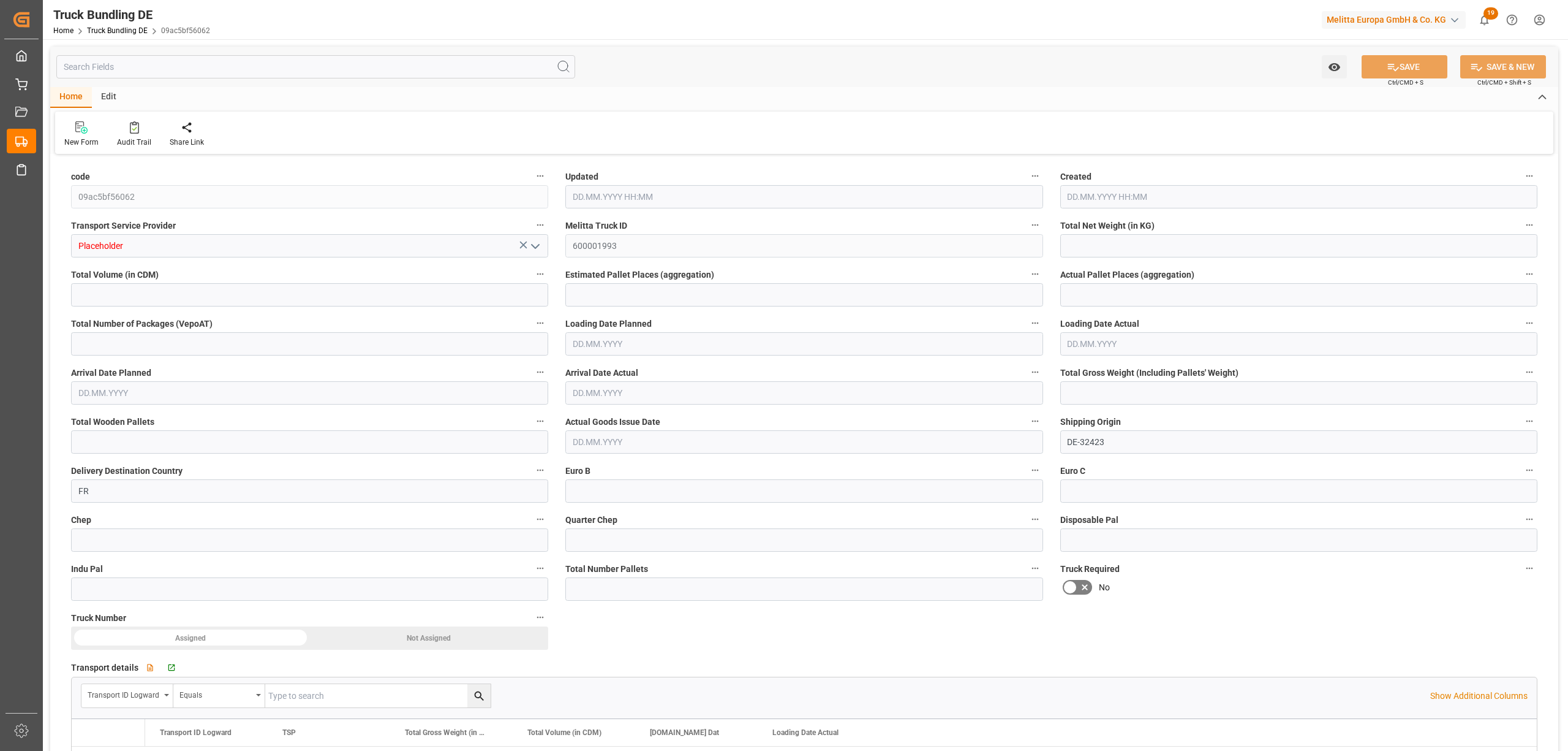
type input "66"
type input "0"
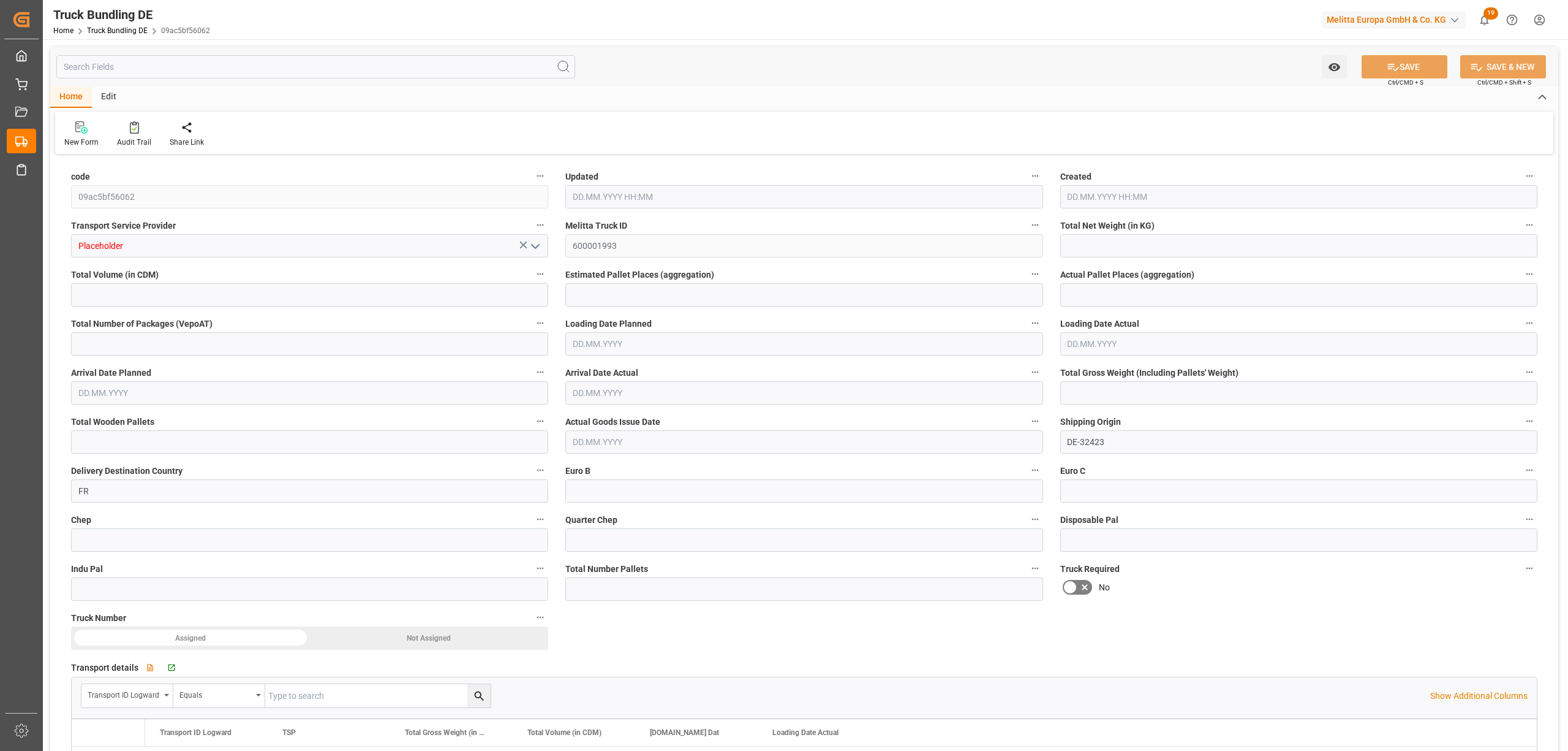
type input "0"
type input "[DATE] 10:47"
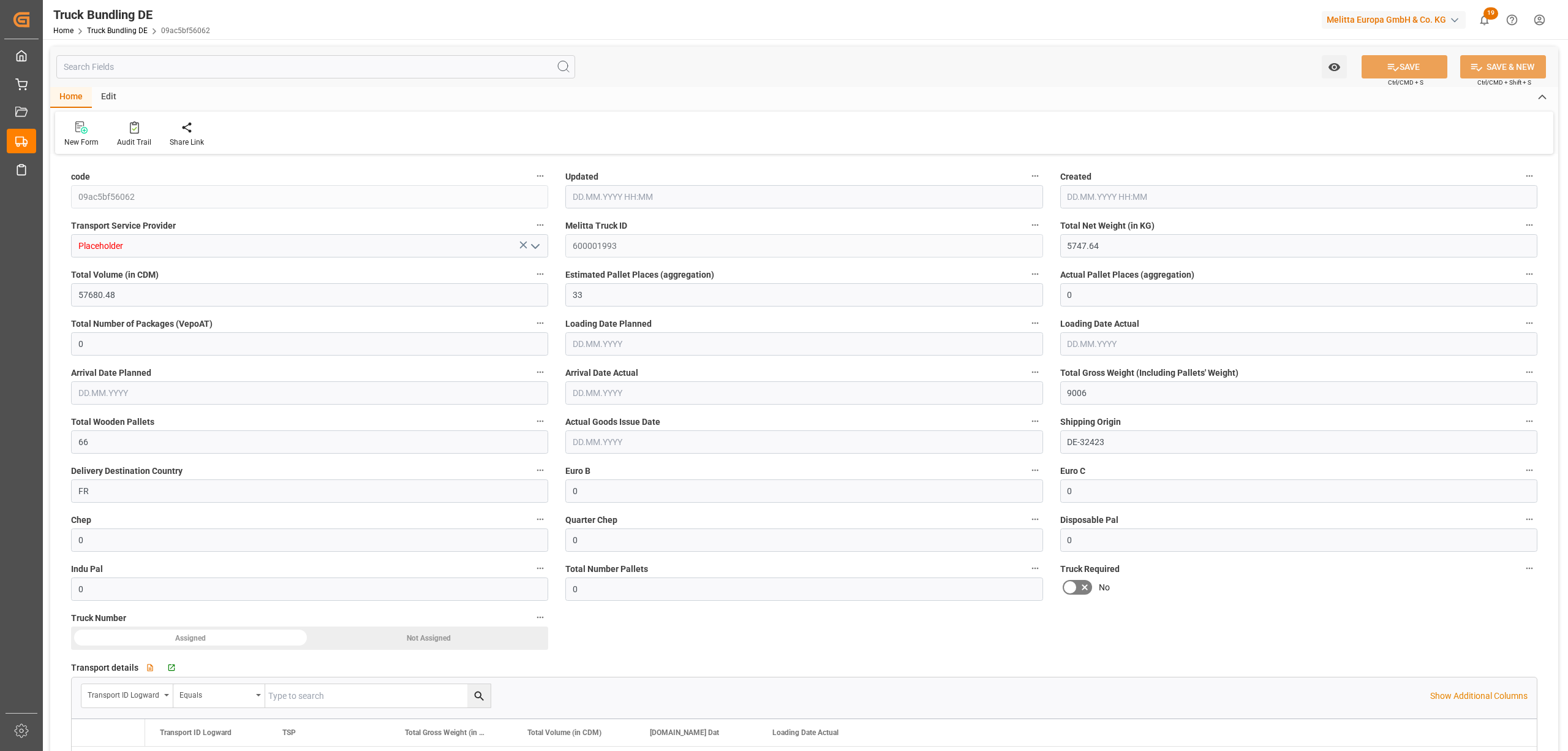
type input "[DATE]"
type input "[DATE] 10:47"
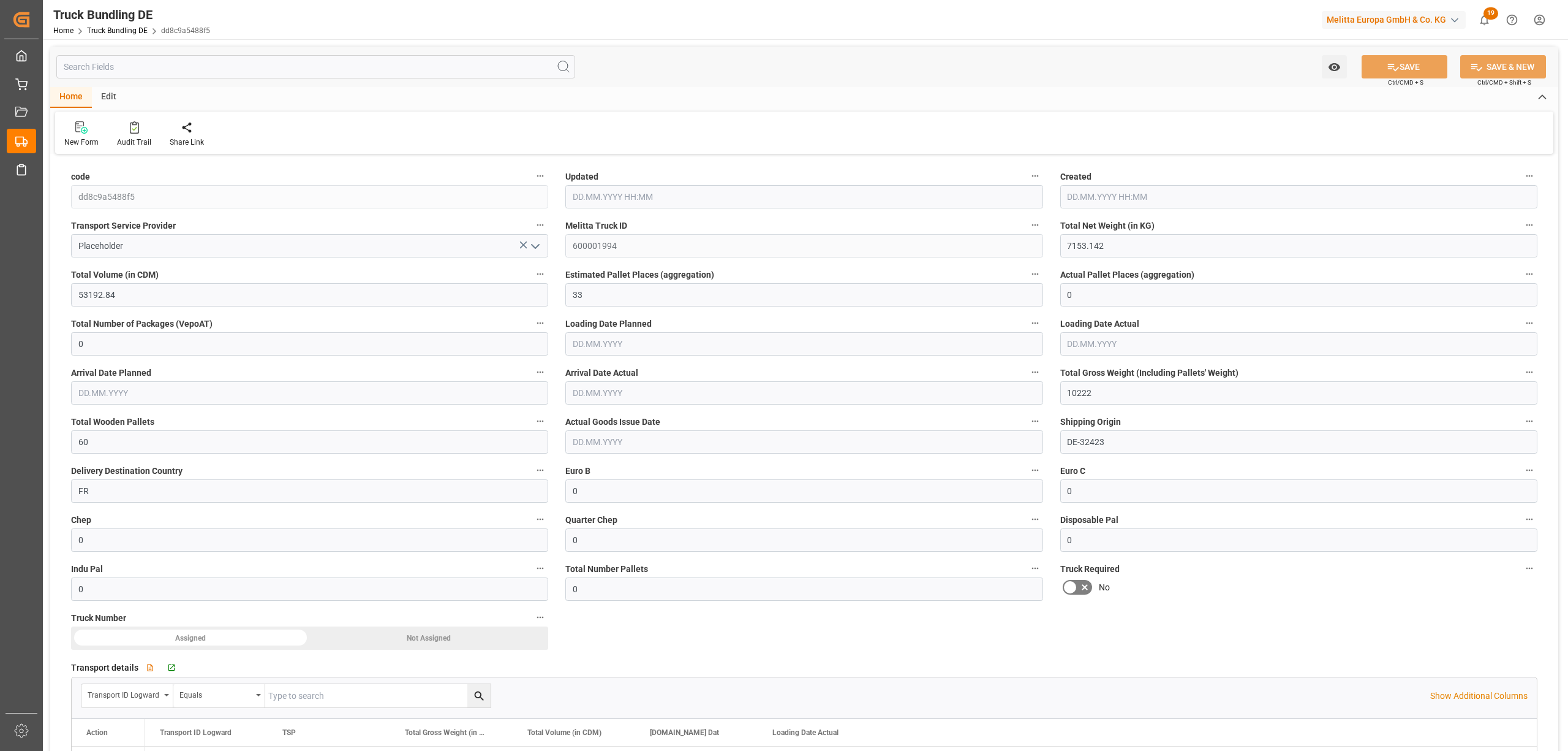
type input "[DATE]"
type input "3939.126"
type input "37147.95"
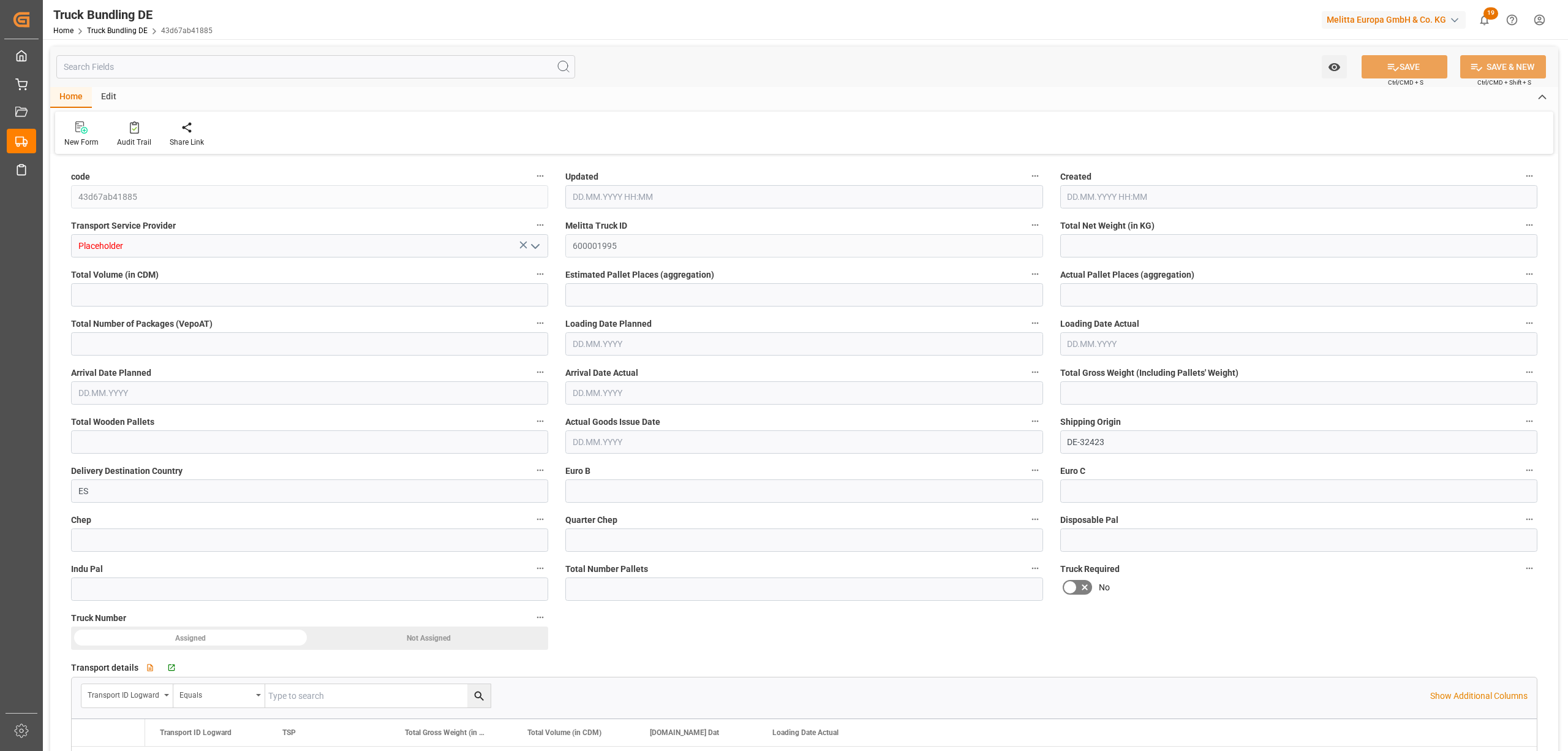
type input "25"
type input "0"
type input "5919"
type input "30"
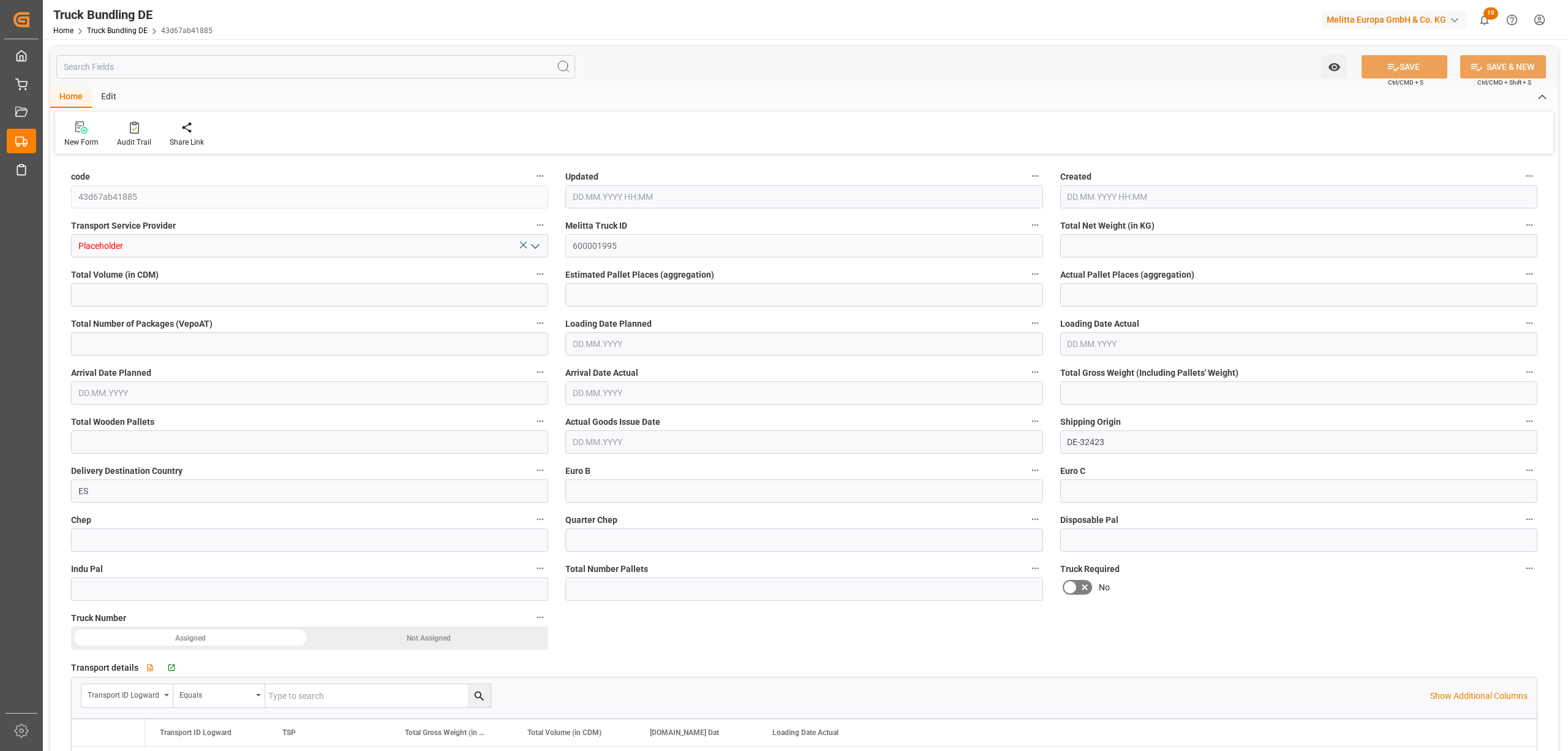
type input "0"
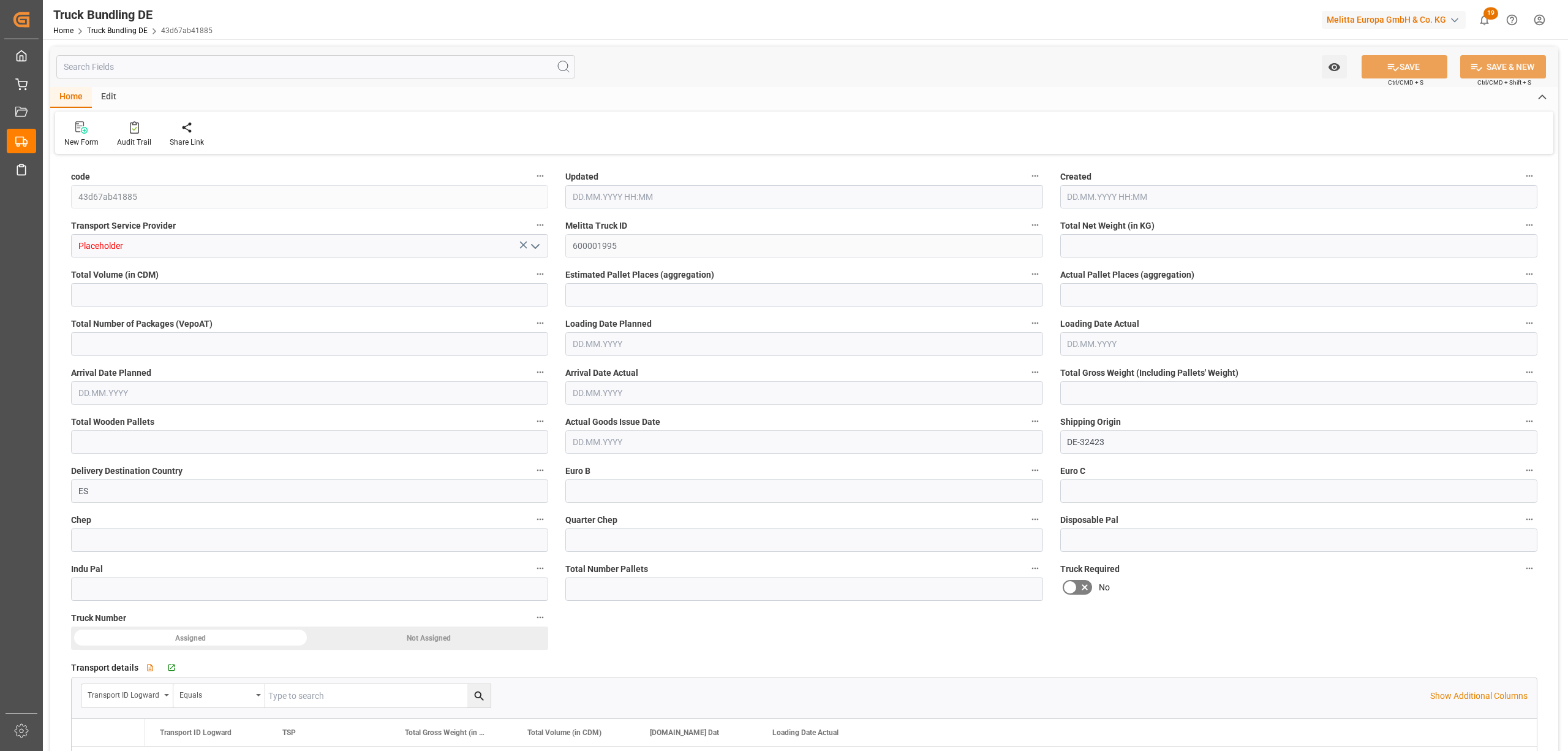
type input "0"
type input "26.08.2025 10:49"
type input "27.08.2025"
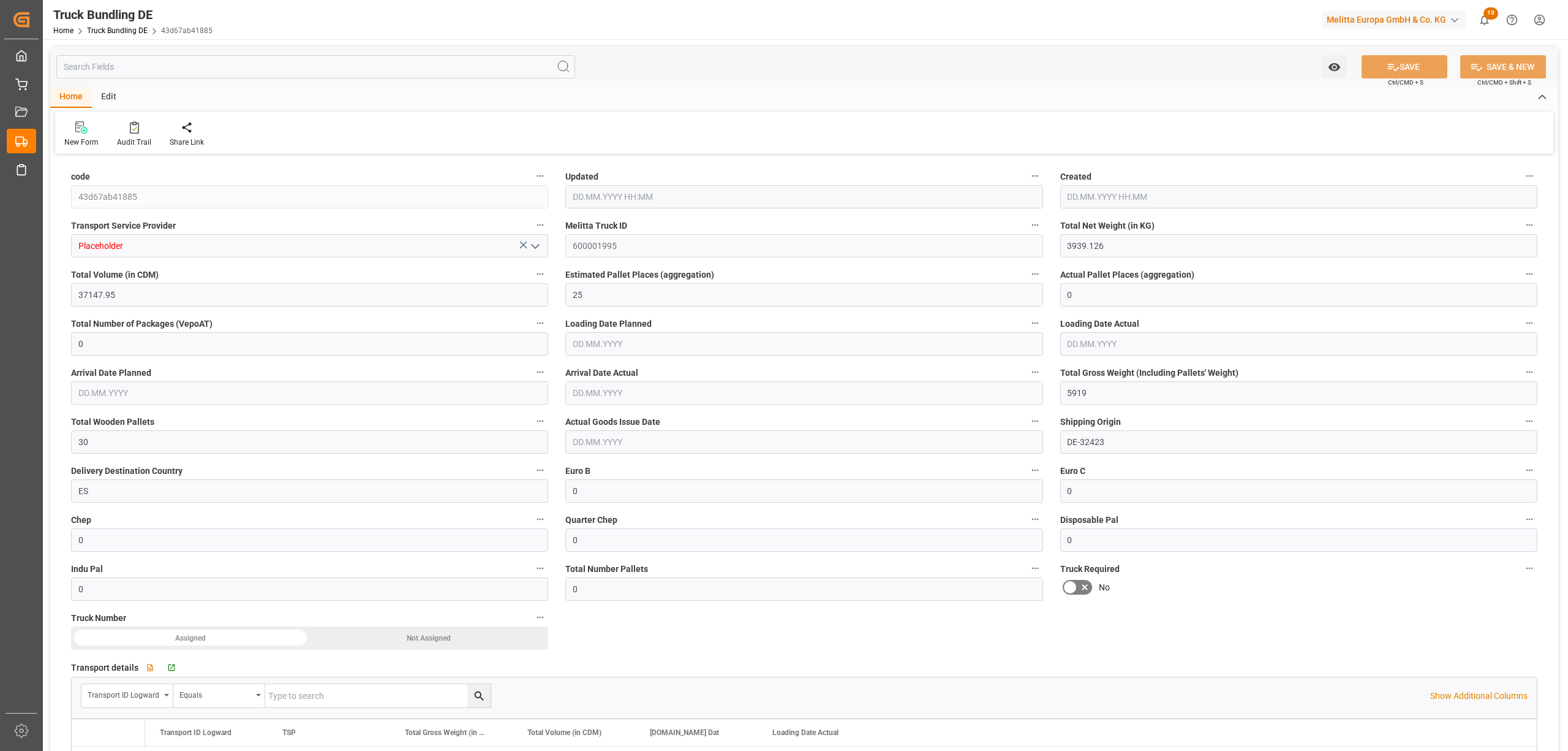
type input "[DATE]"
type input "[DATE] 10:49"
type input "[DATE]"
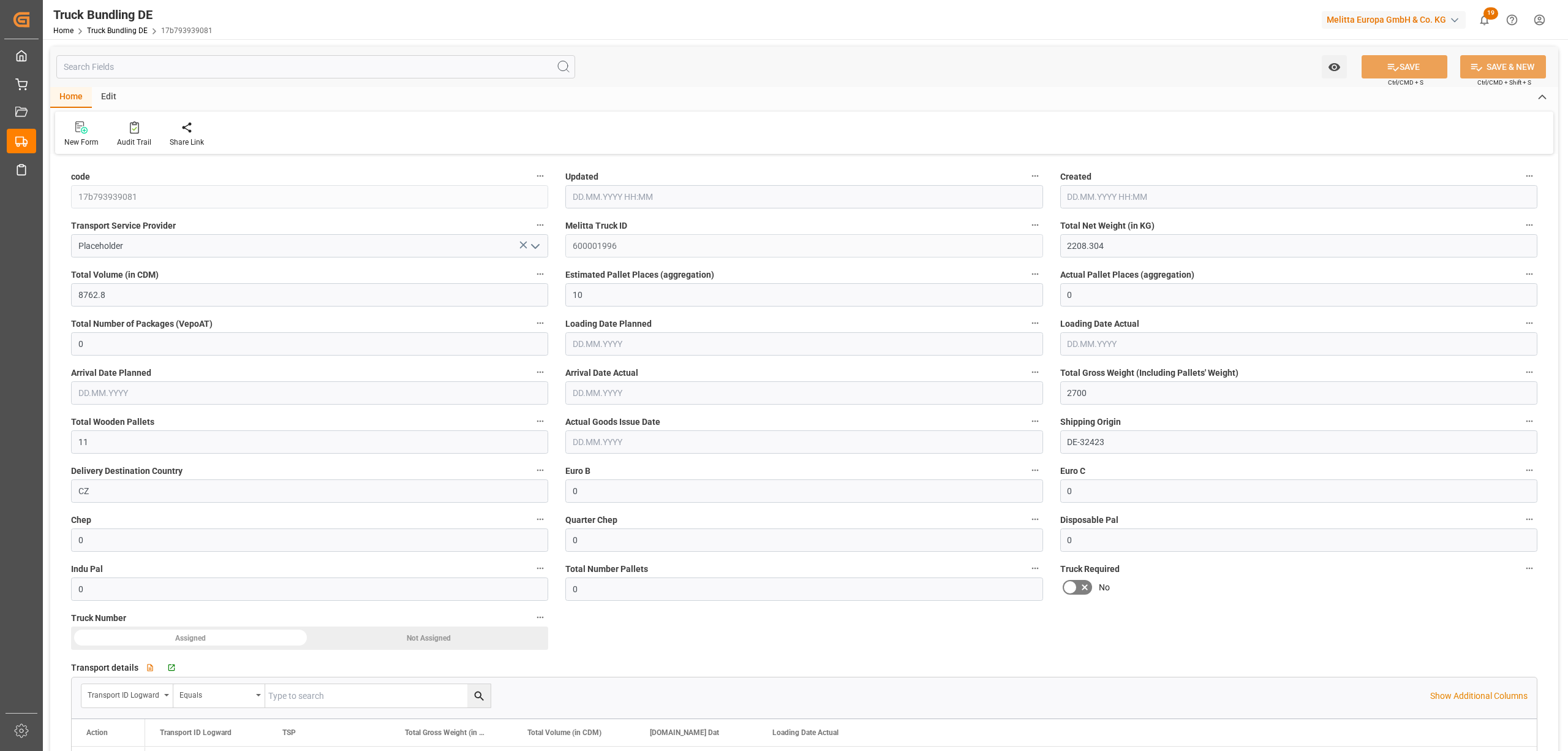
type input "[DATE]"
type input "[DATE] 10:53"
type input "[DATE]"
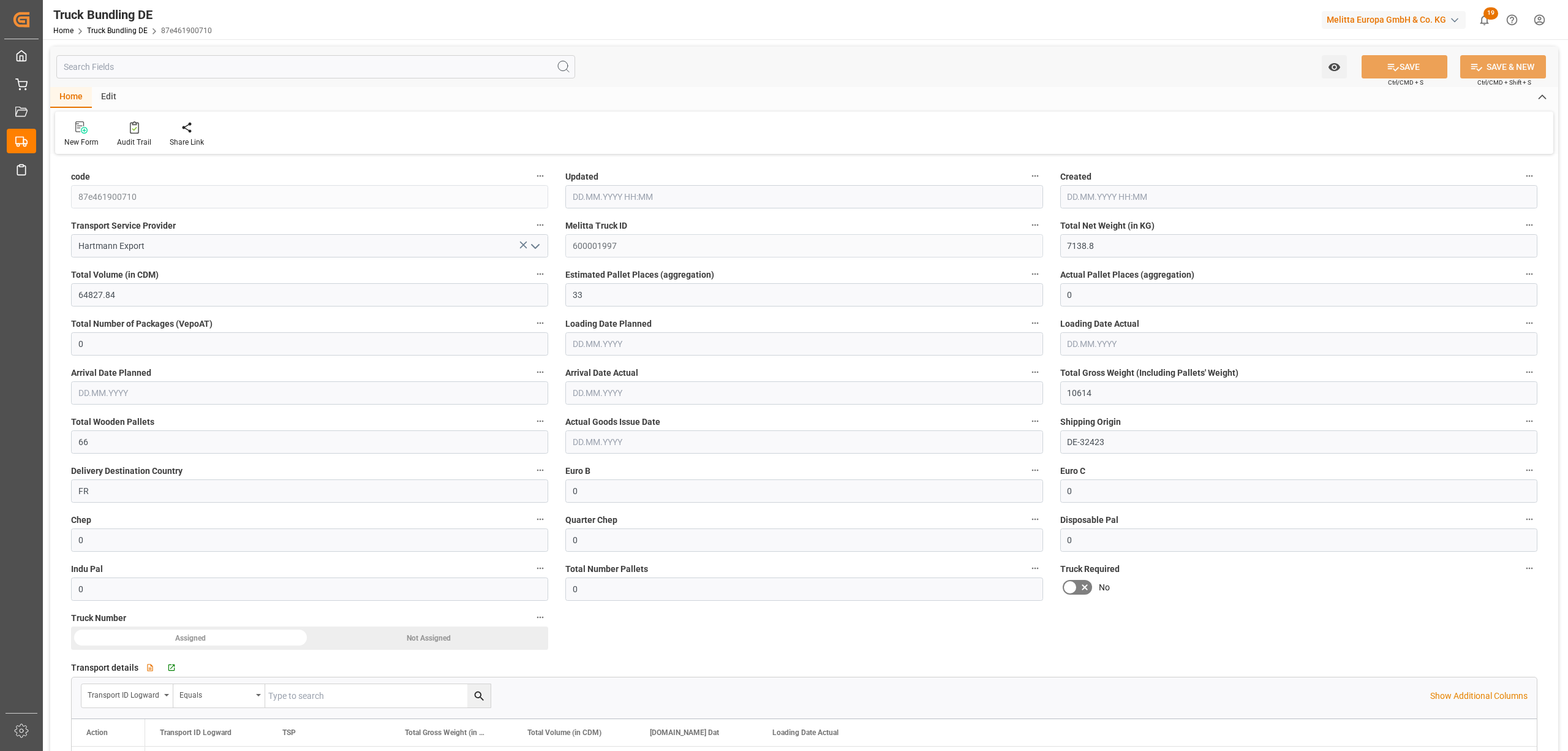
type input "[DATE]"
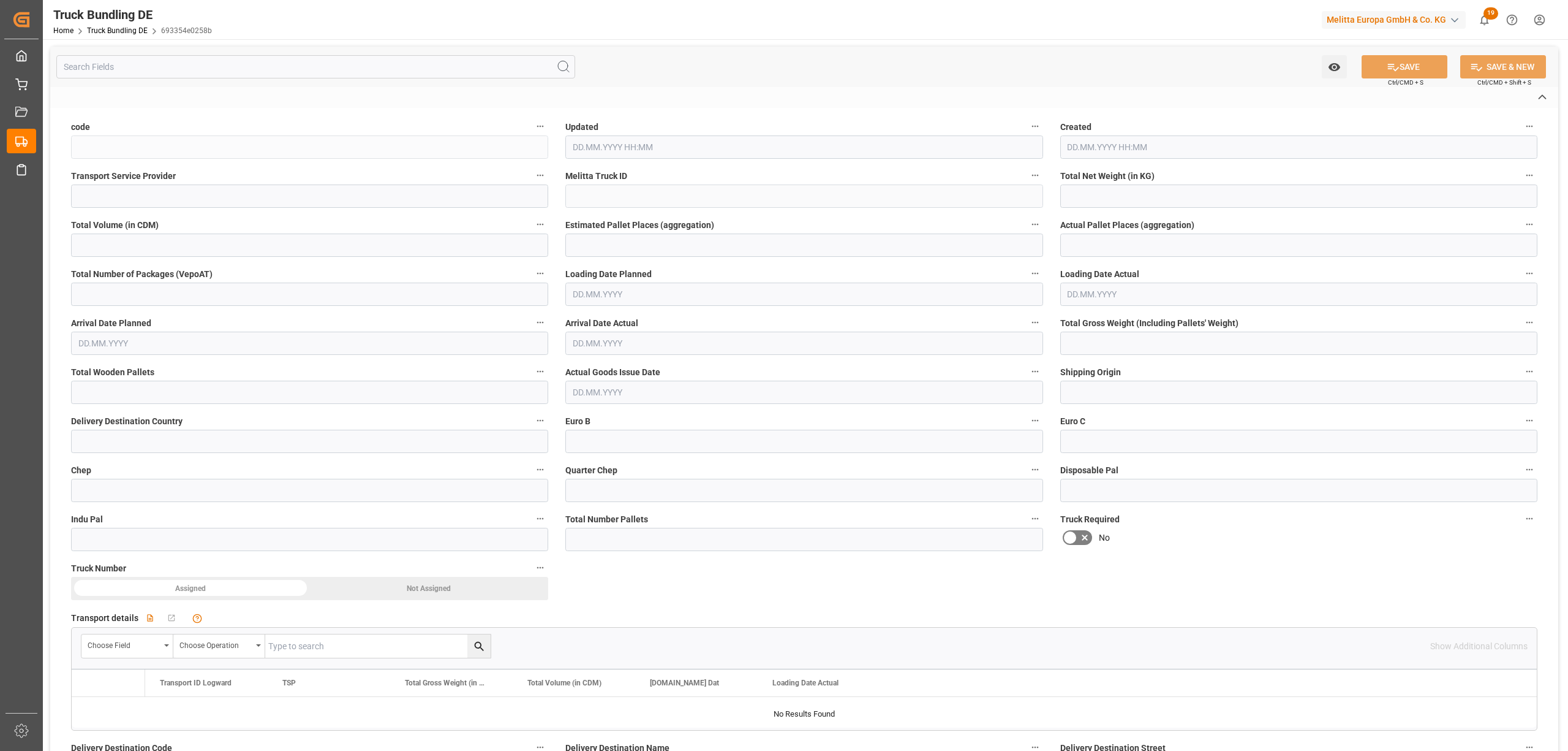
type input "693354e0258b"
type input "Placeholder"
type input "600001999"
type input "DE-32423"
type input "AT"
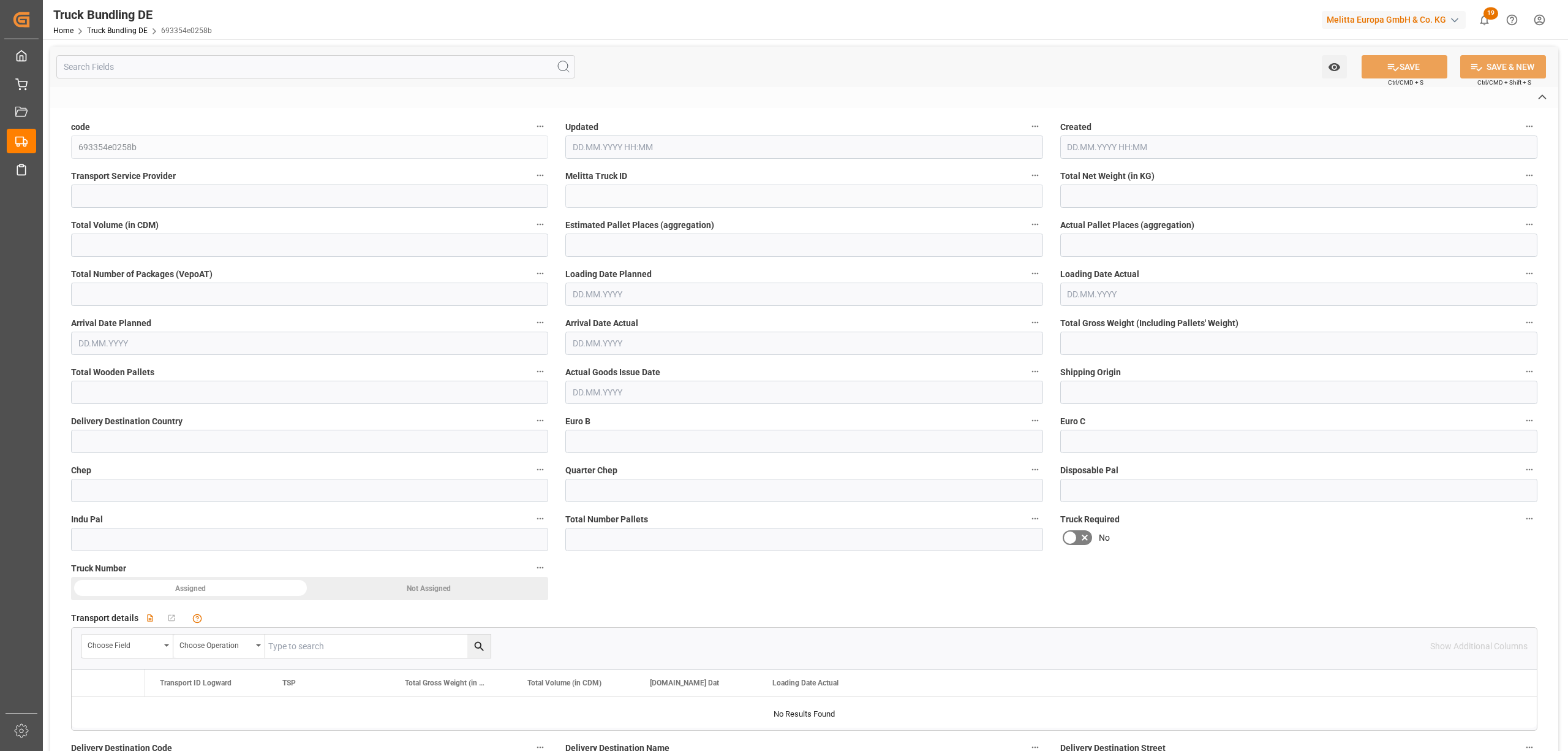
type textarea "0000026122"
type textarea "Melitta Gesellschaft M.B.H."
type textarea "Münchner Bundesstr. 131"
type textarea "5020"
type textarea "[GEOGRAPHIC_DATA]"
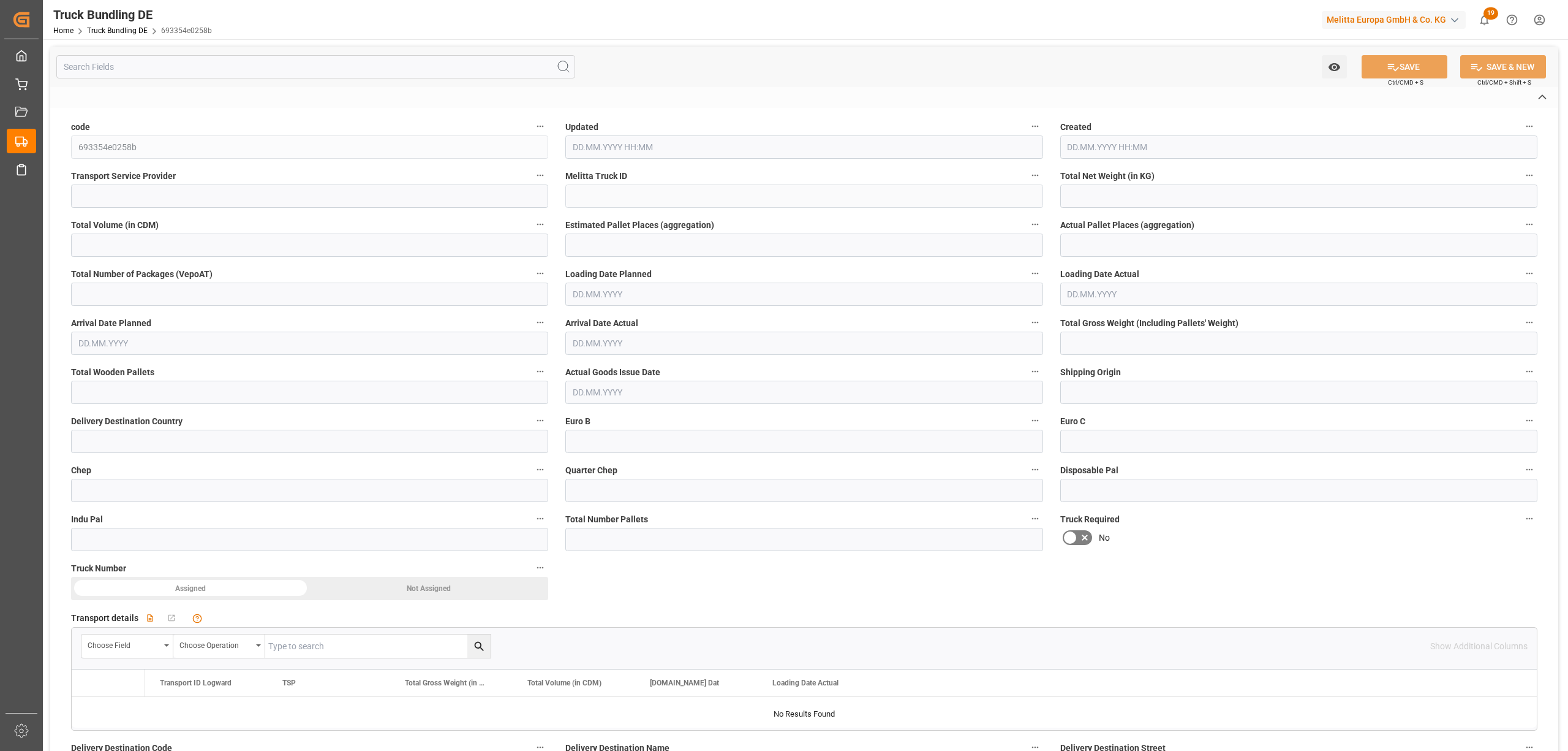
type textarea "50"
type input "4045.963"
type input "41170.48"
type input "33"
type input "0"
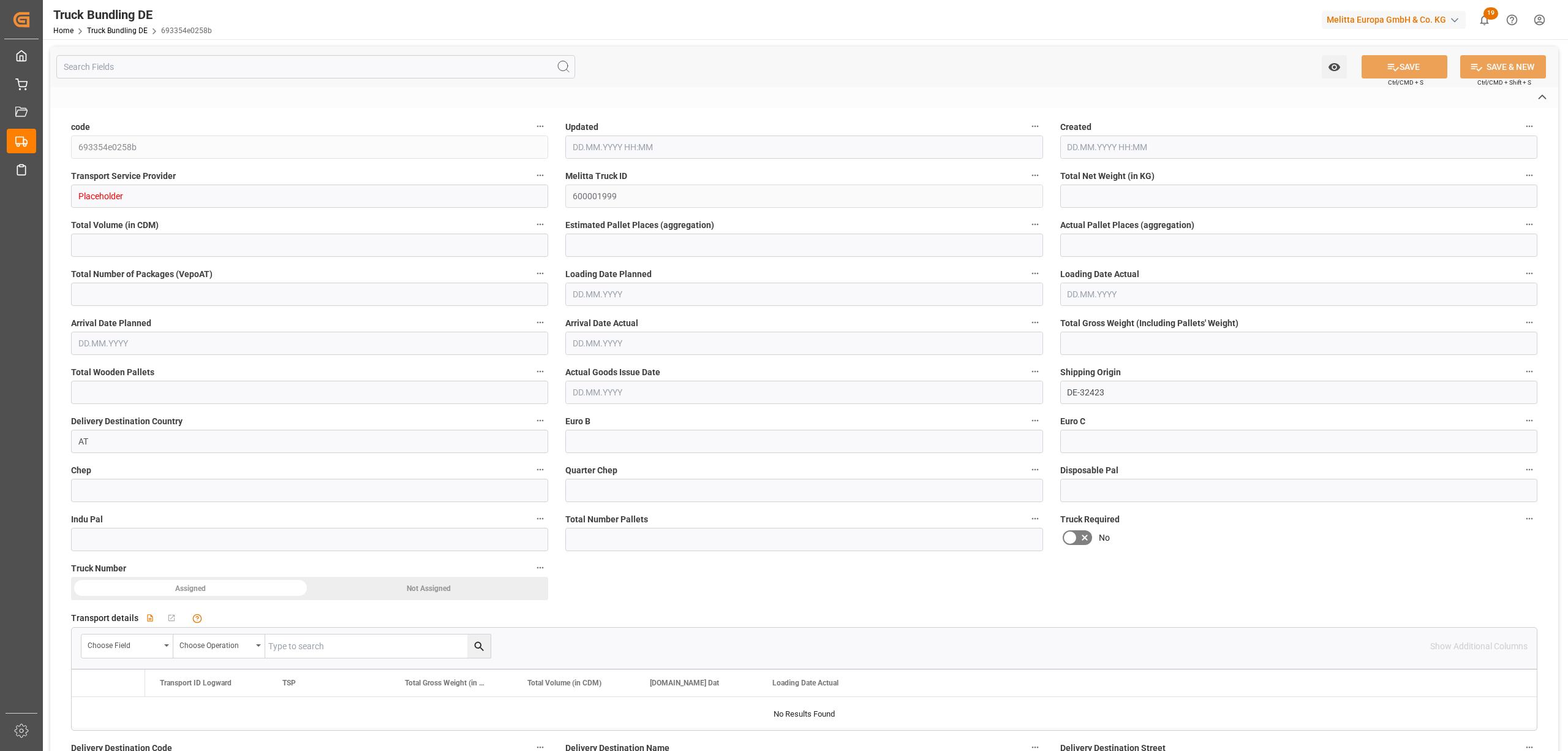
type input "0"
type input "6020.26"
type input "37"
type input "0"
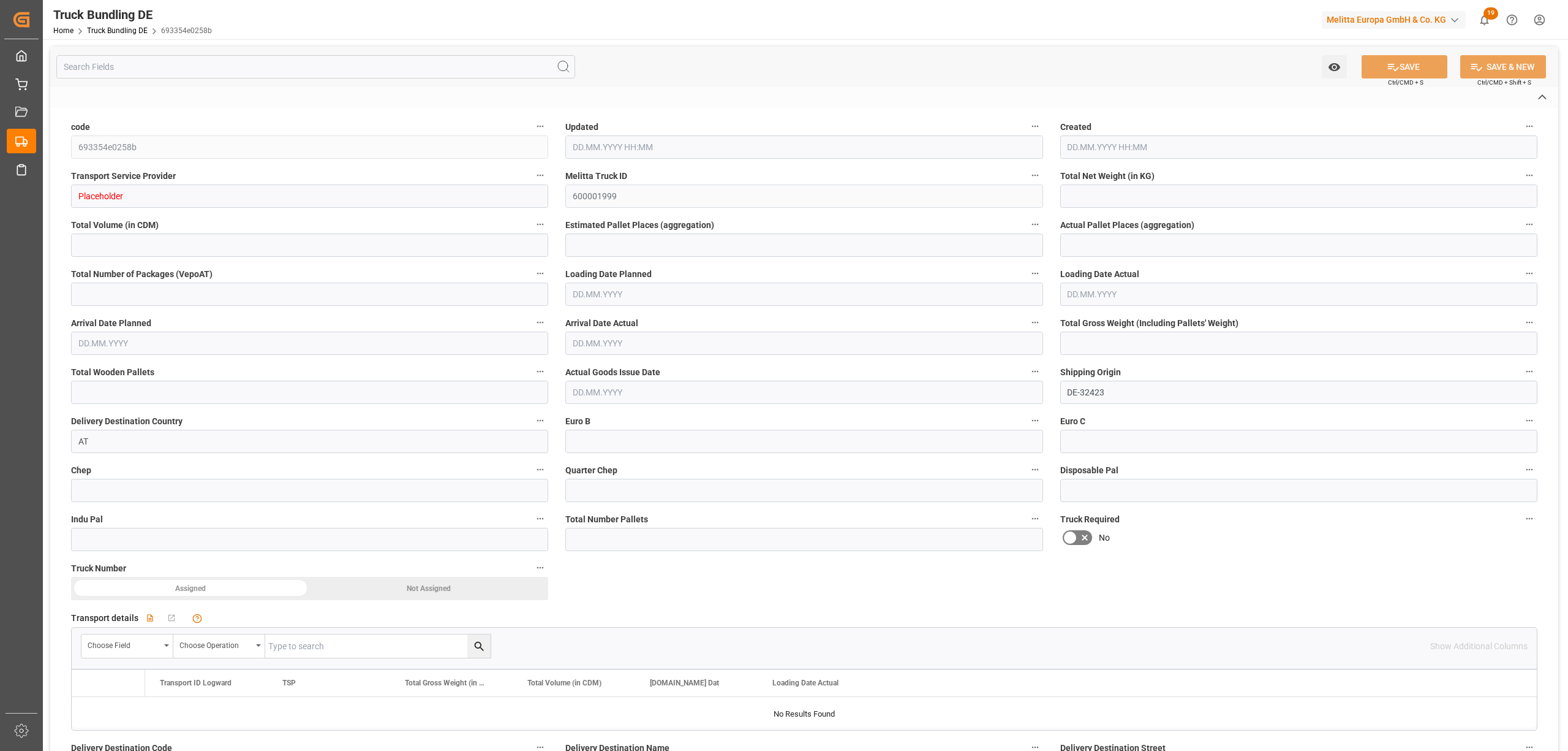
type input "0"
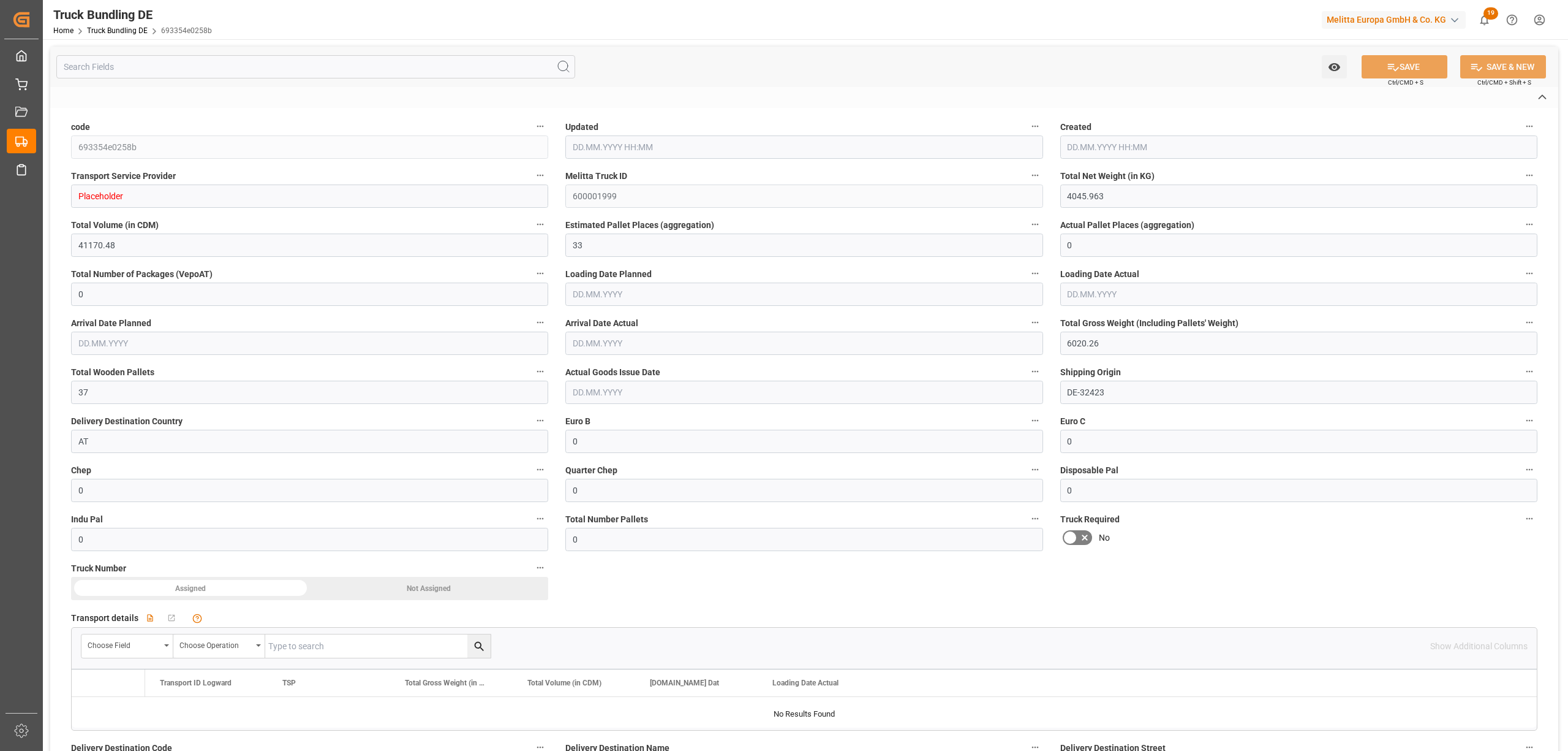
type input "26.08.2025 11:20"
type input "[DATE]"
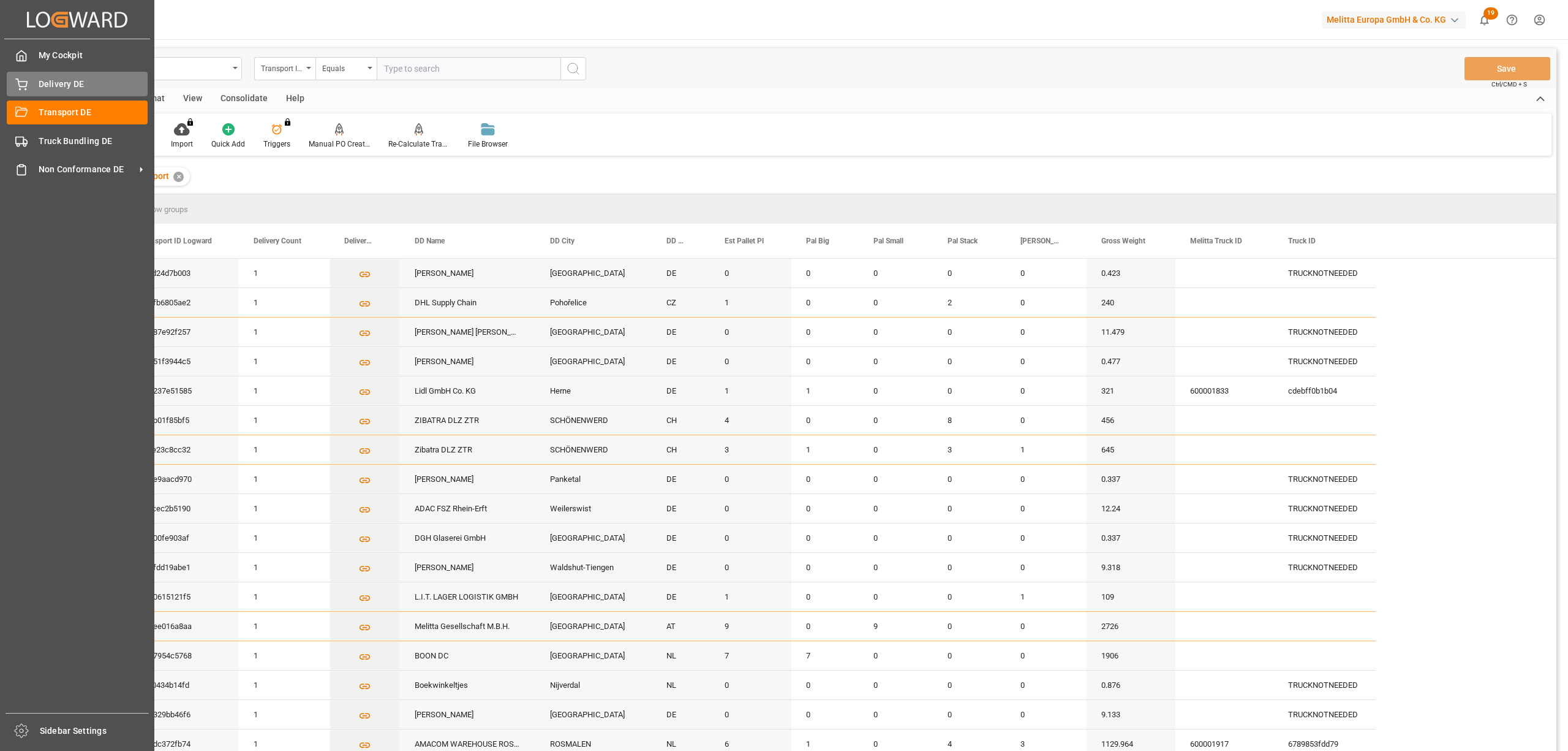
click at [25, 84] on icon at bounding box center [22, 84] width 12 height 12
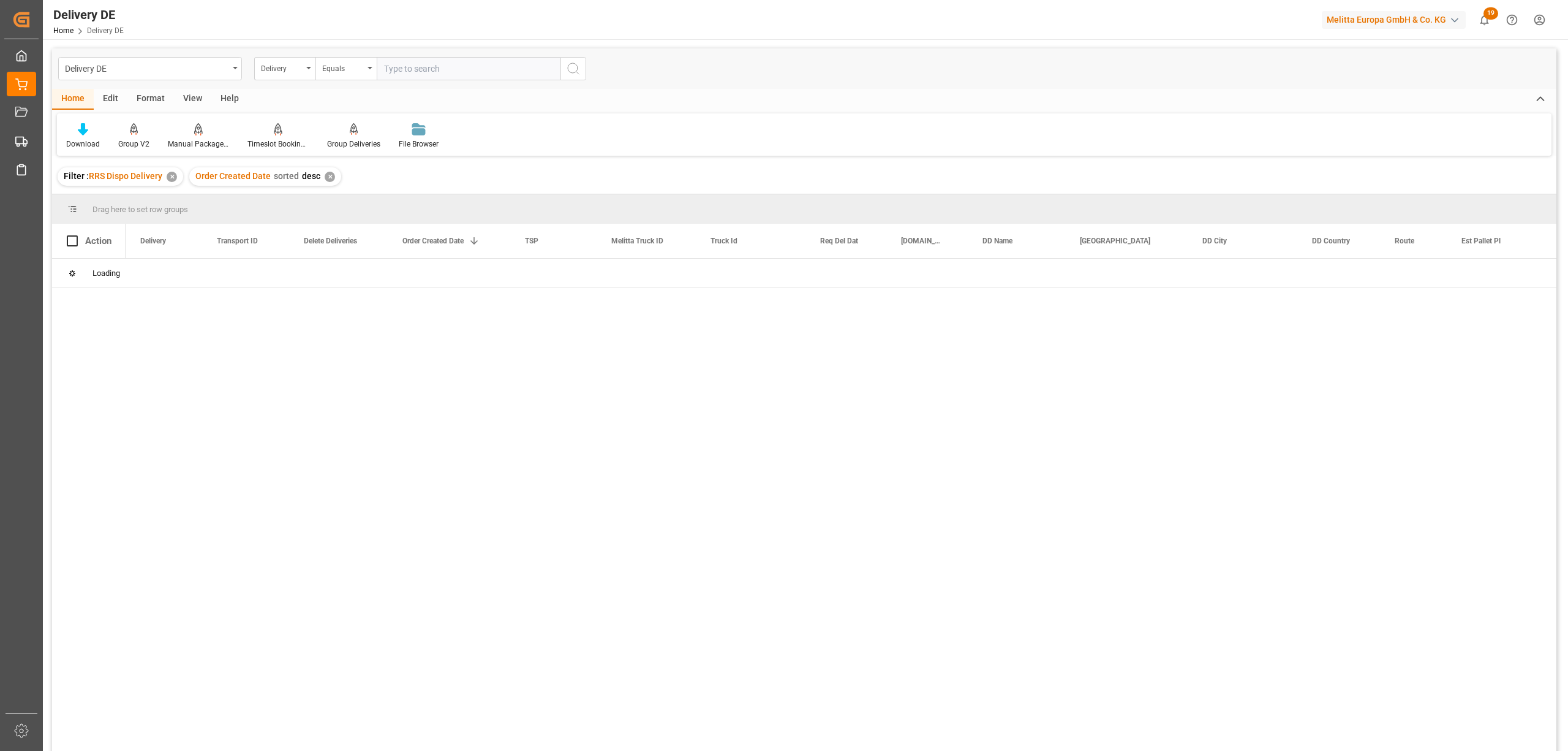
click at [407, 69] on input "text" at bounding box center [468, 69] width 184 height 24
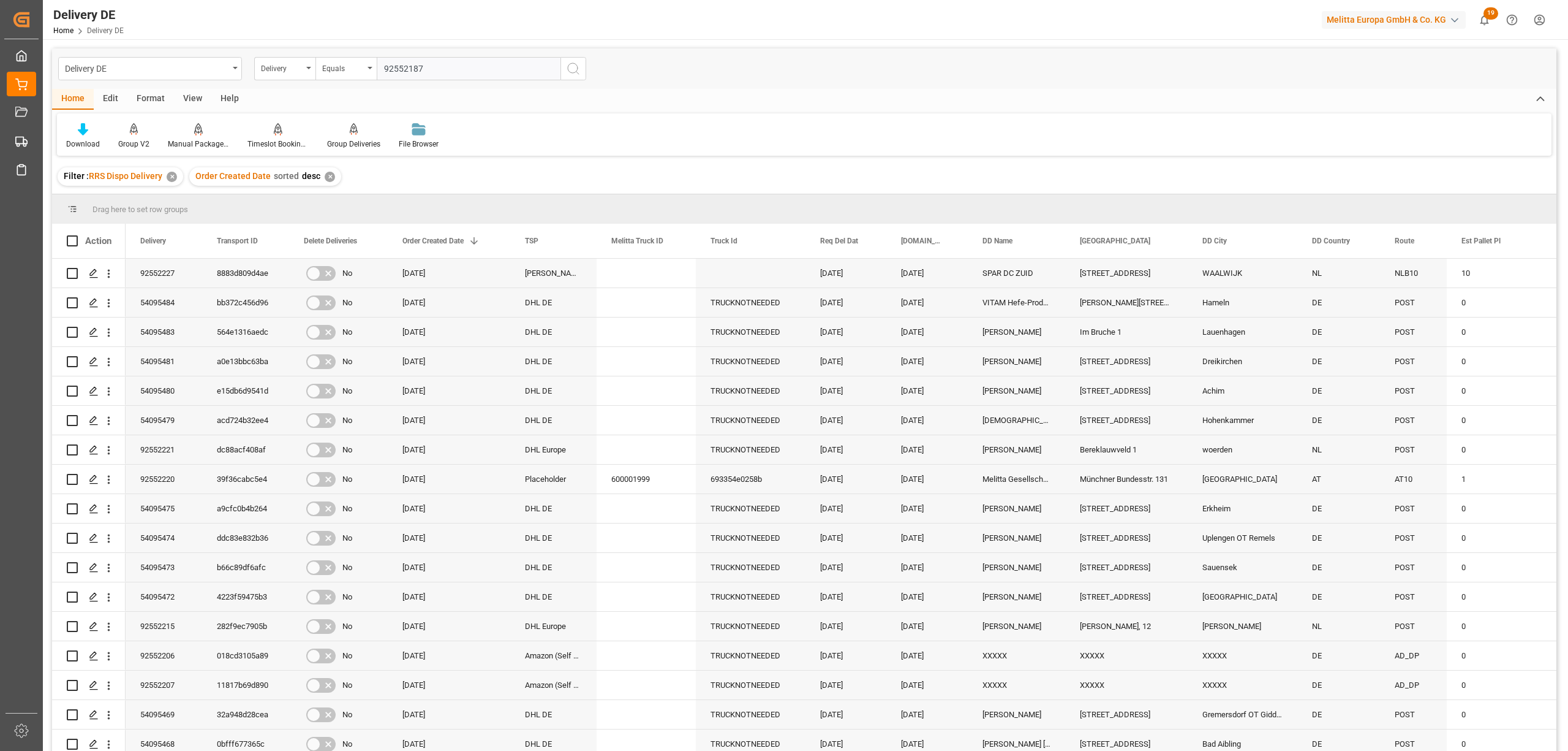
type input "92552187"
click at [582, 69] on button "search button" at bounding box center [573, 69] width 26 height 24
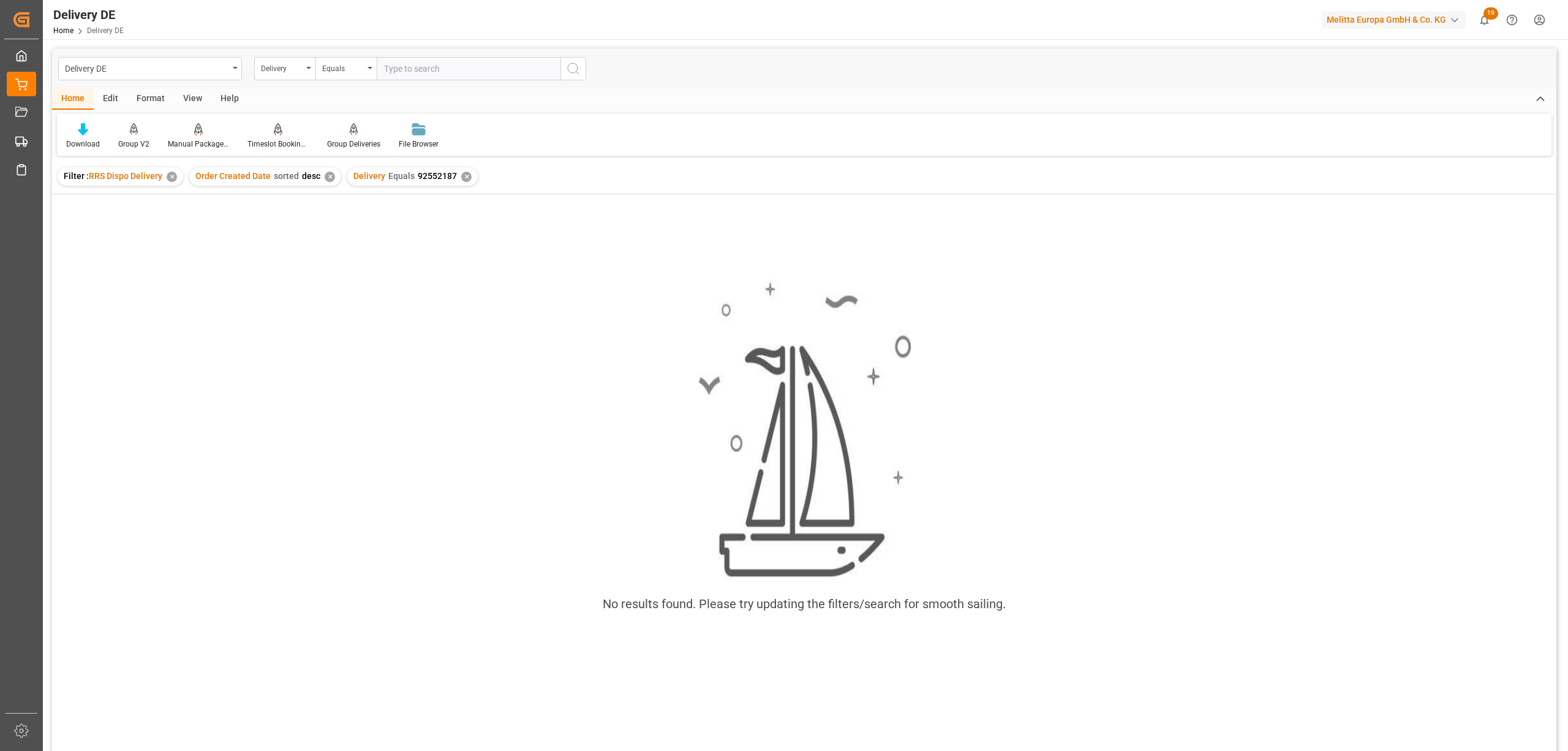
click at [462, 177] on div "✕" at bounding box center [466, 177] width 10 height 10
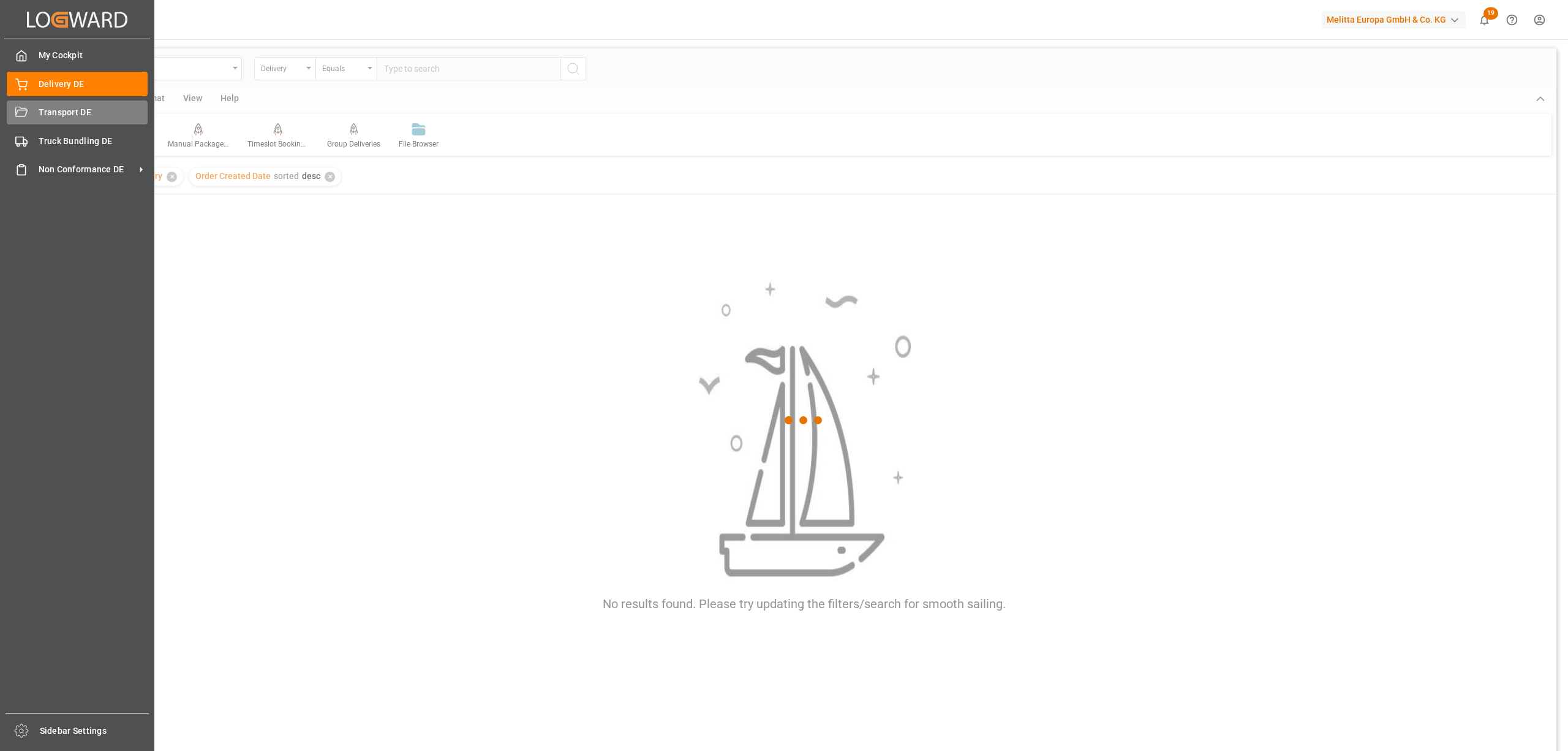
click at [55, 115] on span "Transport DE" at bounding box center [93, 112] width 110 height 13
